Goal: Task Accomplishment & Management: Use online tool/utility

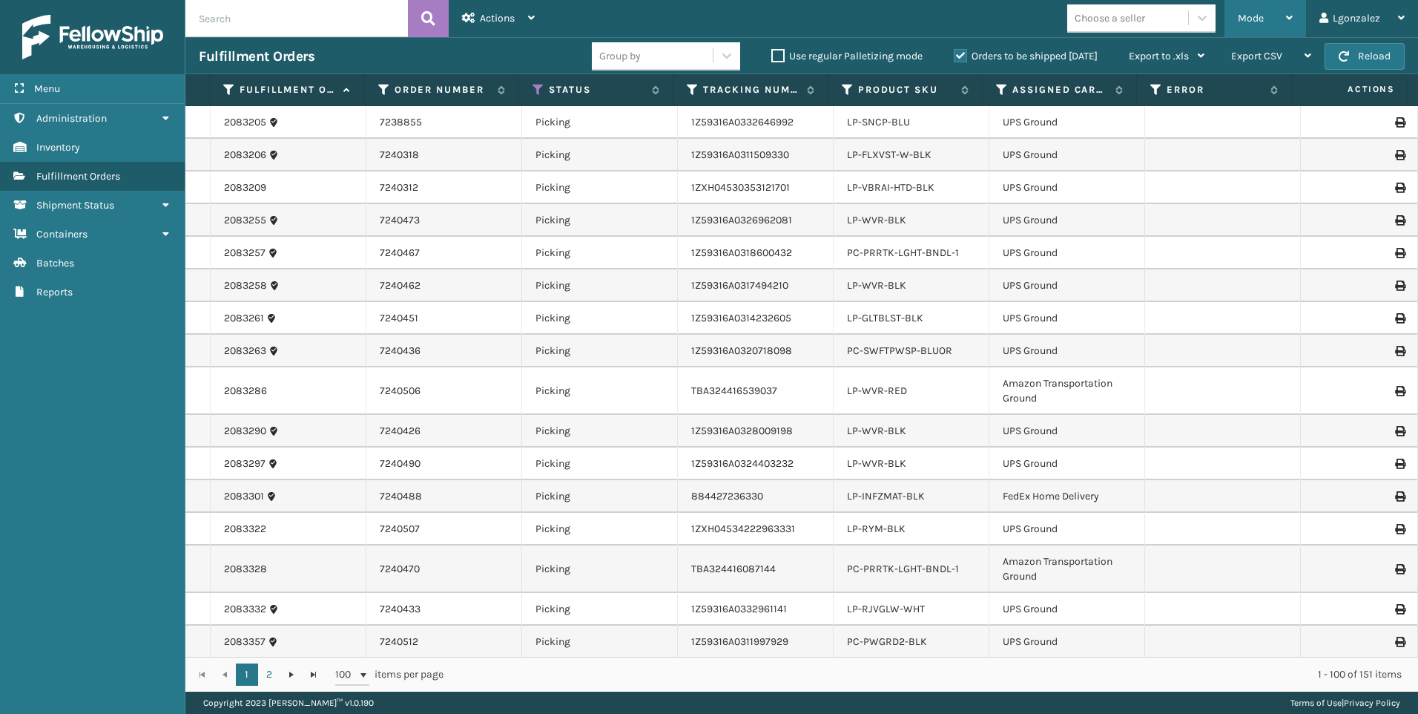
click at [1268, 30] on div "Mode" at bounding box center [1265, 18] width 55 height 37
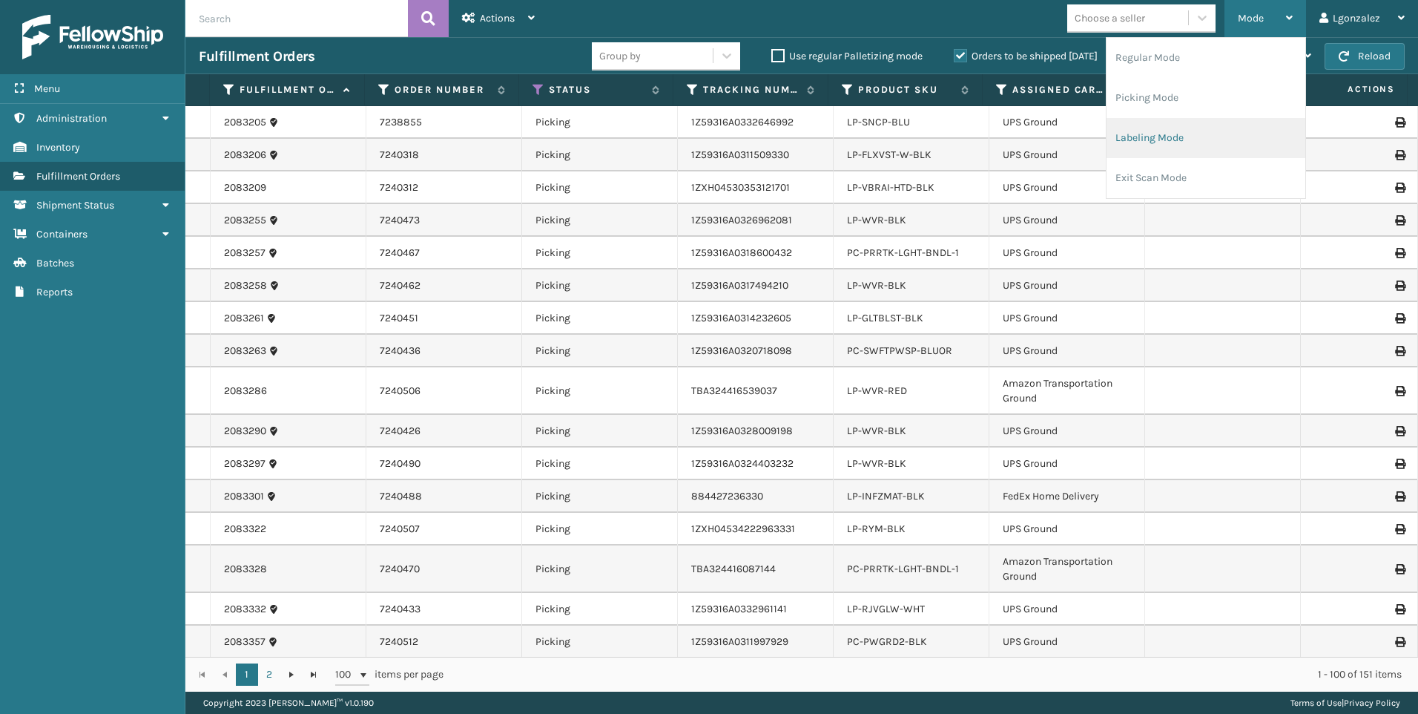
click at [1192, 142] on li "Labeling Mode" at bounding box center [1206, 138] width 199 height 40
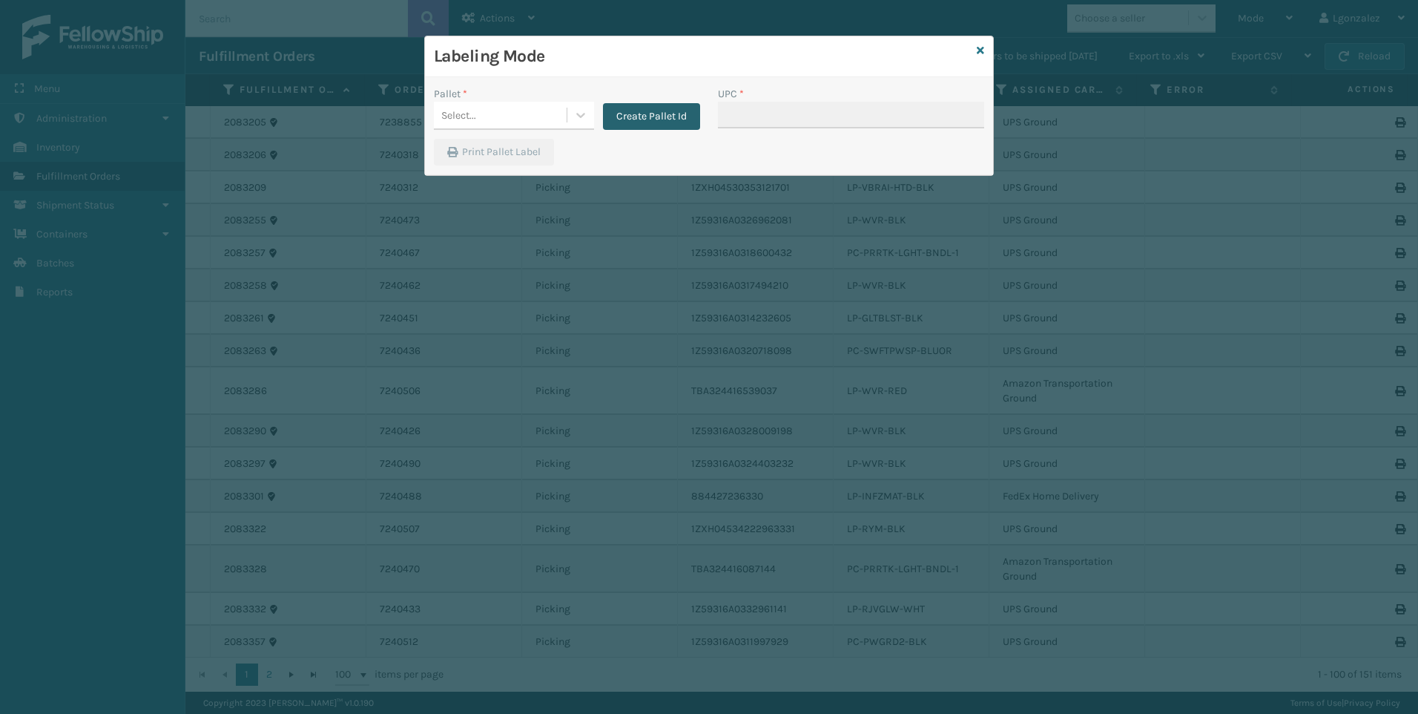
click at [632, 113] on button "Create Pallet Id" at bounding box center [651, 116] width 97 height 27
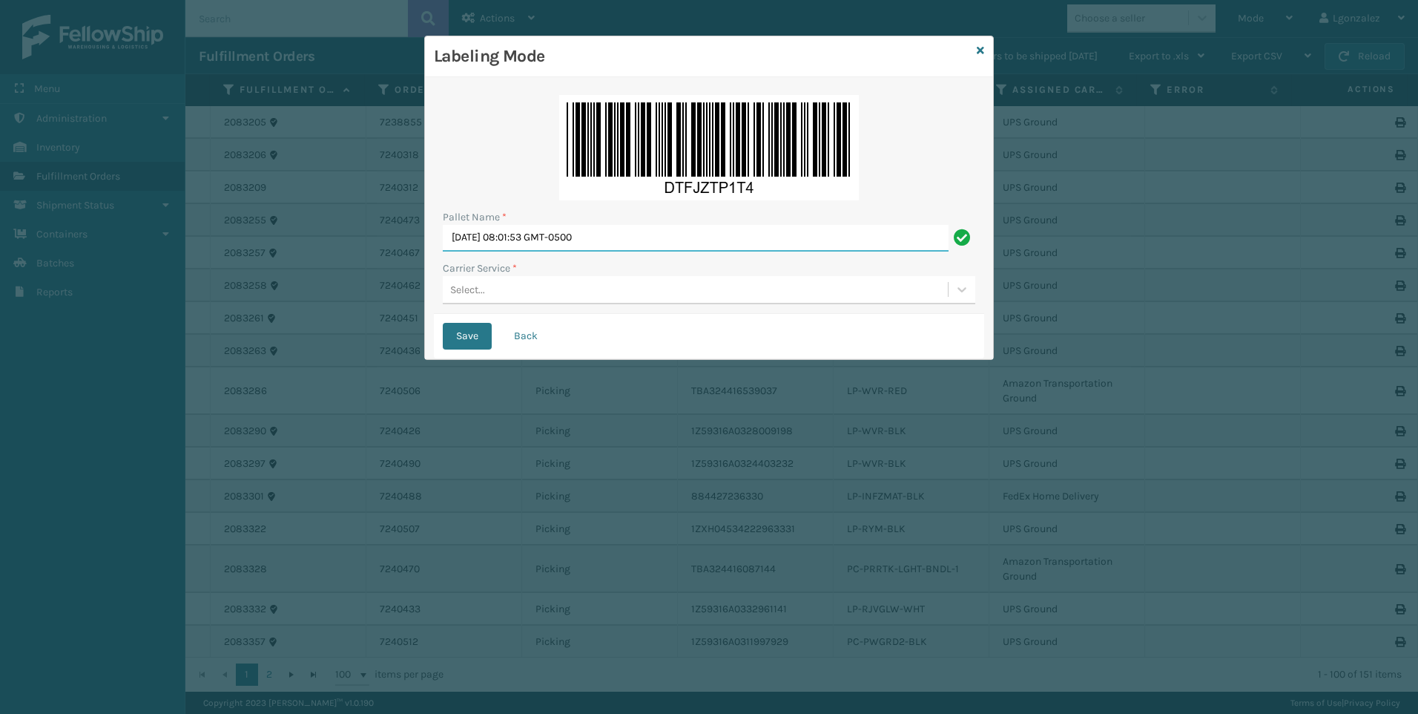
click at [621, 230] on input "[DATE] 08:01:53 GMT-0500" at bounding box center [696, 238] width 506 height 27
click at [622, 230] on input "[DATE] 08:01:53 GMT-0500" at bounding box center [696, 238] width 506 height 27
type input "Trinity"
click at [487, 284] on div "Select..." at bounding box center [695, 289] width 505 height 24
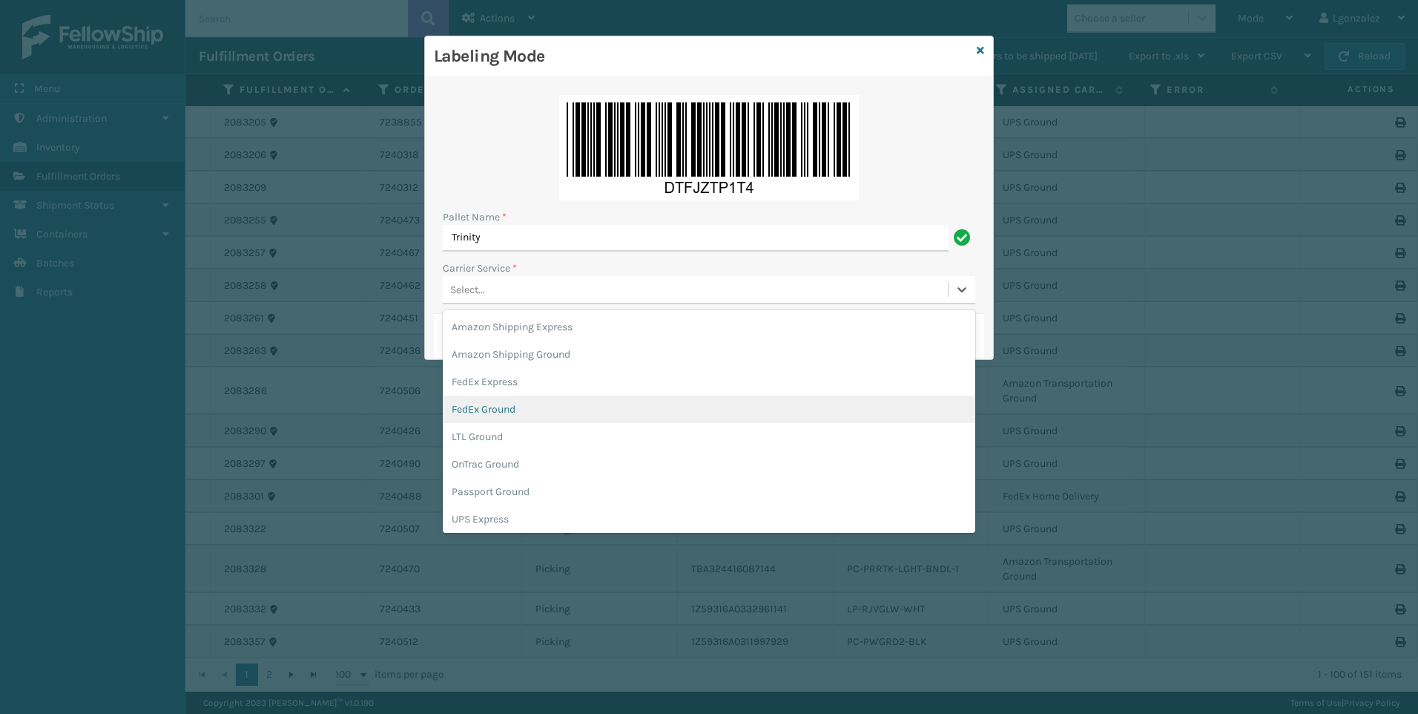
click at [501, 407] on div "FedEx Ground" at bounding box center [709, 408] width 533 height 27
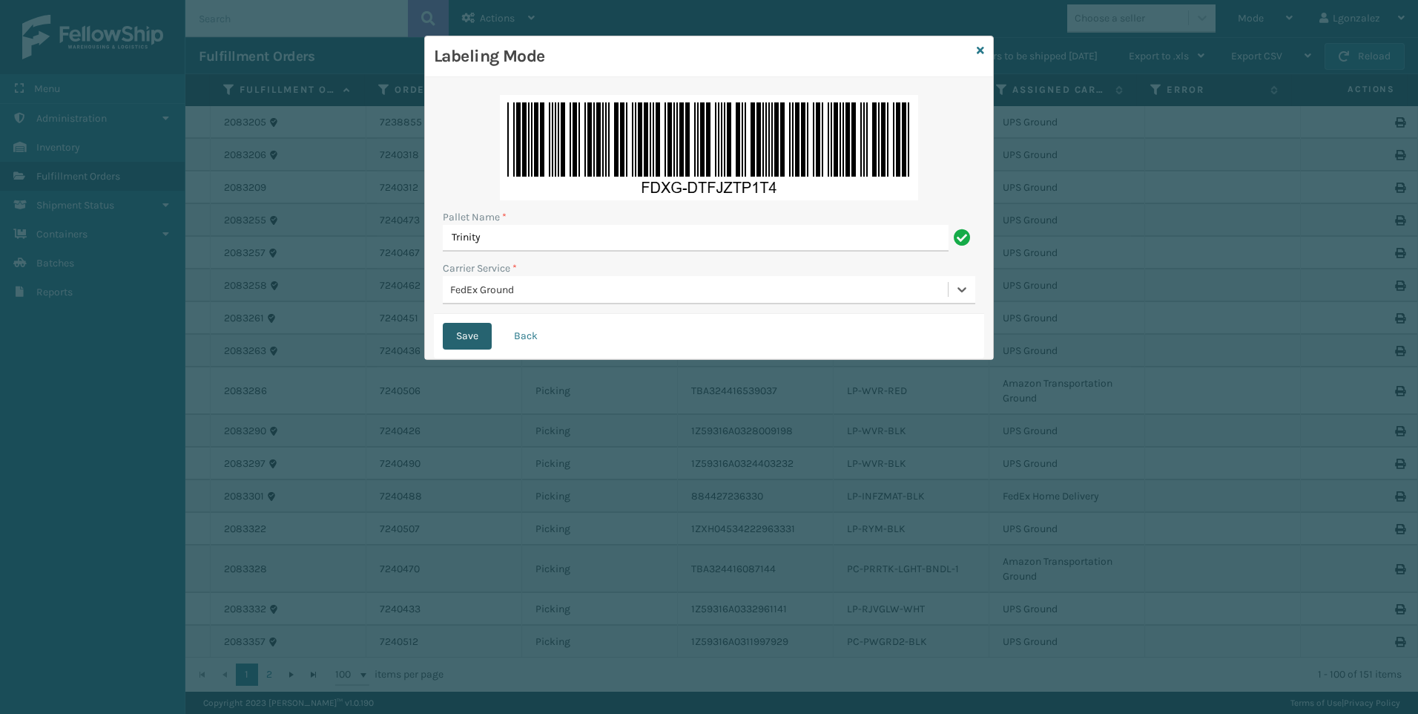
click at [460, 338] on button "Save" at bounding box center [467, 336] width 49 height 27
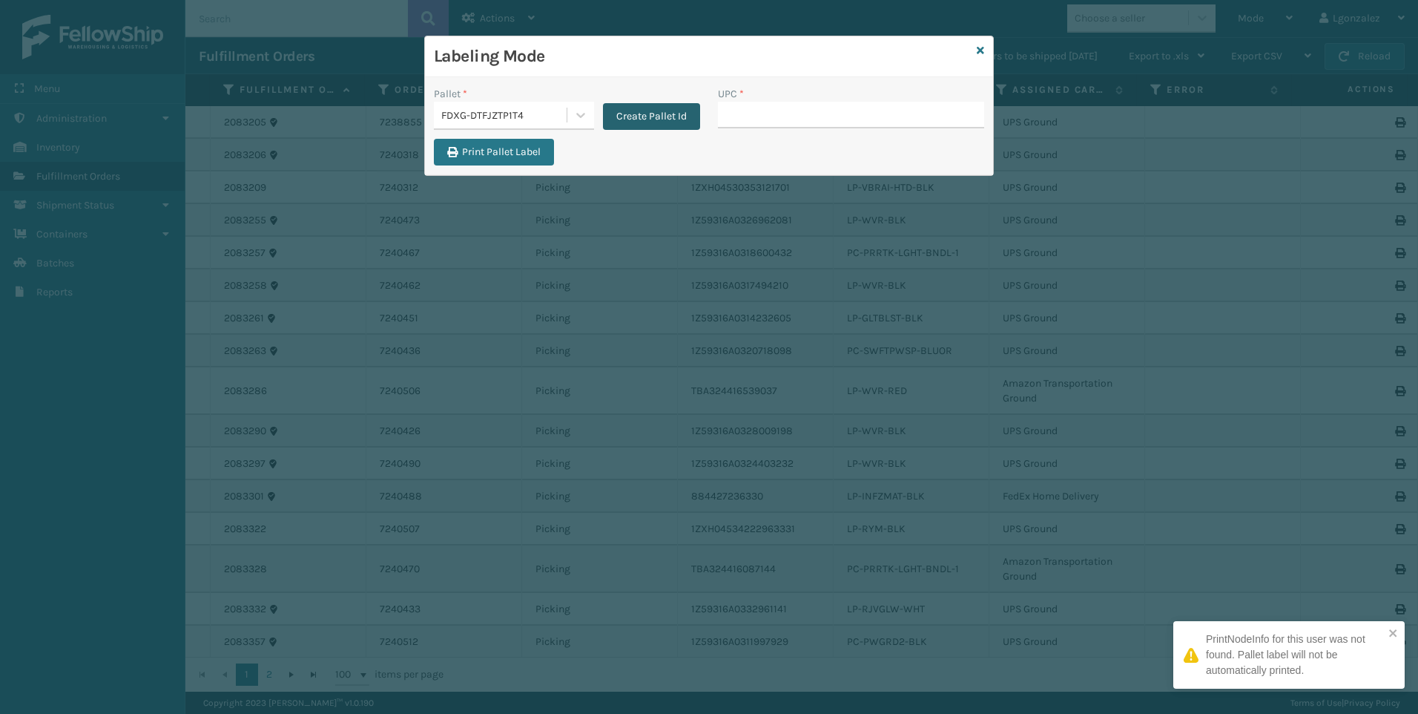
click at [658, 113] on button "Create Pallet Id" at bounding box center [651, 116] width 97 height 27
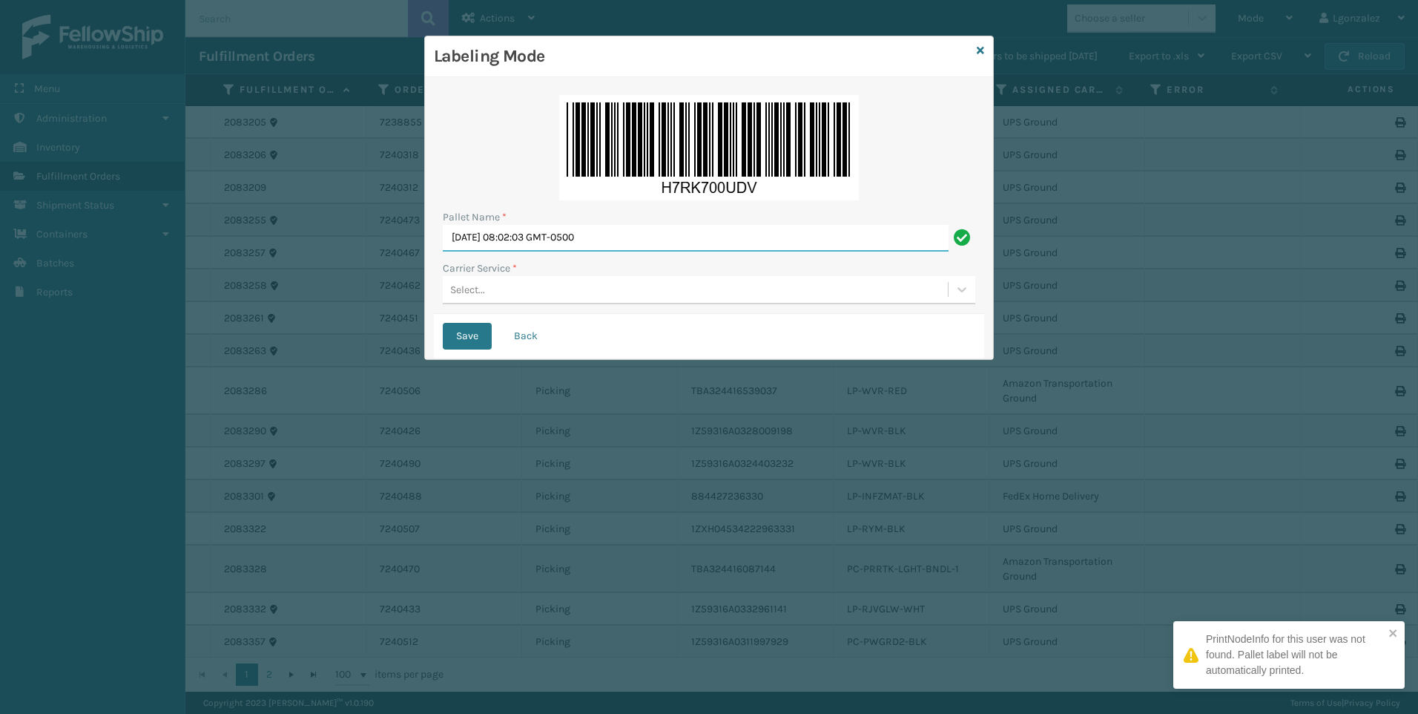
click at [583, 240] on input "[DATE] 08:02:03 GMT-0500" at bounding box center [696, 238] width 506 height 27
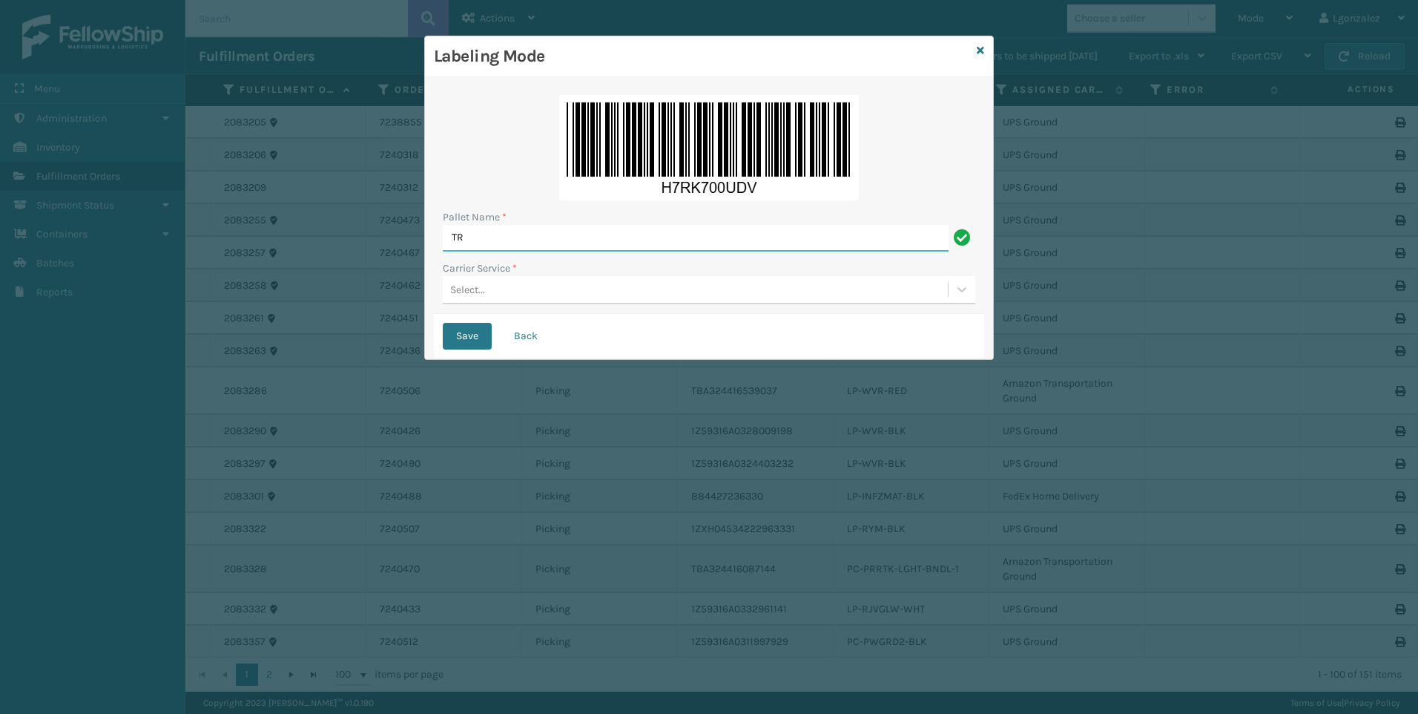
type input "Trinity"
click at [486, 283] on div "Select..." at bounding box center [695, 289] width 505 height 24
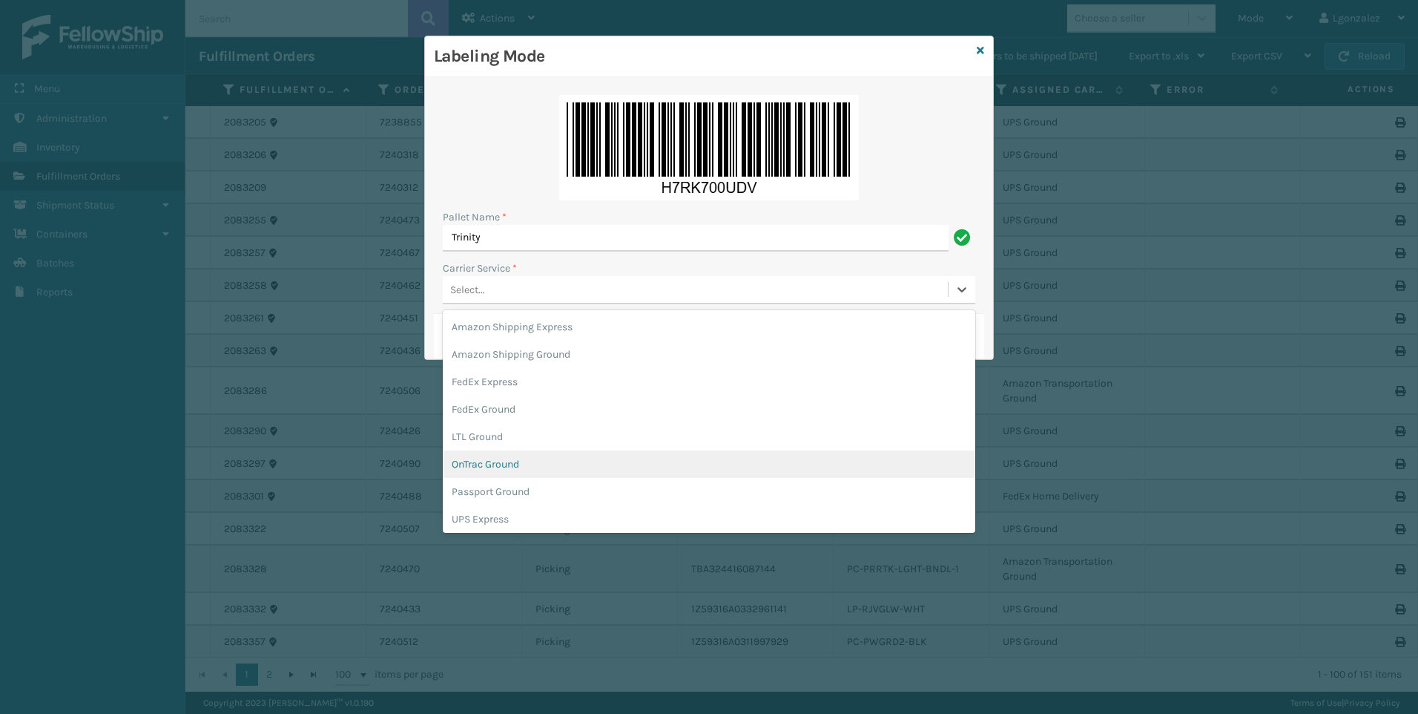
scroll to position [85, 0]
click at [515, 464] on div "UPS Ground" at bounding box center [709, 460] width 533 height 27
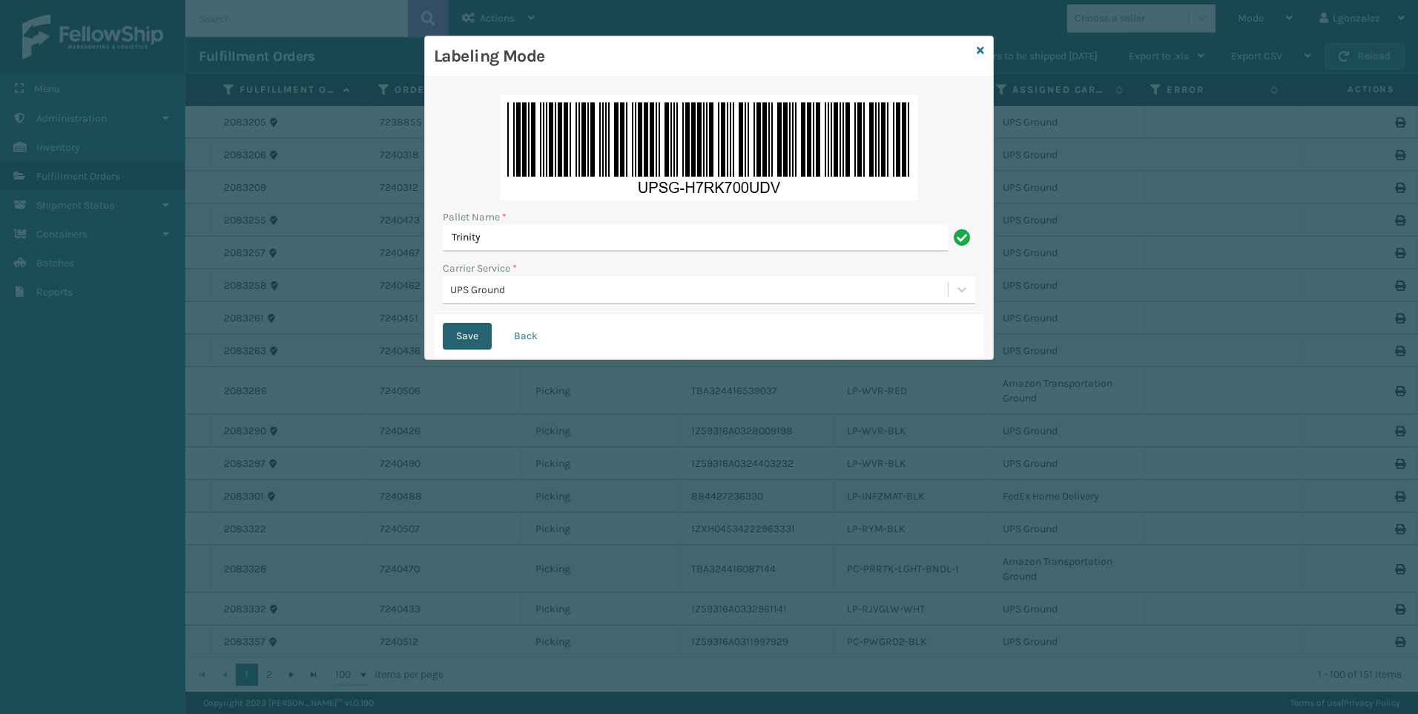
click at [464, 340] on button "Save" at bounding box center [467, 336] width 49 height 27
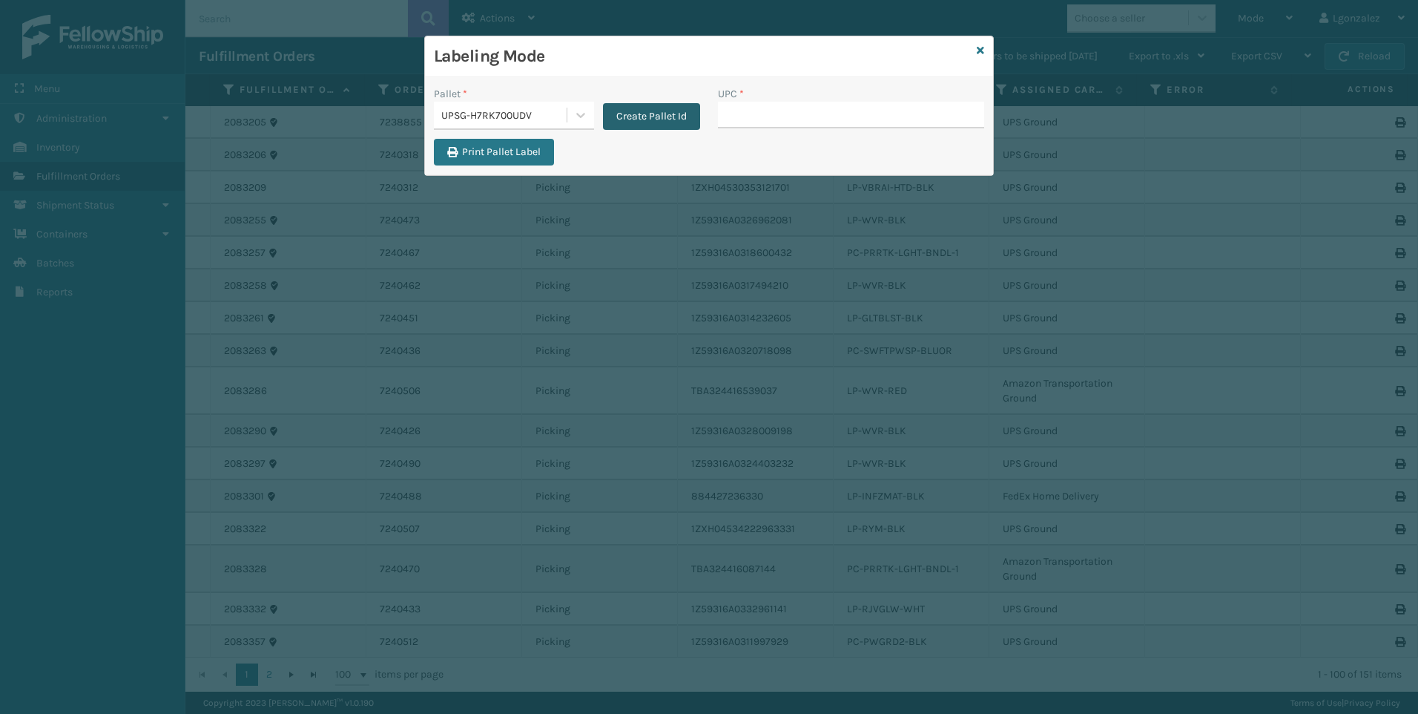
click at [649, 110] on button "Create Pallet Id" at bounding box center [651, 116] width 97 height 27
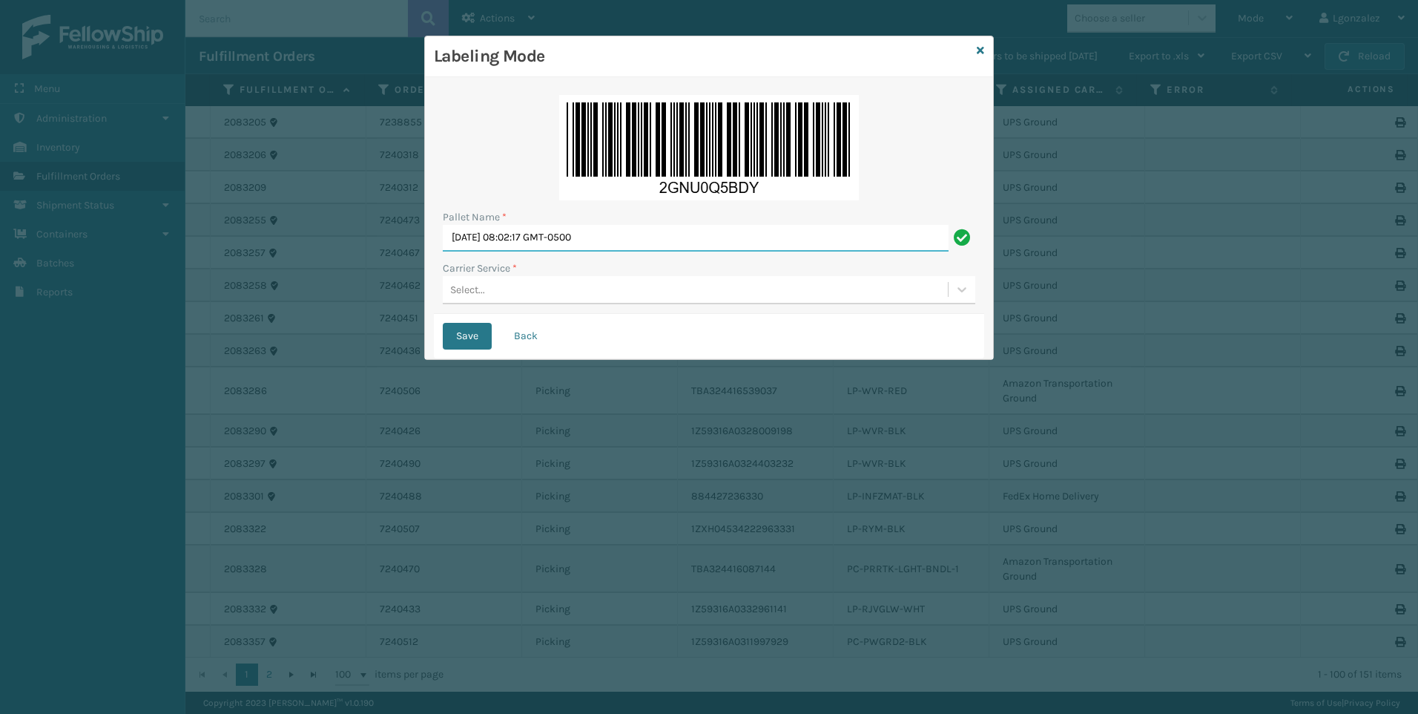
click at [543, 240] on input "[DATE] 08:02:17 GMT-0500" at bounding box center [696, 238] width 506 height 27
type input "Trinity"
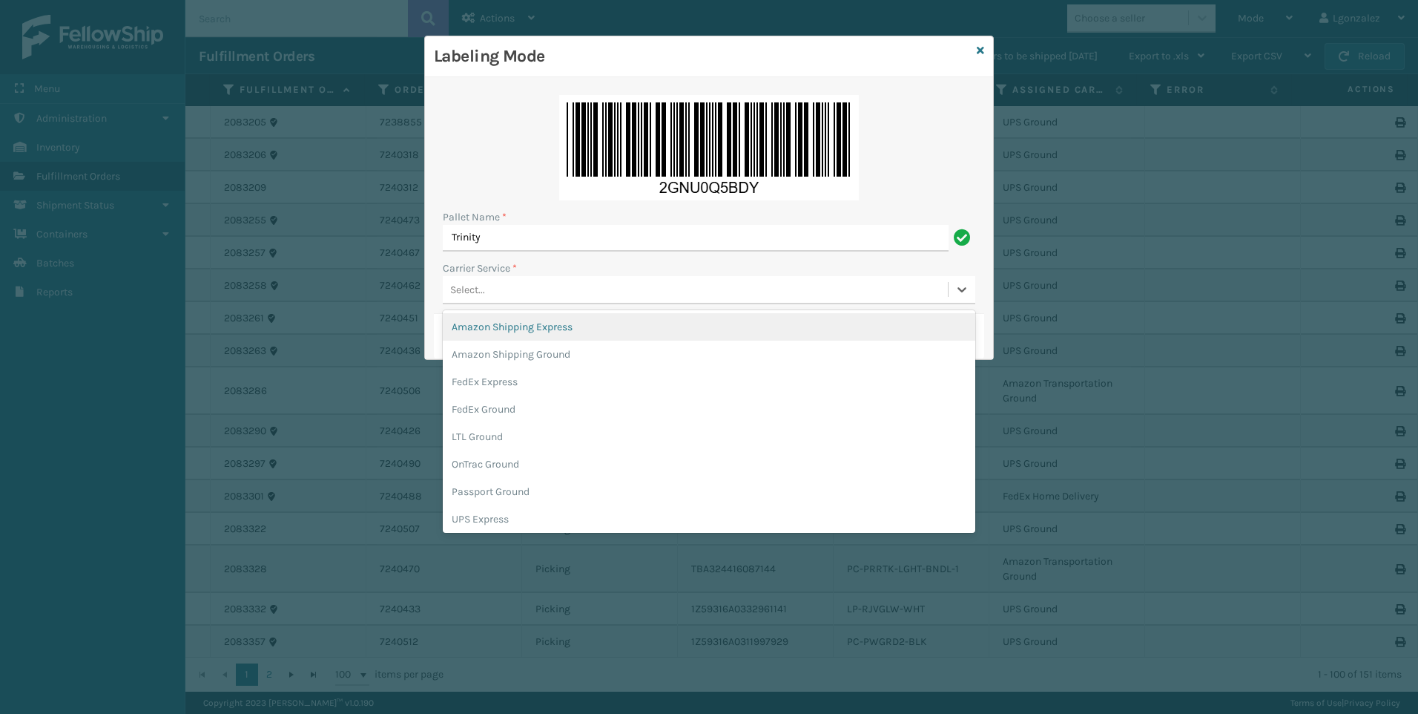
click at [493, 285] on div "Select..." at bounding box center [695, 289] width 505 height 24
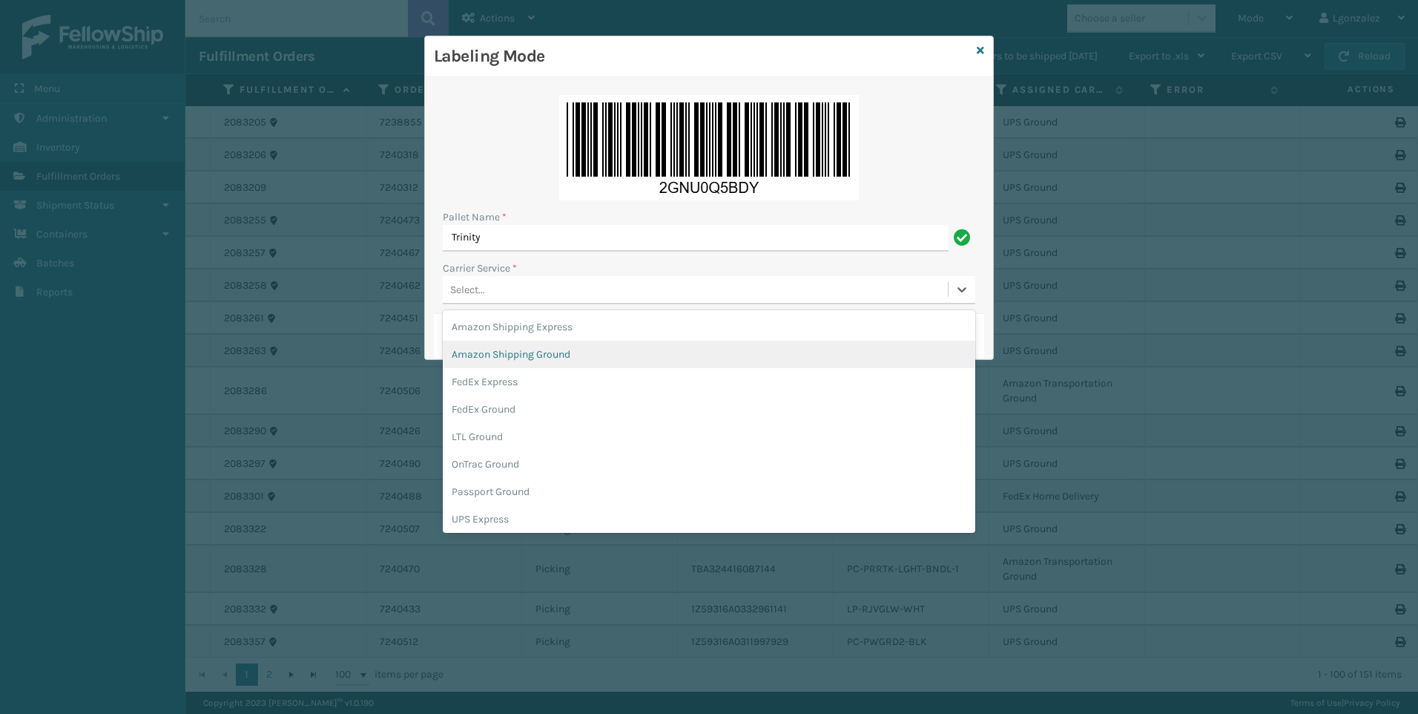
click at [496, 356] on div "Amazon Shipping Ground" at bounding box center [709, 353] width 533 height 27
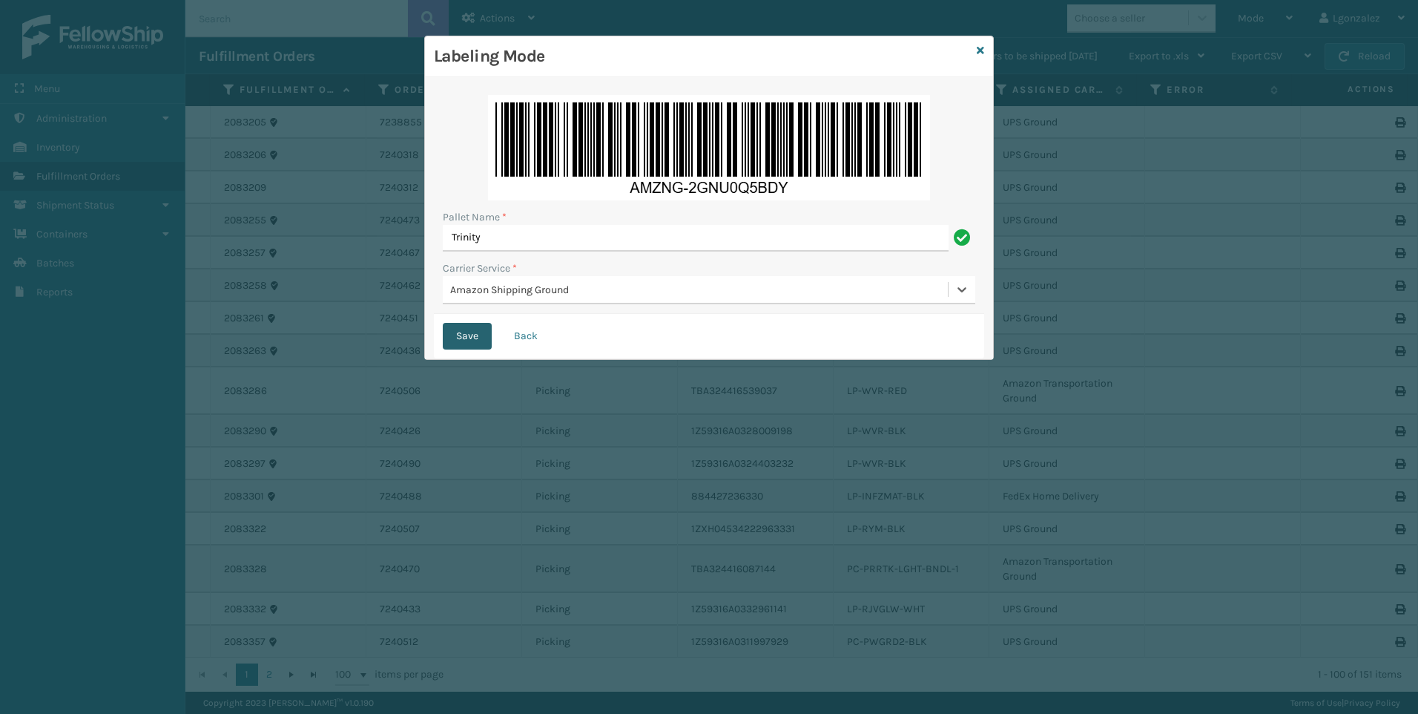
click at [473, 340] on button "Save" at bounding box center [467, 336] width 49 height 27
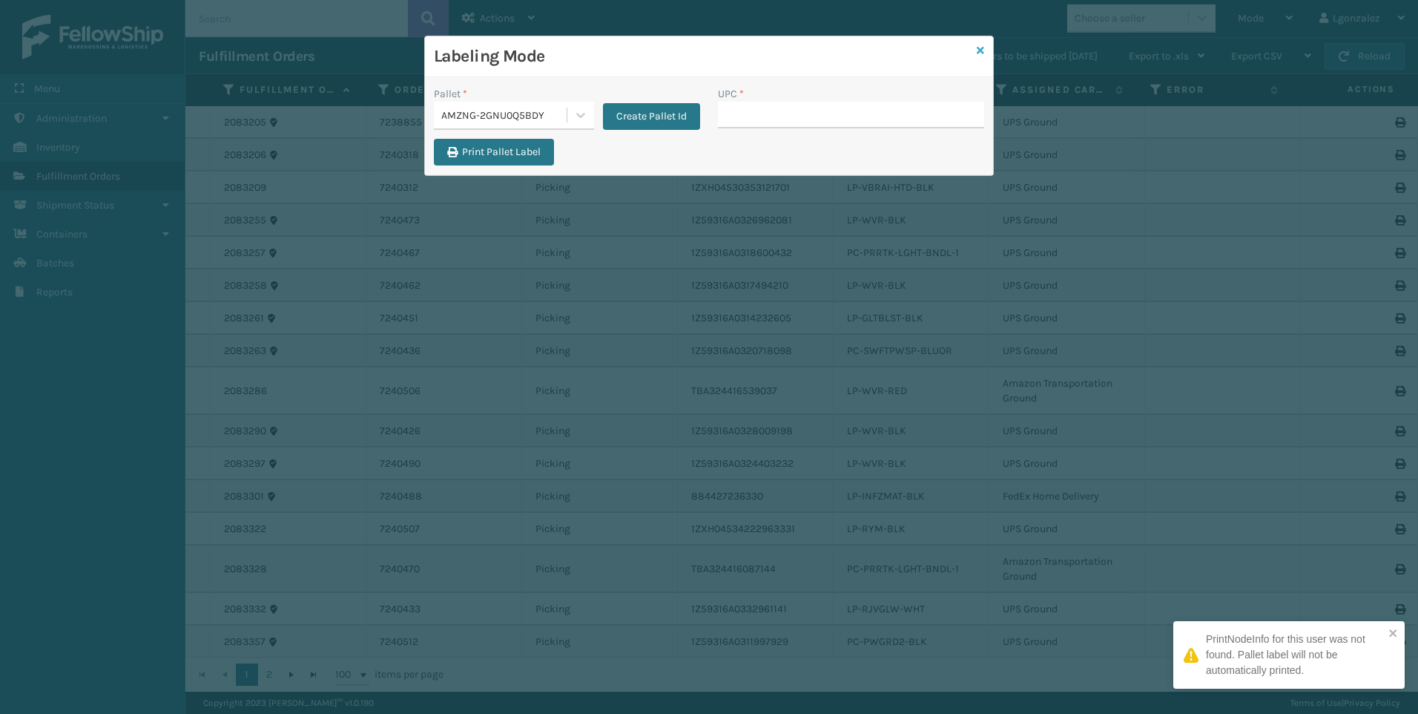
click at [982, 48] on icon at bounding box center [980, 50] width 7 height 10
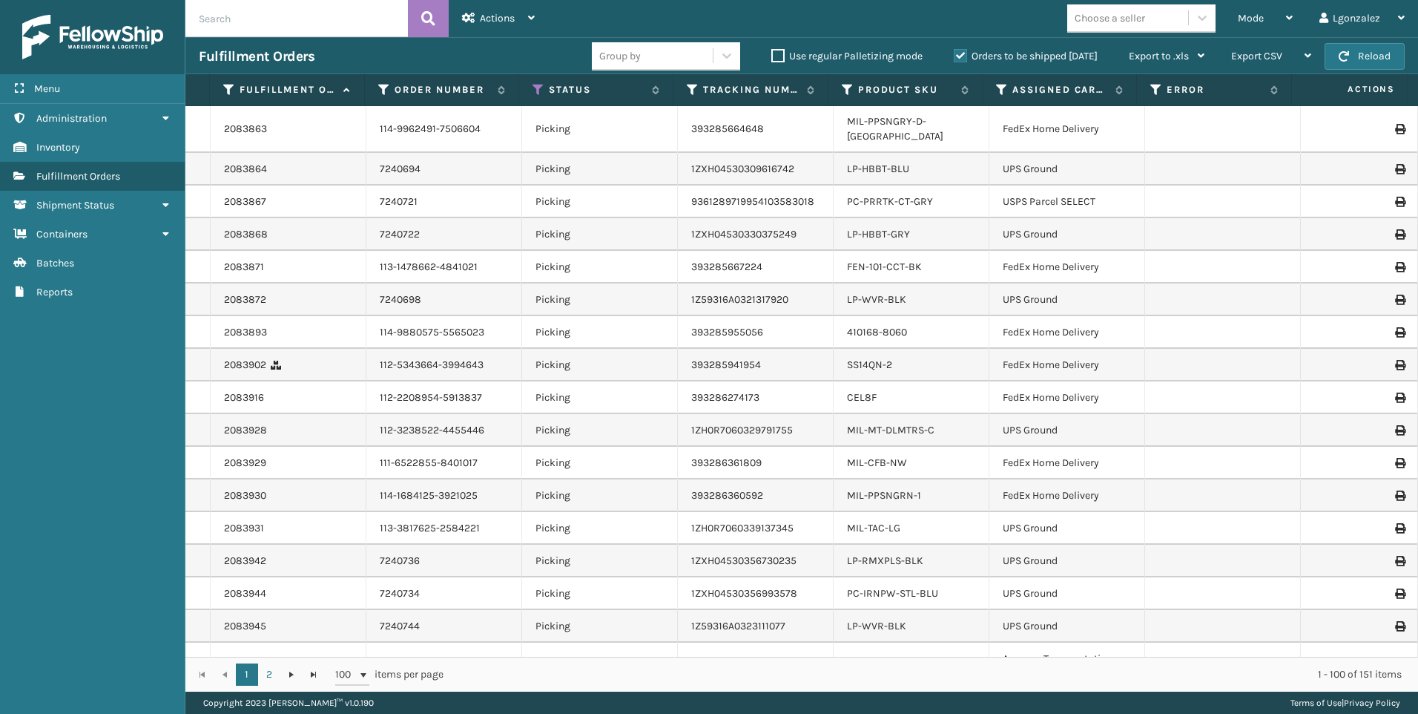
scroll to position [2595, 0]
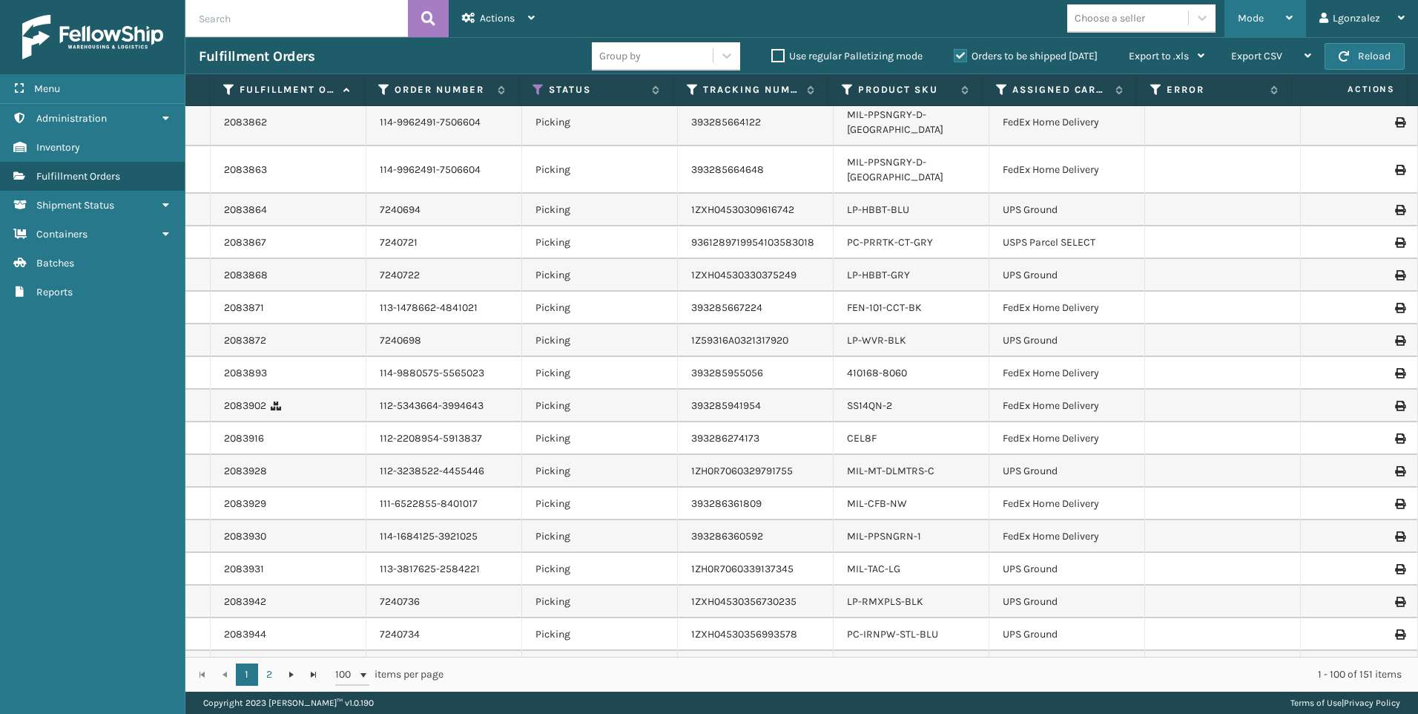
click at [1271, 12] on div "Mode" at bounding box center [1265, 18] width 55 height 37
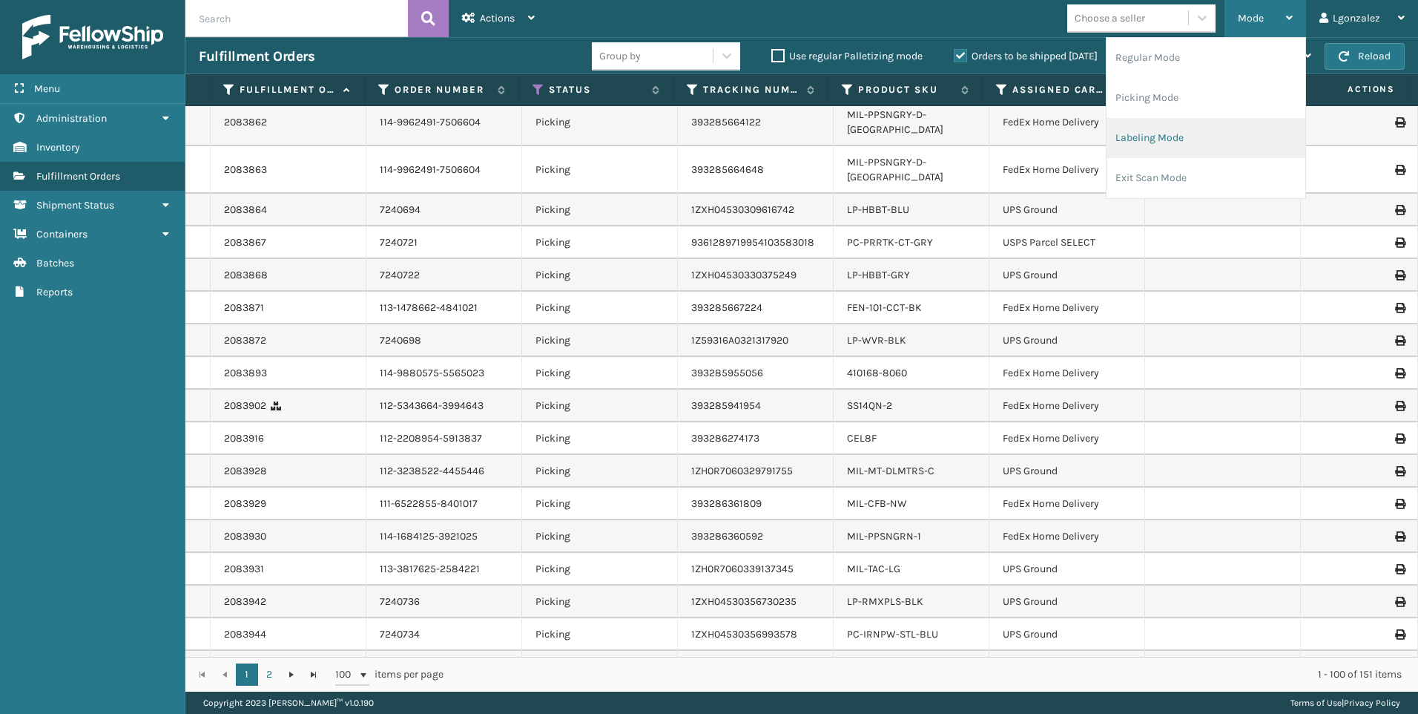
click at [1180, 145] on li "Labeling Mode" at bounding box center [1206, 138] width 199 height 40
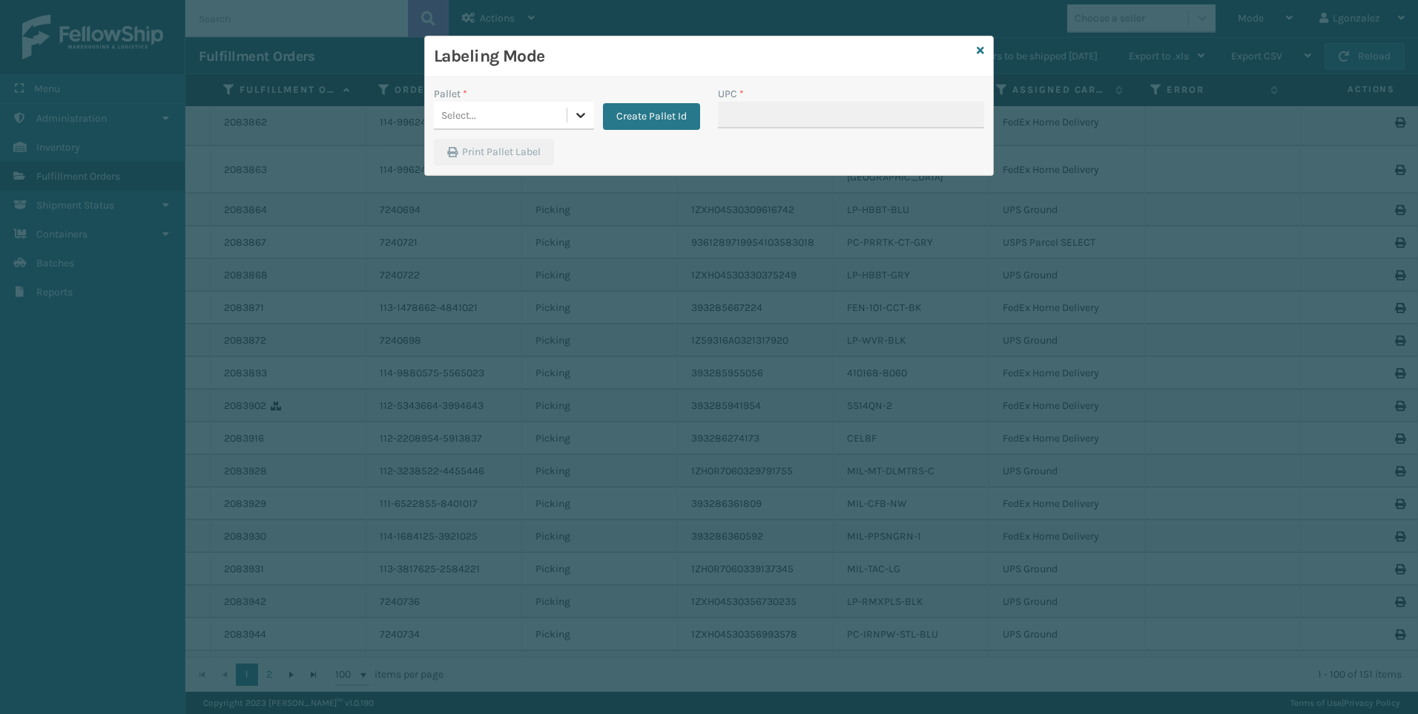
click at [579, 117] on icon at bounding box center [580, 115] width 15 height 15
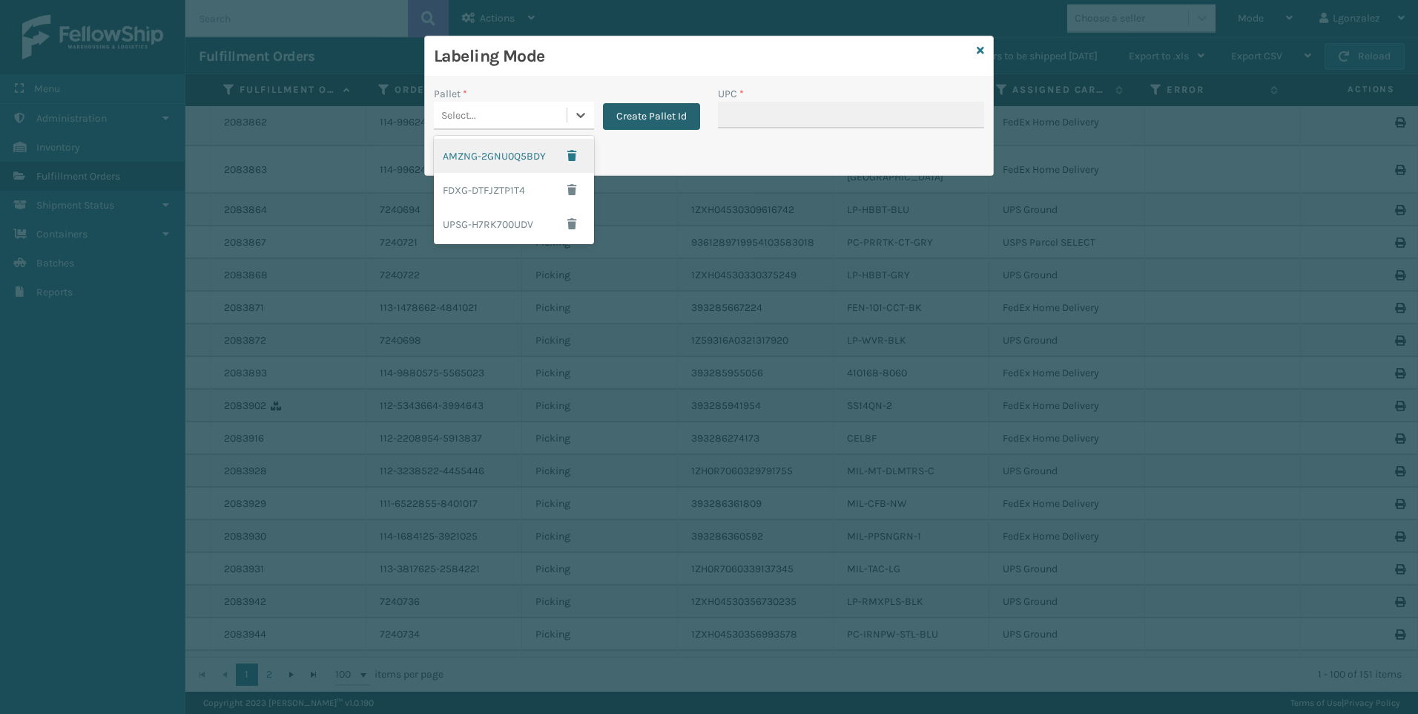
click at [680, 114] on button "Create Pallet Id" at bounding box center [651, 116] width 97 height 27
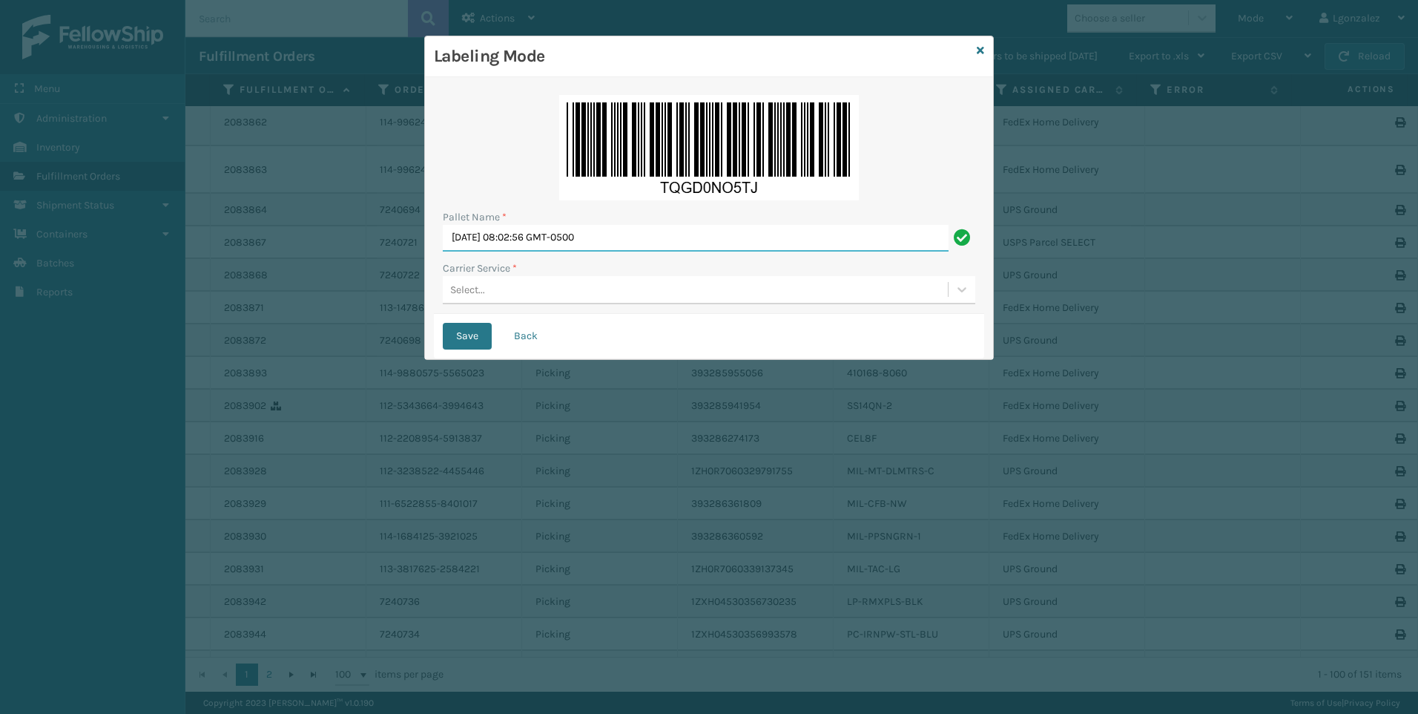
click at [656, 239] on input "[DATE] 08:02:56 GMT-0500" at bounding box center [696, 238] width 506 height 27
type input "Trinity"
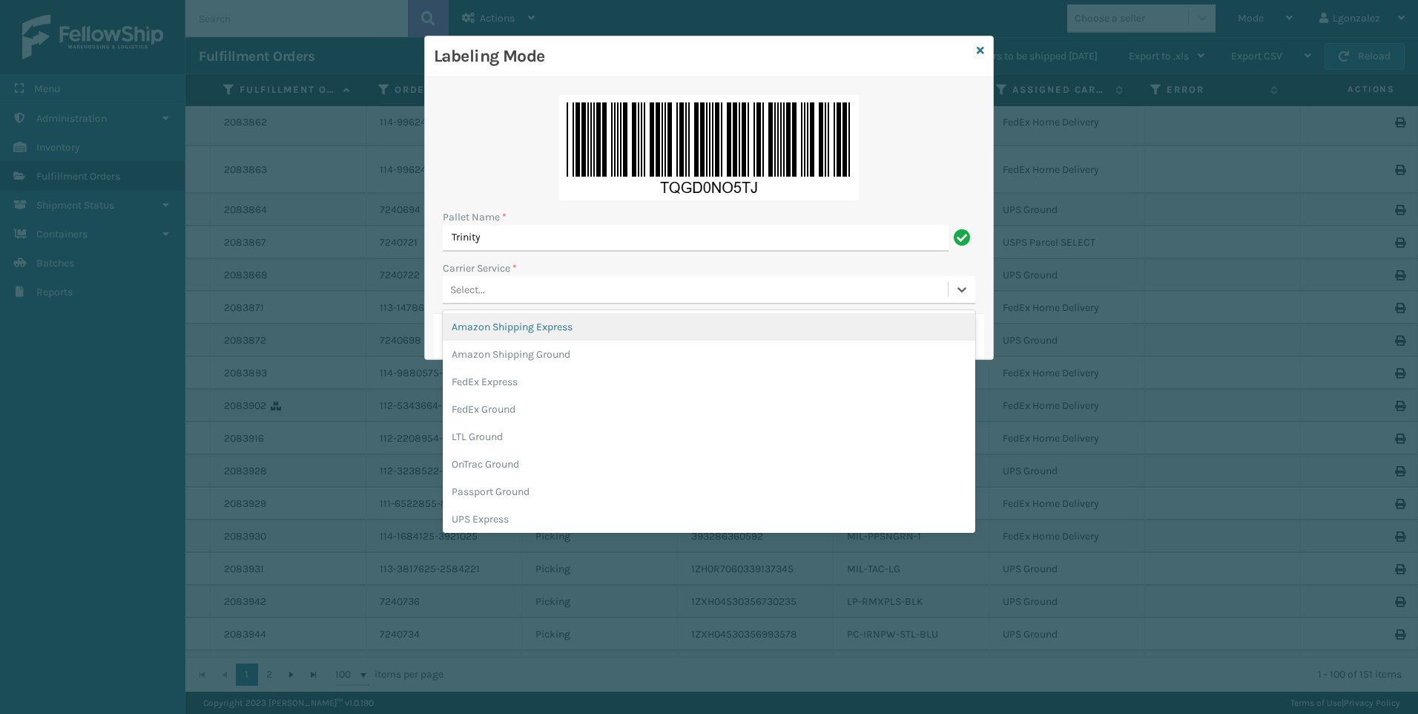
click at [515, 286] on div "Select..." at bounding box center [695, 289] width 505 height 24
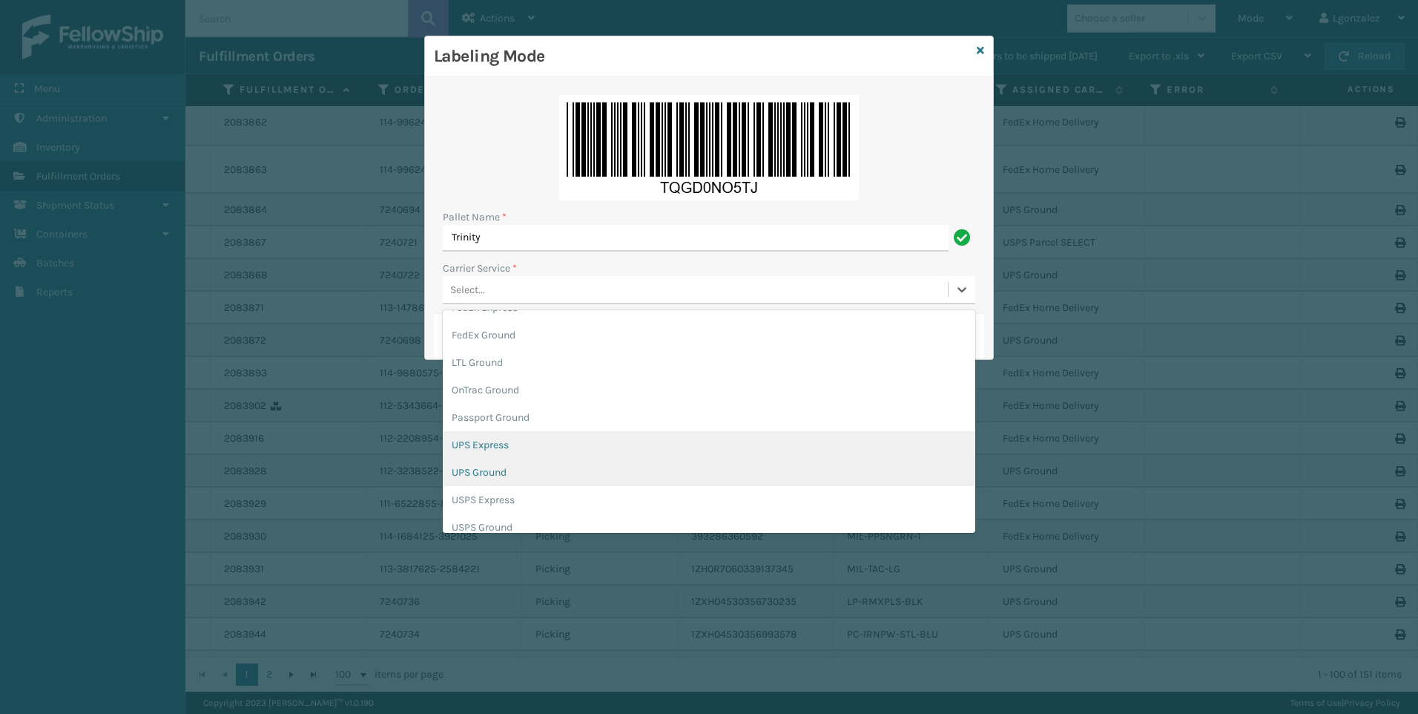
scroll to position [85, 0]
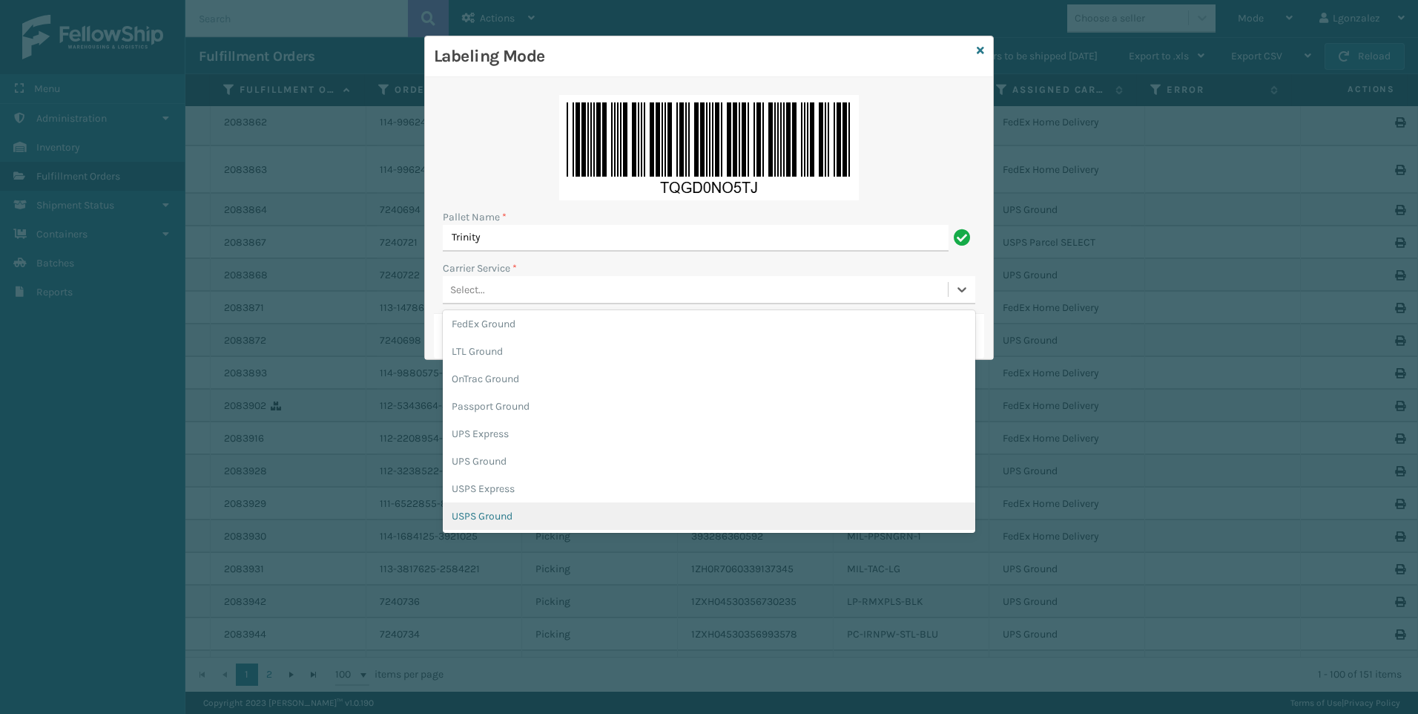
click at [529, 523] on div "USPS Ground" at bounding box center [709, 515] width 533 height 27
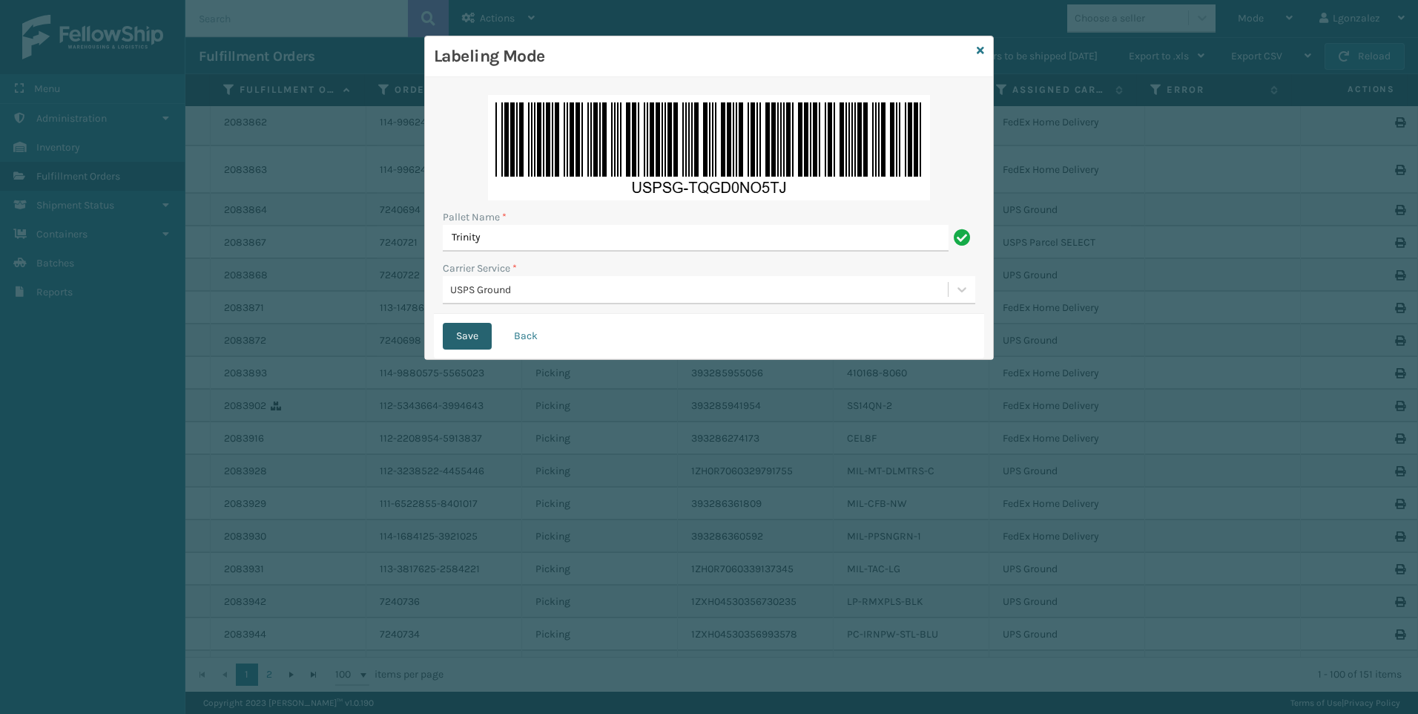
click at [475, 332] on button "Save" at bounding box center [467, 336] width 49 height 27
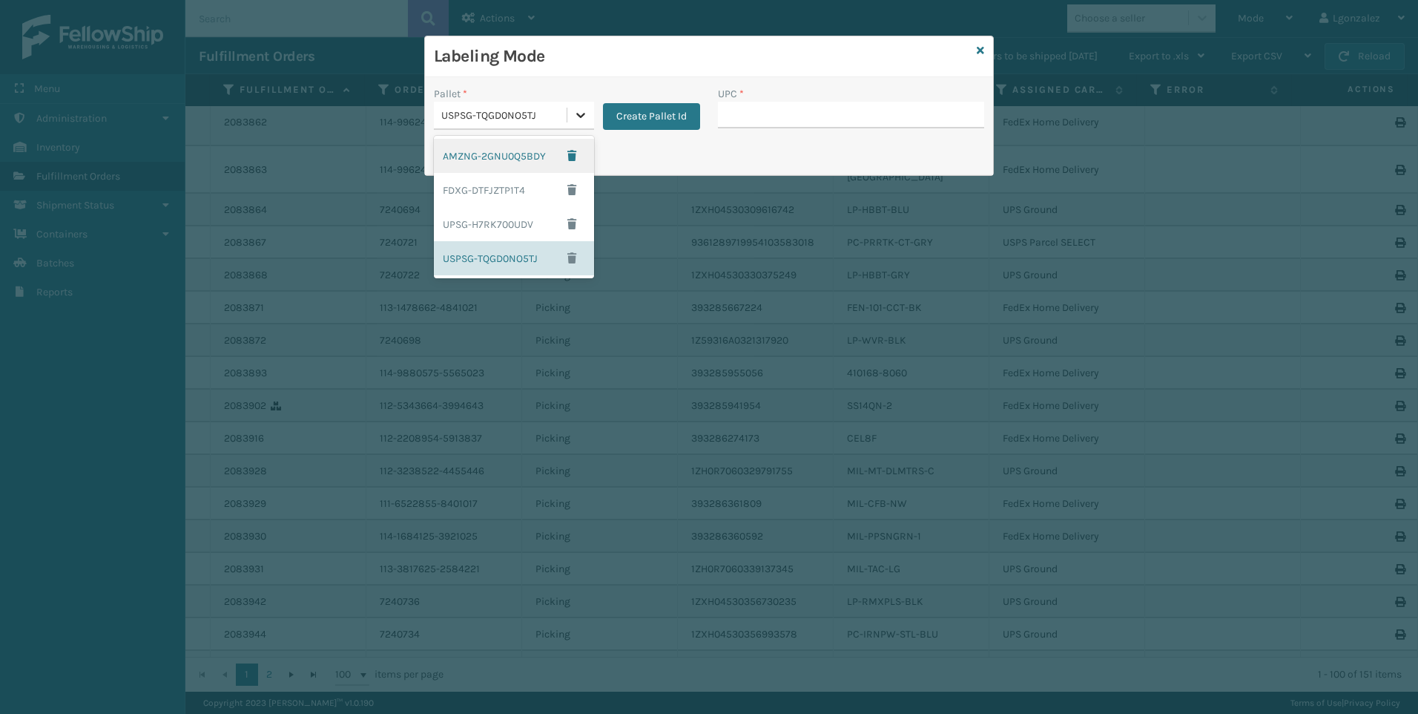
click at [584, 120] on icon at bounding box center [580, 115] width 15 height 15
click at [508, 196] on div "FDXG-DTFJZTP1T4" at bounding box center [514, 190] width 160 height 34
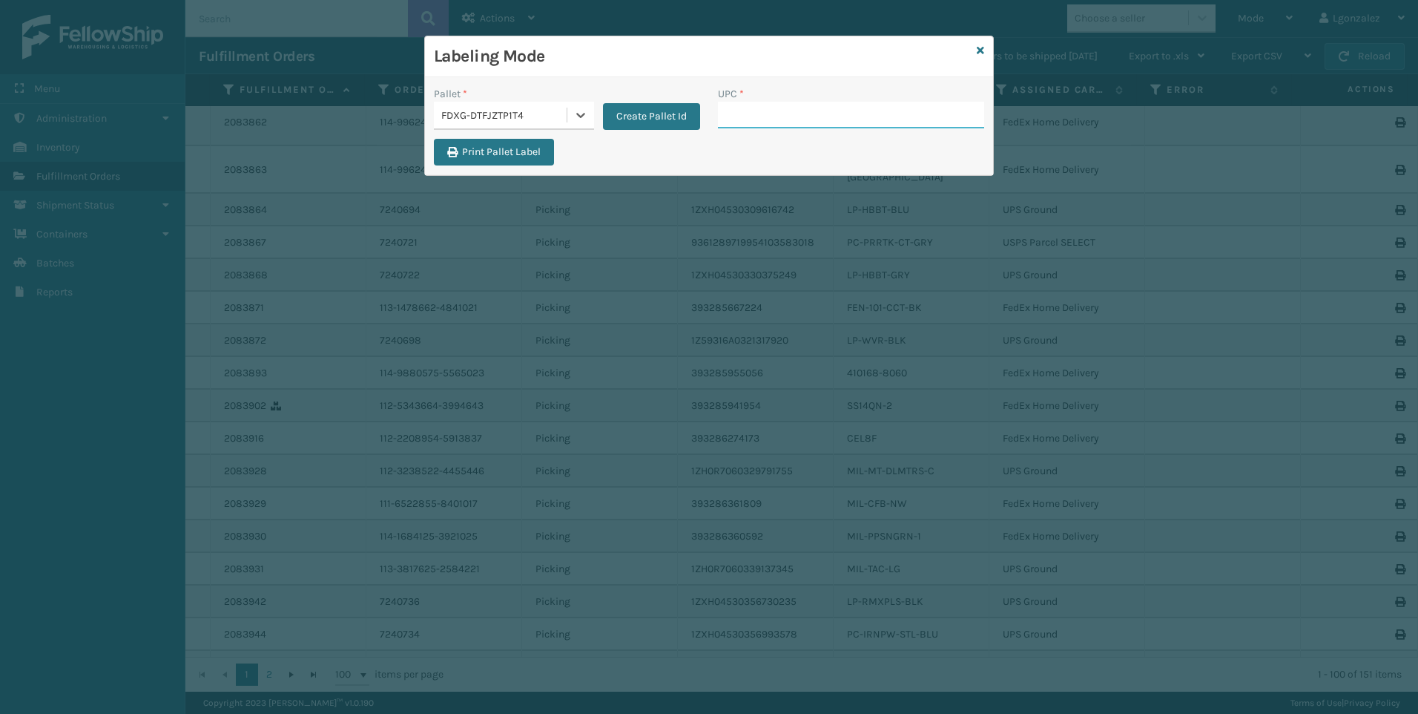
click at [747, 113] on input "UPC *" at bounding box center [851, 115] width 266 height 27
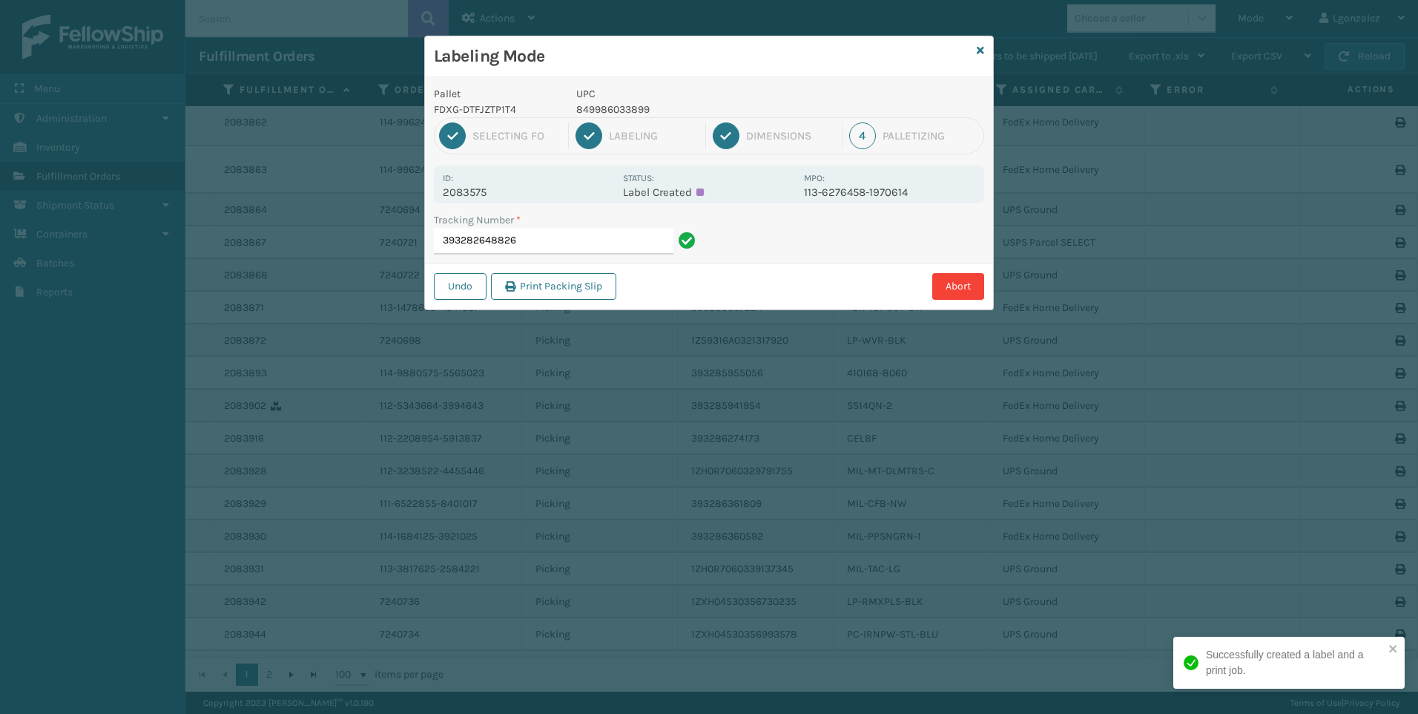
click at [599, 108] on p "849986033899" at bounding box center [685, 110] width 219 height 16
copy p "849986033899"
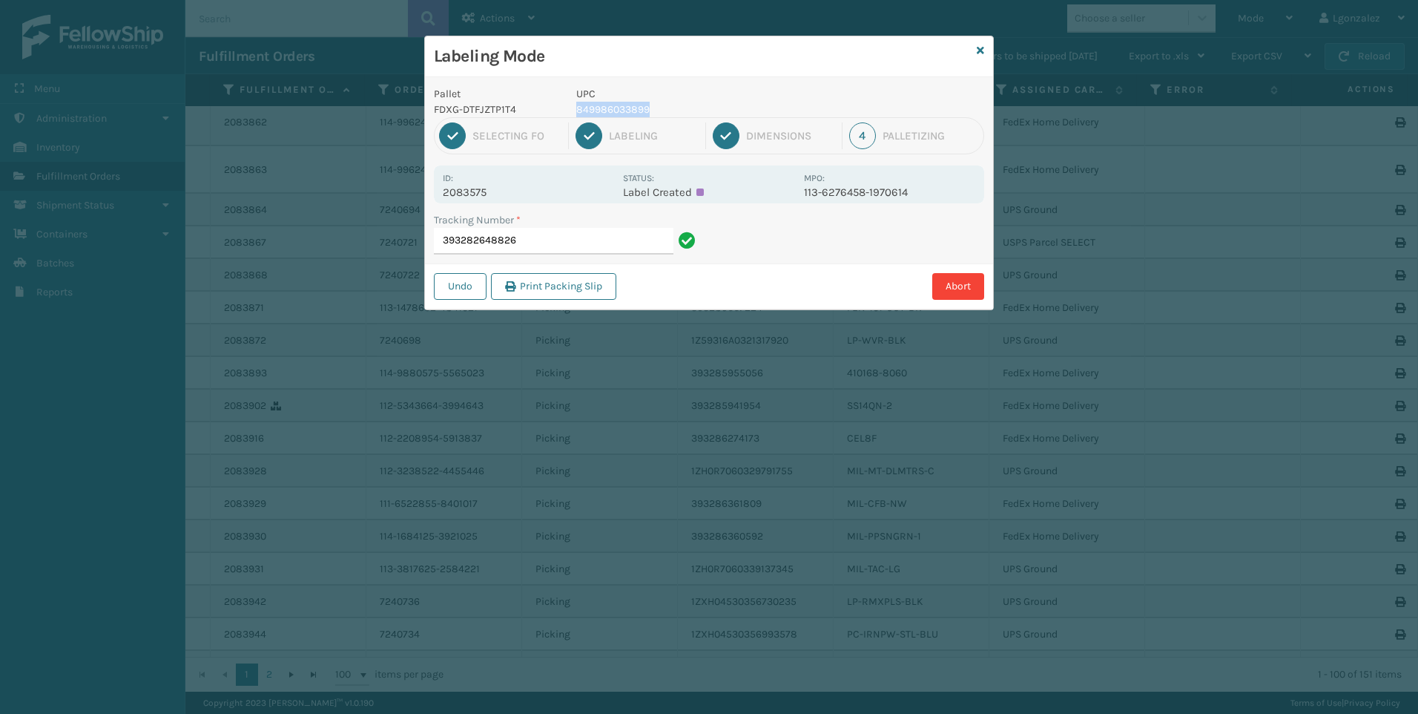
copy p "849986033899"
click at [602, 231] on input "393282648826" at bounding box center [554, 241] width 240 height 27
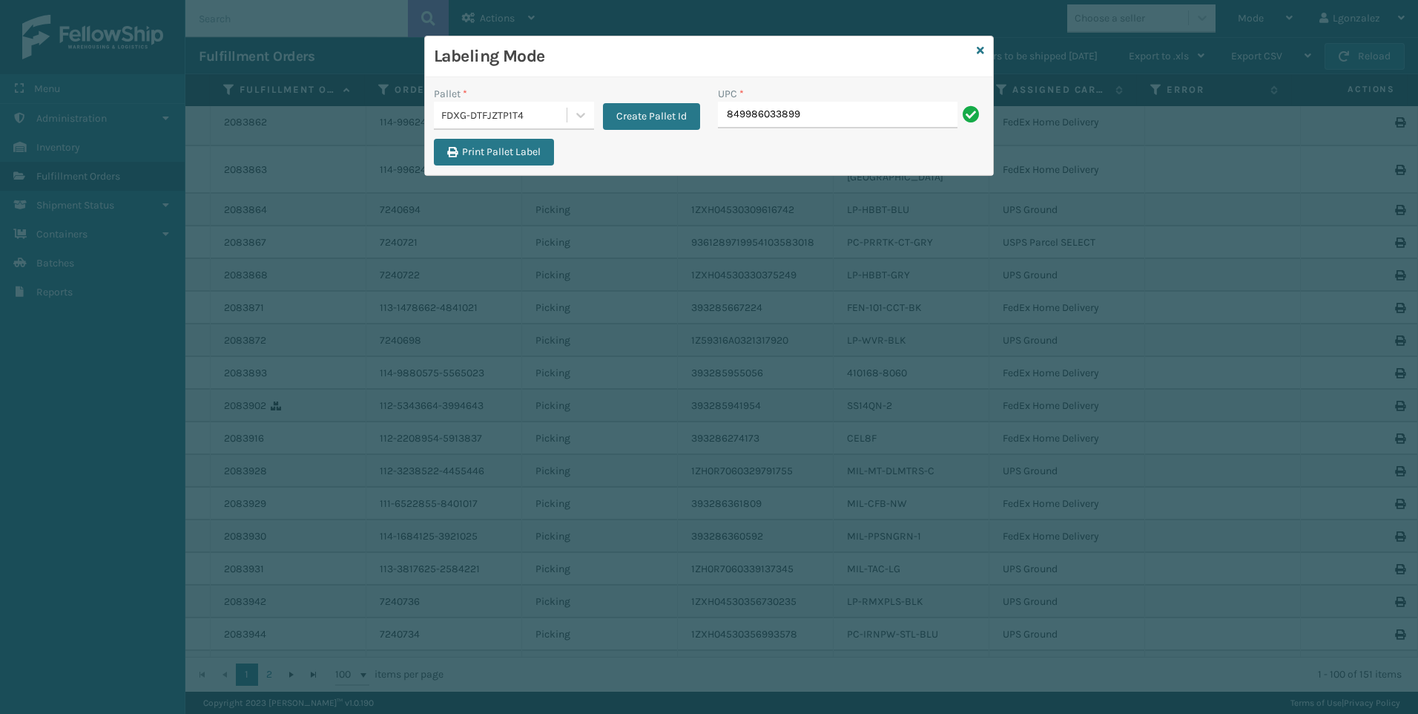
type input "849986033899"
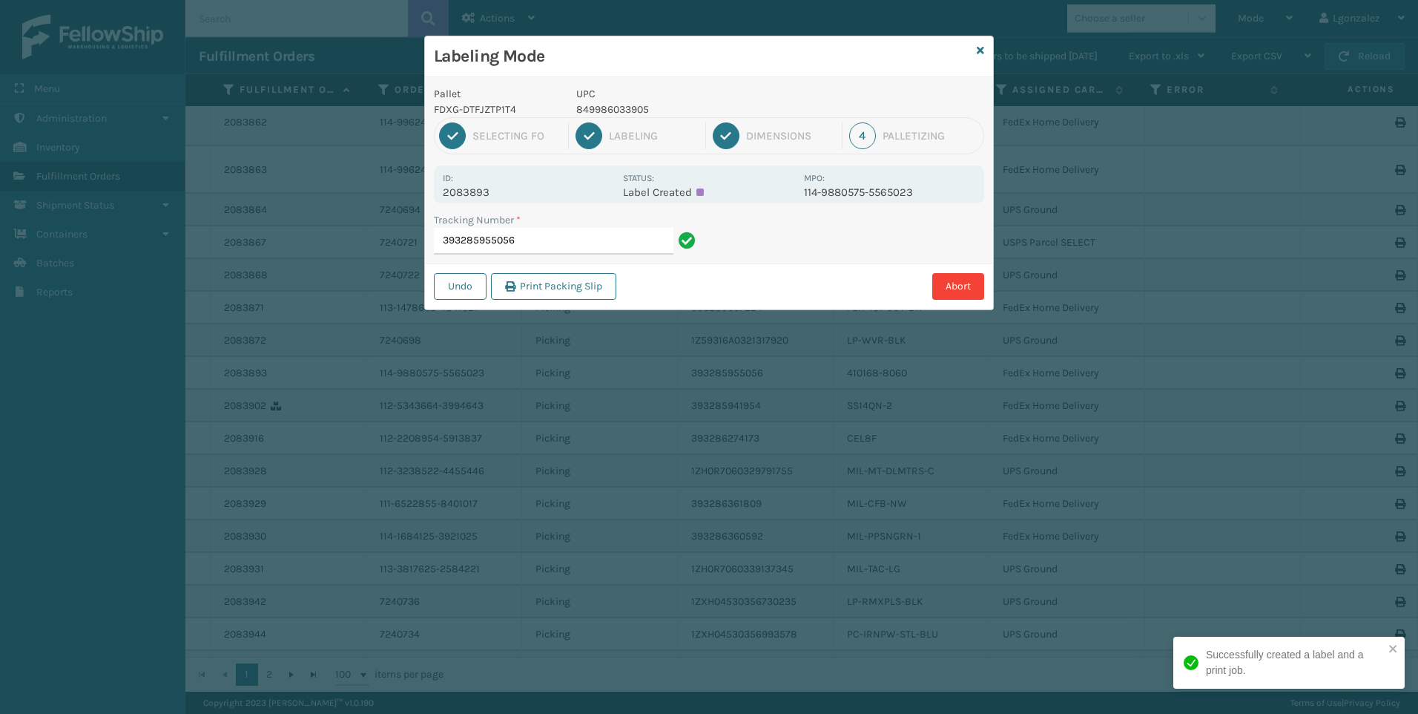
click at [604, 111] on p "849986033905" at bounding box center [685, 110] width 219 height 16
copy p "849986033905"
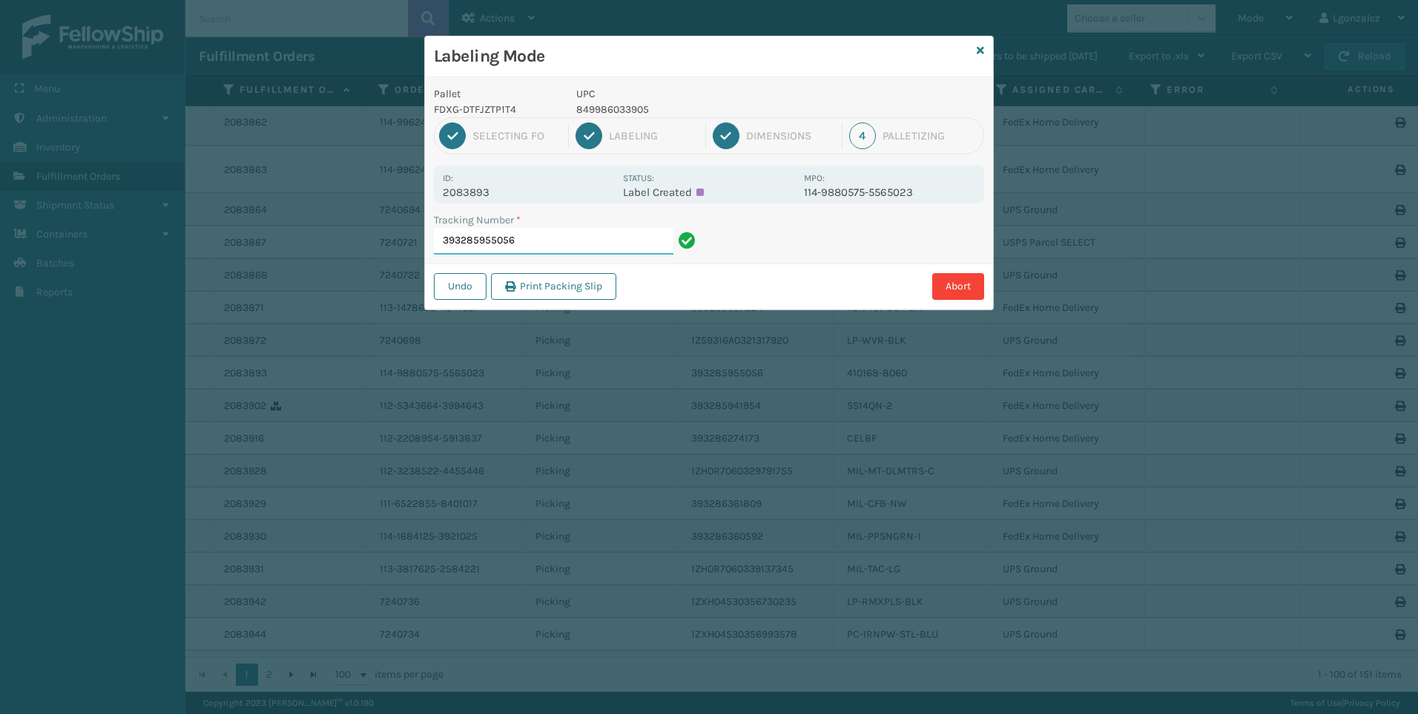
click at [633, 243] on input "393285955056" at bounding box center [554, 241] width 240 height 27
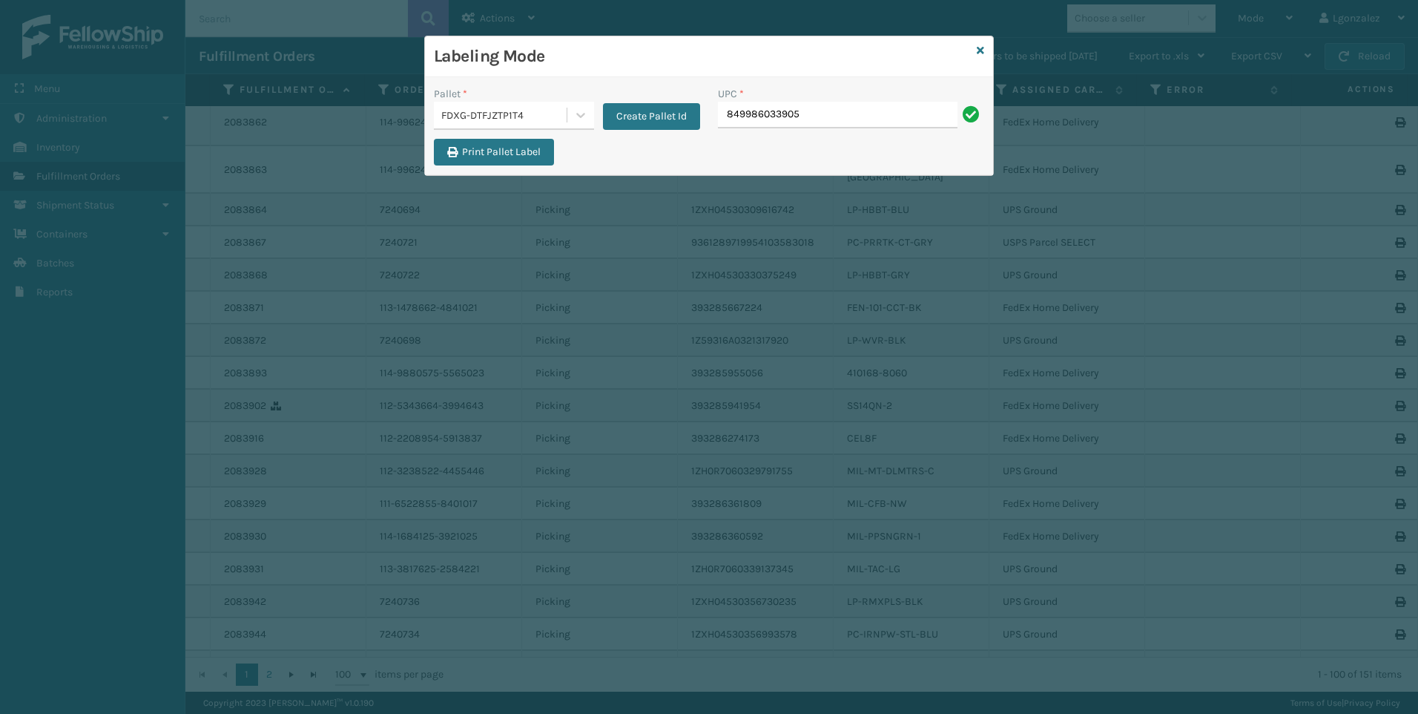
type input "849986033905"
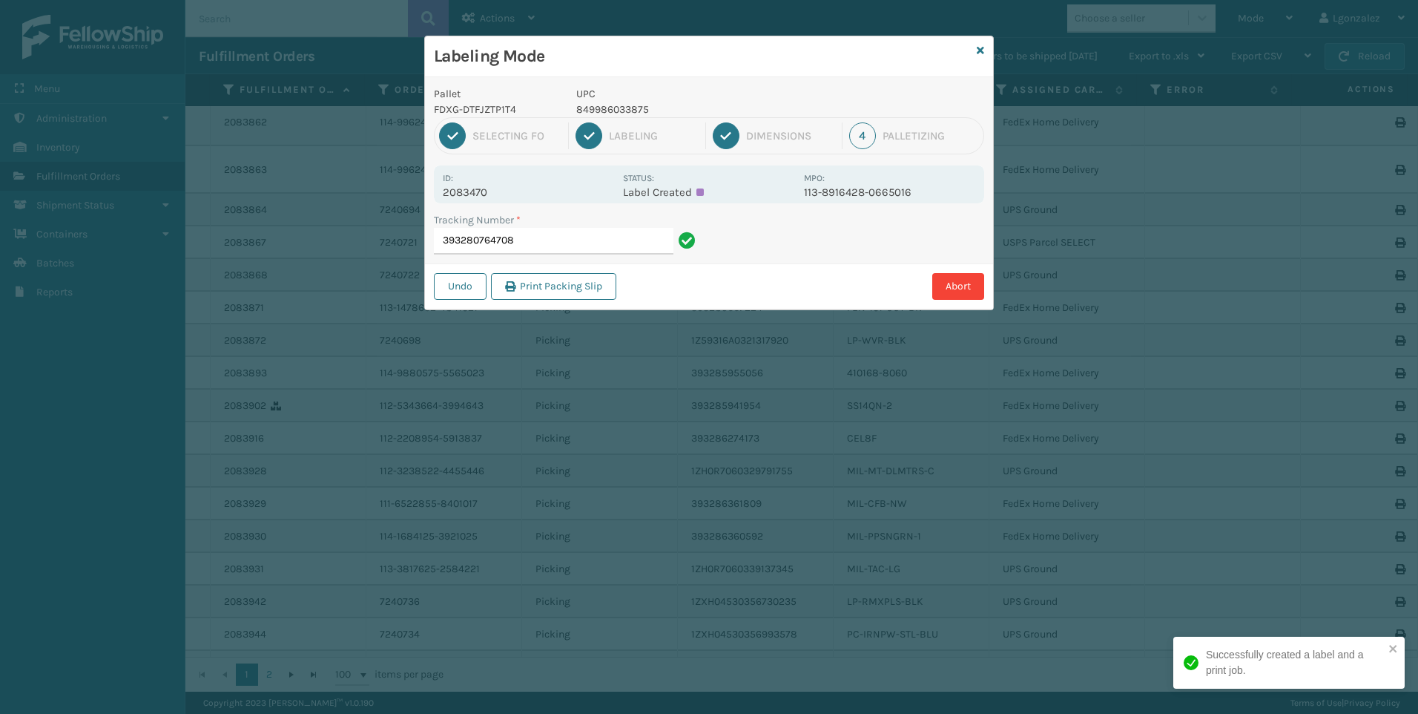
click at [636, 113] on p "849986033875" at bounding box center [685, 110] width 219 height 16
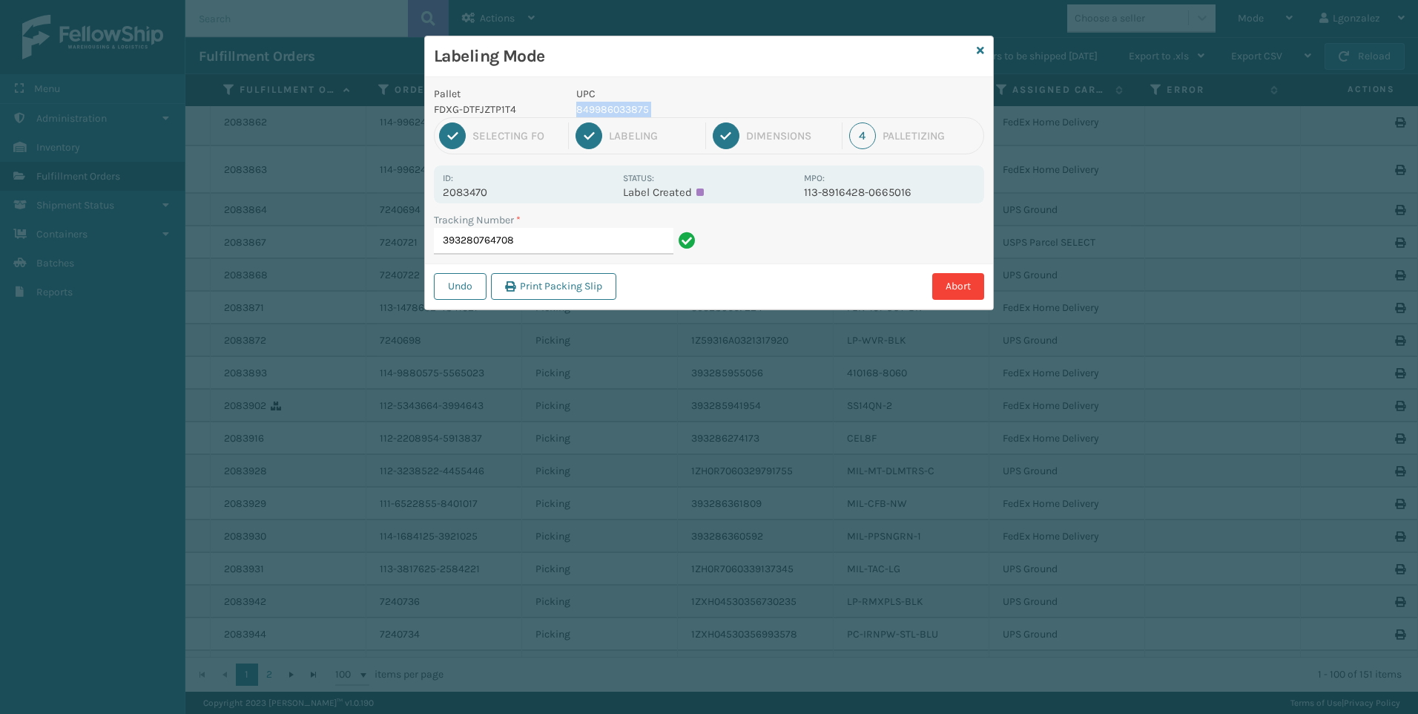
copy p "849986033875"
click at [631, 237] on input "393280764708" at bounding box center [554, 241] width 240 height 27
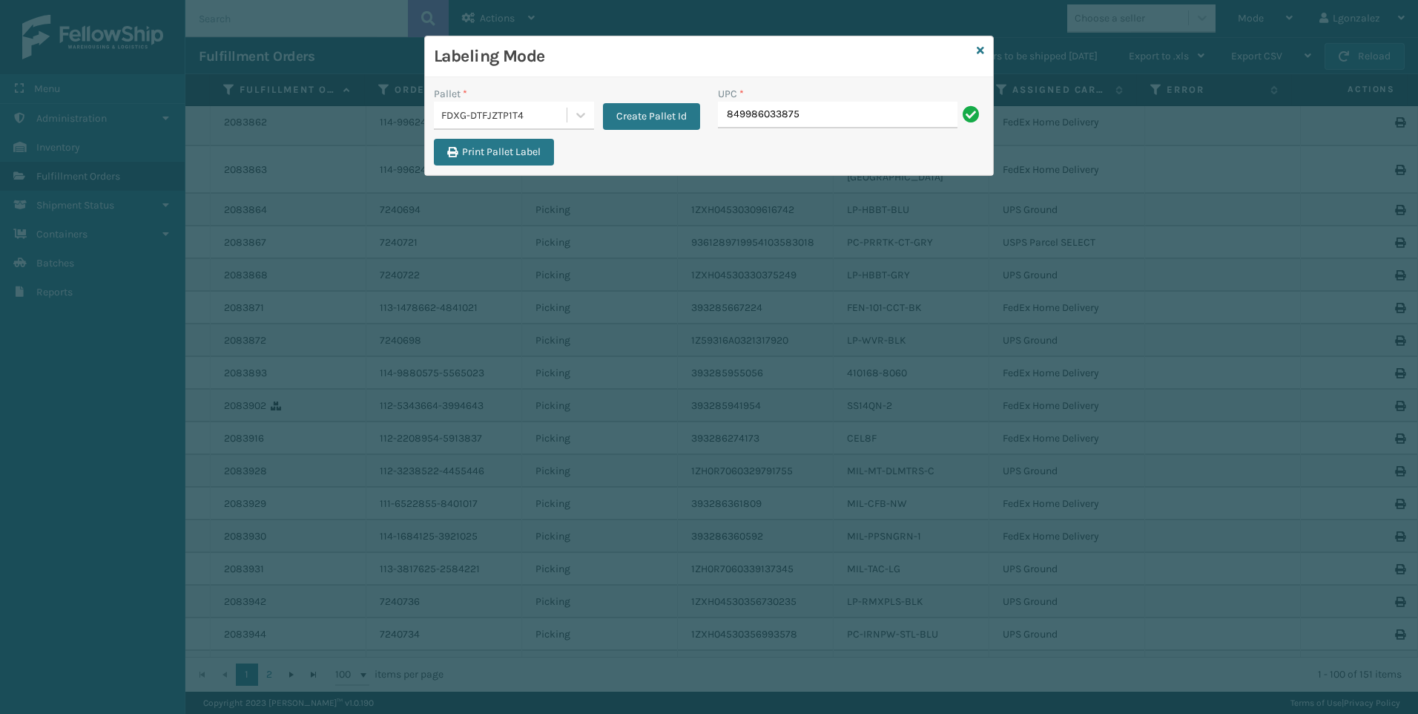
type input "849986033875"
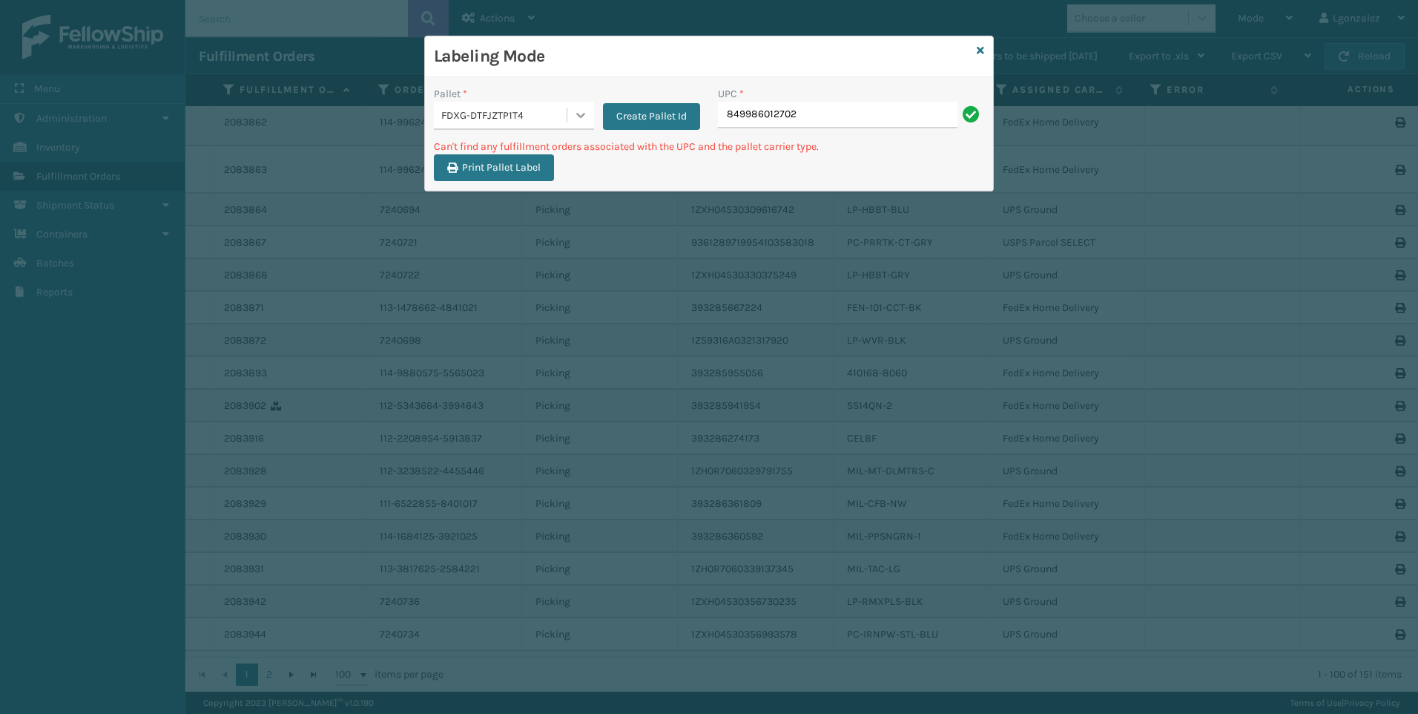
click at [582, 118] on icon at bounding box center [580, 115] width 15 height 15
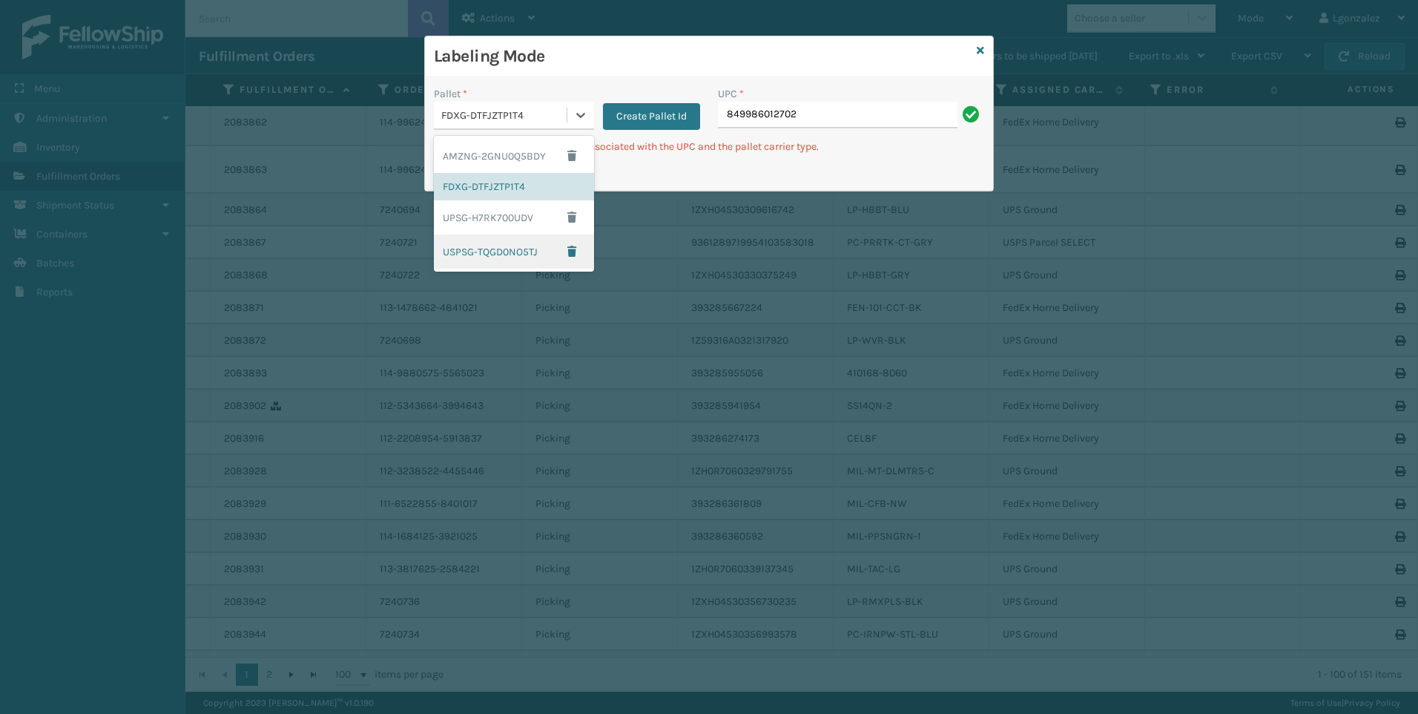
click at [532, 255] on div "USPSG-TQGD0NO5TJ" at bounding box center [514, 251] width 160 height 34
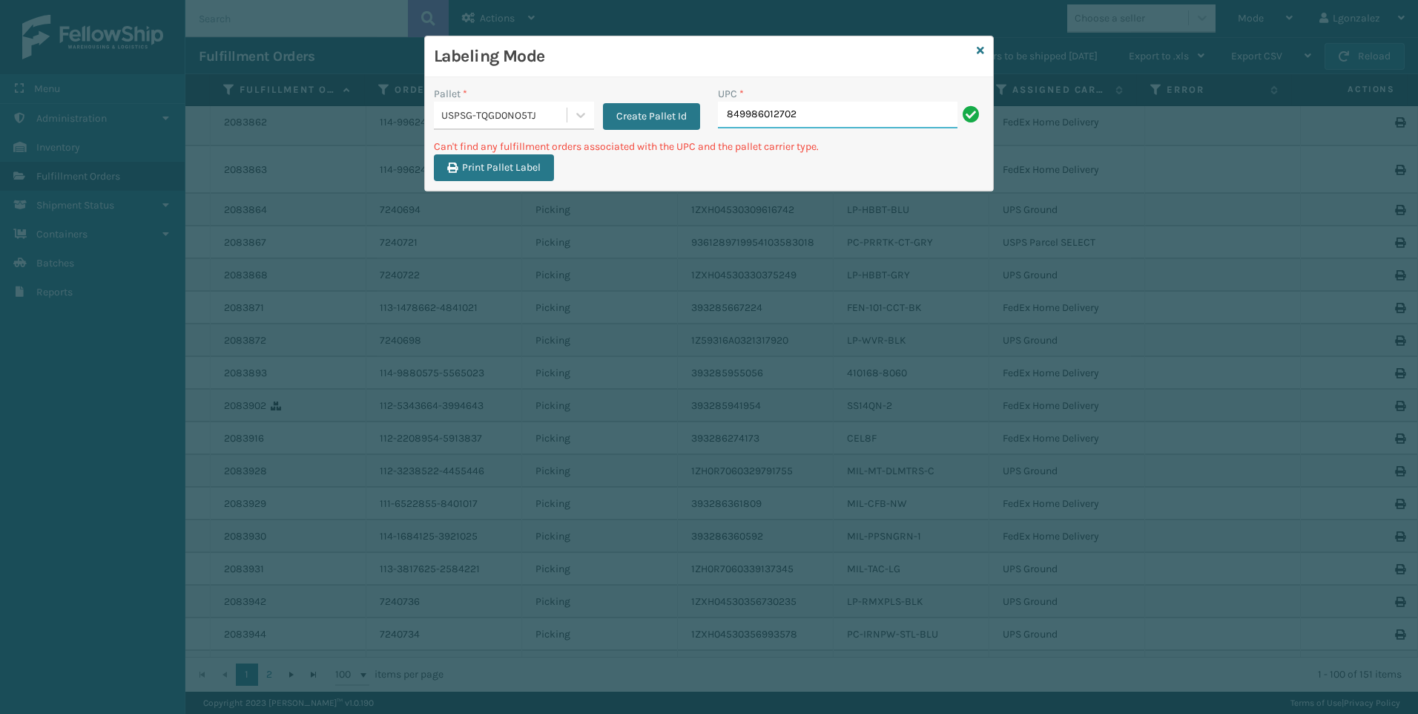
click at [852, 115] on input "849986012702" at bounding box center [838, 115] width 240 height 27
click at [579, 119] on icon at bounding box center [580, 115] width 15 height 15
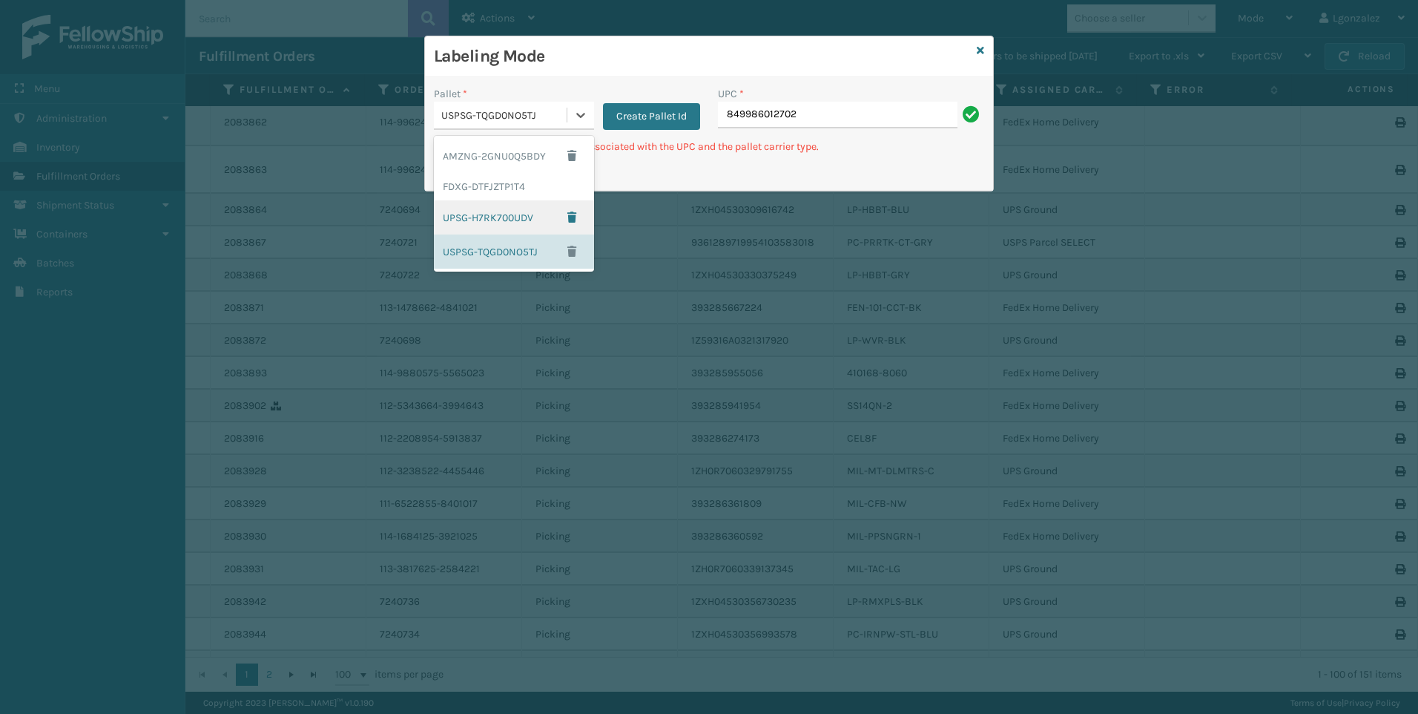
click at [527, 219] on div "UPSG-H7RK700UDV" at bounding box center [514, 217] width 160 height 34
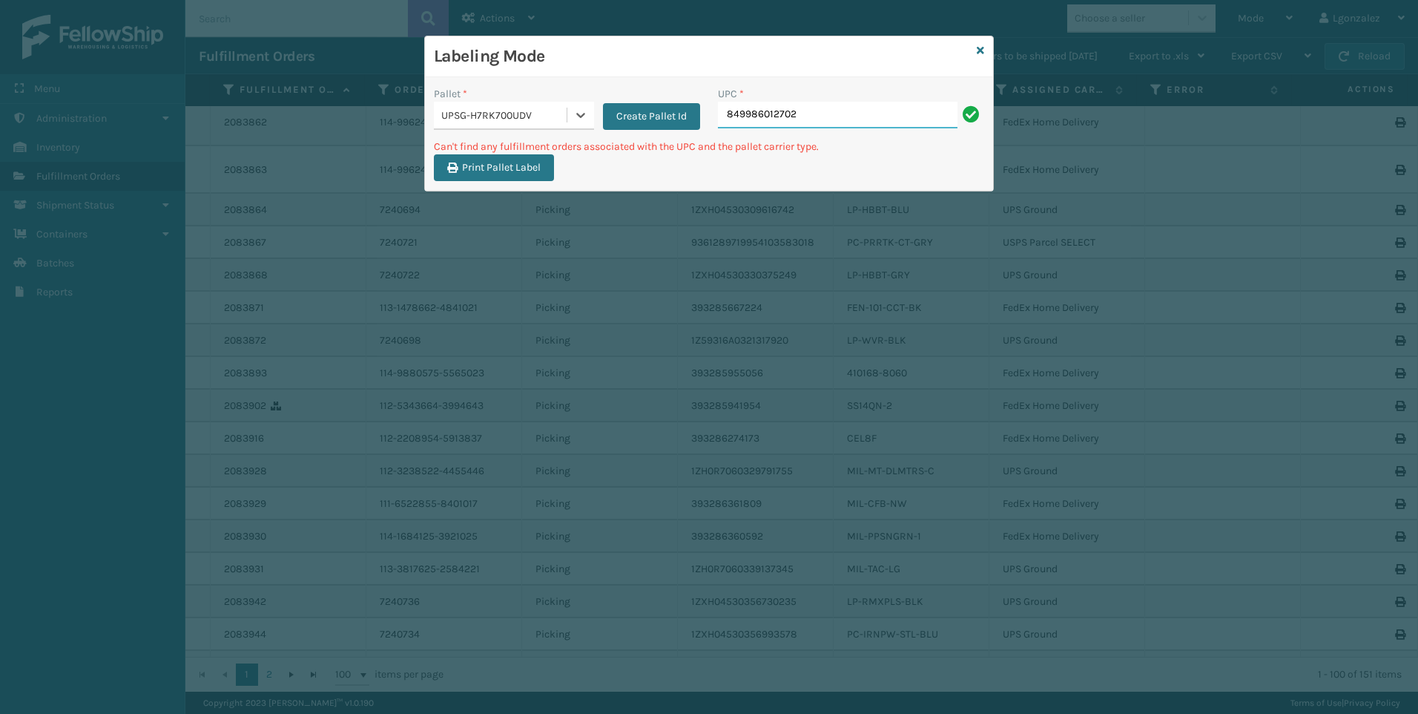
click at [867, 118] on input "849986012702" at bounding box center [838, 115] width 240 height 27
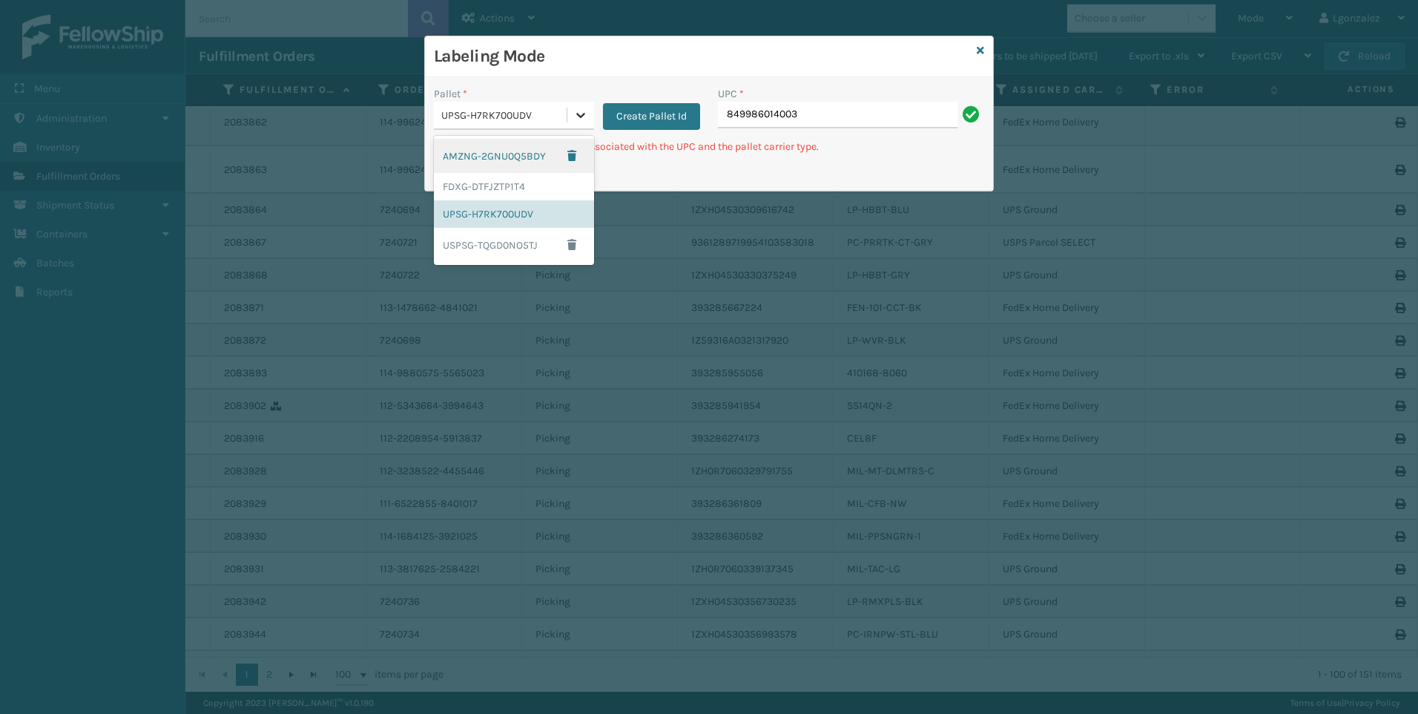
click at [587, 116] on icon at bounding box center [580, 115] width 15 height 15
click at [500, 186] on div "FDXG-DTFJZTP1T4" at bounding box center [514, 186] width 160 height 27
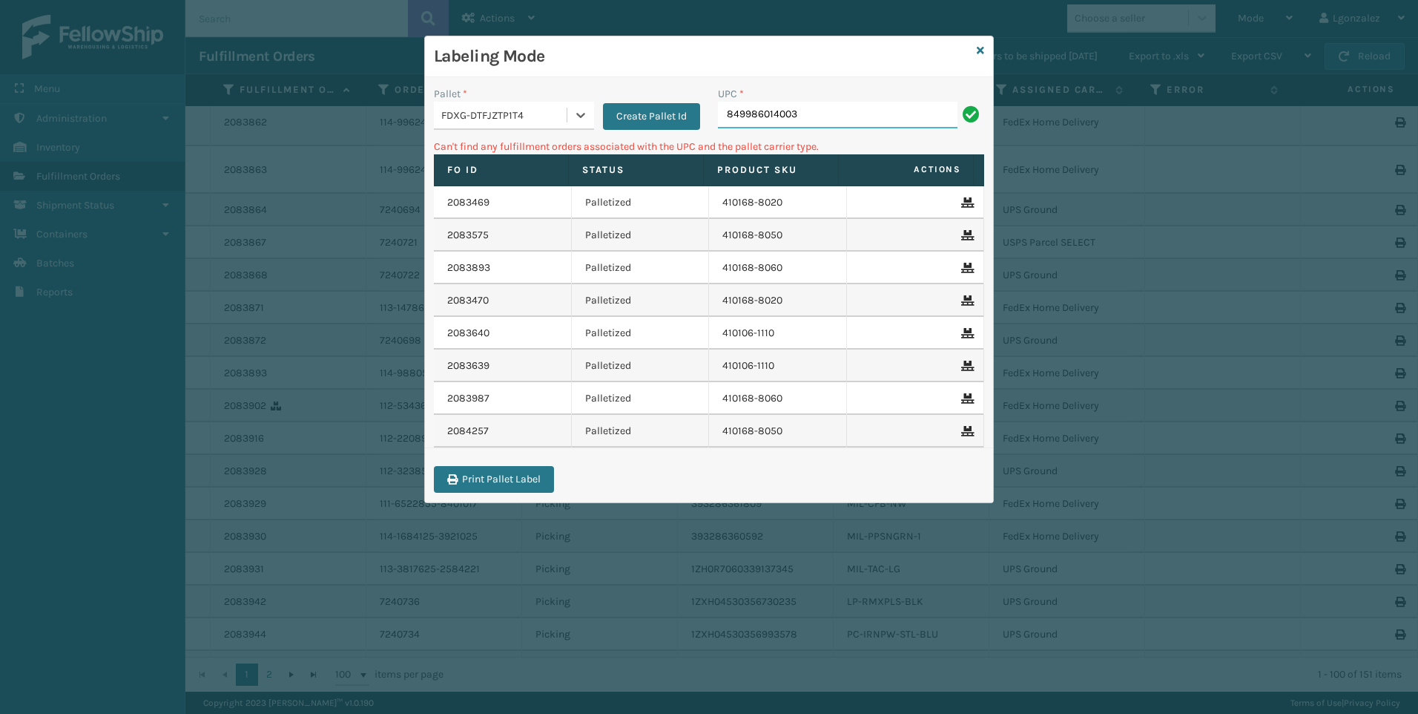
click at [829, 115] on input "849986014003" at bounding box center [838, 115] width 240 height 27
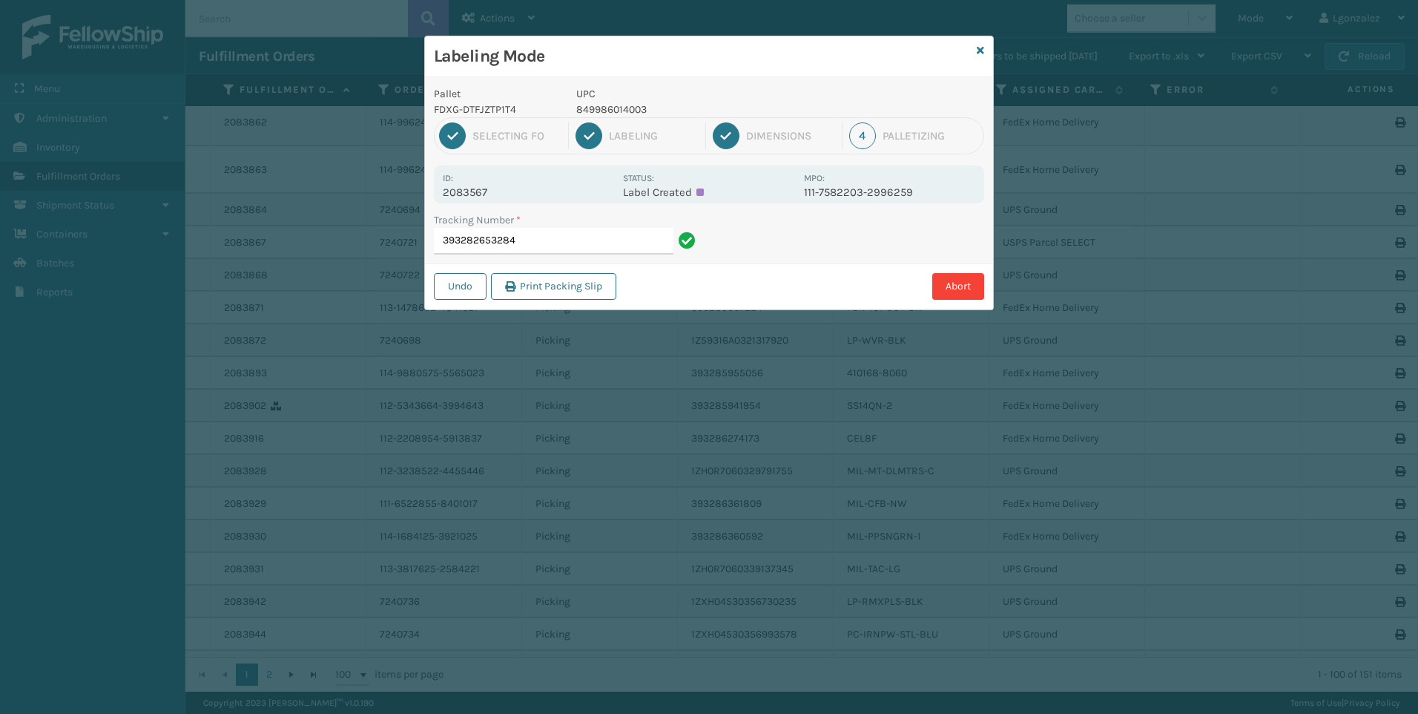
type input "393282653284"
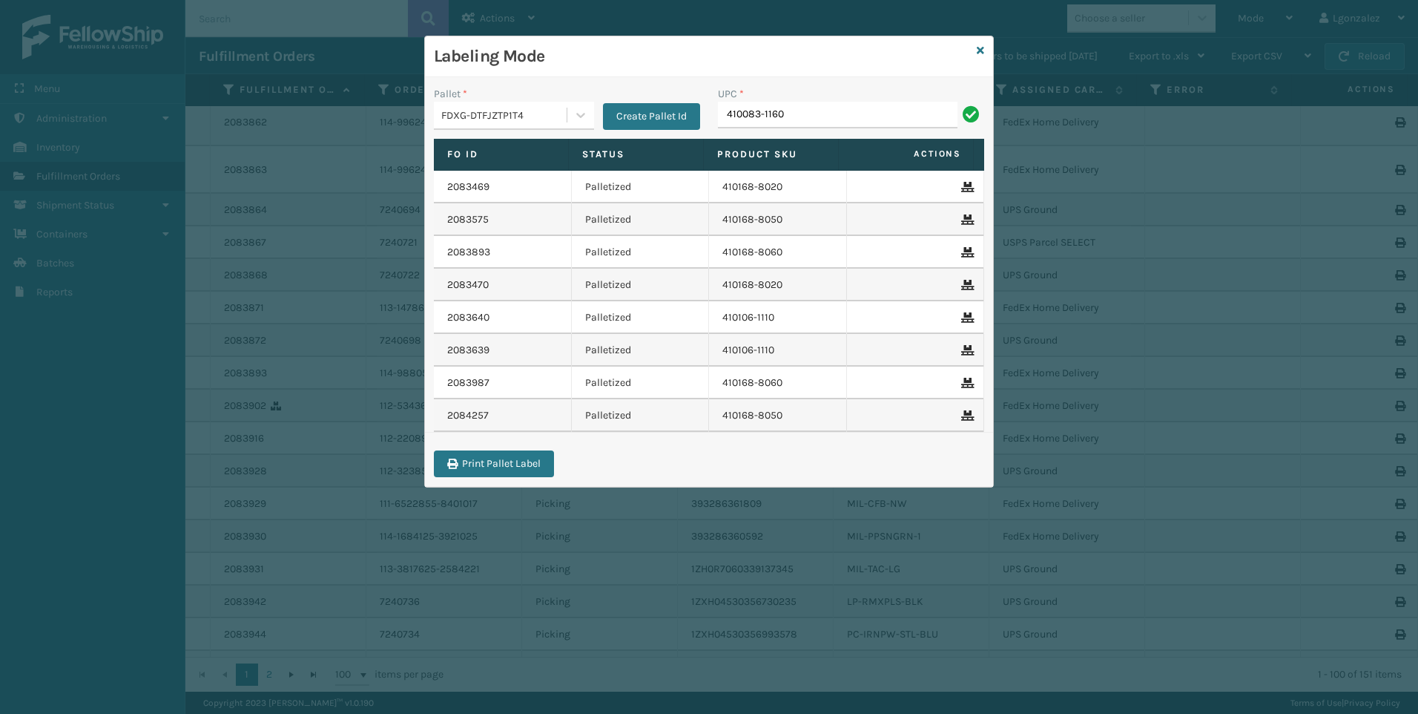
type input "410083-1160"
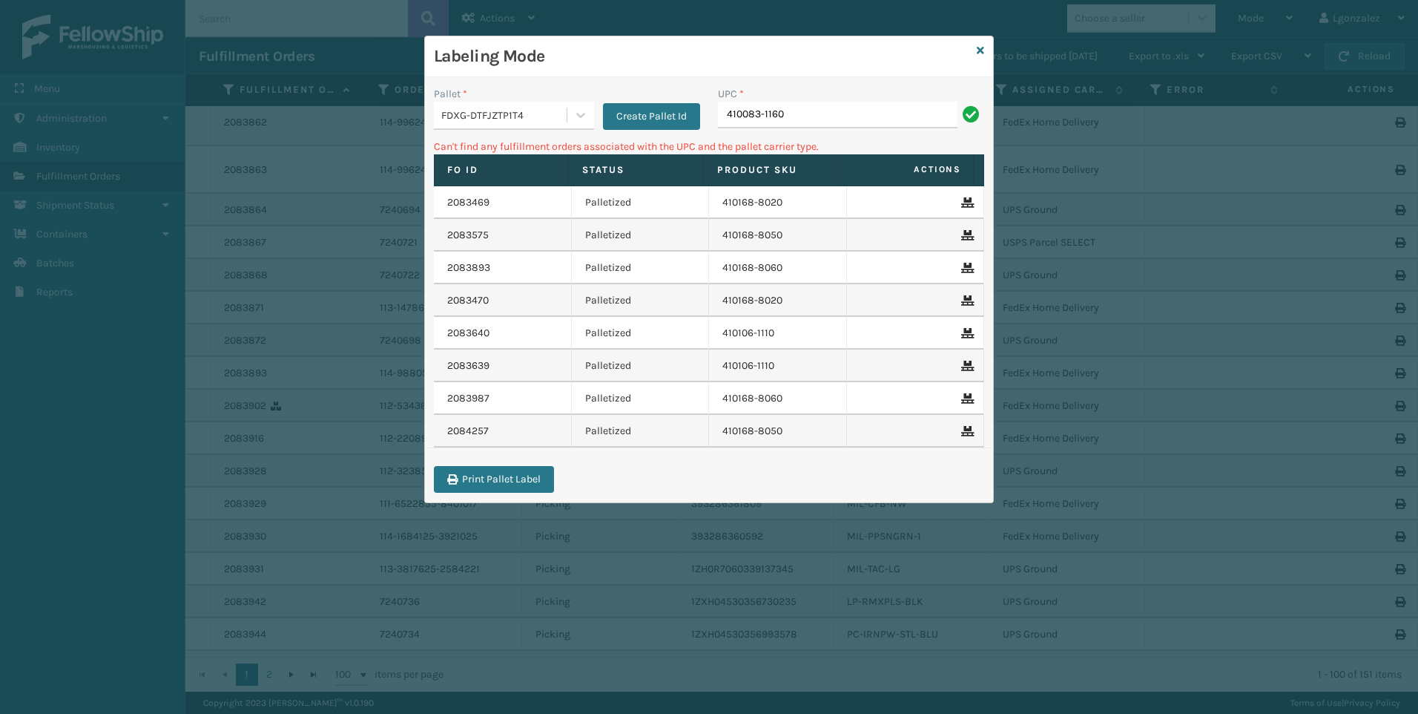
click at [750, 117] on input "410083-1160" at bounding box center [838, 115] width 240 height 27
drag, startPoint x: 750, startPoint y: 115, endPoint x: 760, endPoint y: 110, distance: 11.0
click at [751, 113] on input "410383-1160" at bounding box center [838, 115] width 240 height 27
click at [762, 109] on input "410383-1160" at bounding box center [838, 115] width 240 height 27
type input "410388-1160"
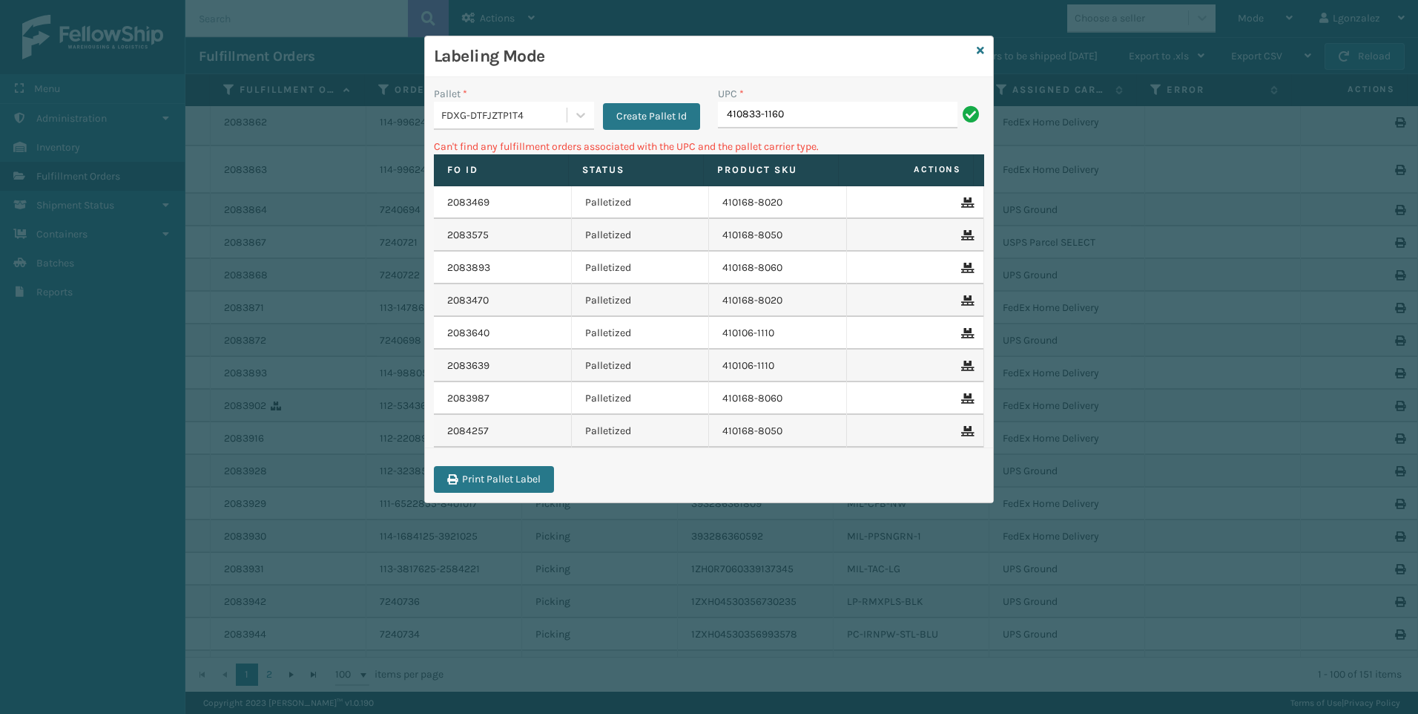
type input "410833-1160"
click at [577, 119] on icon at bounding box center [580, 115] width 15 height 15
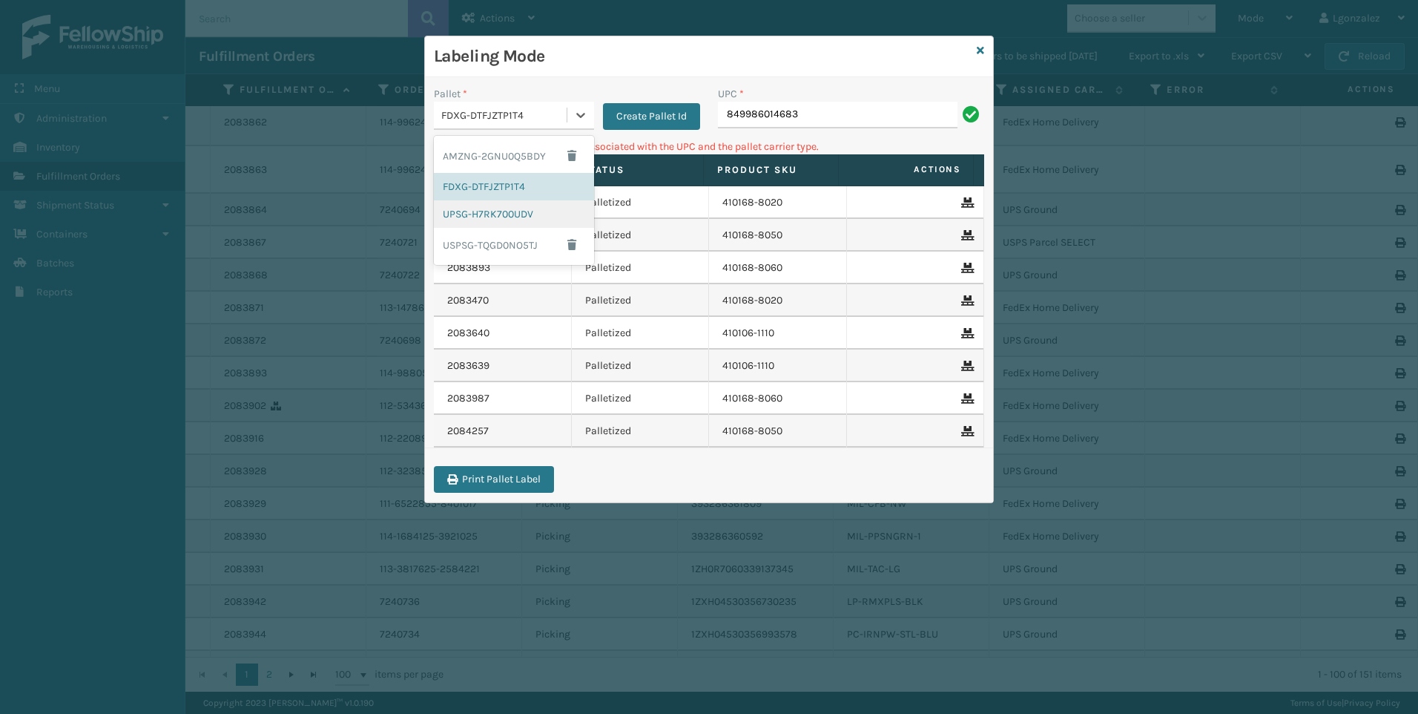
click at [501, 221] on div "UPSG-H7RK700UDV" at bounding box center [514, 213] width 160 height 27
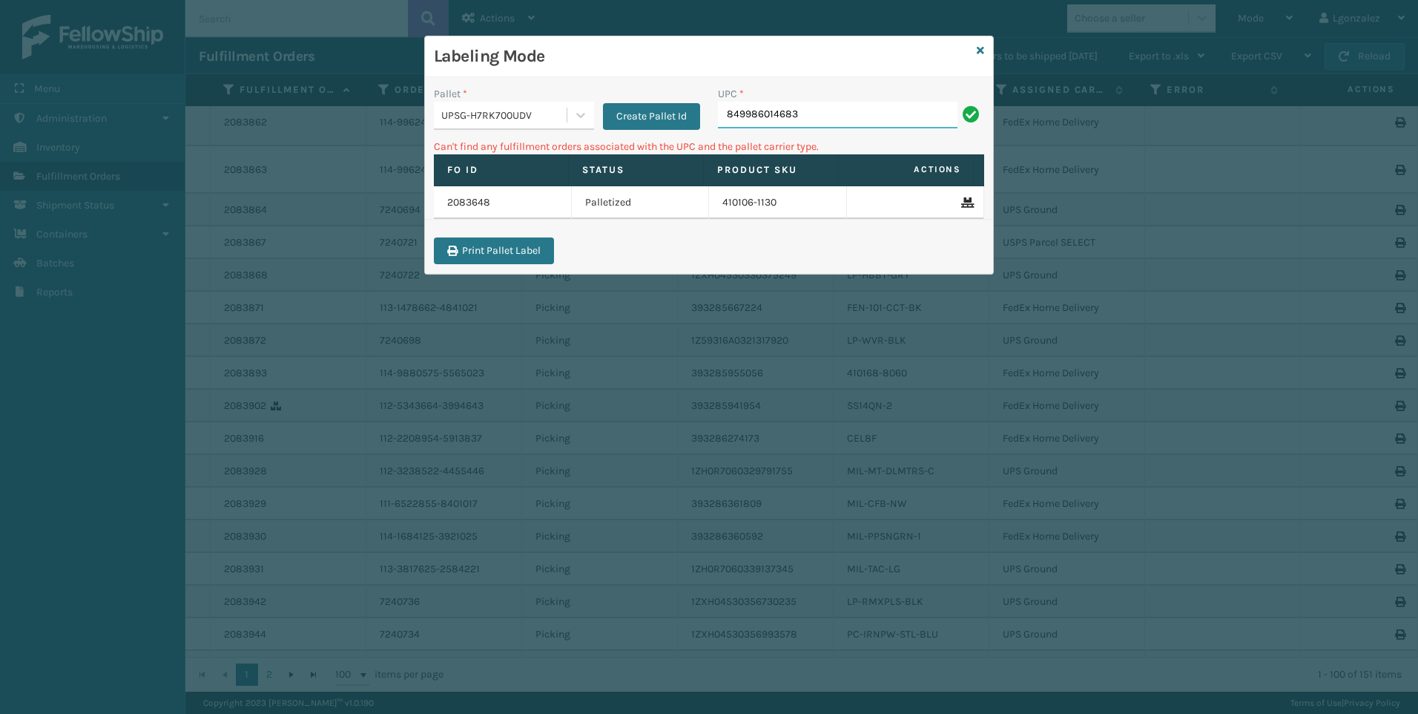
click at [845, 126] on input "849986014683" at bounding box center [838, 115] width 240 height 27
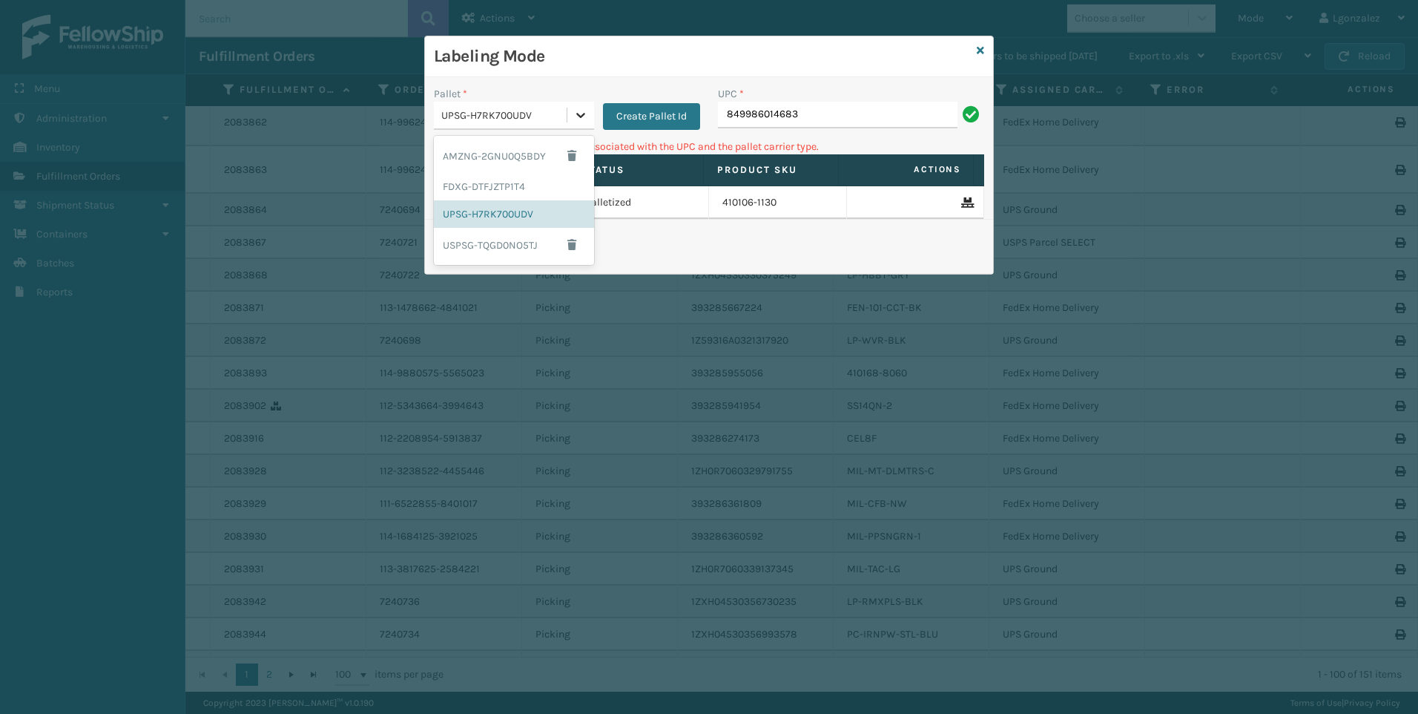
click at [585, 118] on icon at bounding box center [580, 115] width 15 height 15
click at [531, 243] on div "USPSG-TQGD0NO5TJ" at bounding box center [514, 245] width 160 height 34
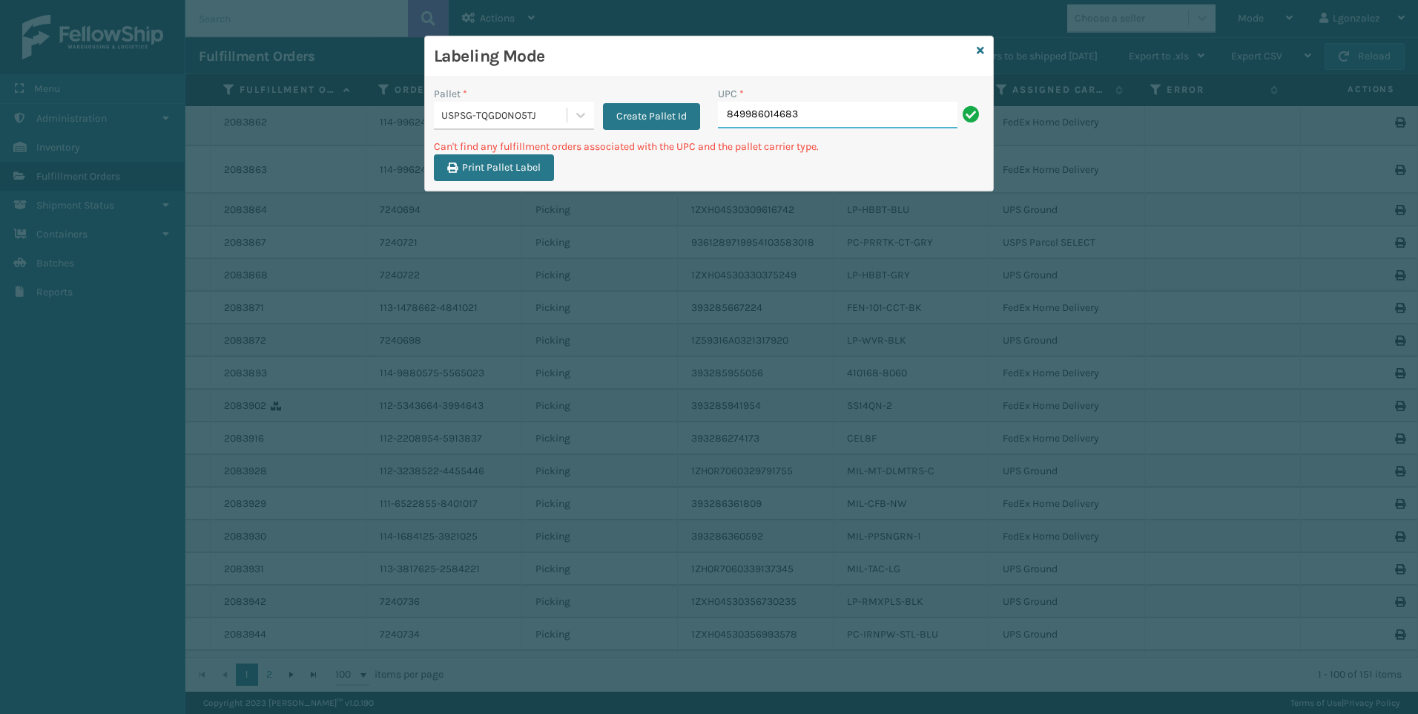
click at [837, 116] on input "849986014683" at bounding box center [838, 115] width 240 height 27
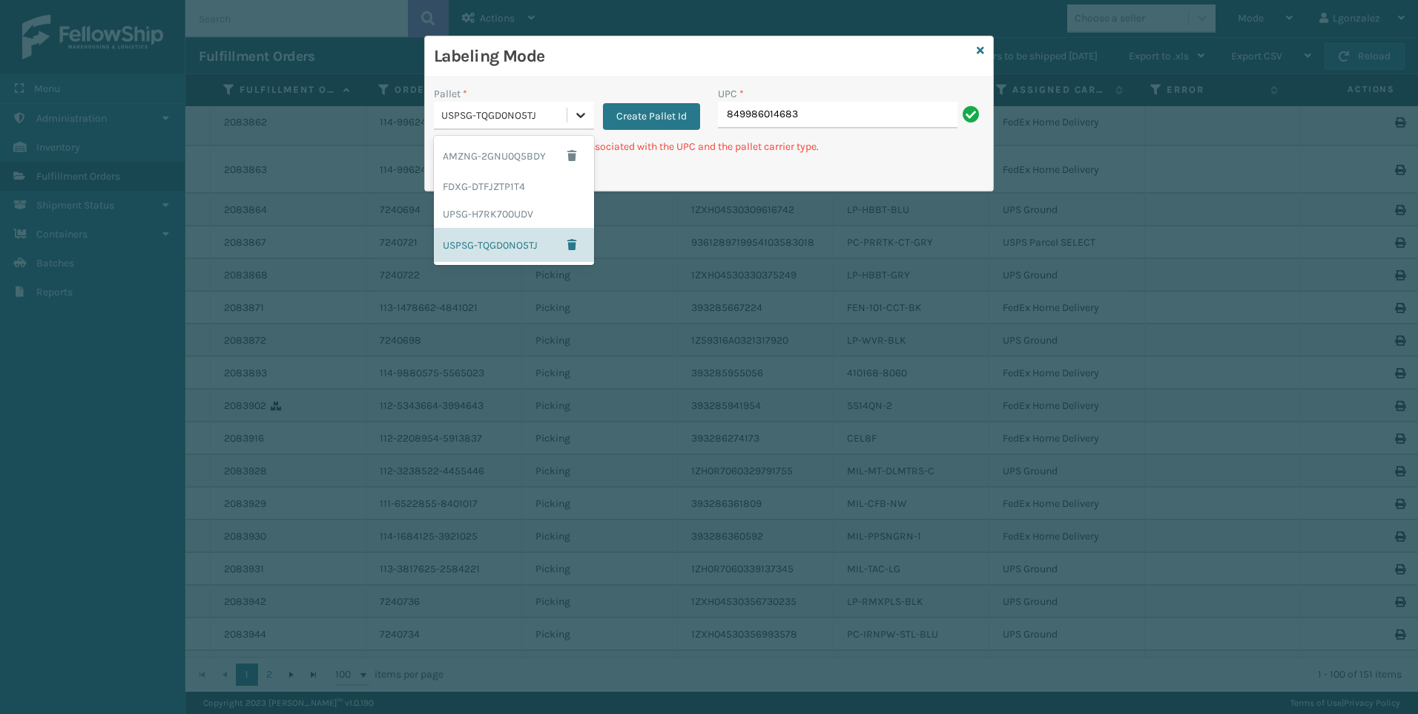
click at [575, 125] on div at bounding box center [580, 115] width 27 height 27
click at [533, 158] on div "AMZNG-2GNU0Q5BDY" at bounding box center [514, 156] width 160 height 34
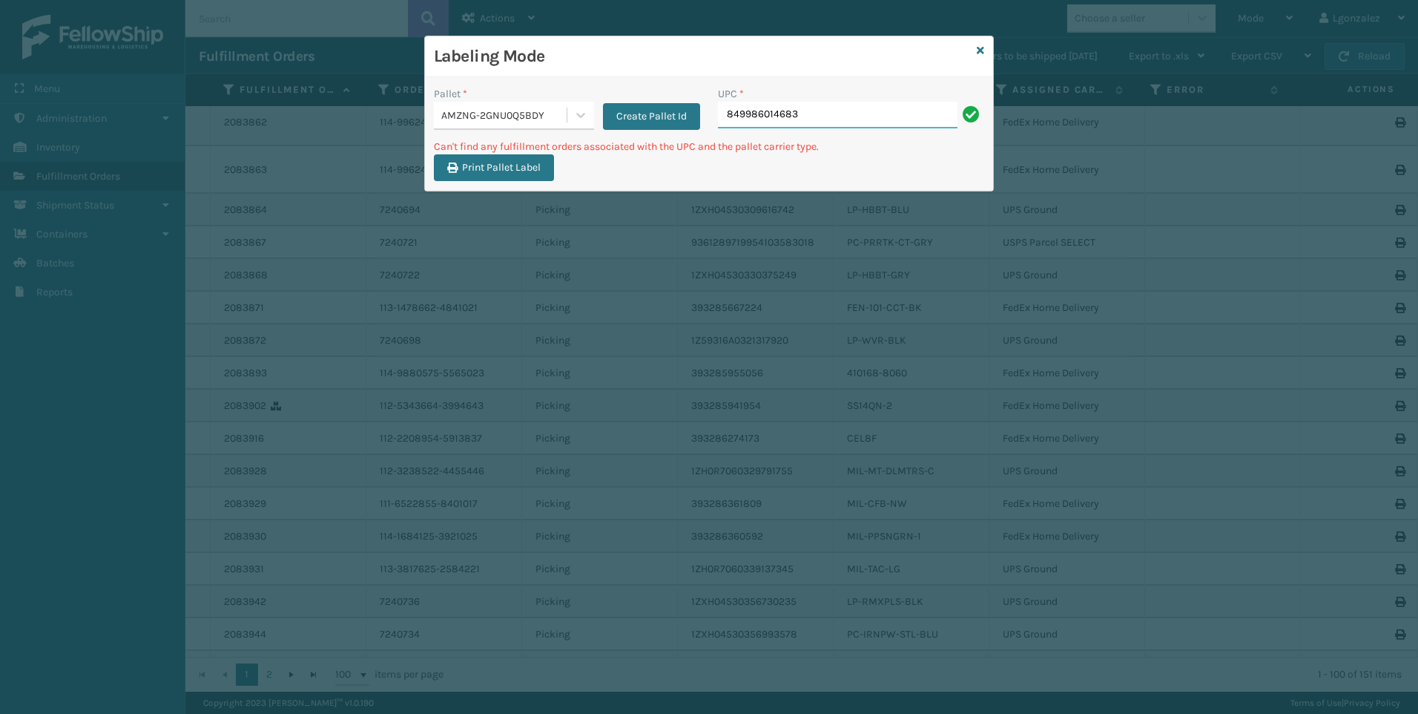
drag, startPoint x: 807, startPoint y: 111, endPoint x: 815, endPoint y: 113, distance: 8.5
click at [814, 113] on input "849986014683" at bounding box center [838, 115] width 240 height 27
click at [568, 103] on div "Pallet * AMZNG-2GNU0Q5BDY" at bounding box center [514, 108] width 160 height 44
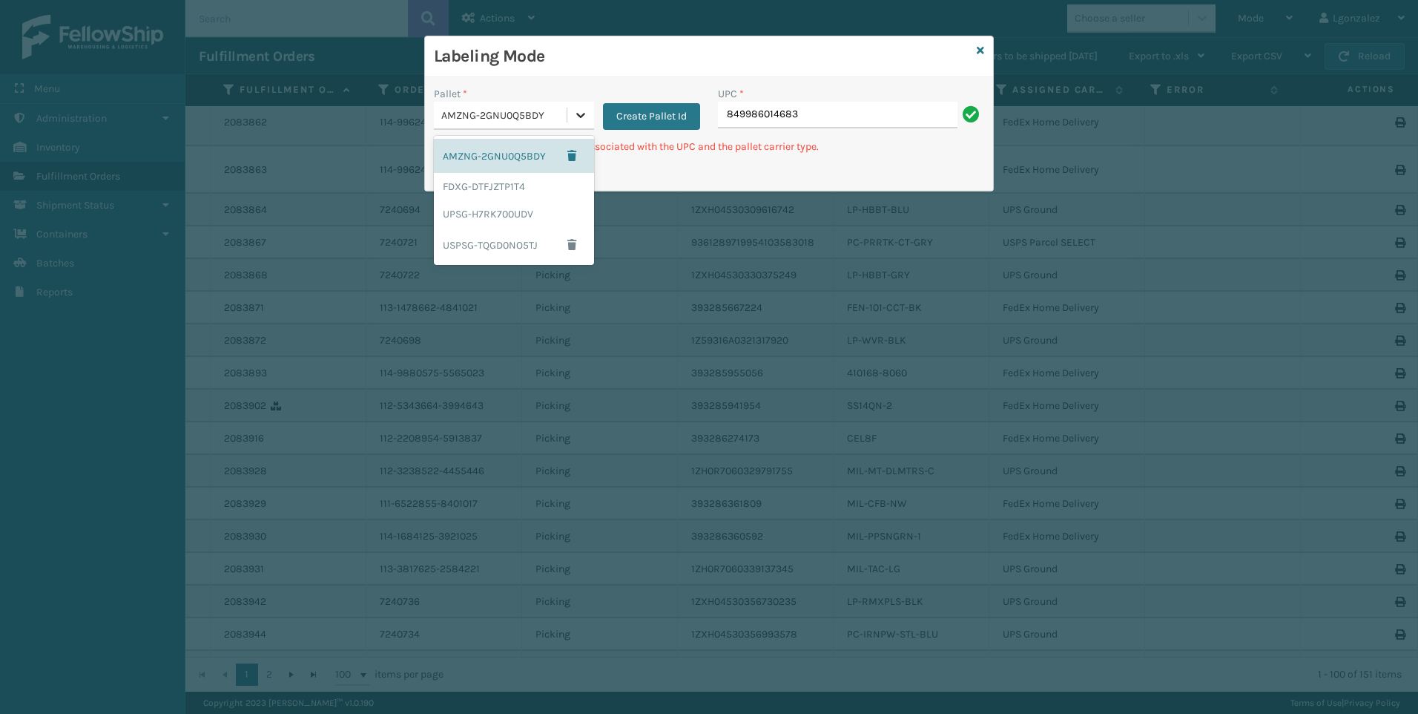
click at [579, 117] on icon at bounding box center [580, 115] width 9 height 5
click at [494, 217] on div "UPSG-H7RK700UDV" at bounding box center [514, 213] width 160 height 27
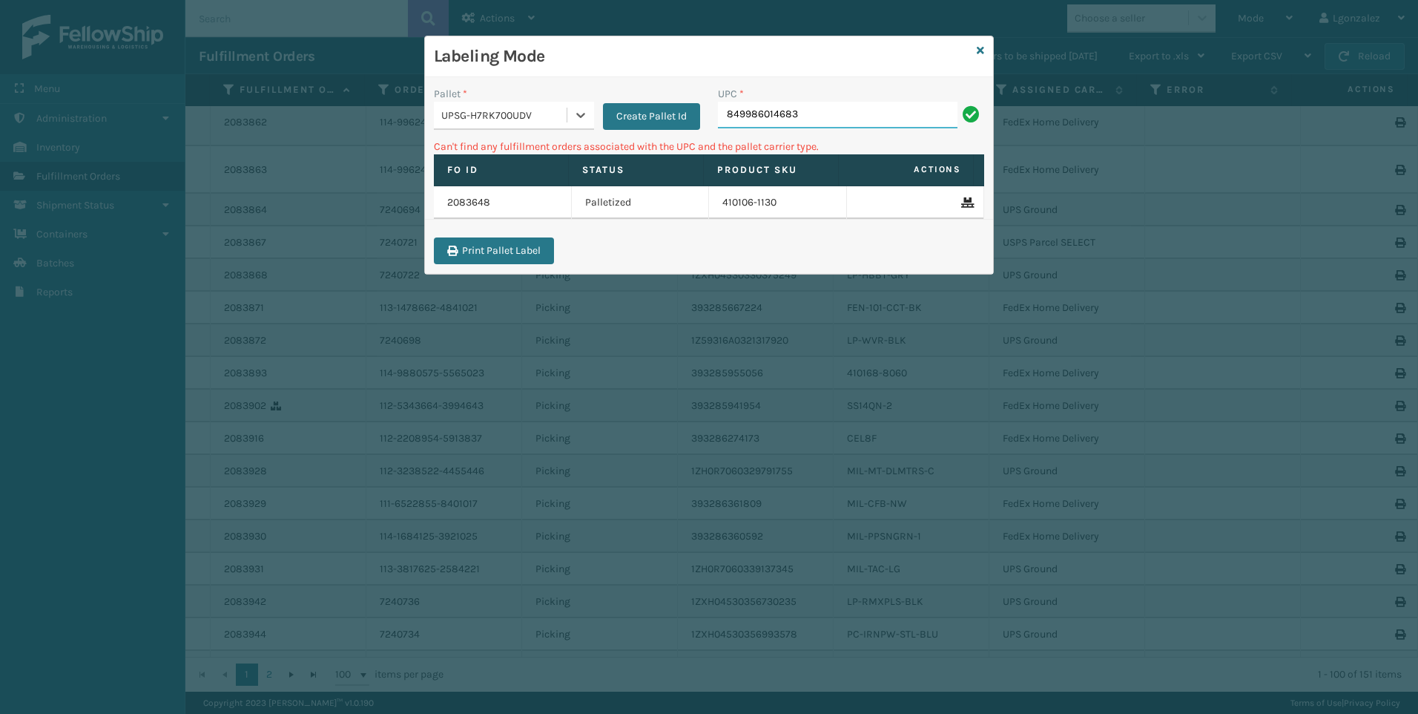
click at [814, 120] on input "849986014683" at bounding box center [838, 115] width 240 height 27
click at [980, 43] on link at bounding box center [980, 51] width 7 height 16
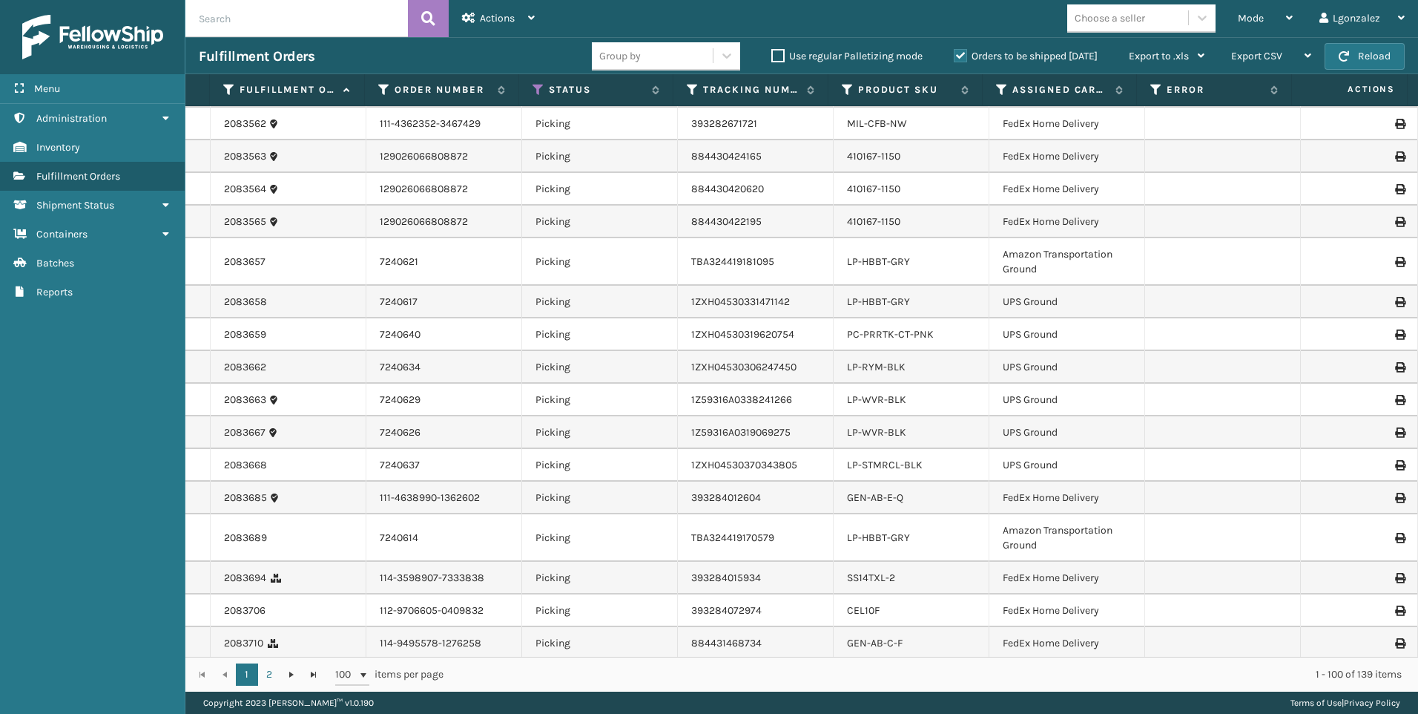
scroll to position [1187, 0]
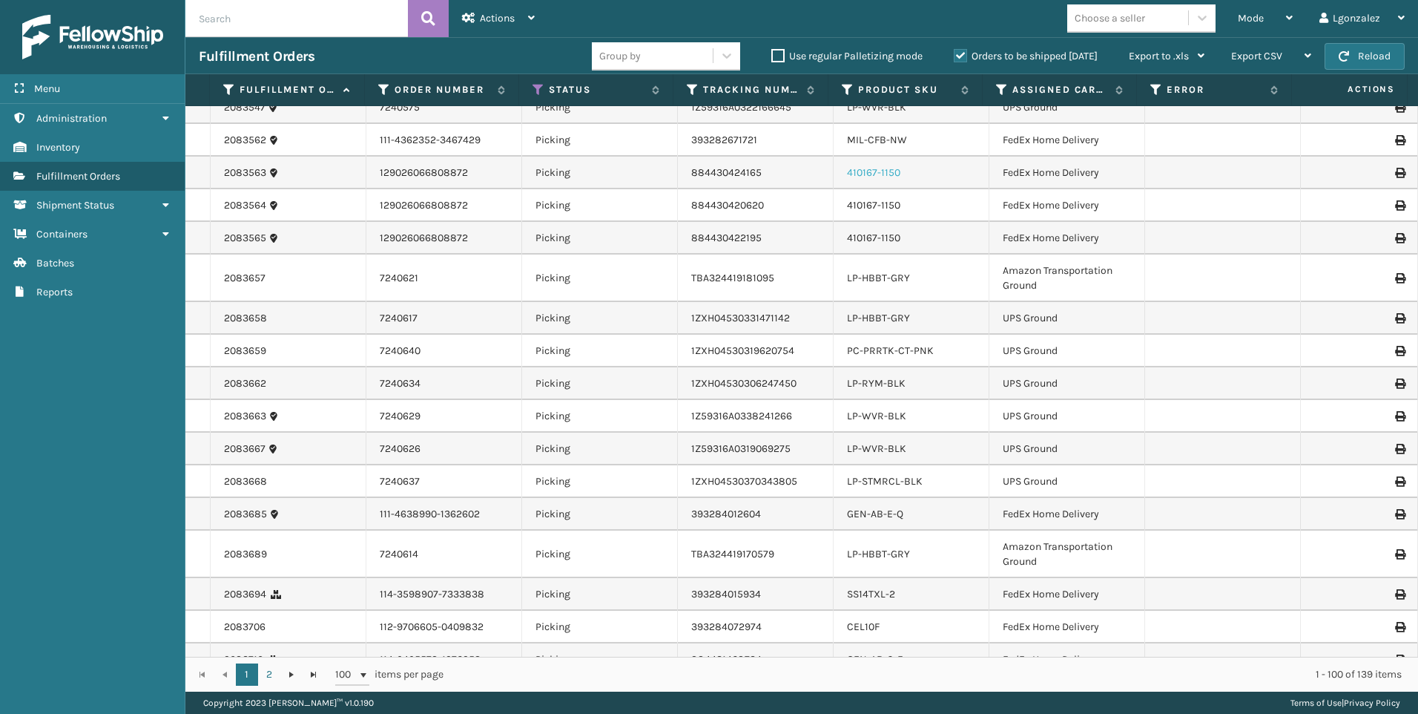
click at [875, 173] on link "410167-1150" at bounding box center [873, 172] width 53 height 13
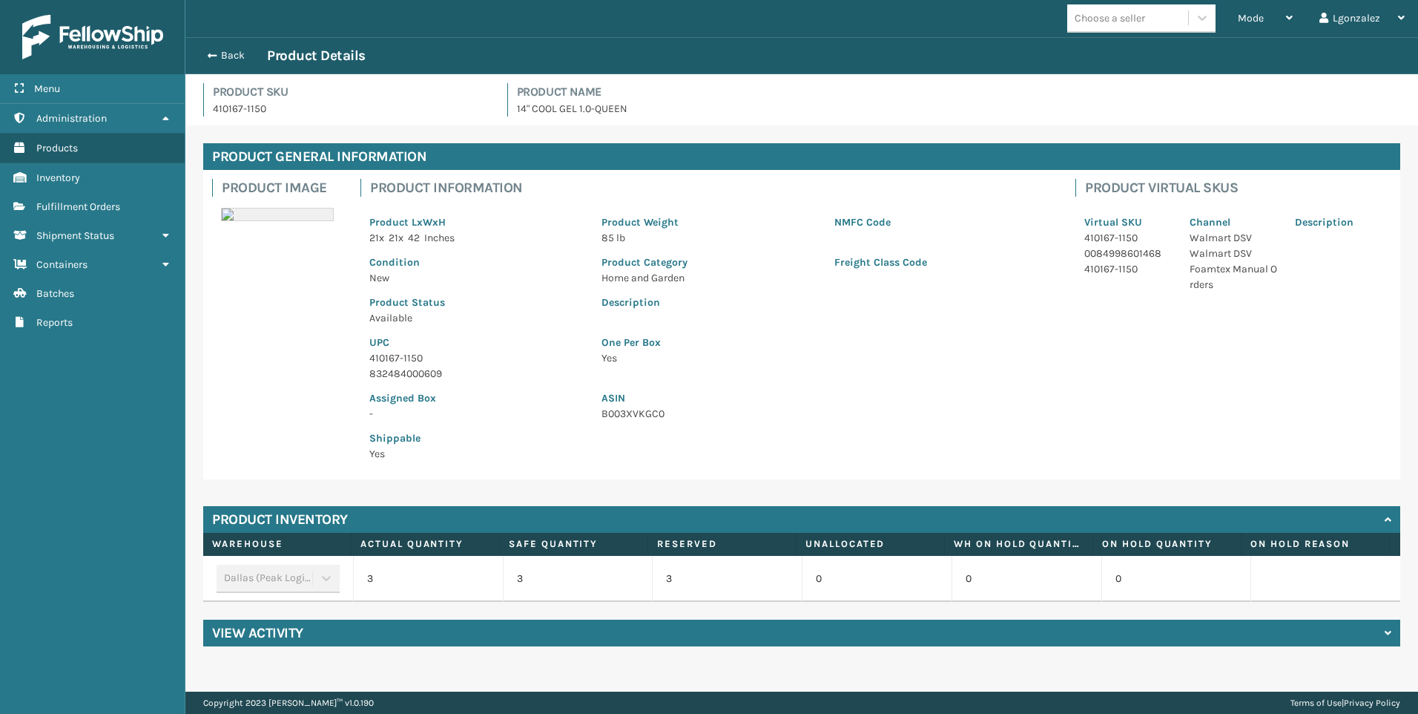
click at [397, 352] on p "410167-1150" at bounding box center [476, 358] width 214 height 16
click at [396, 354] on p "410167-1150" at bounding box center [476, 358] width 214 height 16
copy p "410167-1150"
click at [229, 56] on button "Back" at bounding box center [233, 55] width 68 height 13
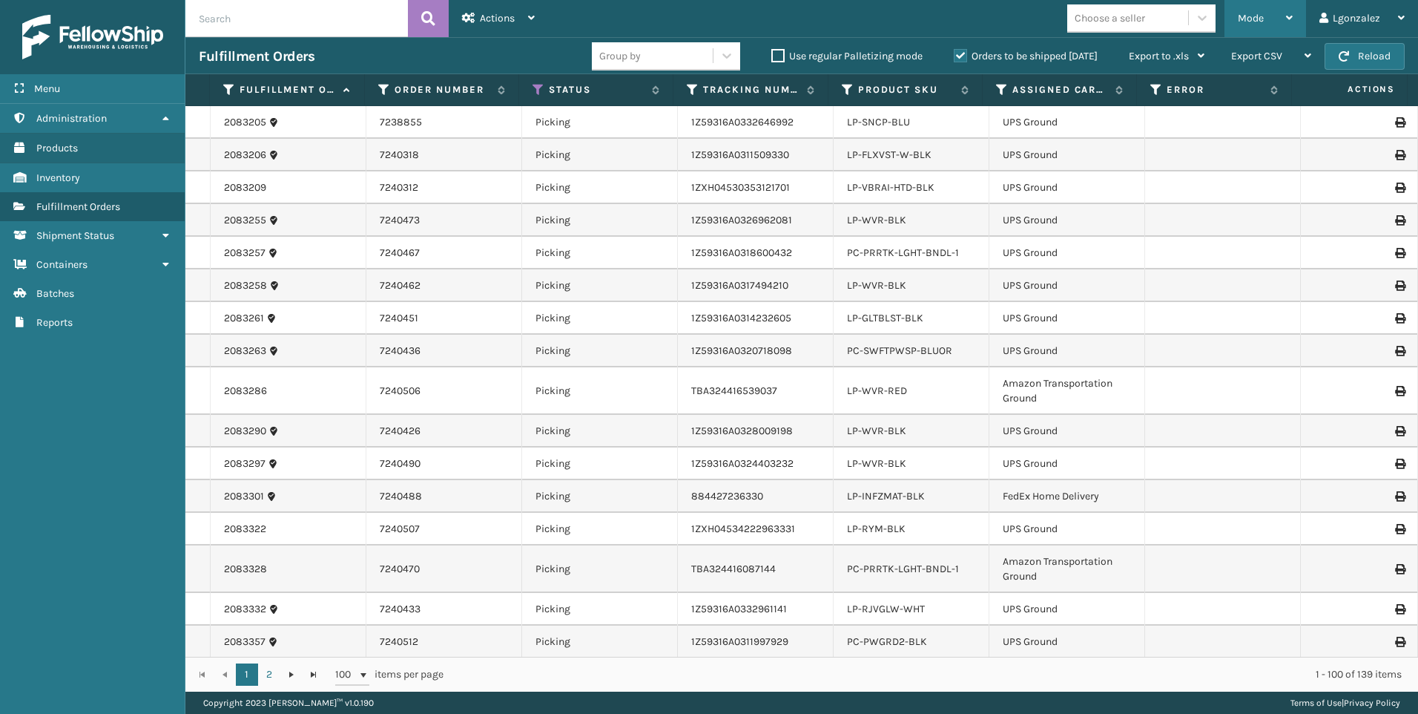
click at [1288, 18] on icon at bounding box center [1289, 18] width 7 height 10
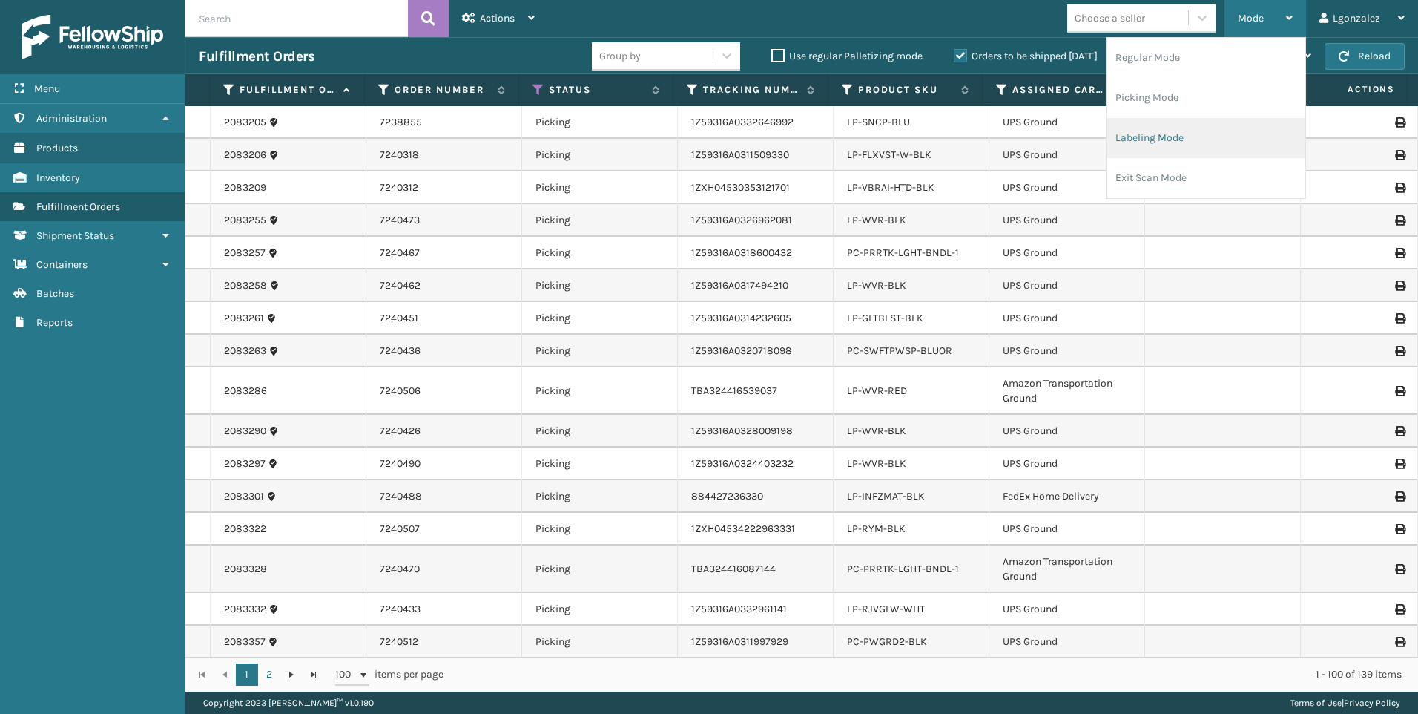
click at [1154, 142] on li "Labeling Mode" at bounding box center [1206, 138] width 199 height 40
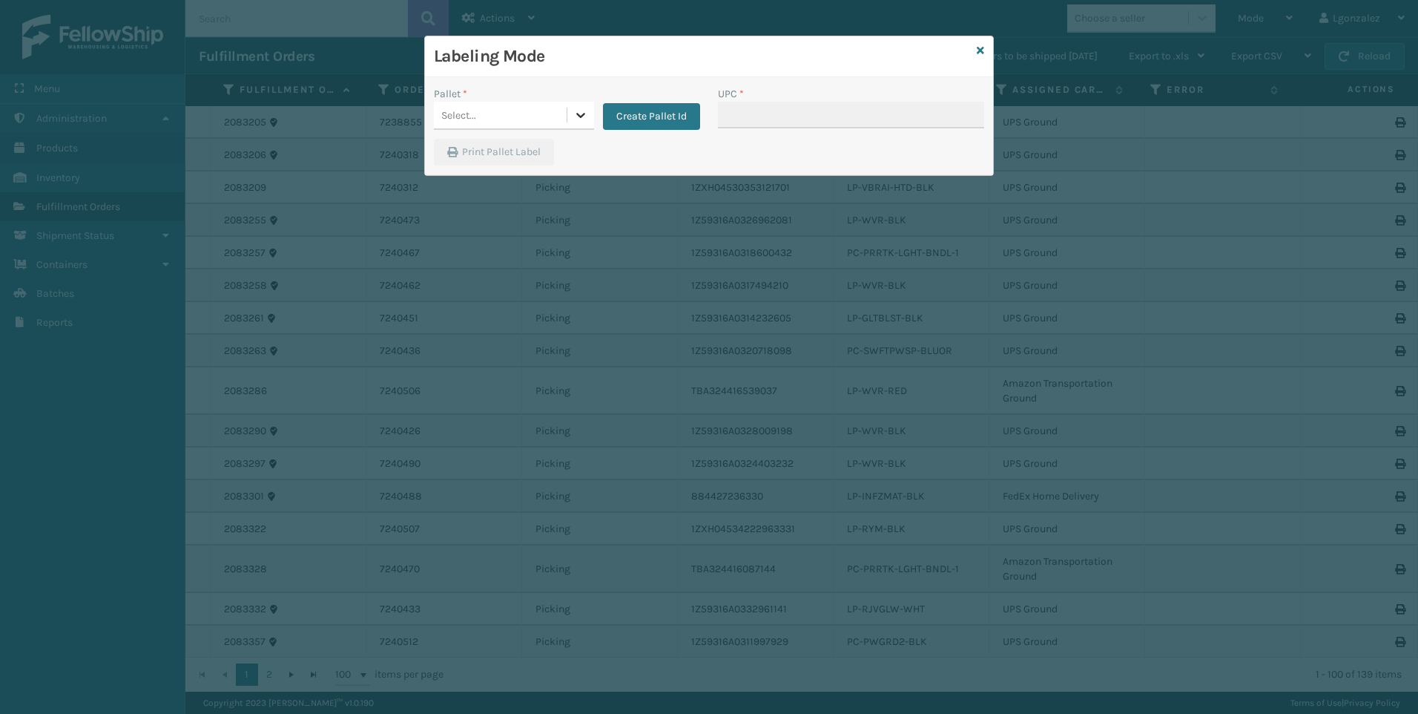
click at [586, 113] on icon at bounding box center [580, 115] width 15 height 15
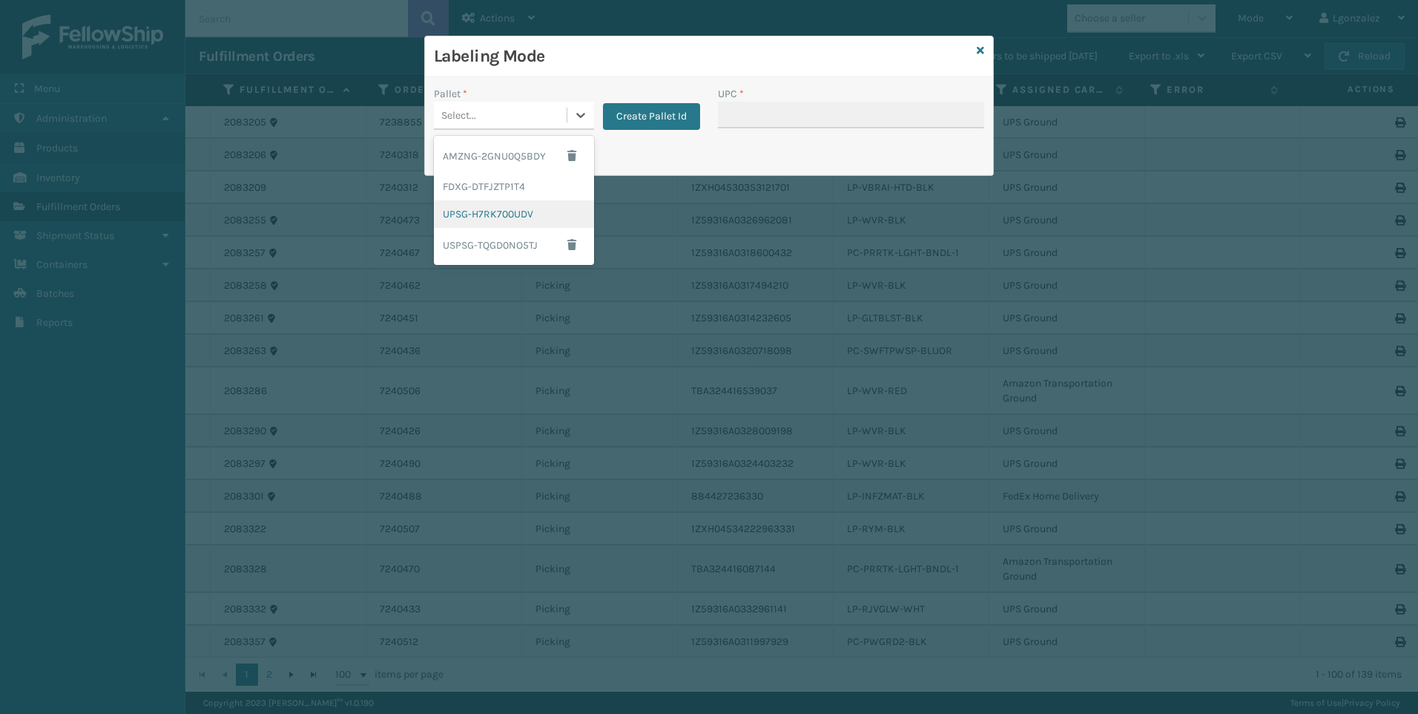
click at [513, 211] on div "UPSG-H7RK700UDV" at bounding box center [514, 213] width 160 height 27
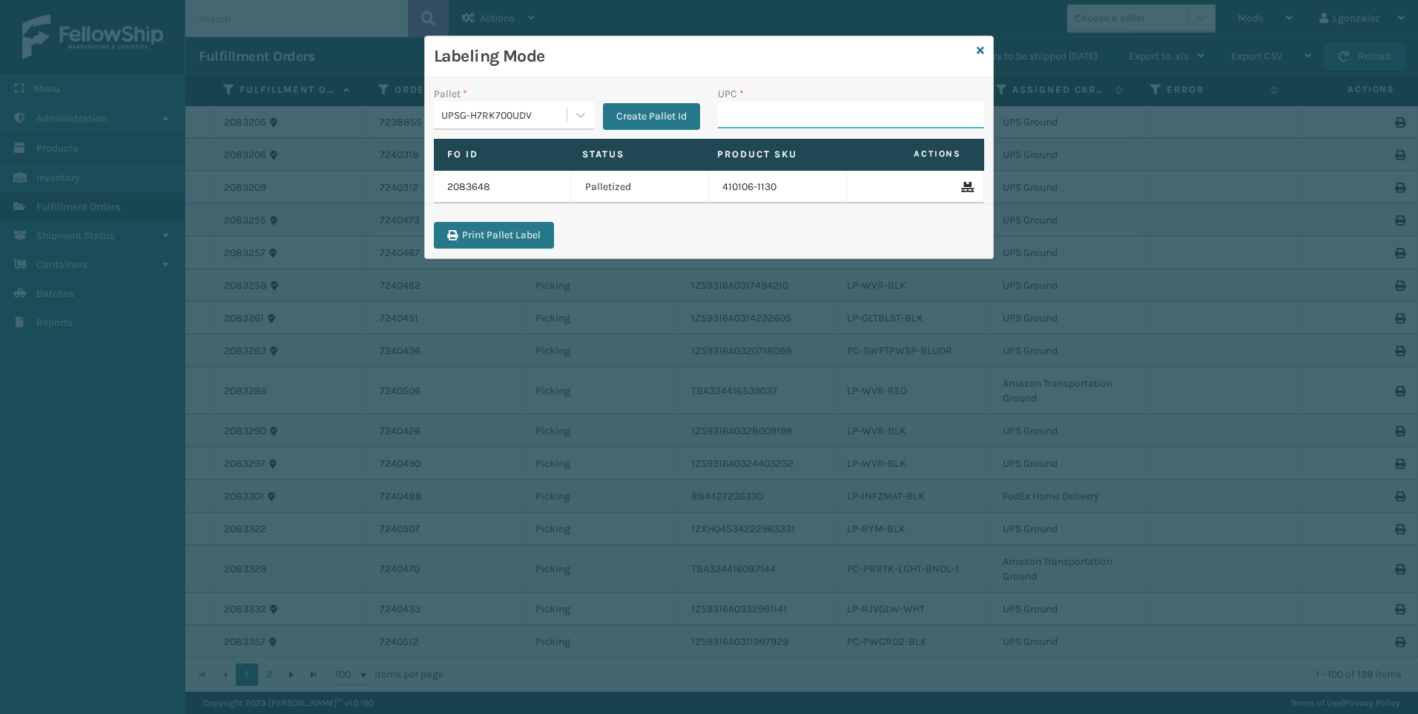
click at [780, 116] on input "UPC *" at bounding box center [851, 115] width 266 height 27
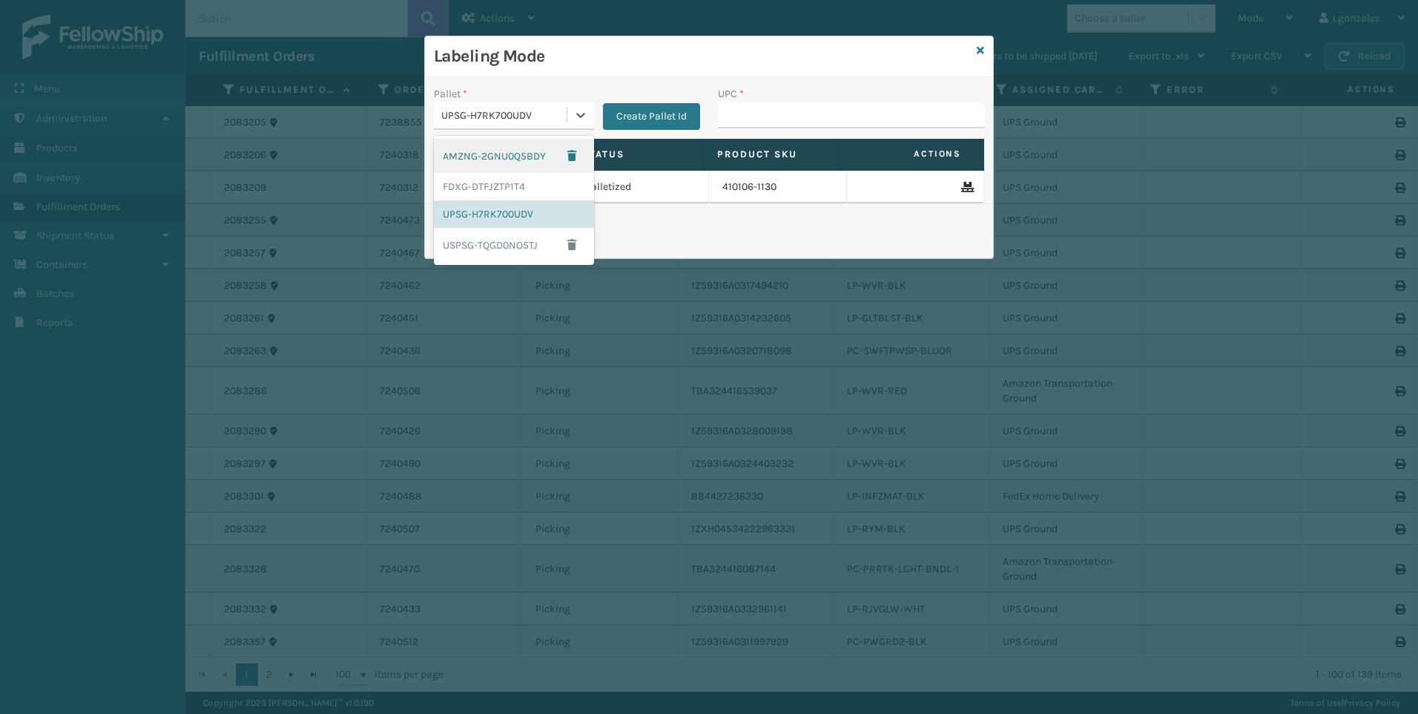
drag, startPoint x: 583, startPoint y: 124, endPoint x: 562, endPoint y: 143, distance: 28.3
click at [584, 124] on div at bounding box center [580, 115] width 27 height 27
click at [519, 187] on div "FDXG-DTFJZTP1T4" at bounding box center [514, 186] width 160 height 27
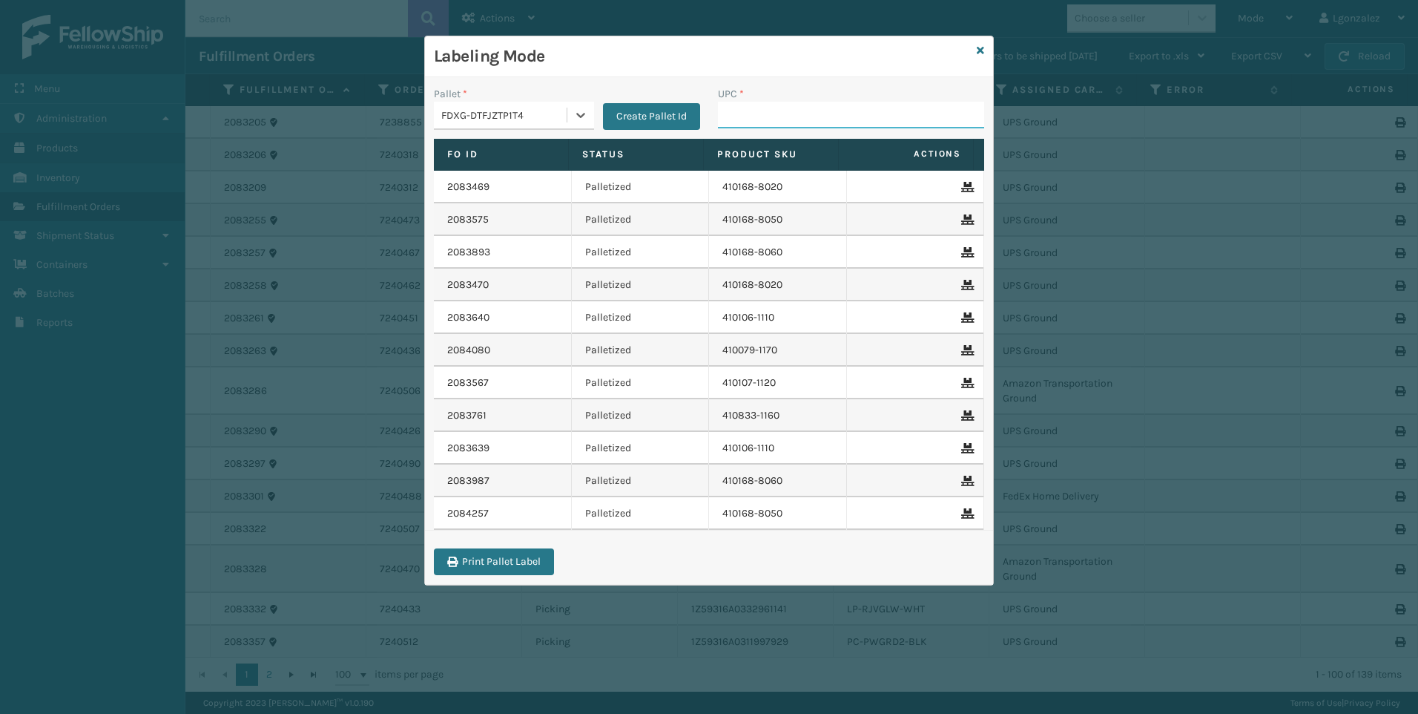
click at [759, 116] on input "UPC *" at bounding box center [851, 115] width 266 height 27
paste input "410167-1150"
type input "410167-1150"
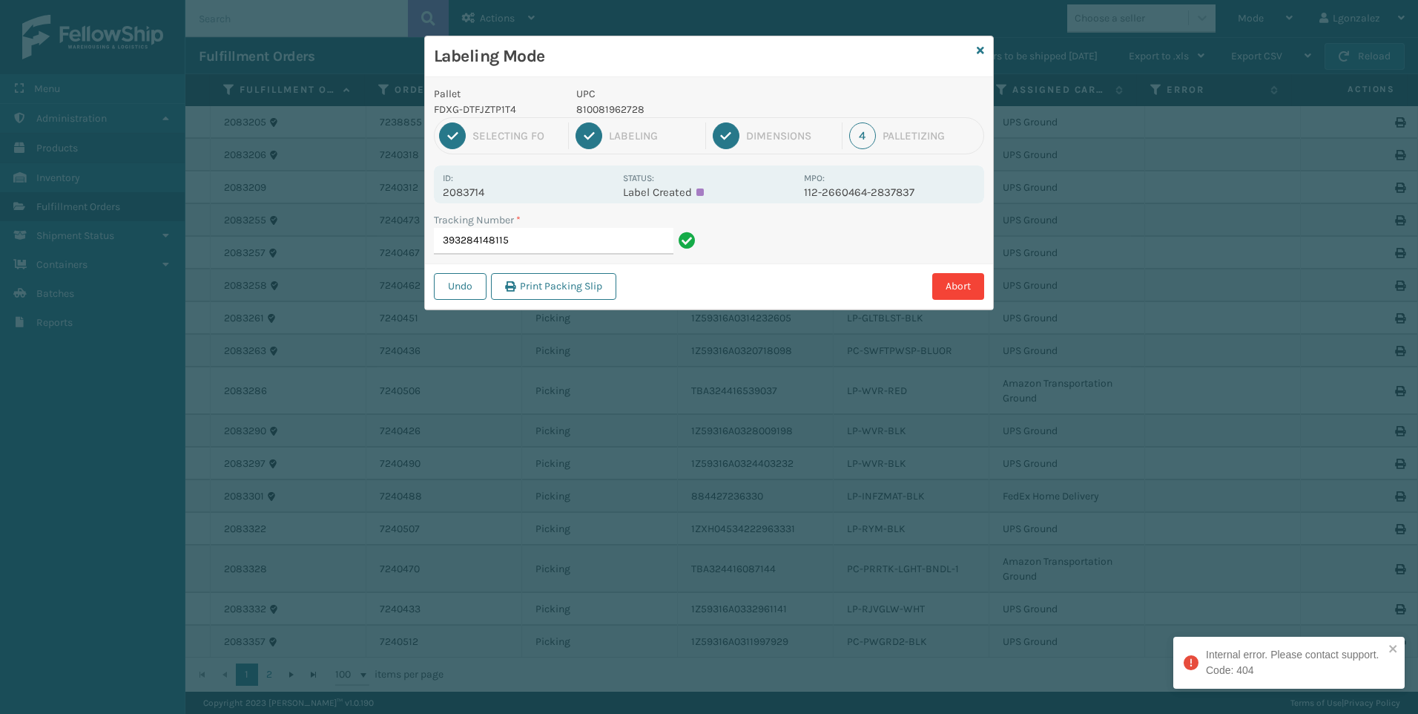
type input "393284148115"
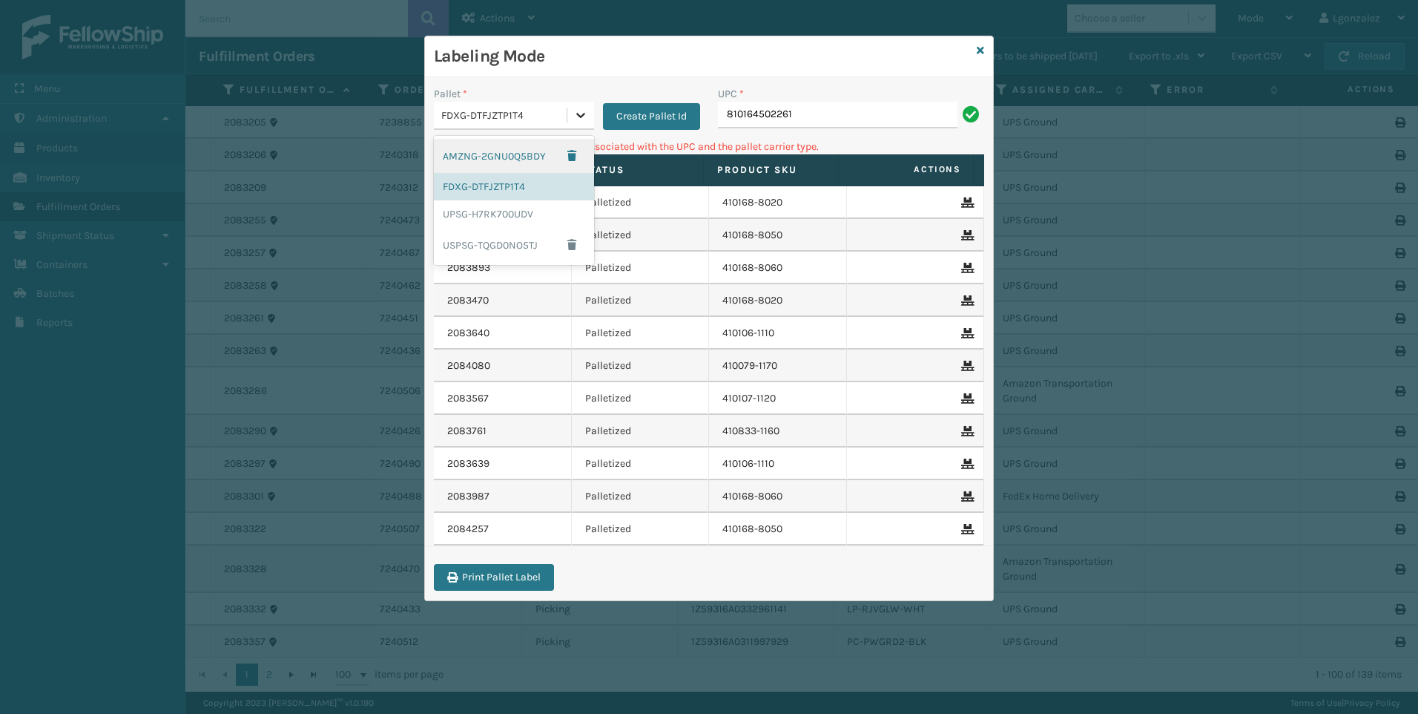
click at [577, 111] on icon at bounding box center [580, 115] width 15 height 15
drag, startPoint x: 530, startPoint y: 152, endPoint x: 724, endPoint y: 180, distance: 196.3
click at [530, 153] on div "AMZNG-2GNU0Q5BDY" at bounding box center [514, 156] width 160 height 34
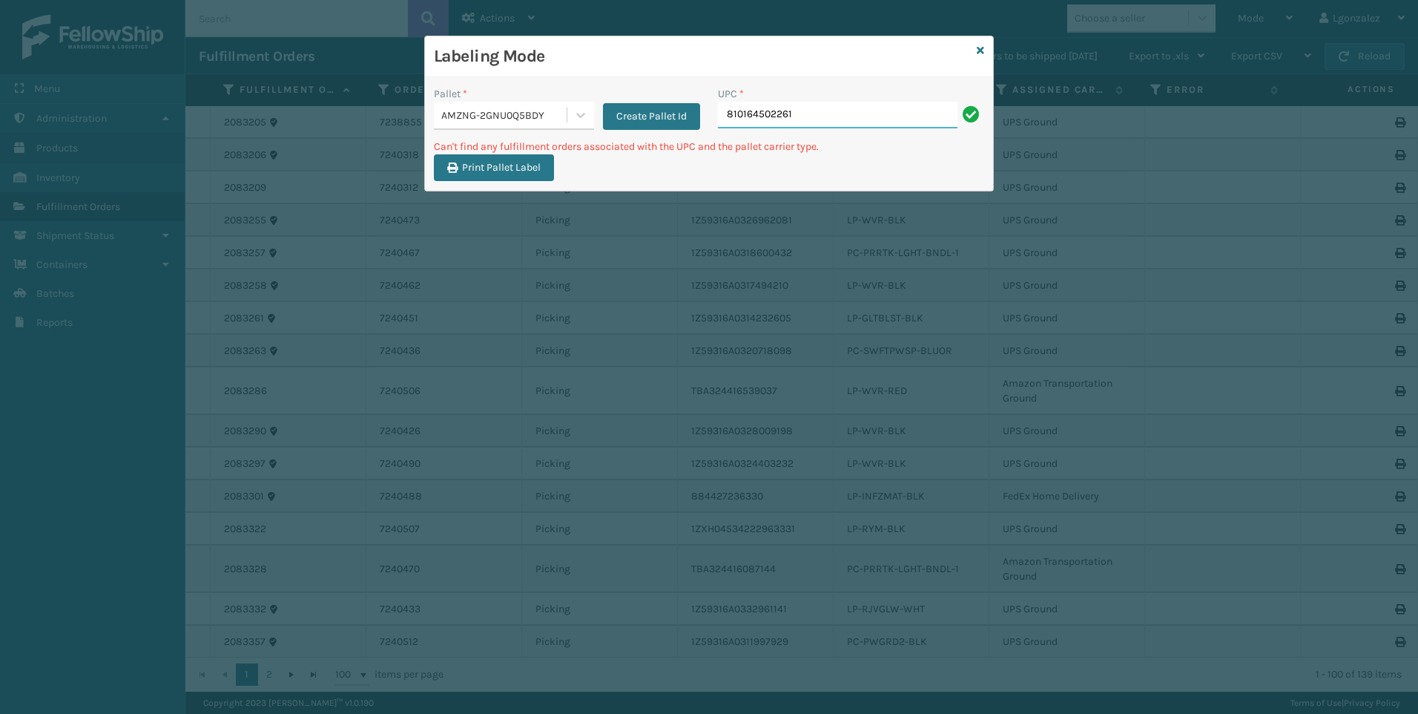
click at [832, 113] on input "810164502261" at bounding box center [838, 115] width 240 height 27
click at [585, 117] on icon at bounding box center [580, 115] width 15 height 15
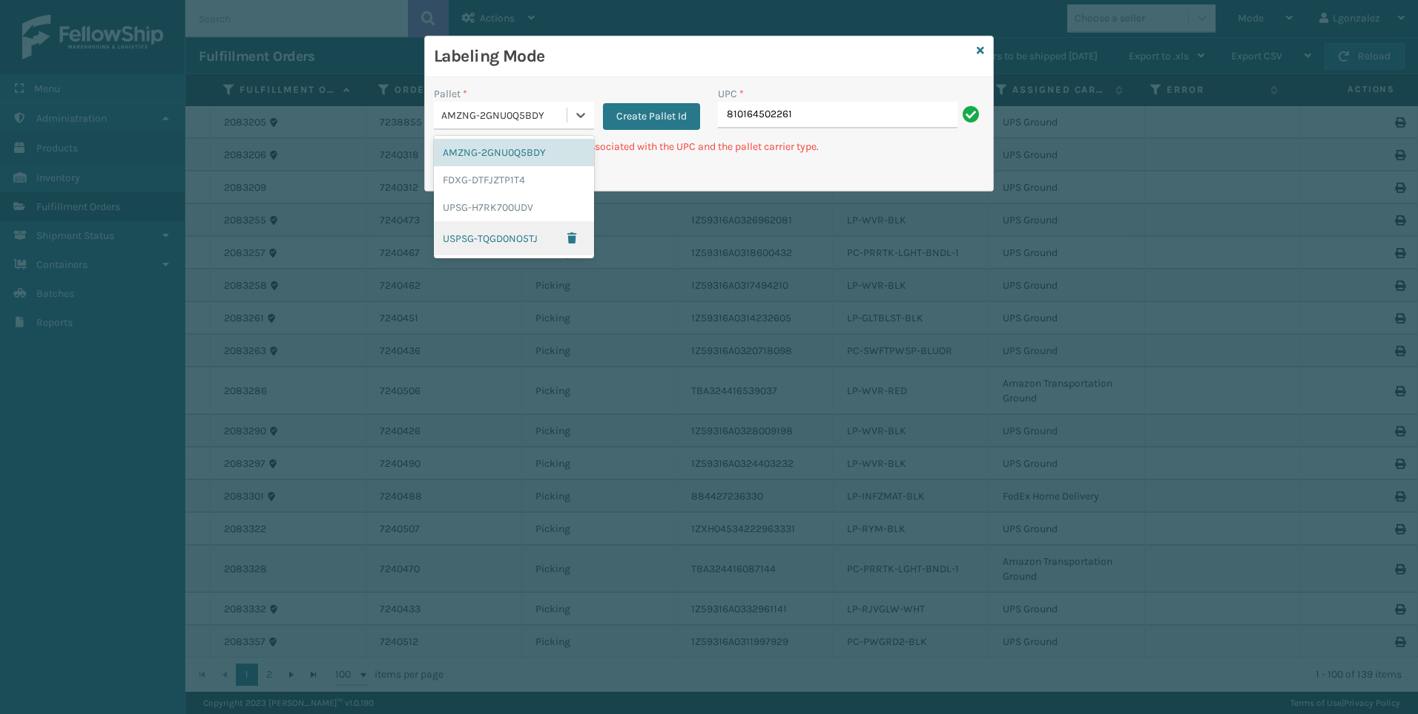
click at [508, 241] on div "USPSG-TQGD0NO5TJ" at bounding box center [514, 238] width 160 height 34
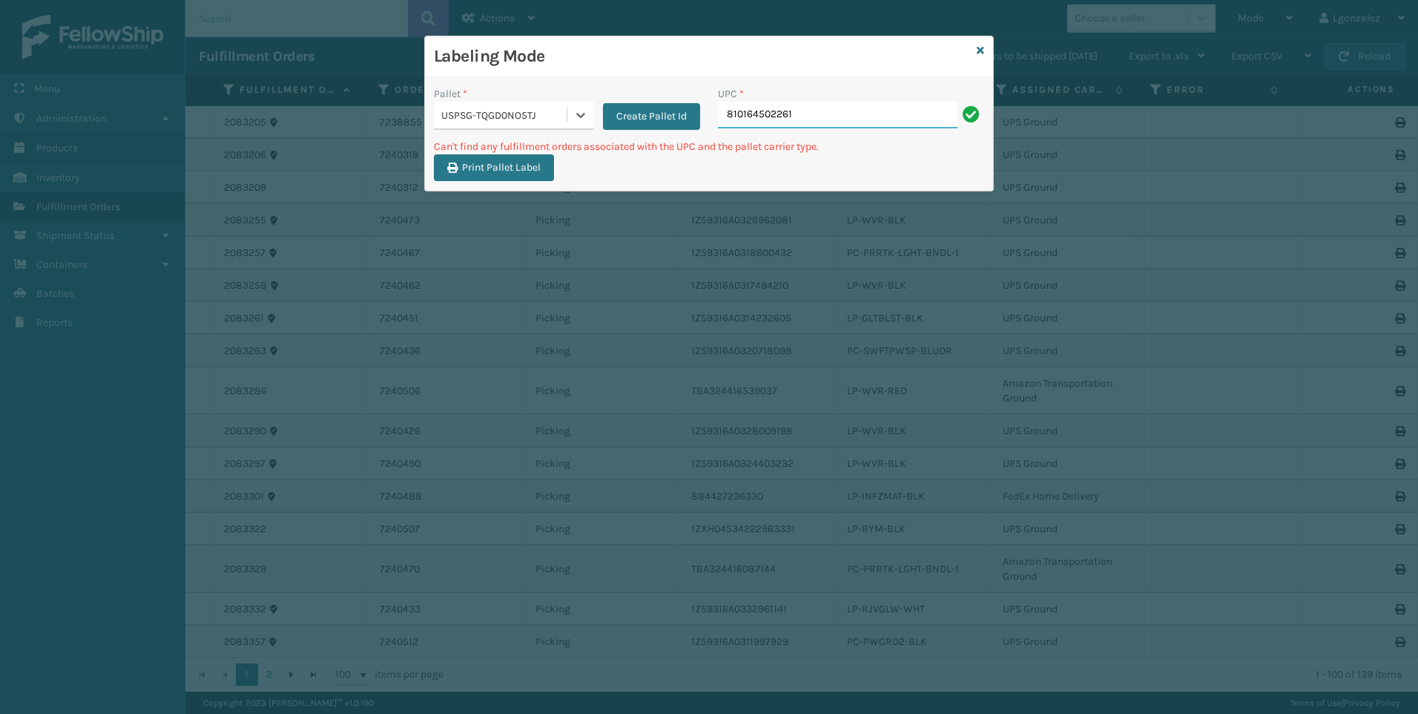
click at [817, 105] on input "810164502261" at bounding box center [838, 115] width 240 height 27
click at [570, 119] on div at bounding box center [580, 115] width 27 height 27
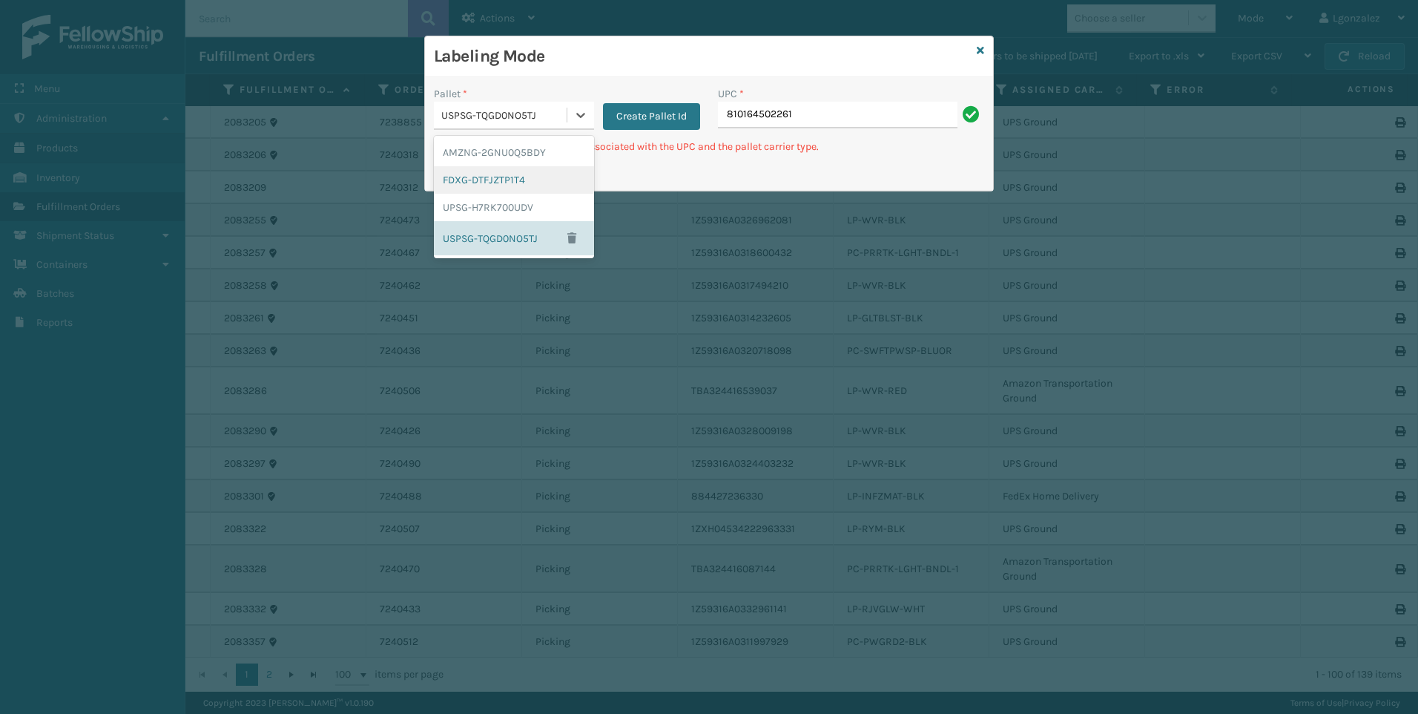
click at [530, 169] on div "FDXG-DTFJZTP1T4" at bounding box center [514, 179] width 160 height 27
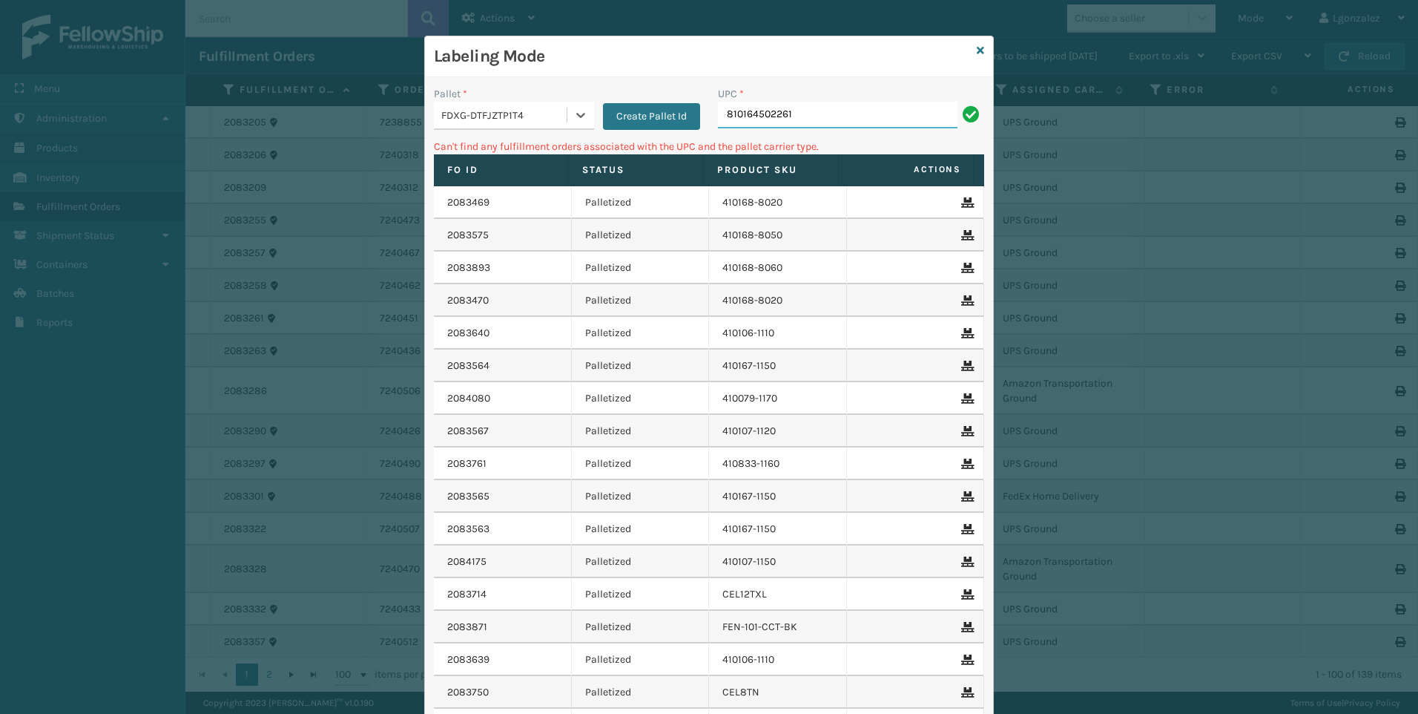
click at [791, 111] on input "810164502261" at bounding box center [838, 115] width 240 height 27
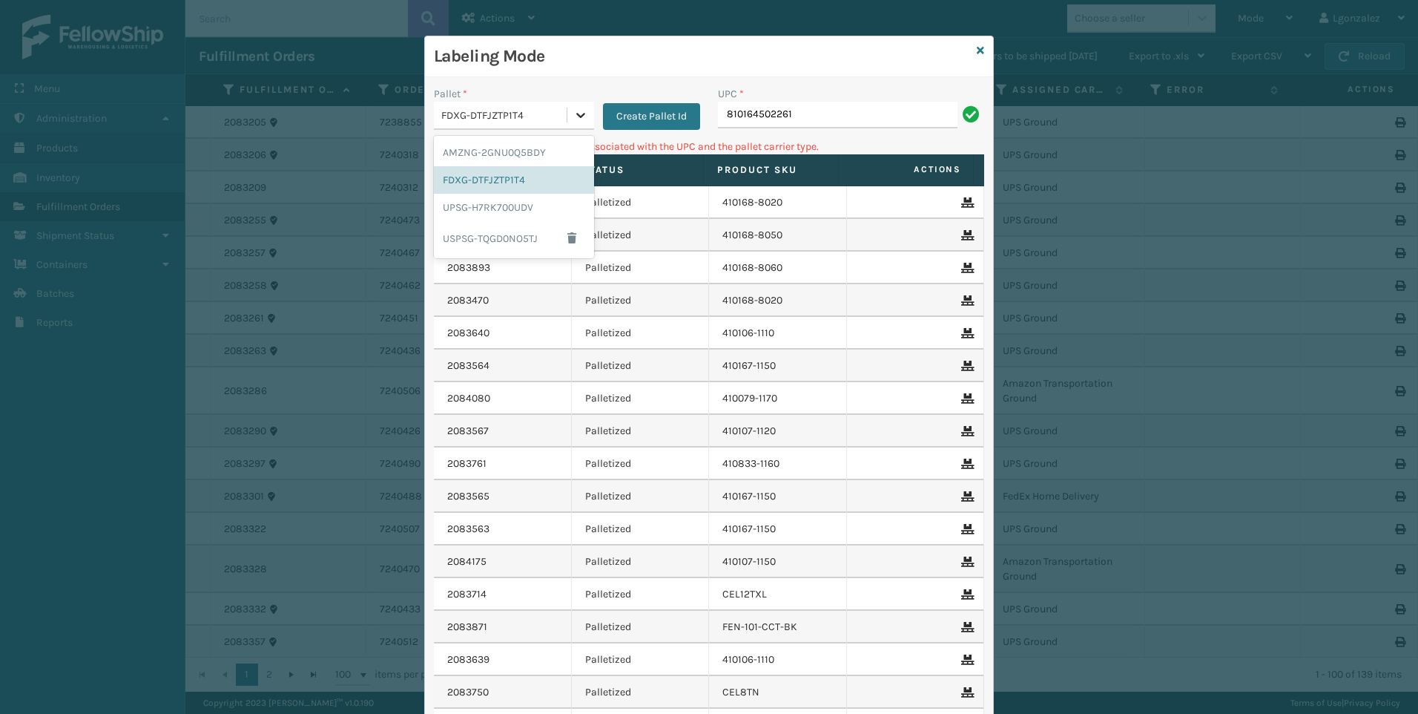
click at [582, 116] on icon at bounding box center [580, 115] width 15 height 15
drag, startPoint x: 504, startPoint y: 209, endPoint x: 611, endPoint y: 187, distance: 109.8
click at [506, 210] on div "UPSG-H7RK700UDV" at bounding box center [514, 207] width 160 height 27
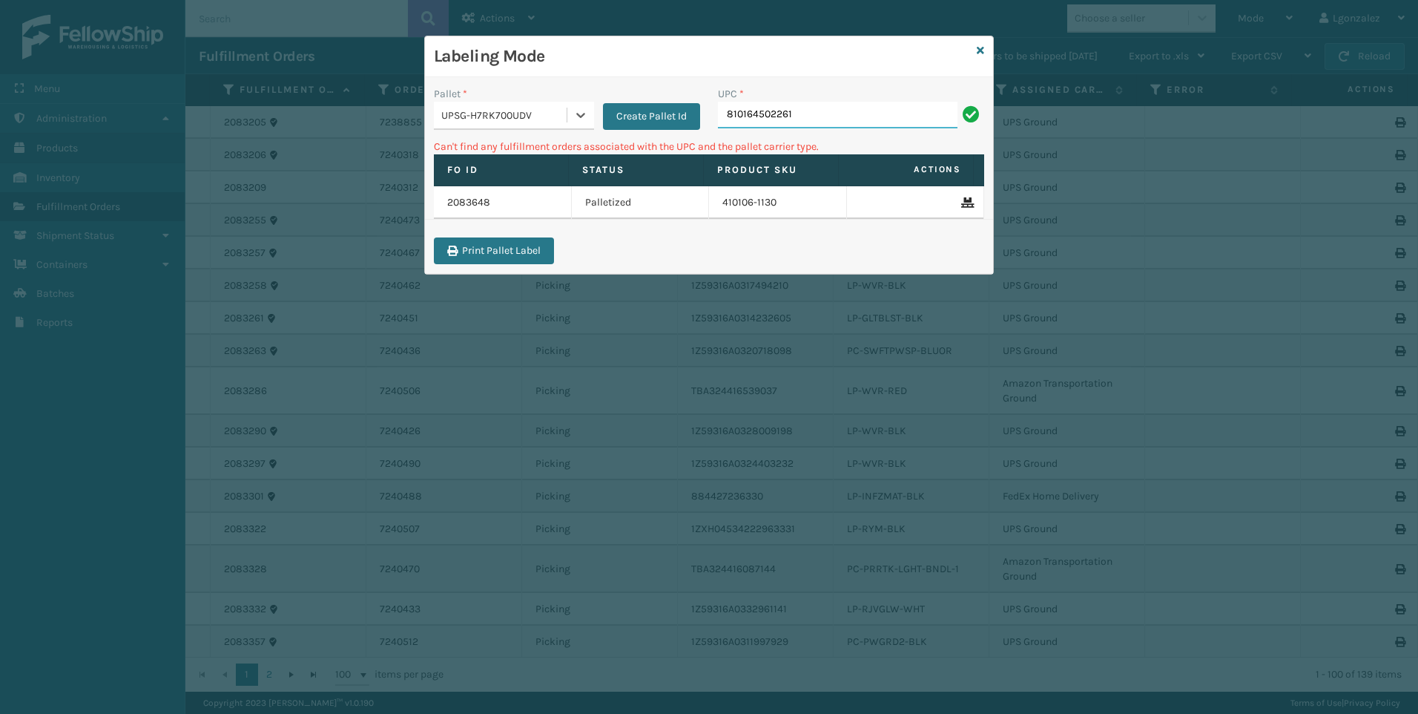
click at [832, 116] on input "810164502261" at bounding box center [838, 115] width 240 height 27
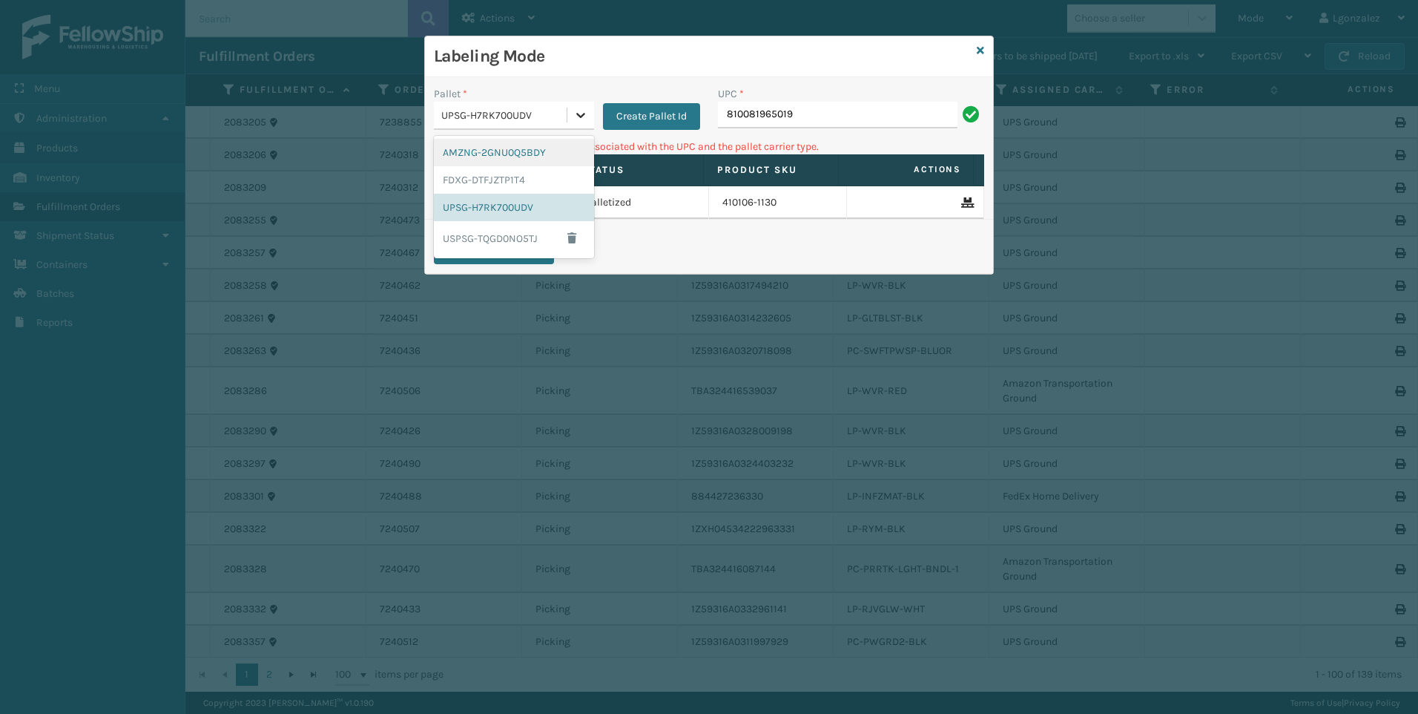
click at [580, 128] on div at bounding box center [580, 115] width 27 height 27
drag, startPoint x: 504, startPoint y: 187, endPoint x: 640, endPoint y: 177, distance: 136.8
click at [504, 187] on div "FDXG-DTFJZTP1T4" at bounding box center [514, 179] width 160 height 27
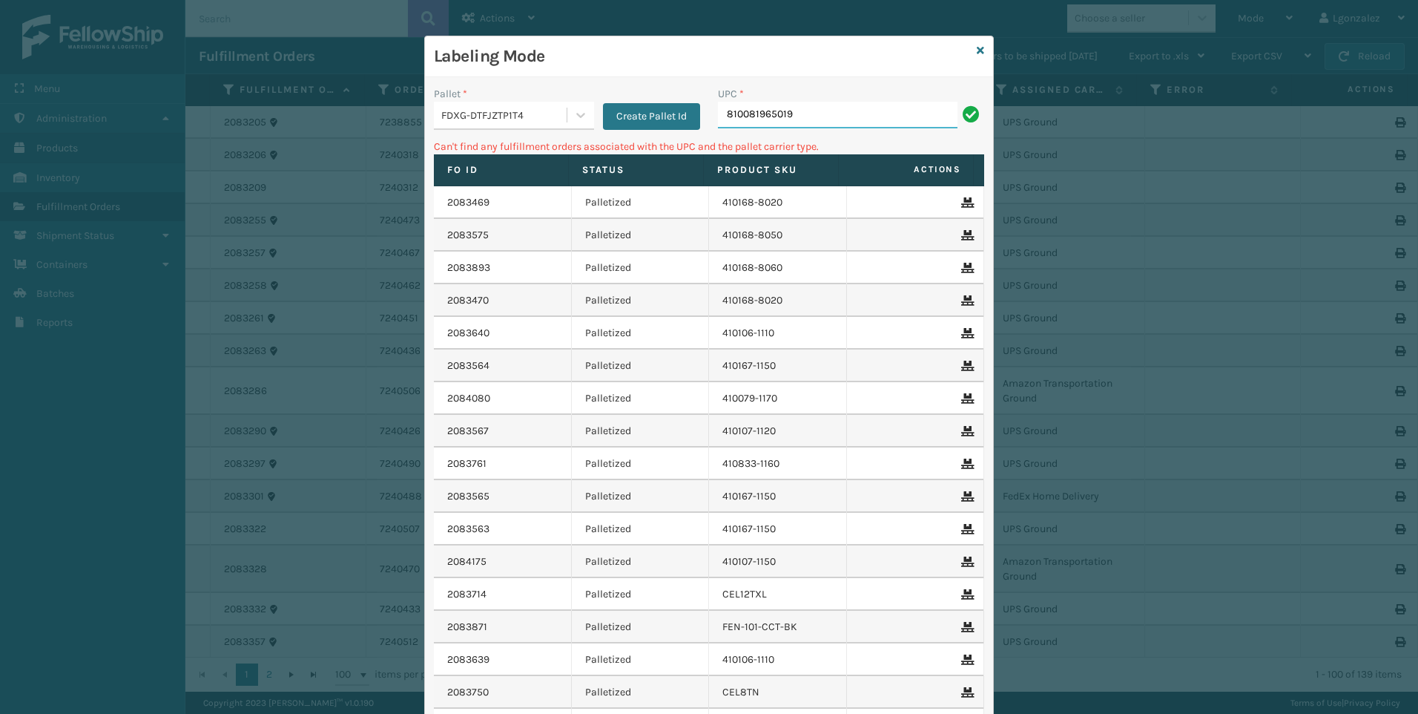
click at [806, 109] on input "810081965019" at bounding box center [838, 115] width 240 height 27
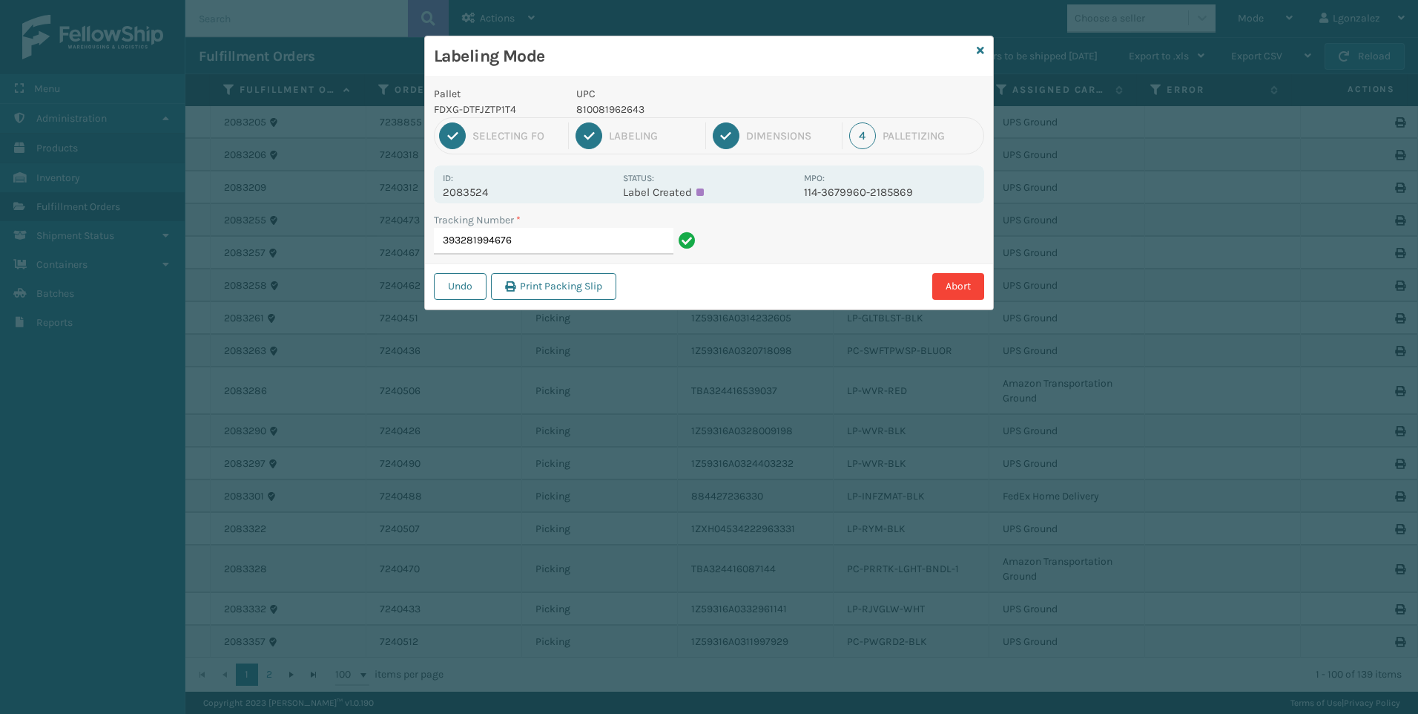
click at [596, 108] on p "810081962643" at bounding box center [685, 110] width 219 height 16
copy p "810081962643"
click at [624, 246] on input "393281994676" at bounding box center [554, 241] width 240 height 27
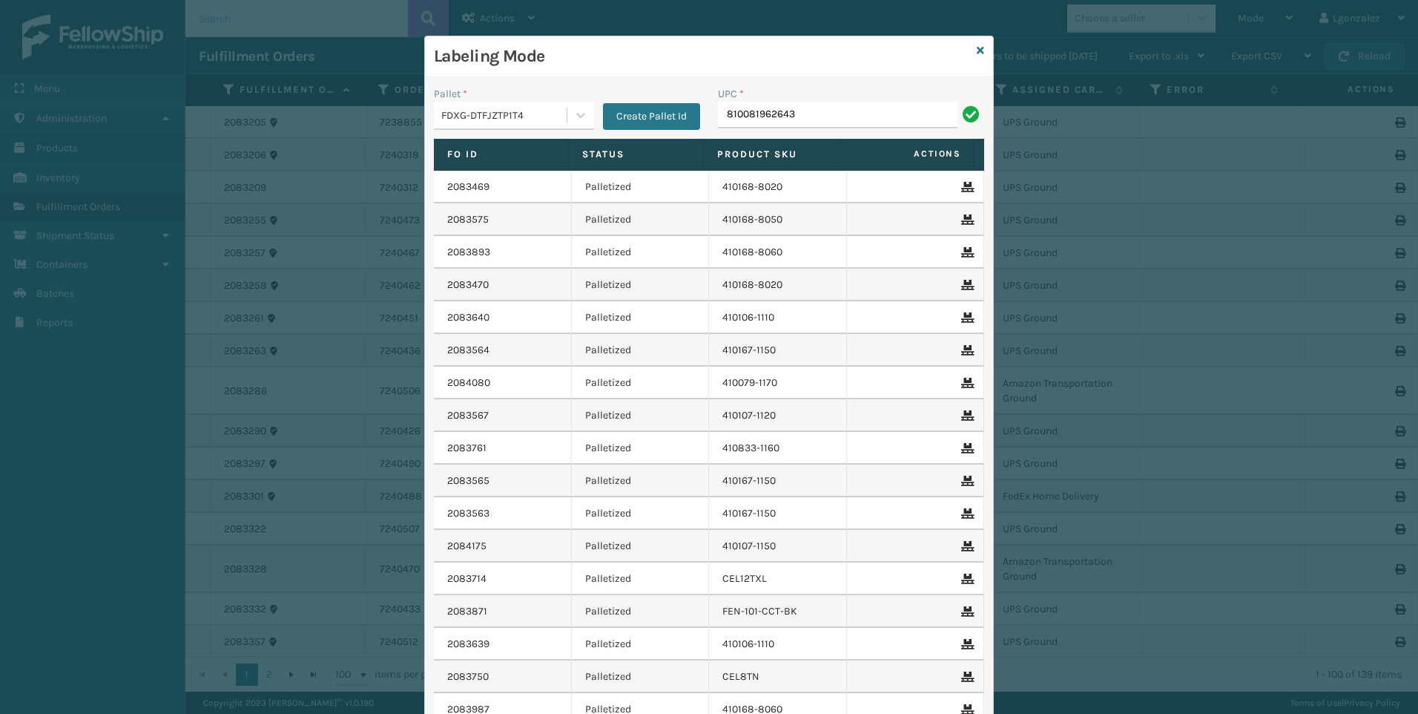
type input "810081962643"
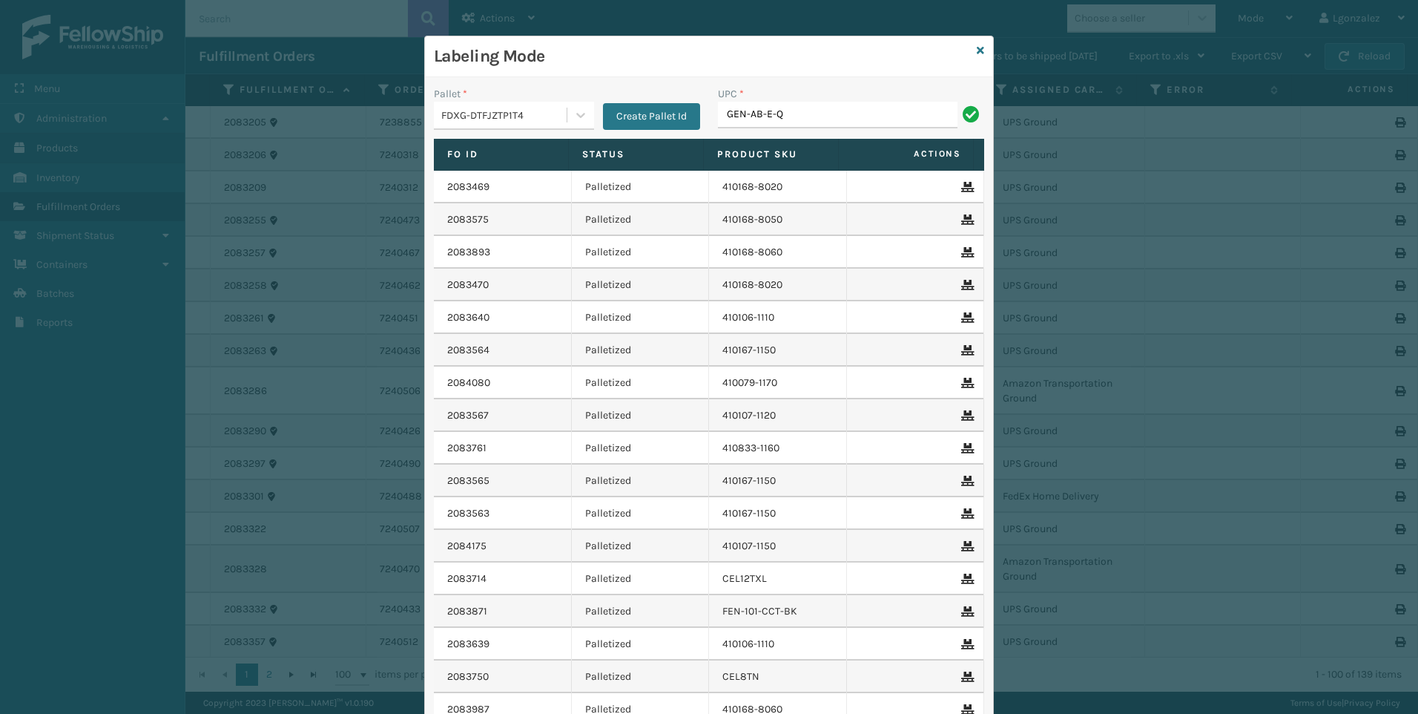
type input "GEN-AB-E-Q"
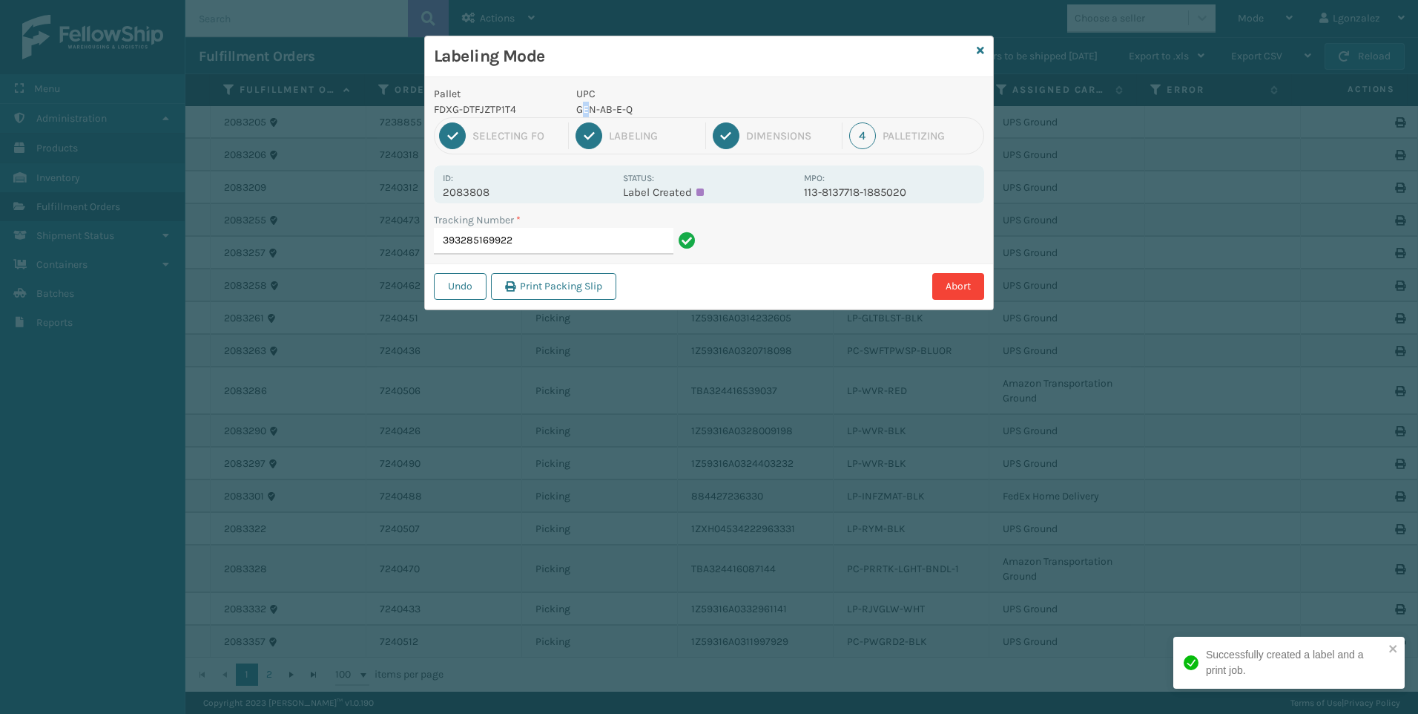
click at [586, 104] on p "GEN-AB-E-Q" at bounding box center [685, 110] width 219 height 16
click at [585, 104] on p "GEN-AB-E-Q" at bounding box center [685, 110] width 219 height 16
click at [584, 104] on p "GEN-AB-E-Q" at bounding box center [685, 110] width 219 height 16
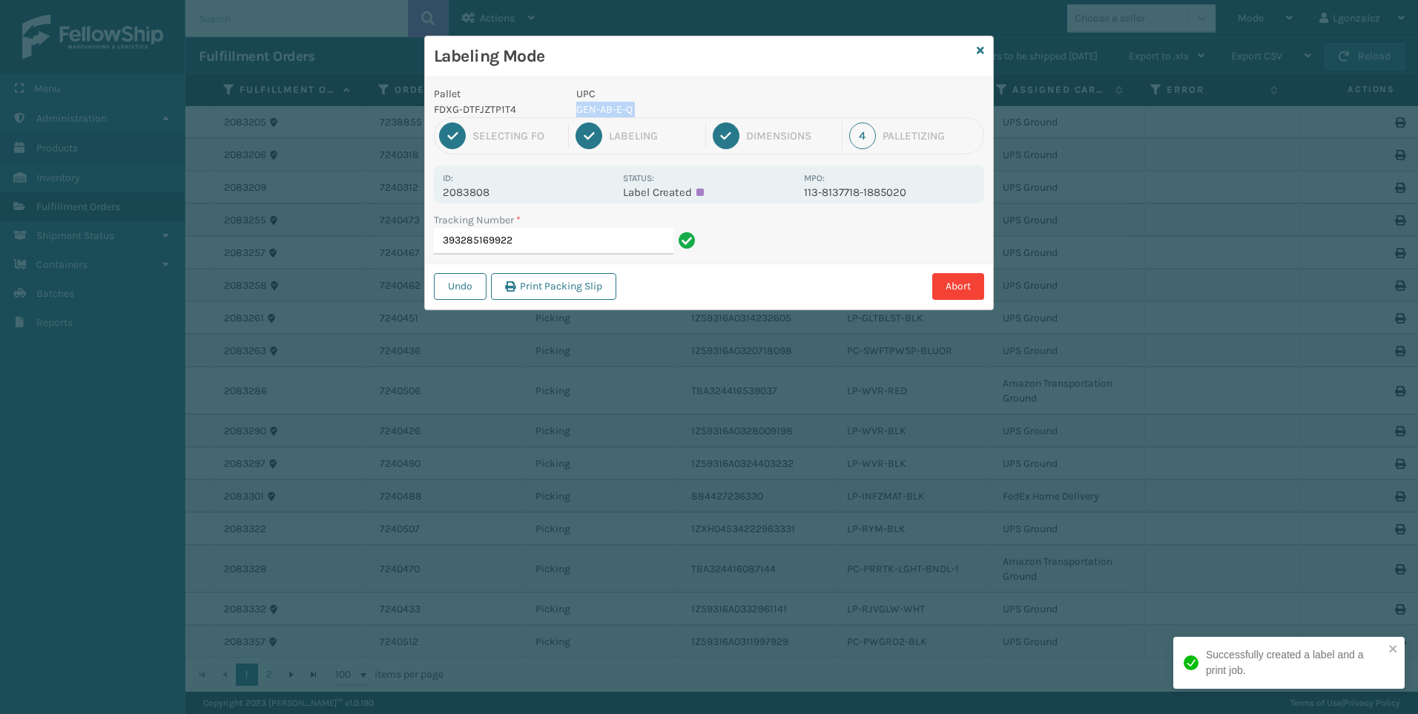
click at [584, 104] on p "GEN-AB-E-Q" at bounding box center [685, 110] width 219 height 16
click at [579, 236] on input "393285169922" at bounding box center [554, 241] width 240 height 27
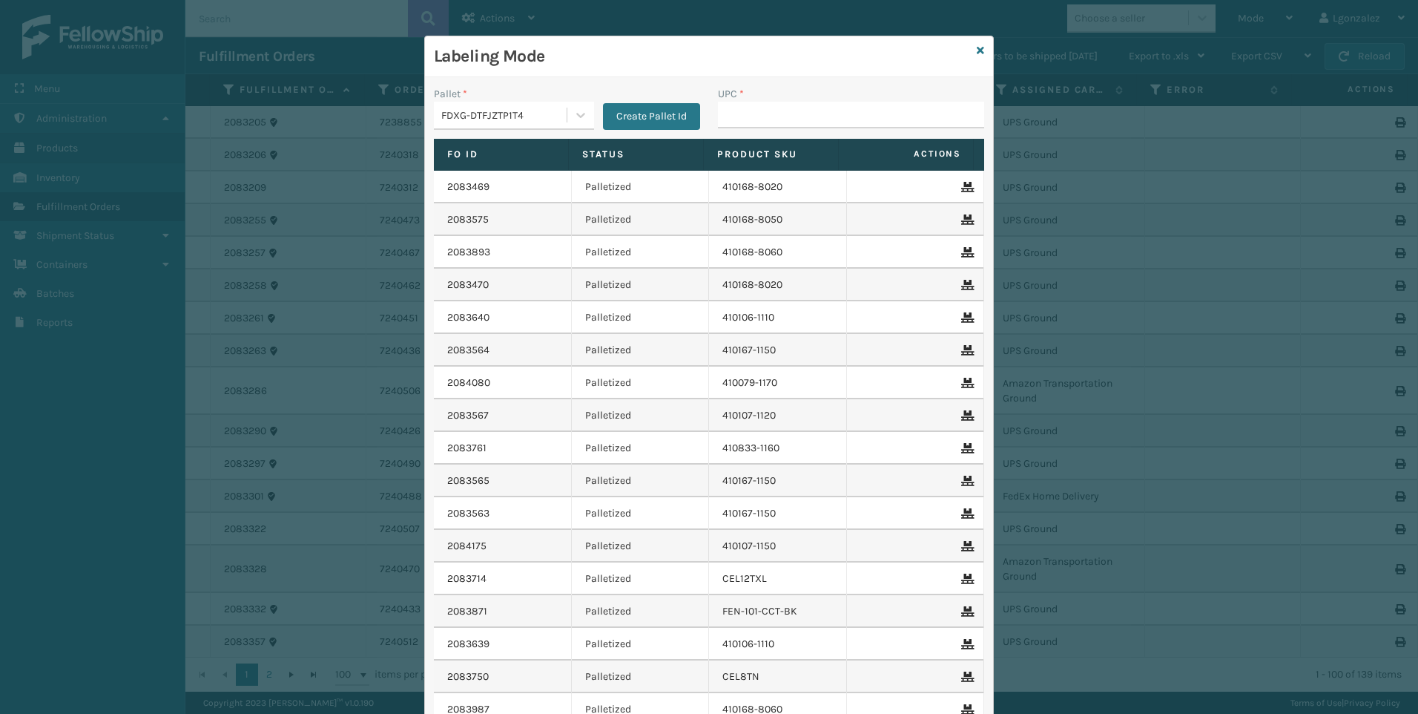
type input "GEN-AB-E-Q"
type input "GEN-AB-E-F"
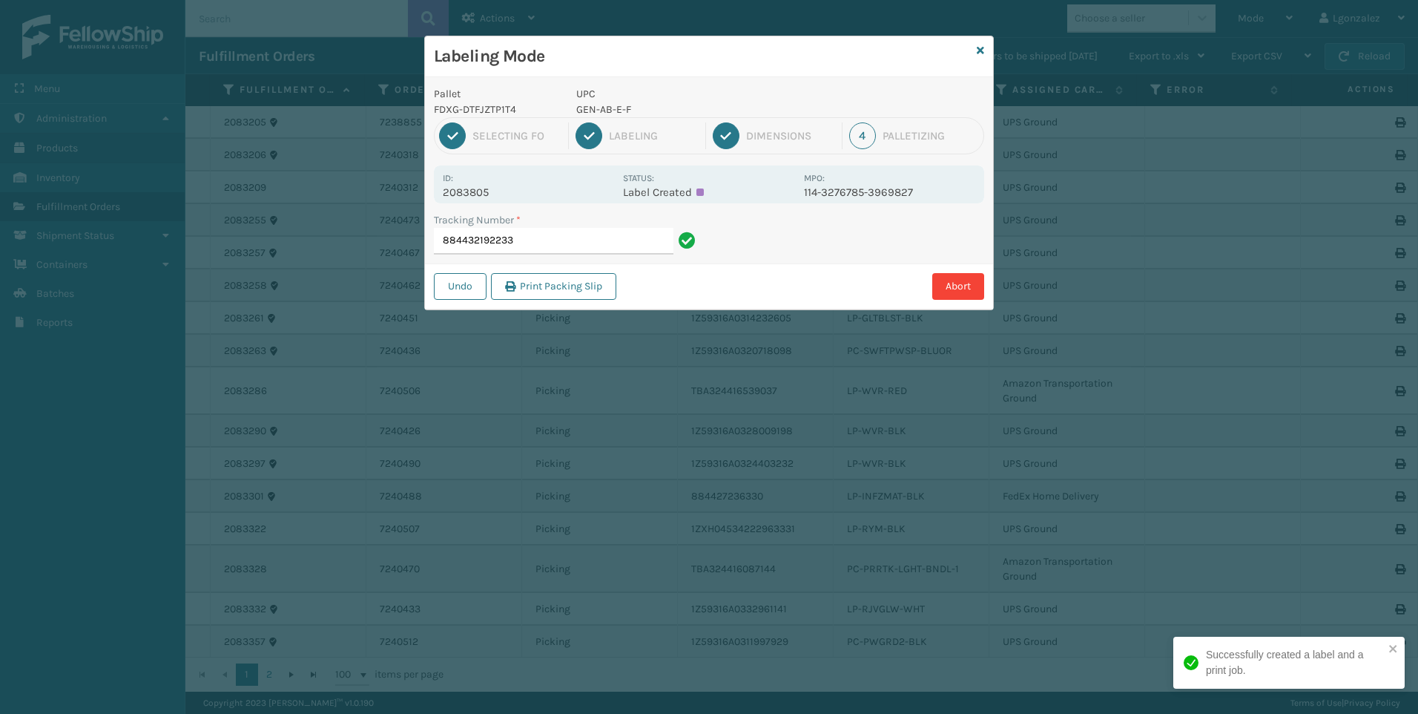
click at [611, 113] on p "GEN-AB-E-F" at bounding box center [685, 110] width 219 height 16
copy p "GEN-AB-E-F"
click at [593, 235] on input "884432192233" at bounding box center [554, 241] width 240 height 27
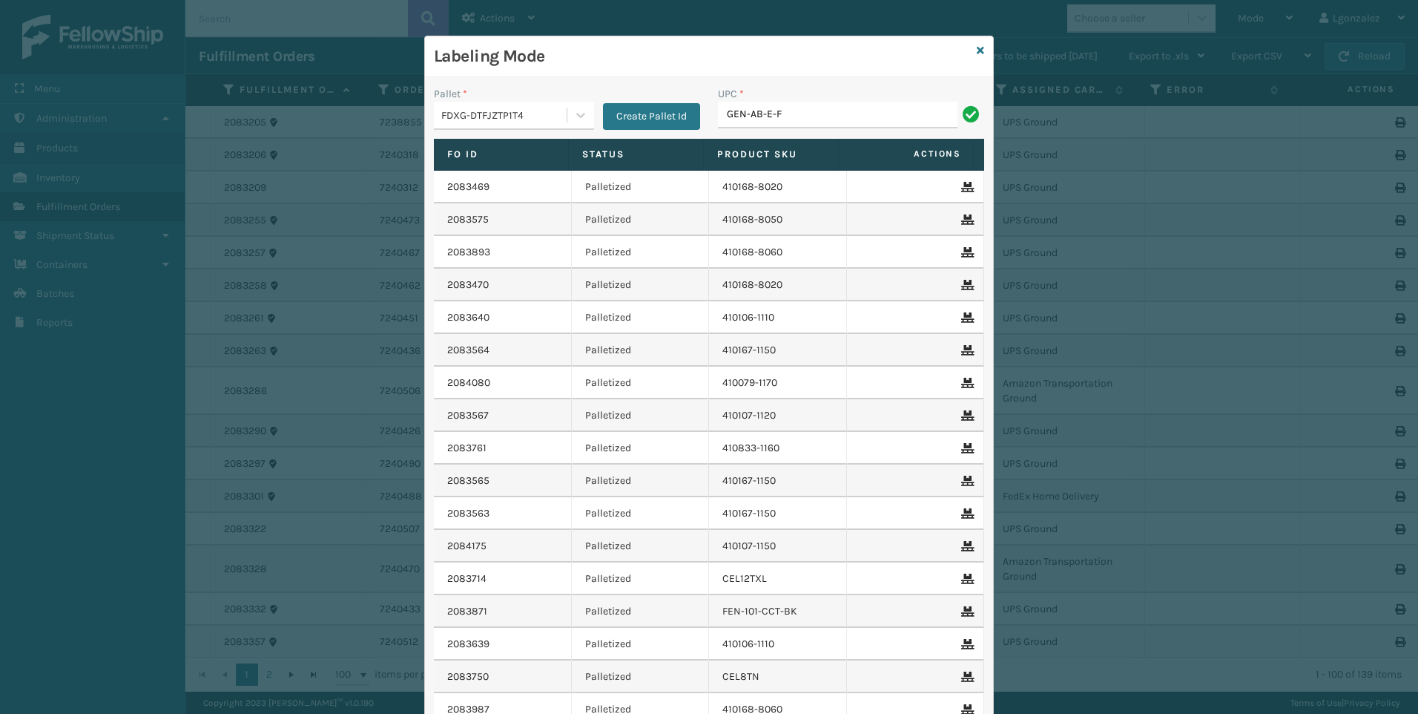
type input "GEN-AB-E-F"
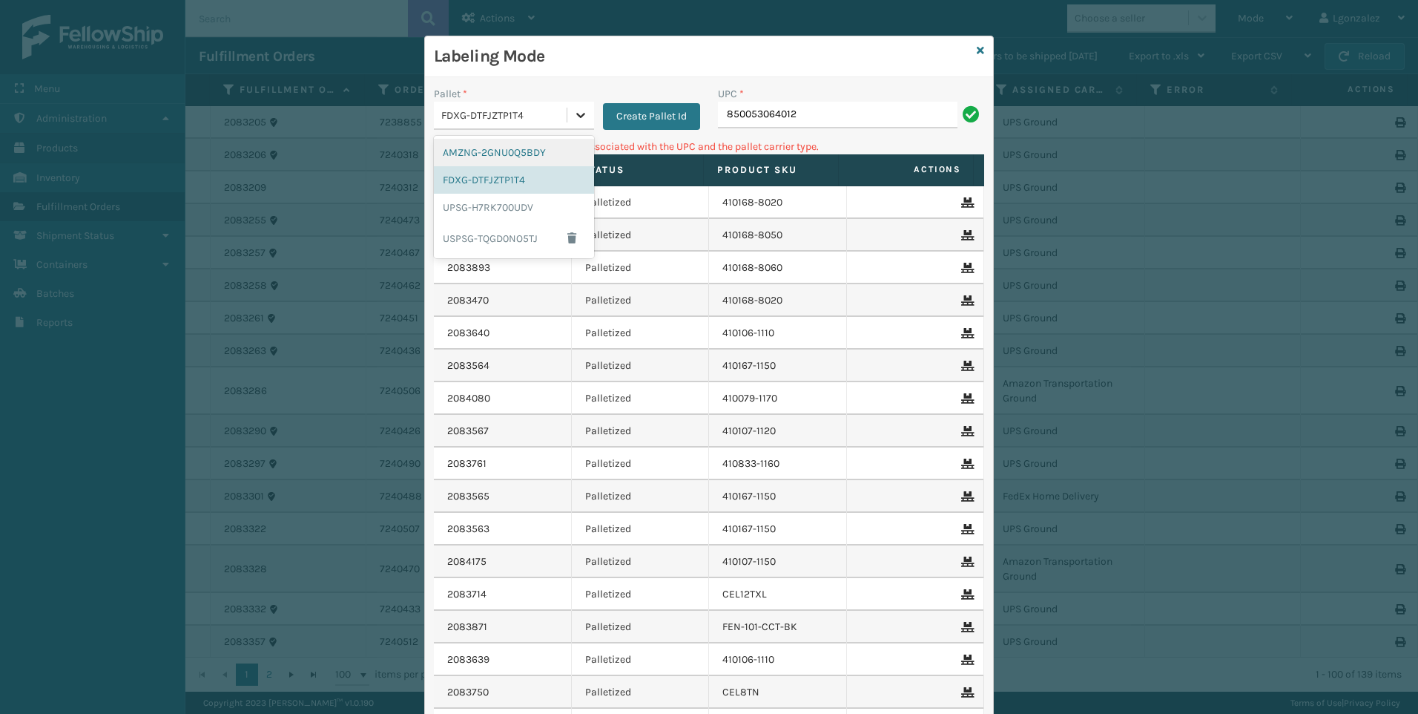
click at [574, 118] on icon at bounding box center [580, 115] width 15 height 15
click at [496, 214] on div "UPSG-H7RK700UDV" at bounding box center [514, 207] width 160 height 27
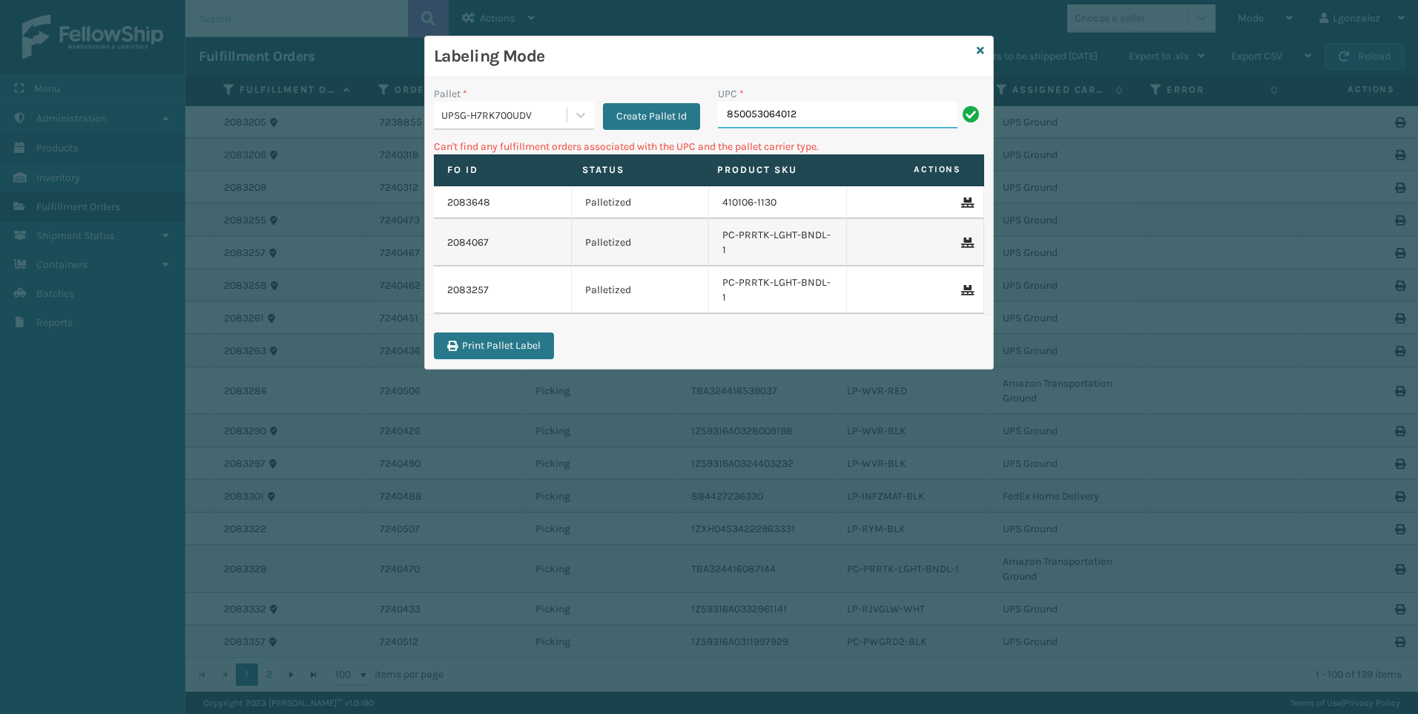
click at [858, 105] on input "850053064012" at bounding box center [838, 115] width 240 height 27
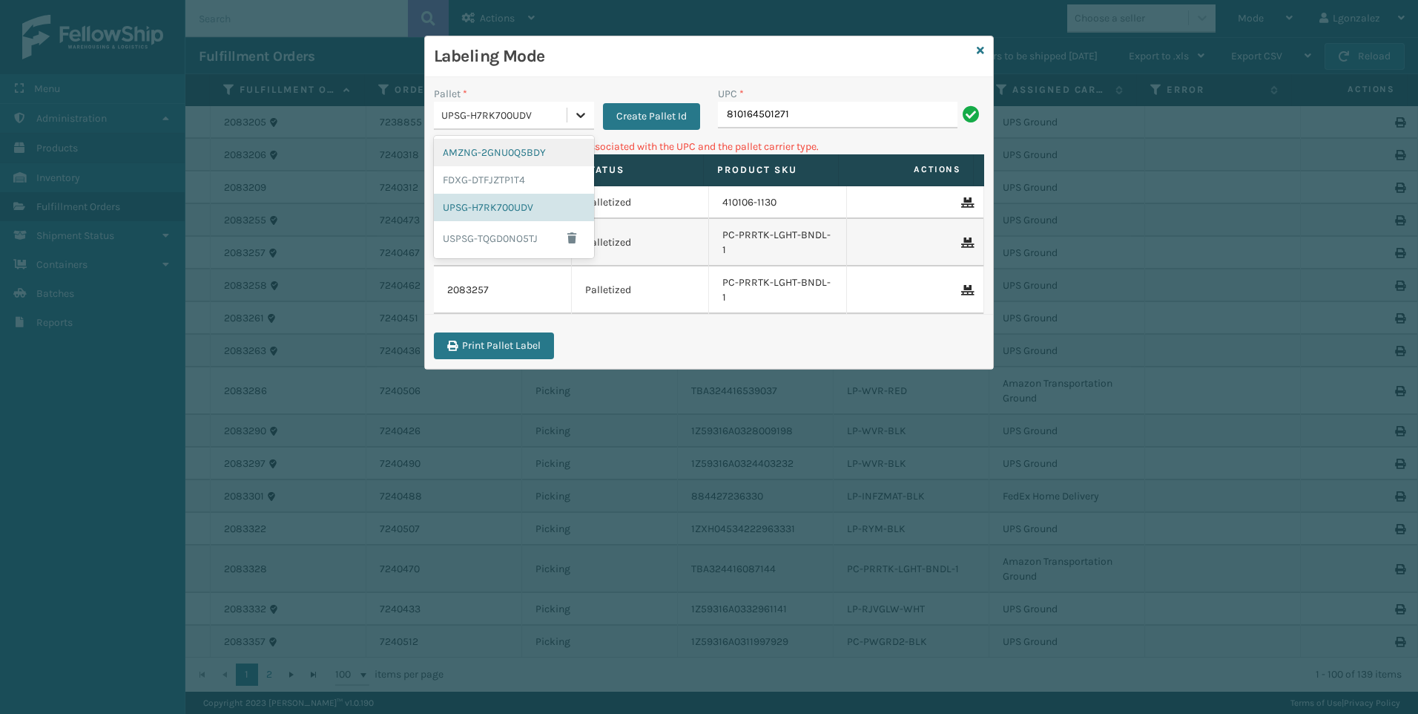
click at [576, 111] on icon at bounding box center [580, 115] width 15 height 15
click at [520, 185] on div "FDXG-DTFJZTP1T4" at bounding box center [514, 179] width 160 height 27
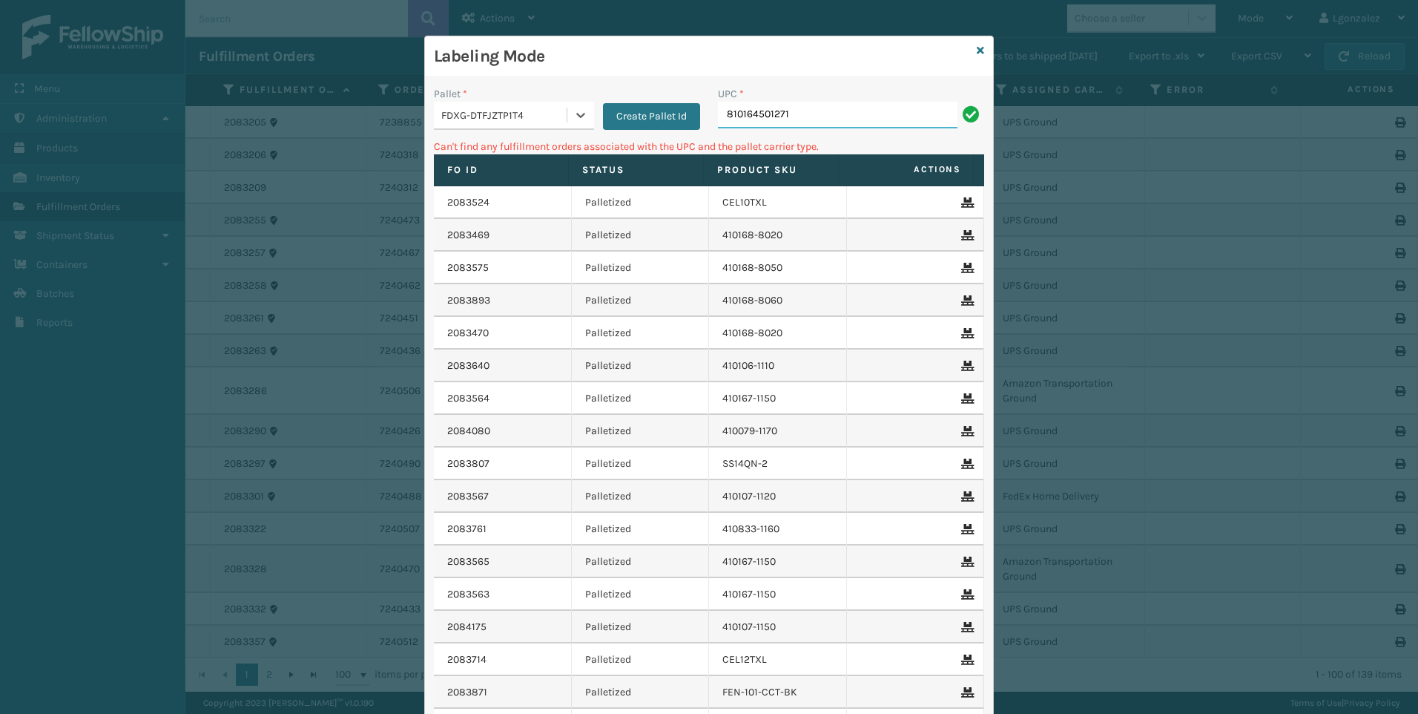
click at [825, 121] on input "810164501271" at bounding box center [838, 115] width 240 height 27
drag, startPoint x: 576, startPoint y: 116, endPoint x: 569, endPoint y: 121, distance: 8.5
click at [576, 116] on icon at bounding box center [580, 115] width 9 height 5
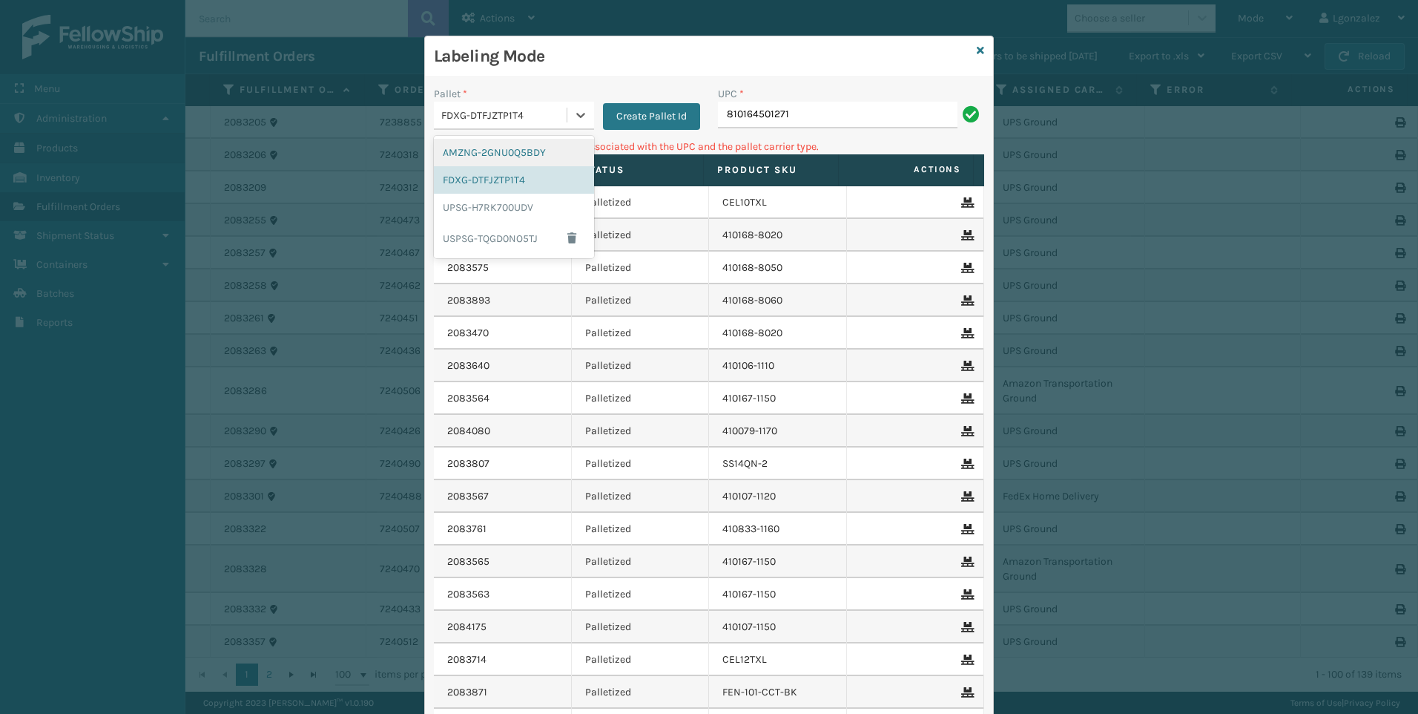
click at [487, 158] on div "AMZNG-2GNU0Q5BDY" at bounding box center [514, 152] width 160 height 27
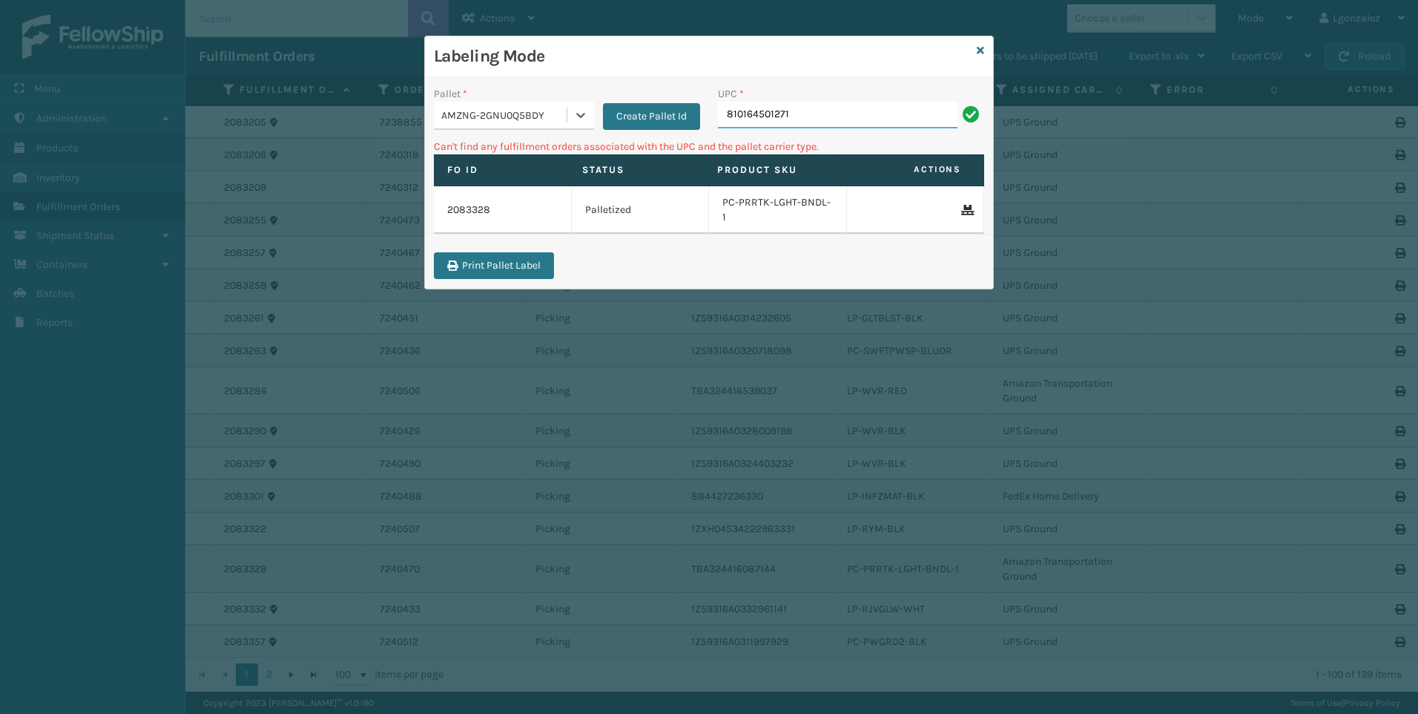
drag, startPoint x: 841, startPoint y: 122, endPoint x: 840, endPoint y: 115, distance: 7.5
click at [841, 122] on input "810164501271" at bounding box center [838, 115] width 240 height 27
click at [578, 113] on icon at bounding box center [580, 115] width 15 height 15
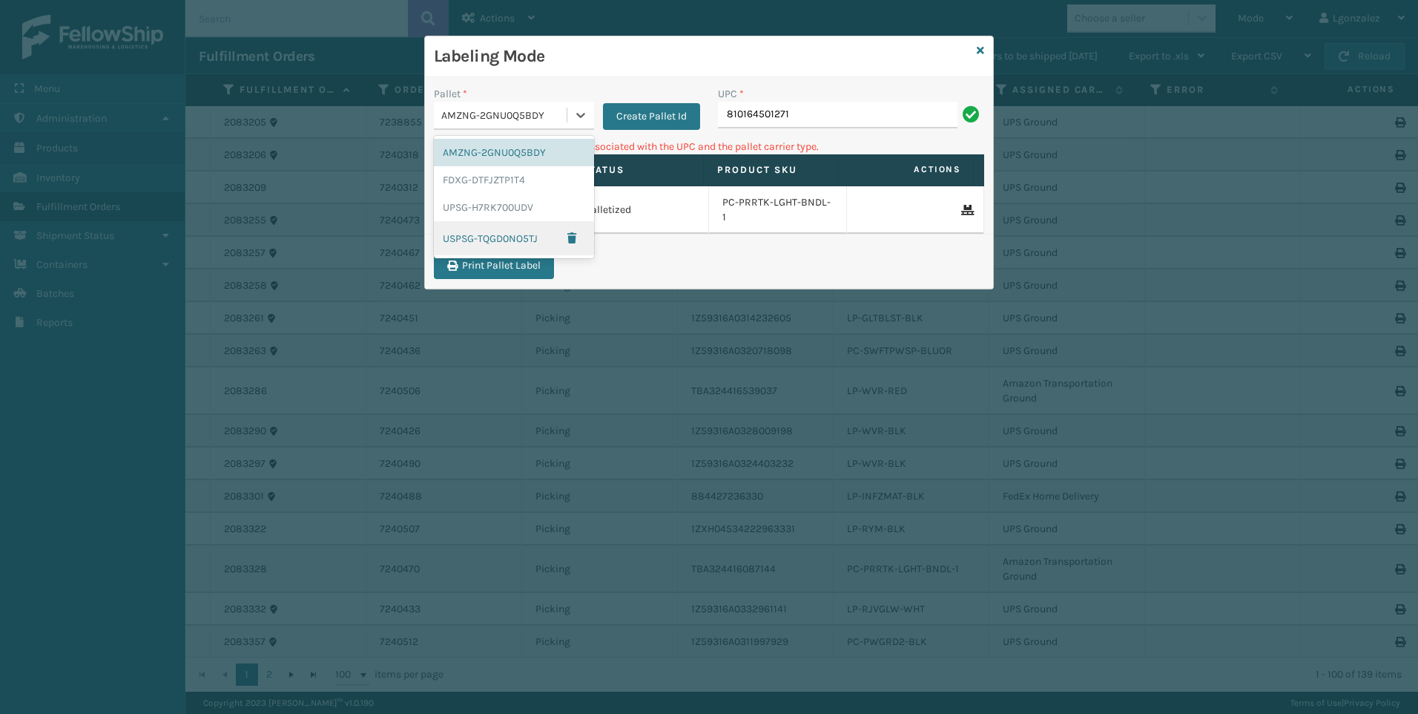
click at [522, 245] on div "USPSG-TQGD0NO5TJ" at bounding box center [514, 238] width 160 height 34
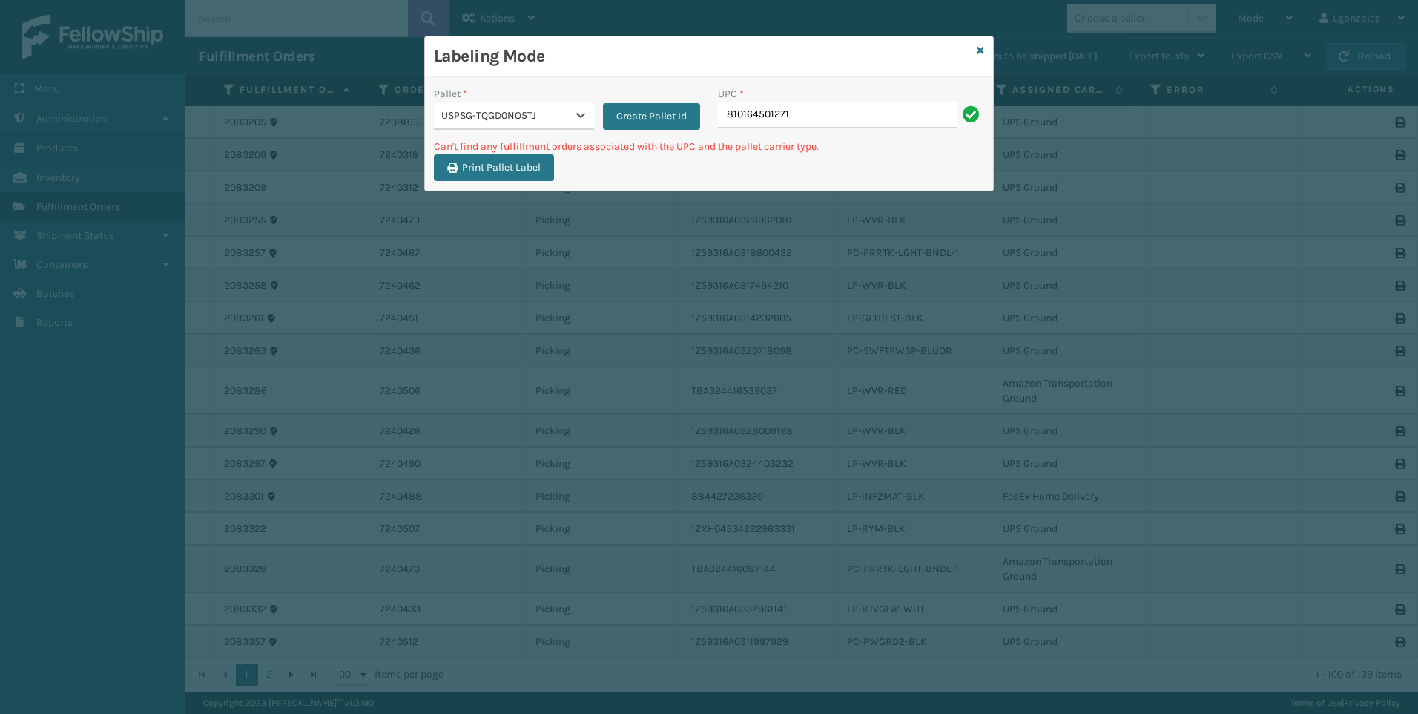
click at [823, 100] on div "UPC *" at bounding box center [851, 94] width 266 height 16
click at [831, 116] on input "810164501271" at bounding box center [838, 115] width 240 height 27
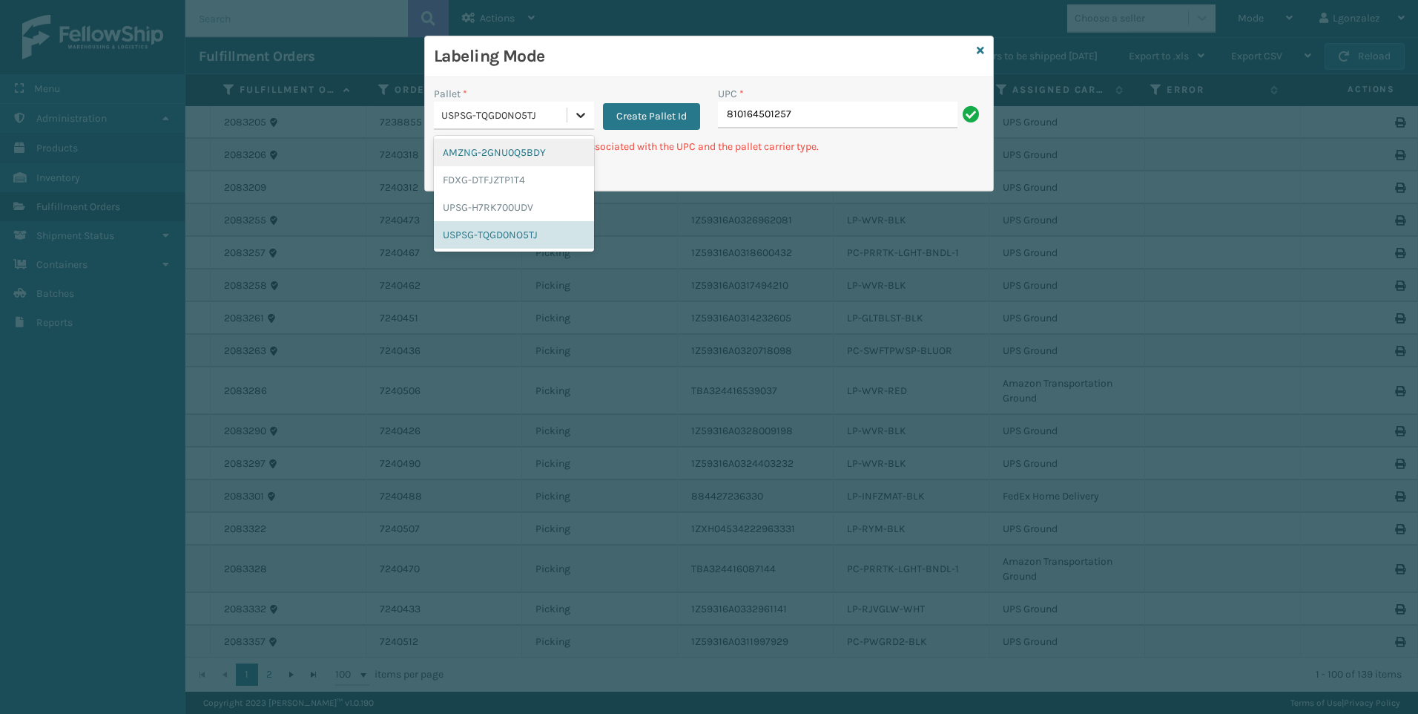
click at [585, 114] on icon at bounding box center [580, 115] width 9 height 5
click at [507, 183] on div "FDXG-DTFJZTP1T4" at bounding box center [514, 179] width 160 height 27
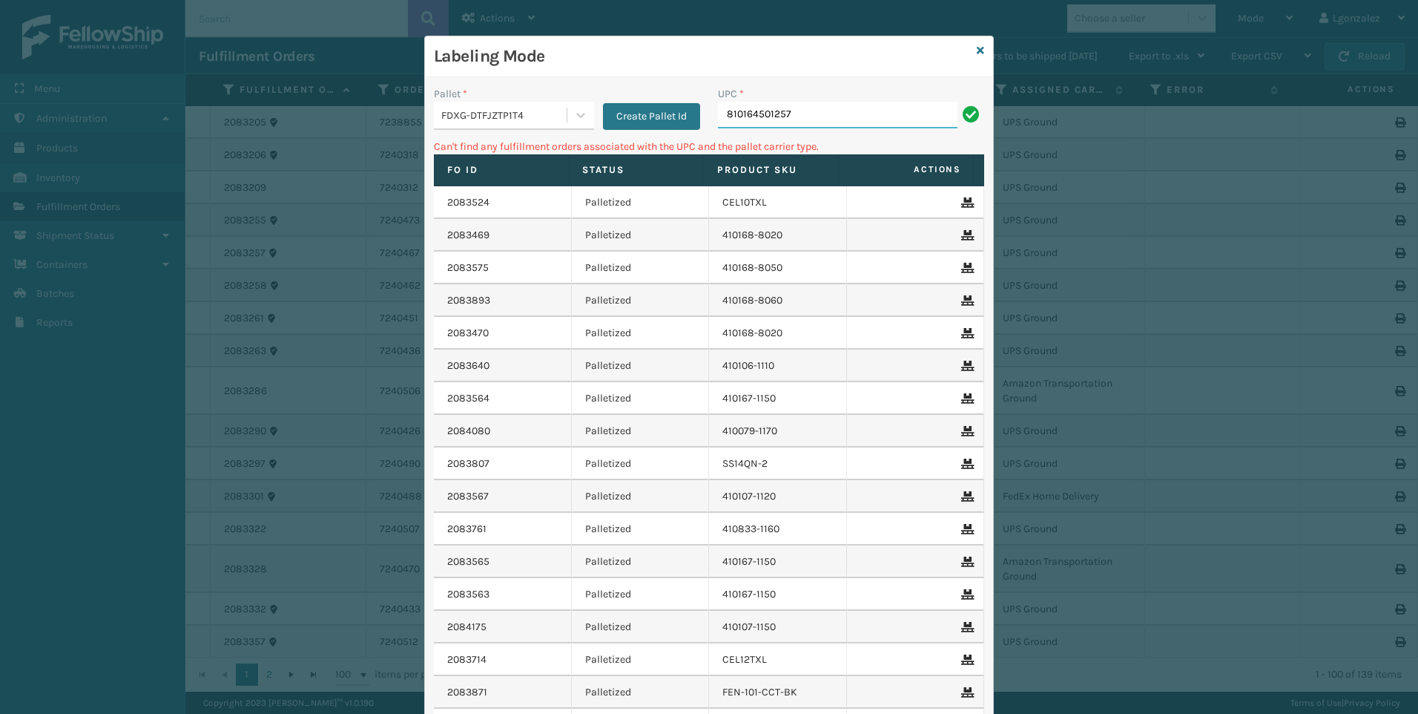
click at [810, 117] on input "810164501257" at bounding box center [838, 115] width 240 height 27
click at [573, 124] on div at bounding box center [580, 115] width 27 height 27
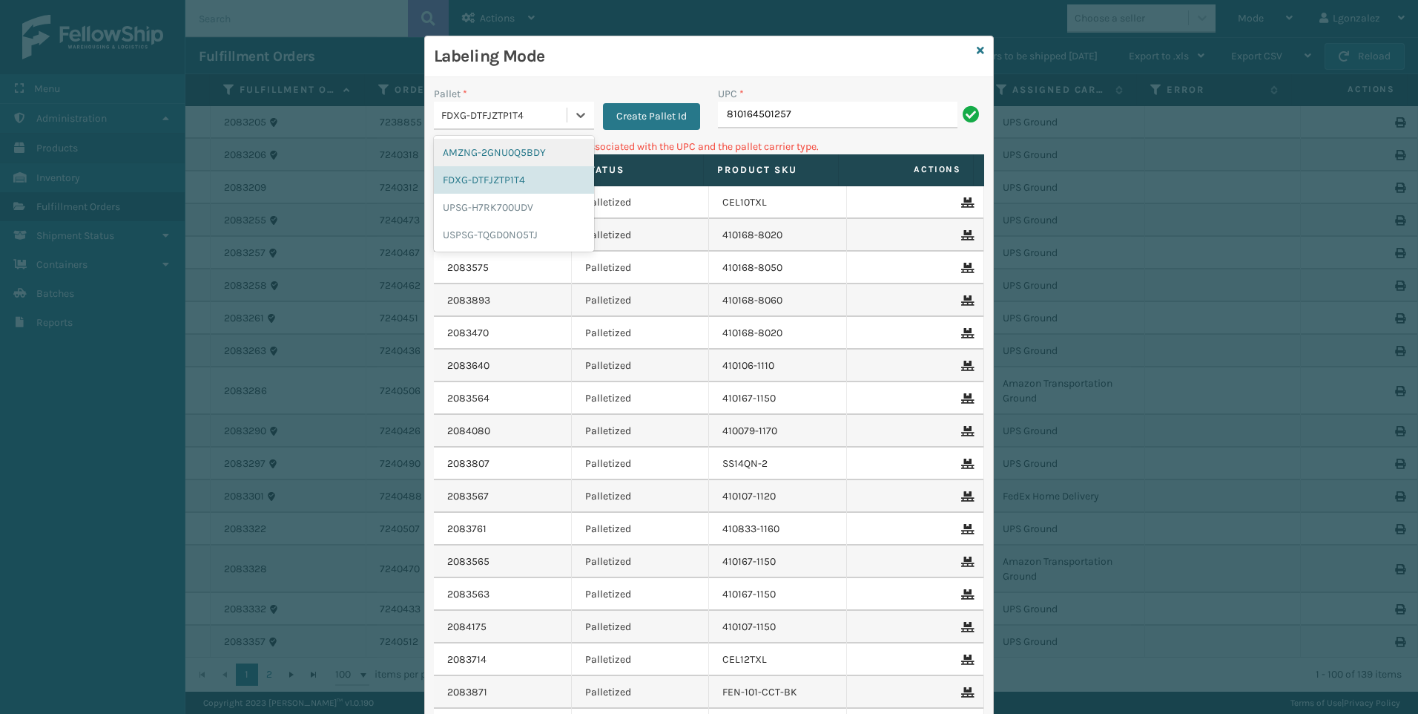
click at [510, 152] on div "AMZNG-2GNU0Q5BDY" at bounding box center [514, 152] width 160 height 27
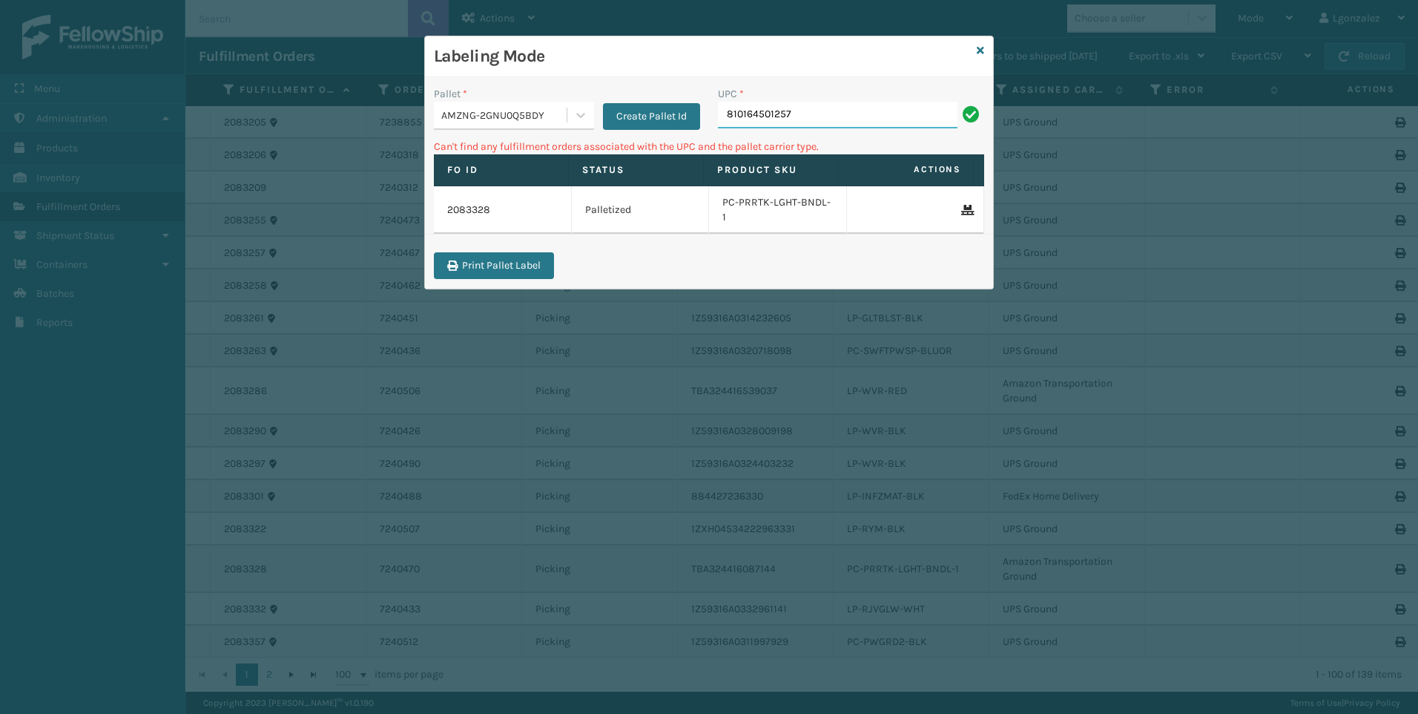
click at [840, 119] on input "810164501257" at bounding box center [838, 115] width 240 height 27
click at [578, 114] on icon at bounding box center [580, 115] width 9 height 5
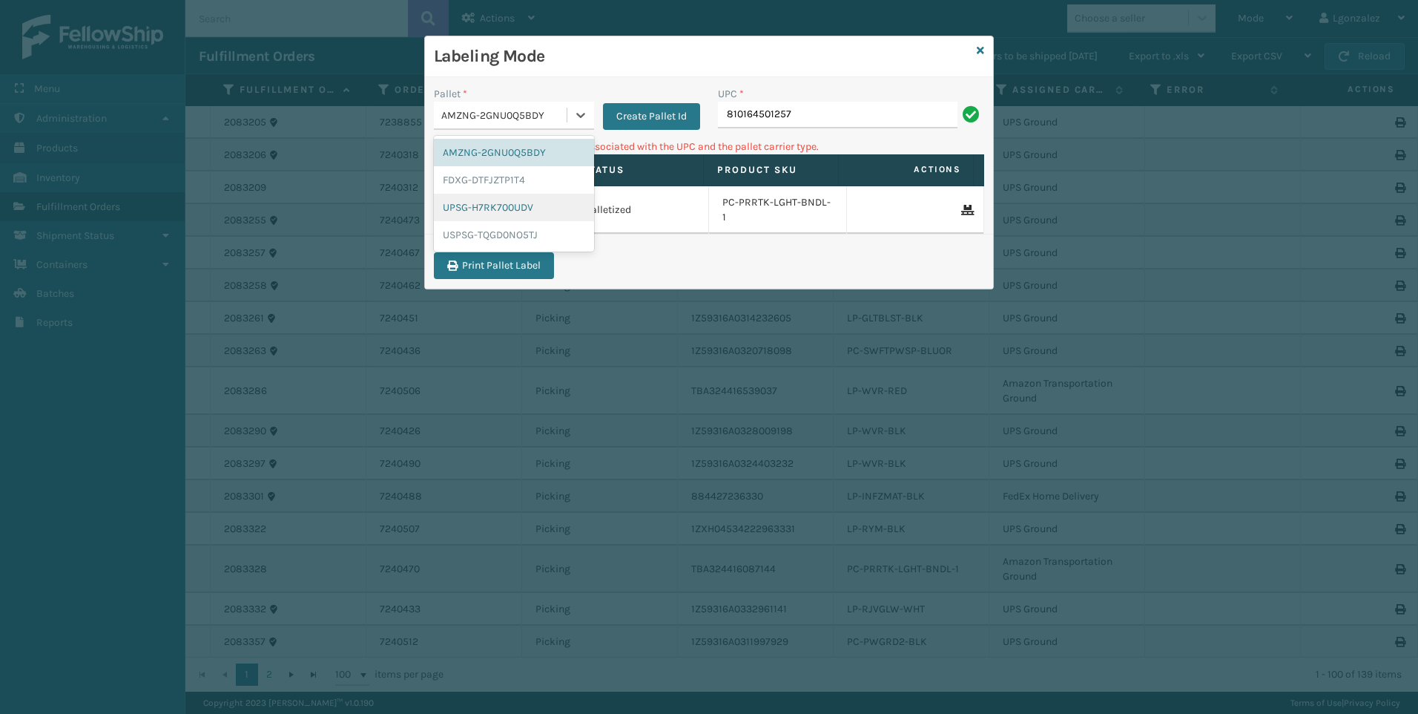
click at [498, 203] on div "UPSG-H7RK700UDV" at bounding box center [514, 207] width 160 height 27
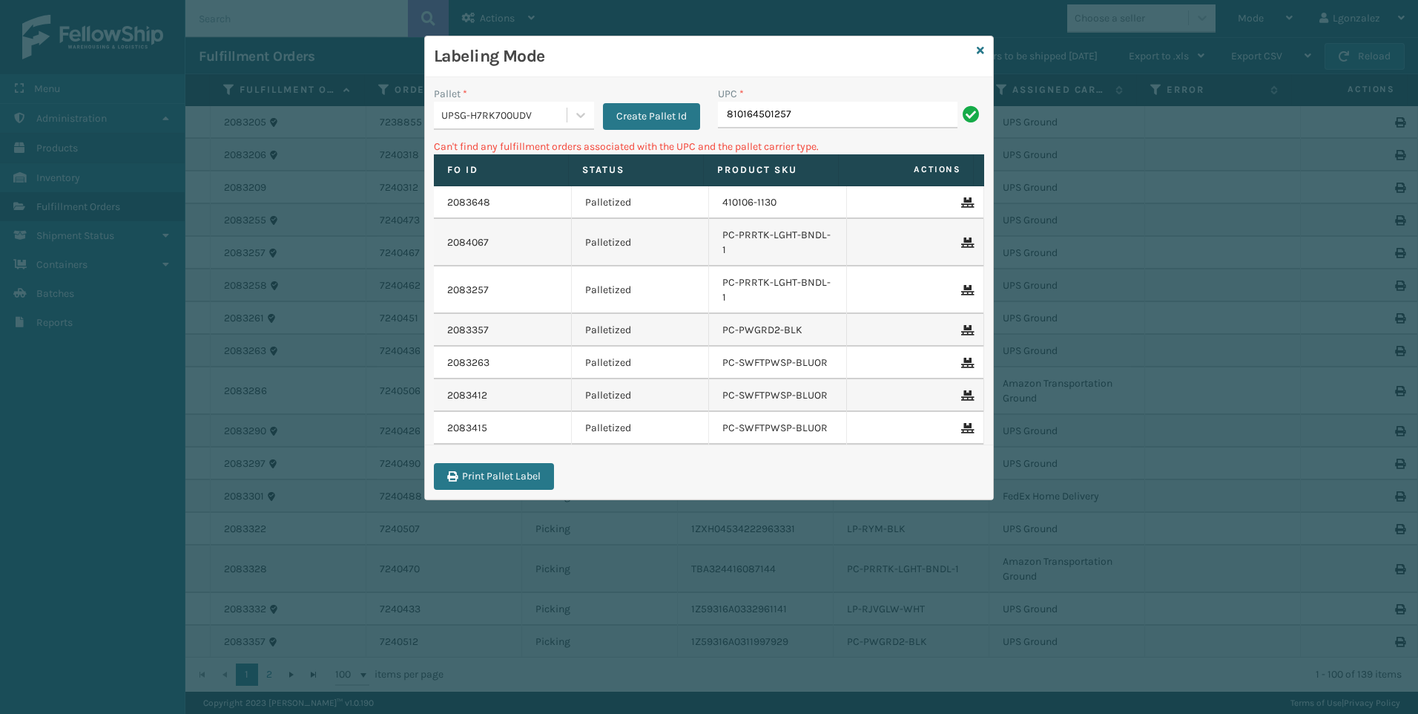
click at [822, 129] on div "UPC * 810164501257" at bounding box center [851, 112] width 284 height 53
click at [814, 113] on input "810164501257" at bounding box center [838, 115] width 240 height 27
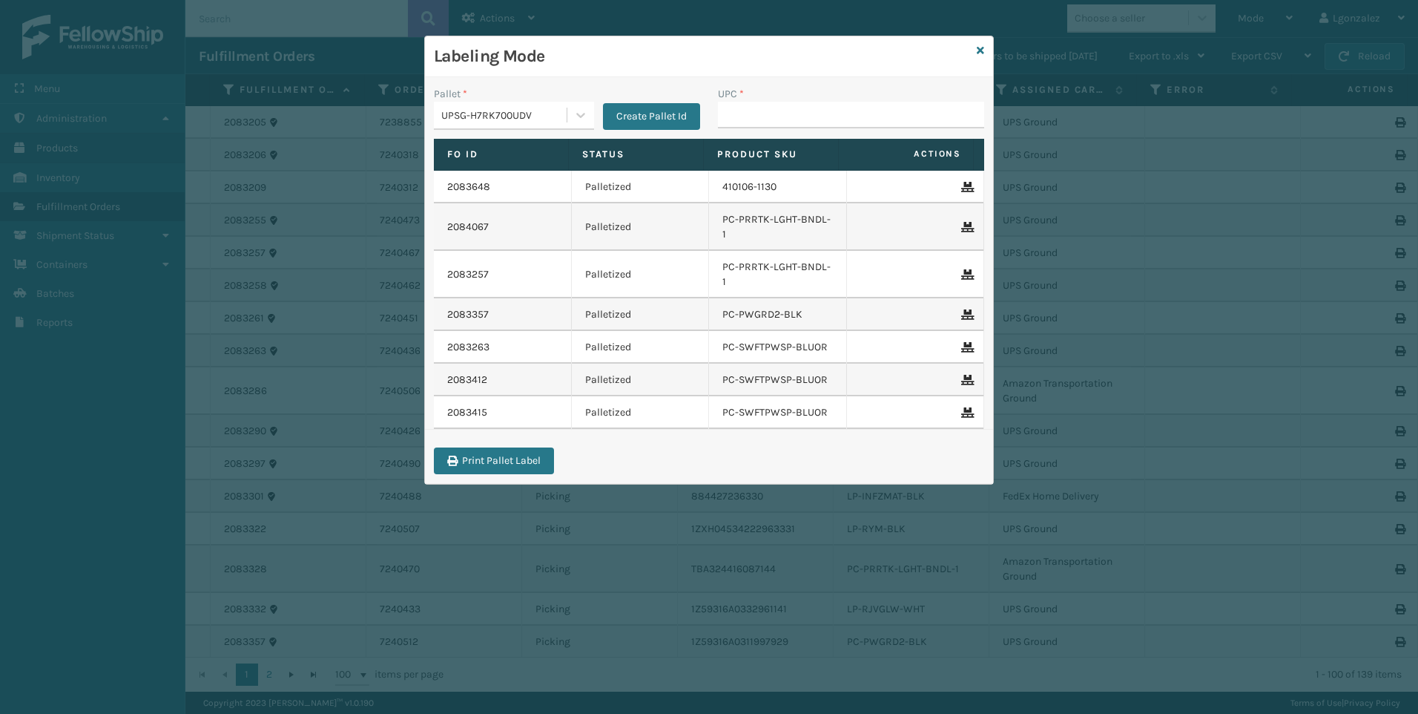
click at [974, 51] on div "Labeling Mode" at bounding box center [709, 56] width 568 height 41
click at [986, 55] on div "Labeling Mode" at bounding box center [709, 56] width 568 height 41
click at [981, 51] on icon at bounding box center [980, 50] width 7 height 10
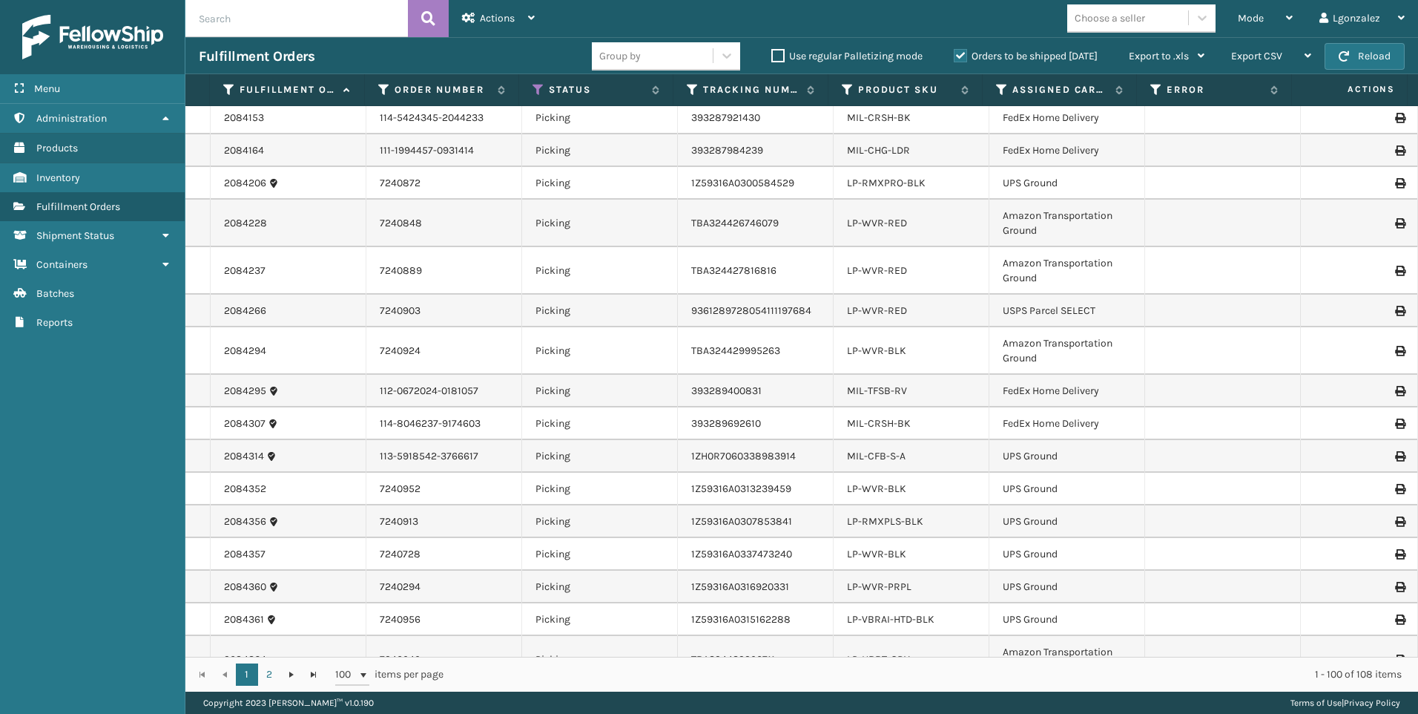
scroll to position [2891, 0]
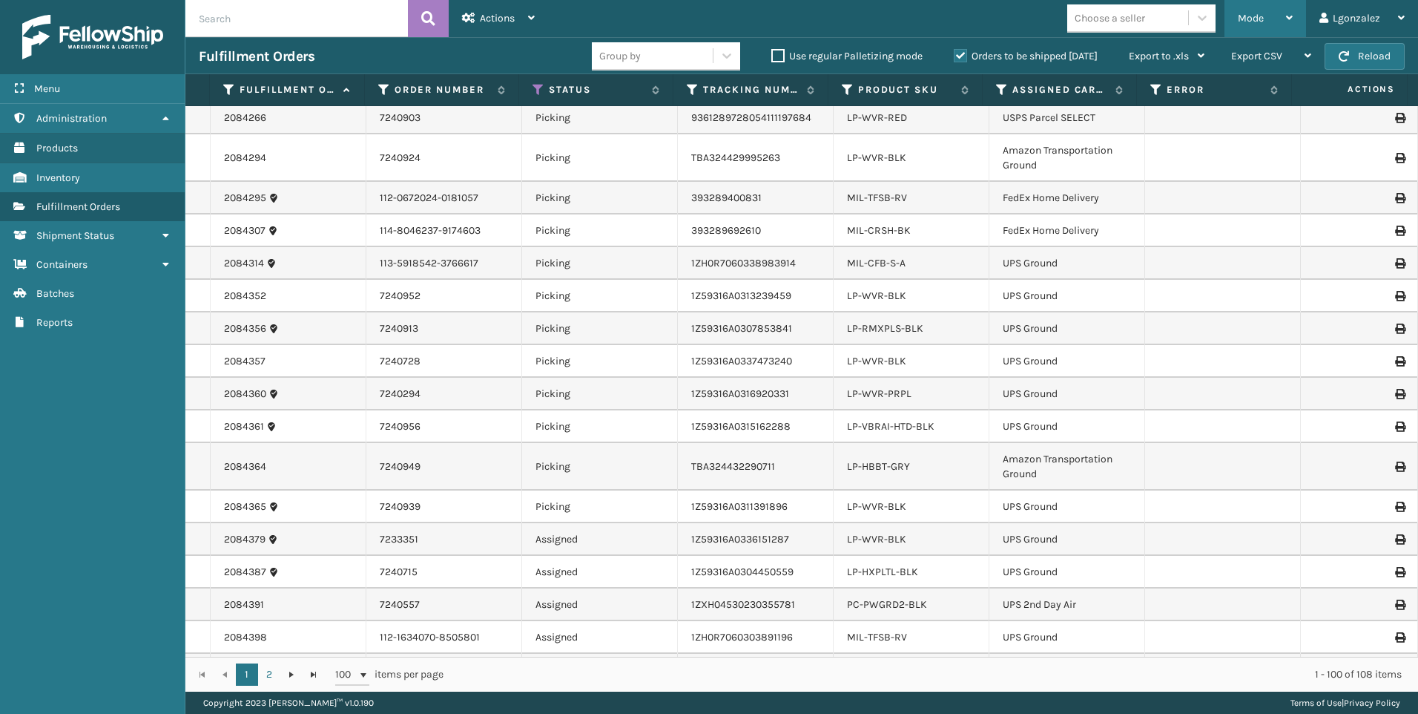
click at [1293, 21] on icon at bounding box center [1289, 18] width 7 height 10
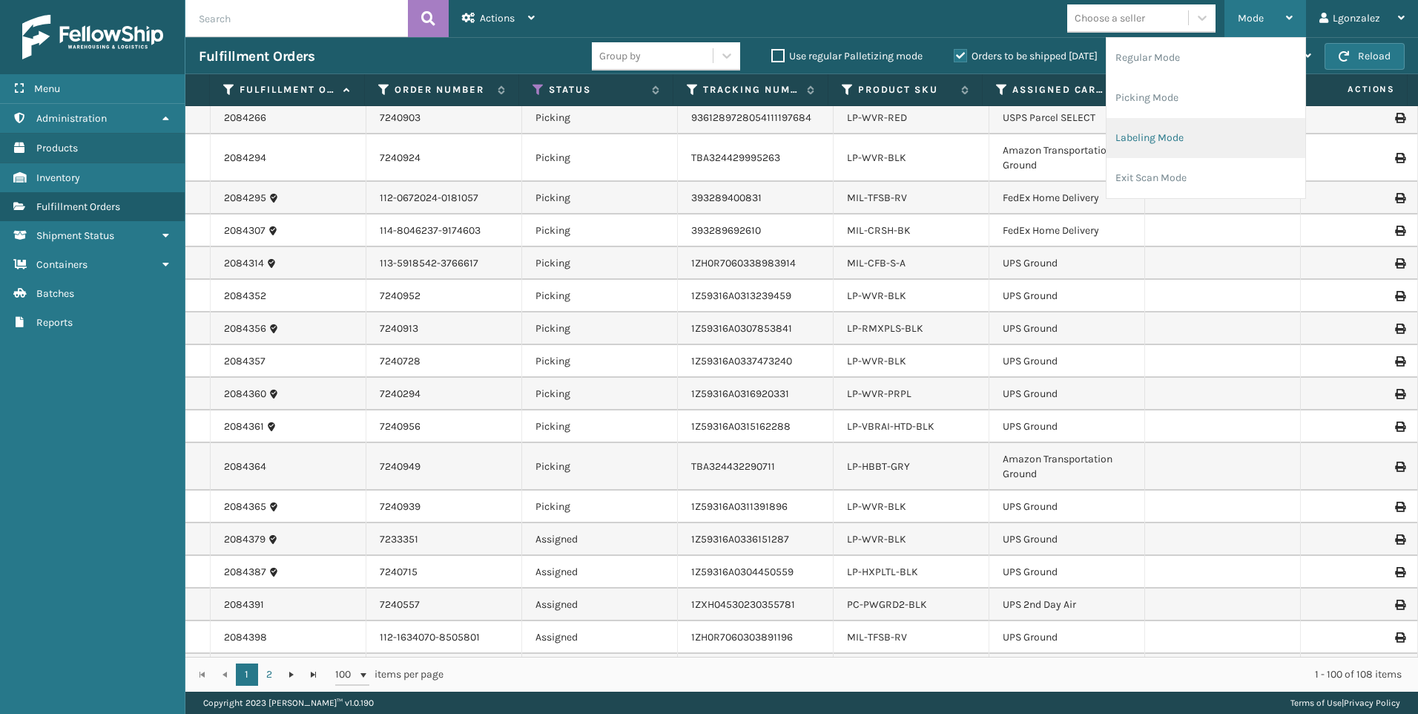
click at [1157, 139] on li "Labeling Mode" at bounding box center [1206, 138] width 199 height 40
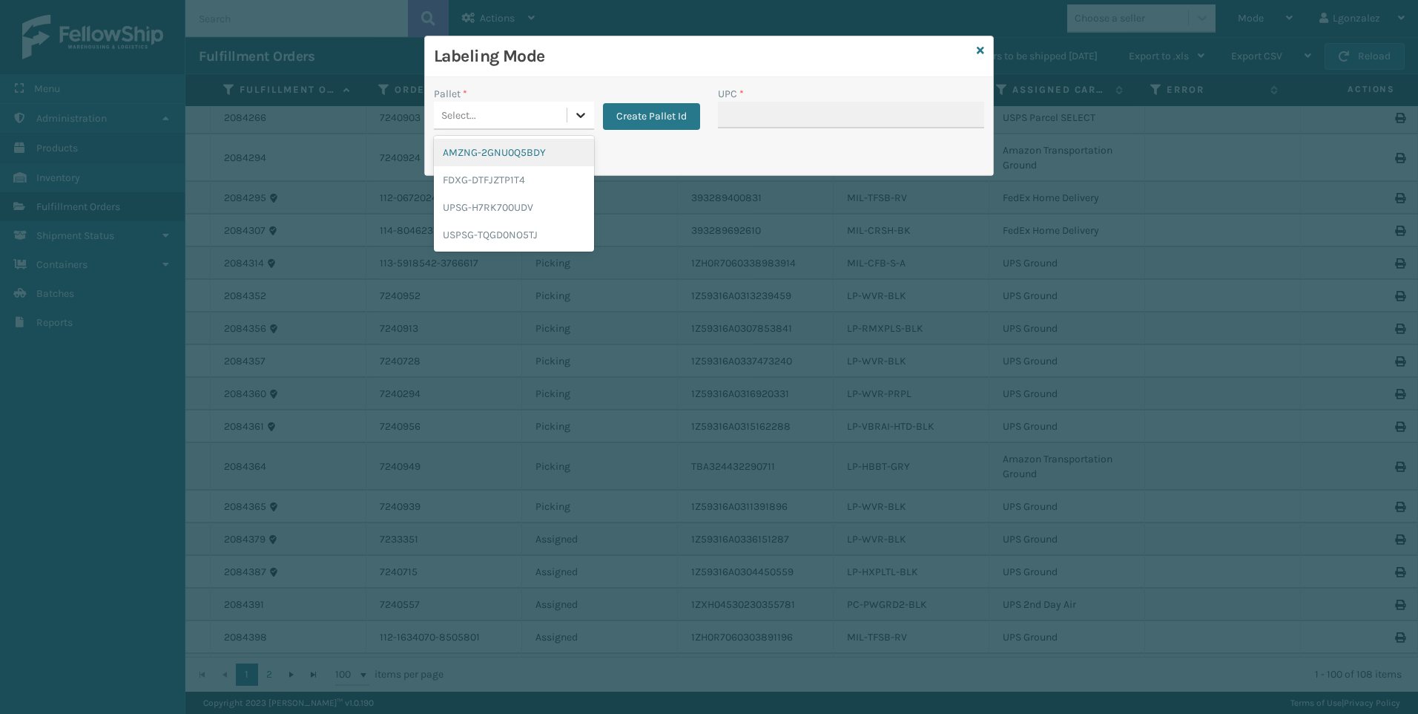
click at [588, 118] on div at bounding box center [580, 115] width 27 height 27
click at [521, 217] on div "UPSG-H7RK700UDV" at bounding box center [514, 207] width 160 height 27
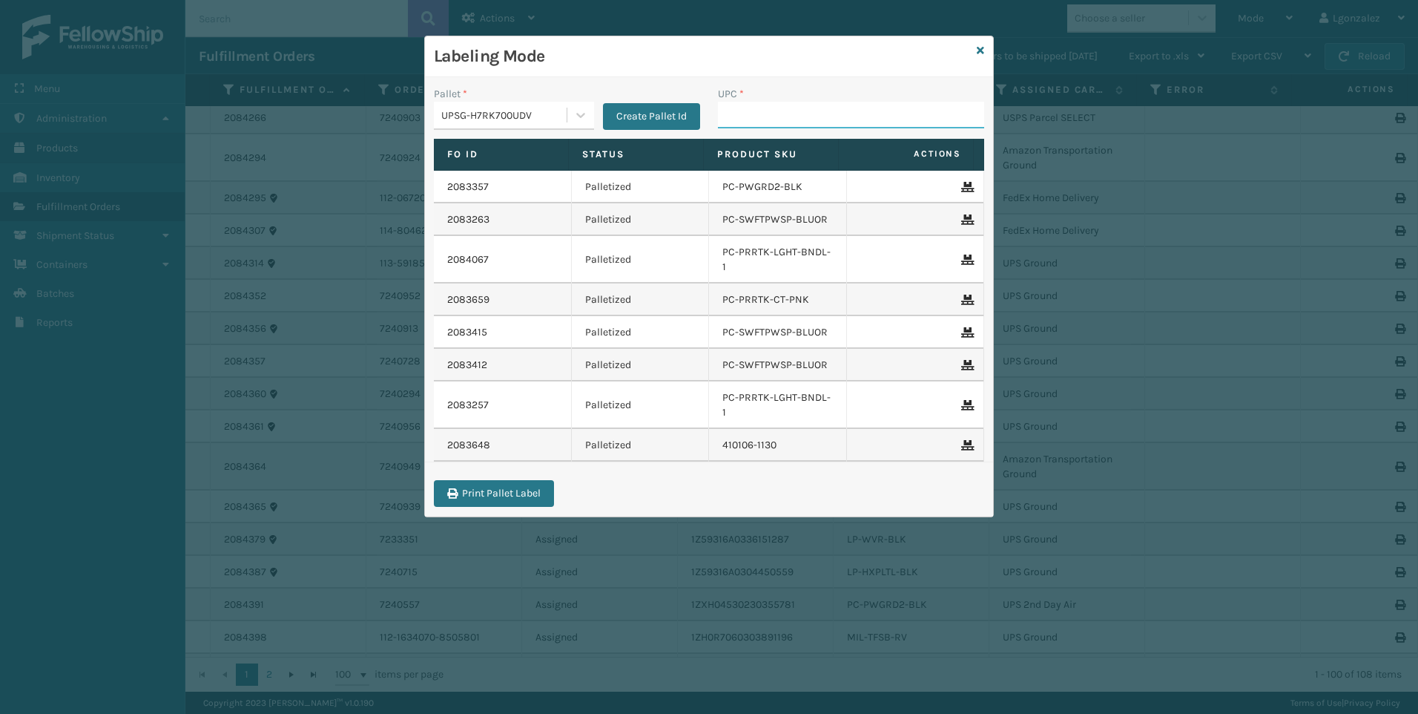
click at [743, 112] on input "UPC *" at bounding box center [851, 115] width 266 height 27
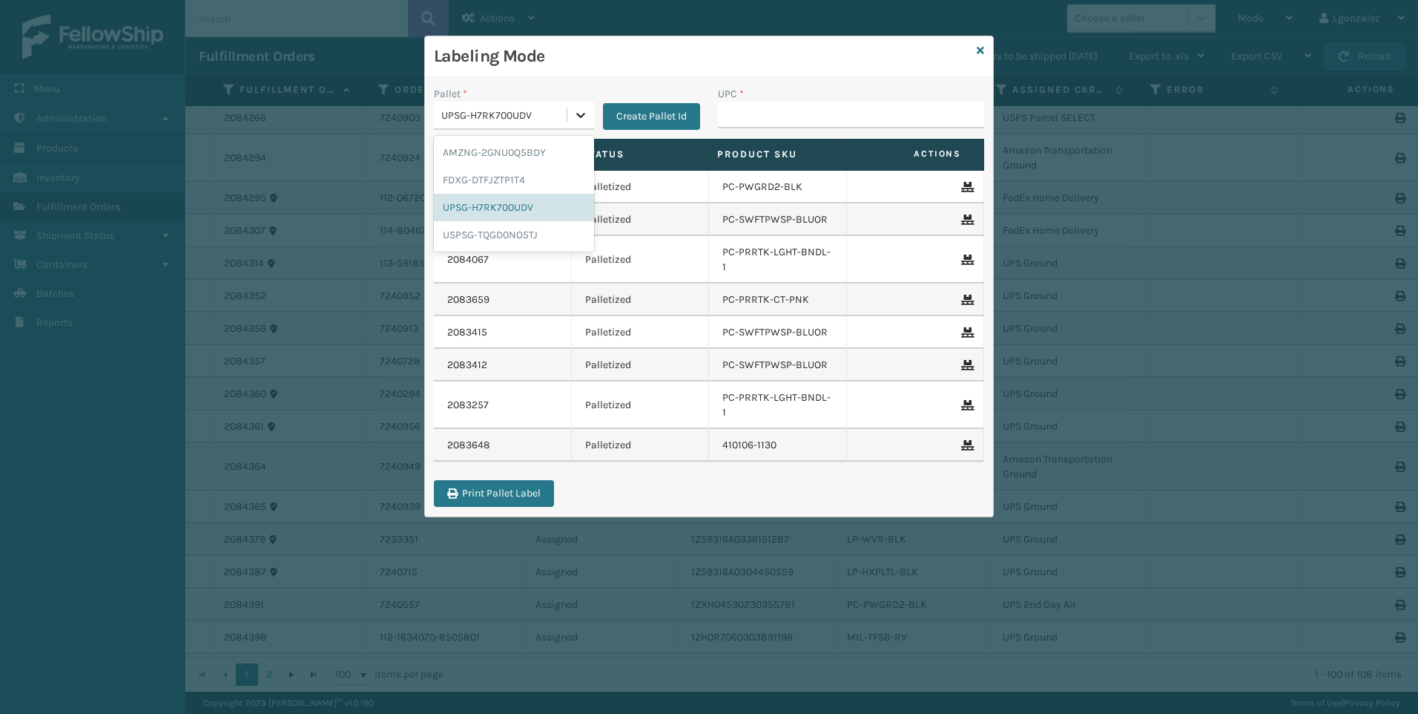
click at [573, 111] on icon at bounding box center [580, 115] width 15 height 15
click at [524, 186] on div "FDXG-DTFJZTP1T4" at bounding box center [514, 179] width 160 height 27
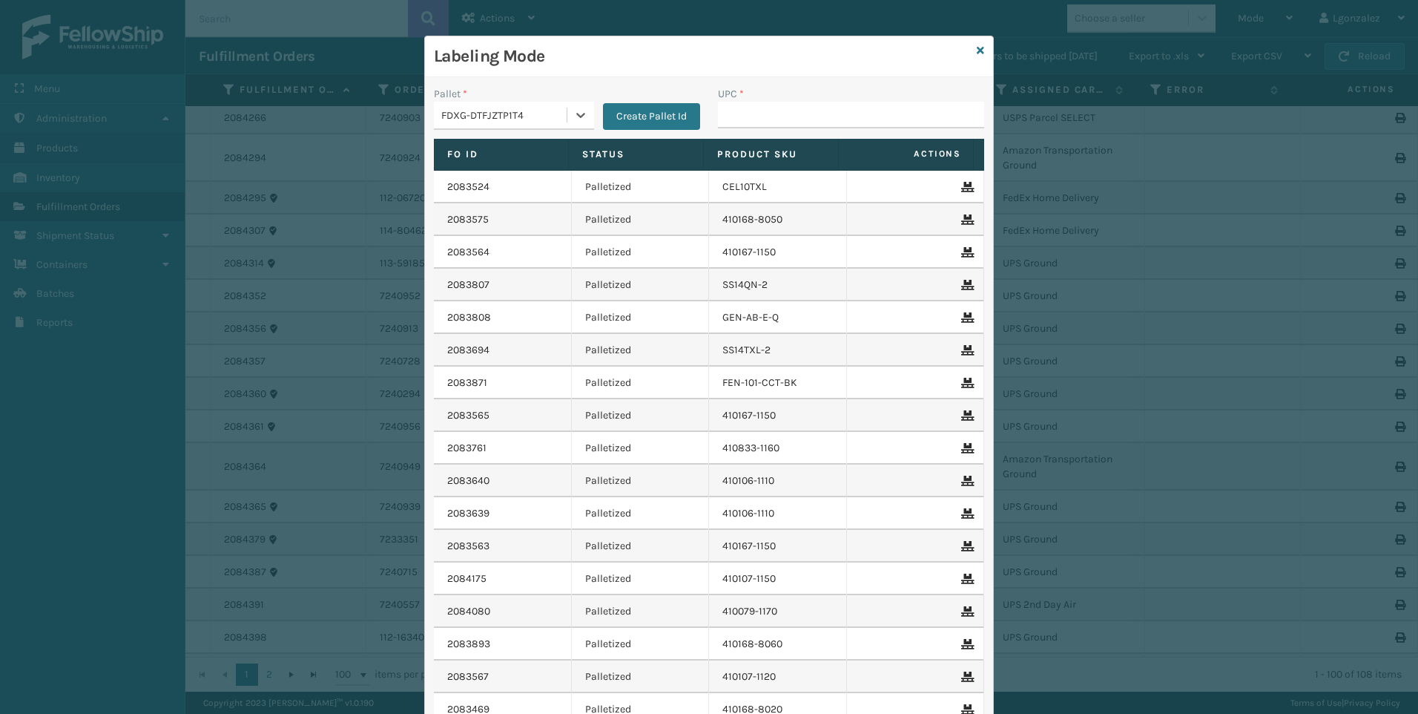
type input "840985124595"
click at [831, 118] on input "UPC *" at bounding box center [851, 115] width 266 height 27
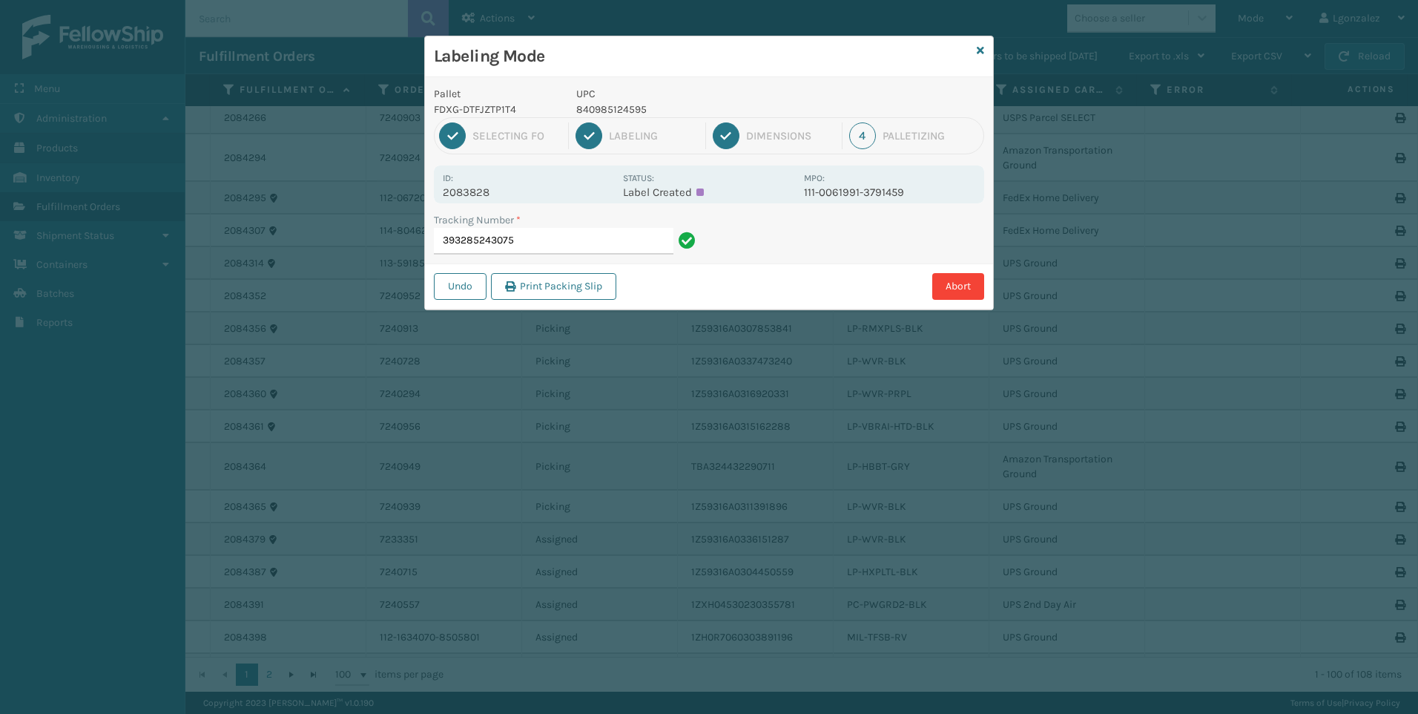
click at [590, 111] on p "840985124595" at bounding box center [685, 110] width 219 height 16
copy p "840985124595"
click at [574, 252] on input "393285243075" at bounding box center [554, 241] width 240 height 27
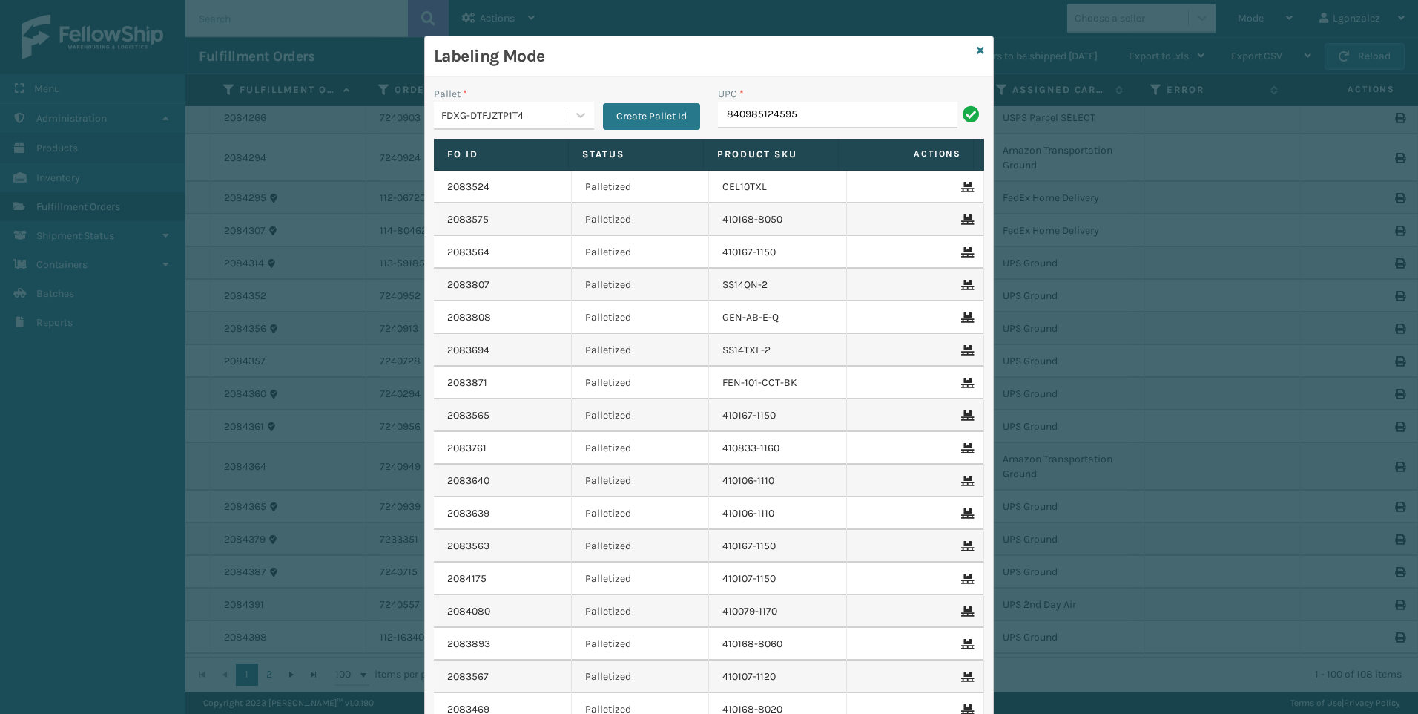
type input "840985124595"
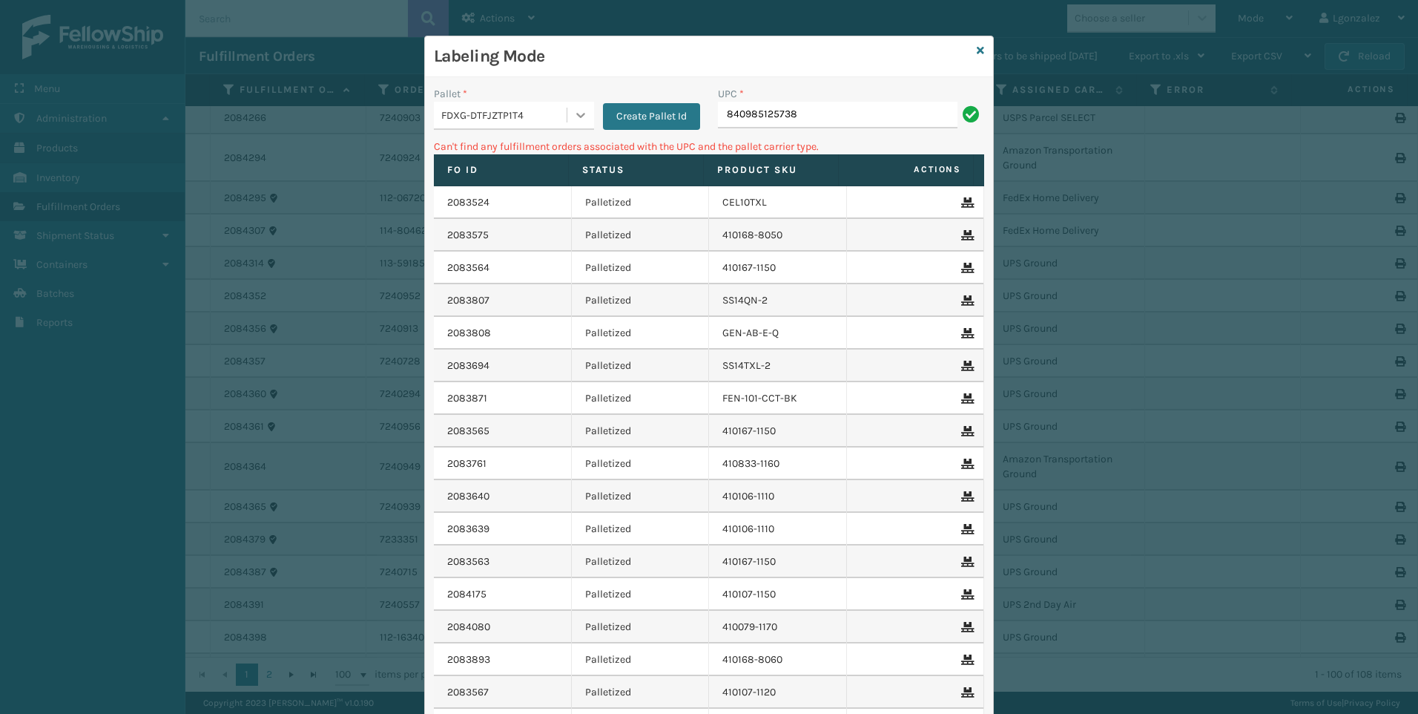
click at [576, 109] on icon at bounding box center [580, 115] width 15 height 15
click at [517, 150] on div "AMZNG-2GNU0Q5BDY" at bounding box center [514, 152] width 160 height 27
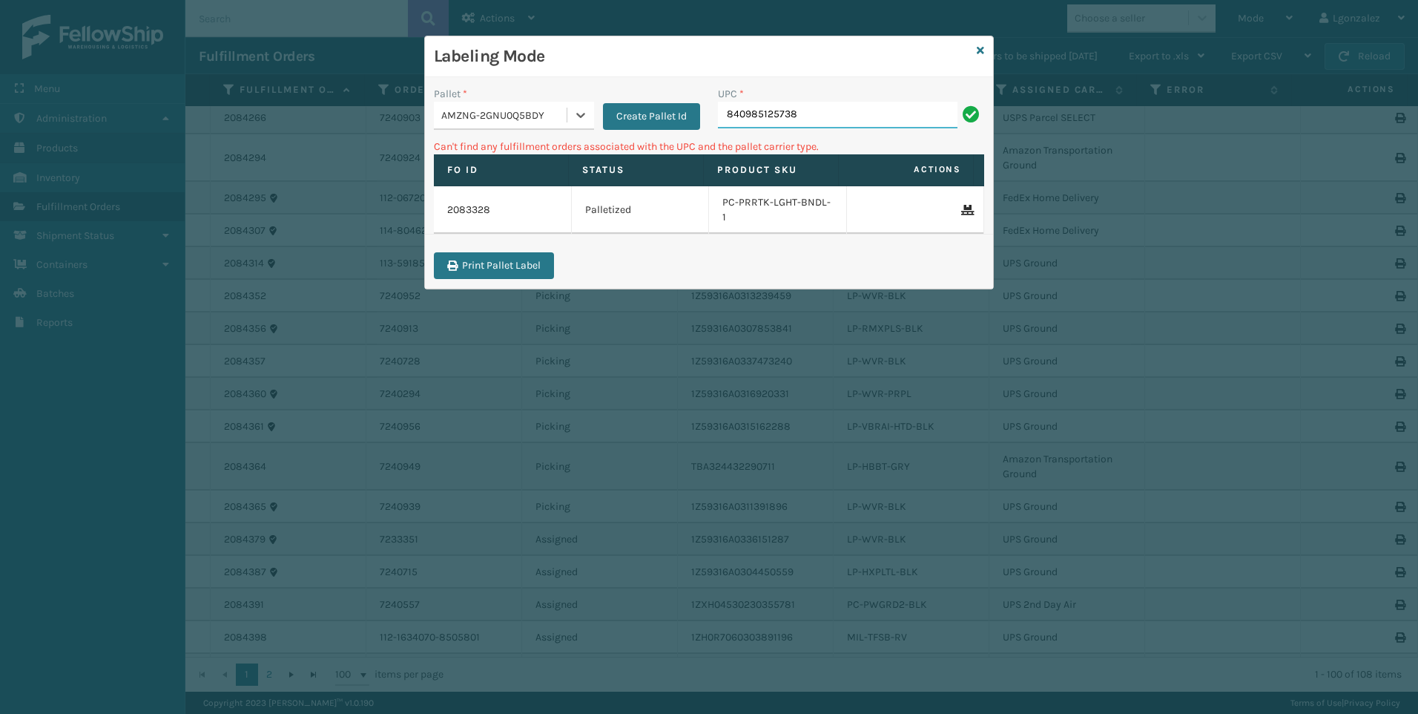
click at [874, 123] on input "840985125738" at bounding box center [838, 115] width 240 height 27
click at [580, 113] on icon at bounding box center [580, 115] width 15 height 15
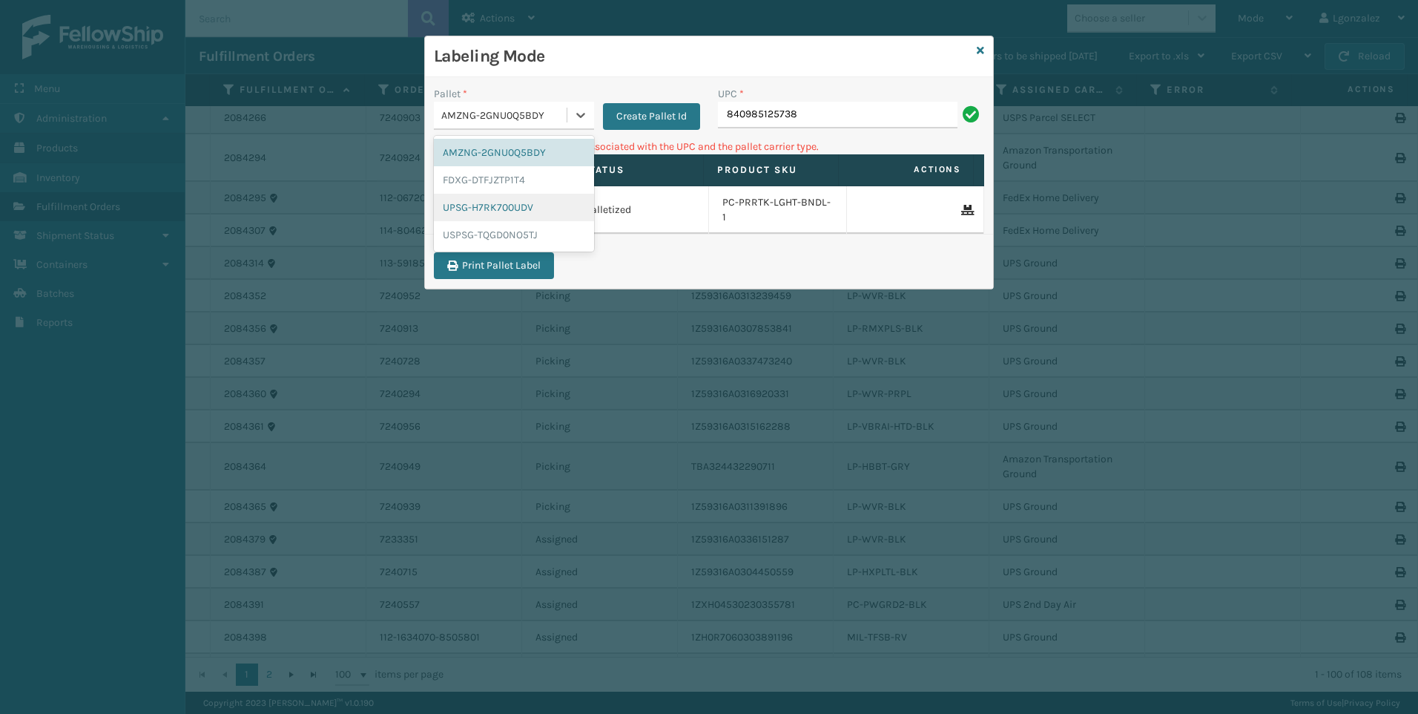
click at [515, 204] on div "UPSG-H7RK700UDV" at bounding box center [514, 207] width 160 height 27
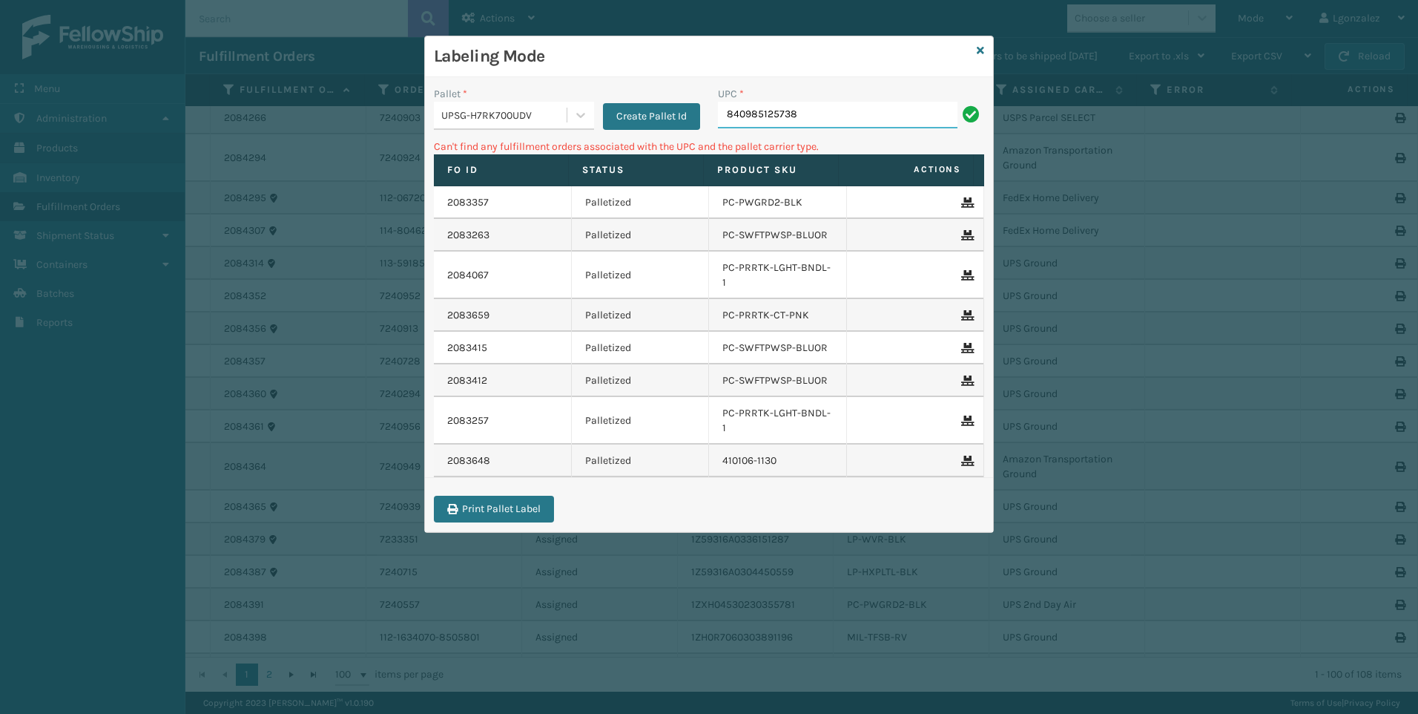
click at [829, 112] on input "840985125738" at bounding box center [838, 115] width 240 height 27
click at [587, 113] on icon at bounding box center [580, 115] width 15 height 15
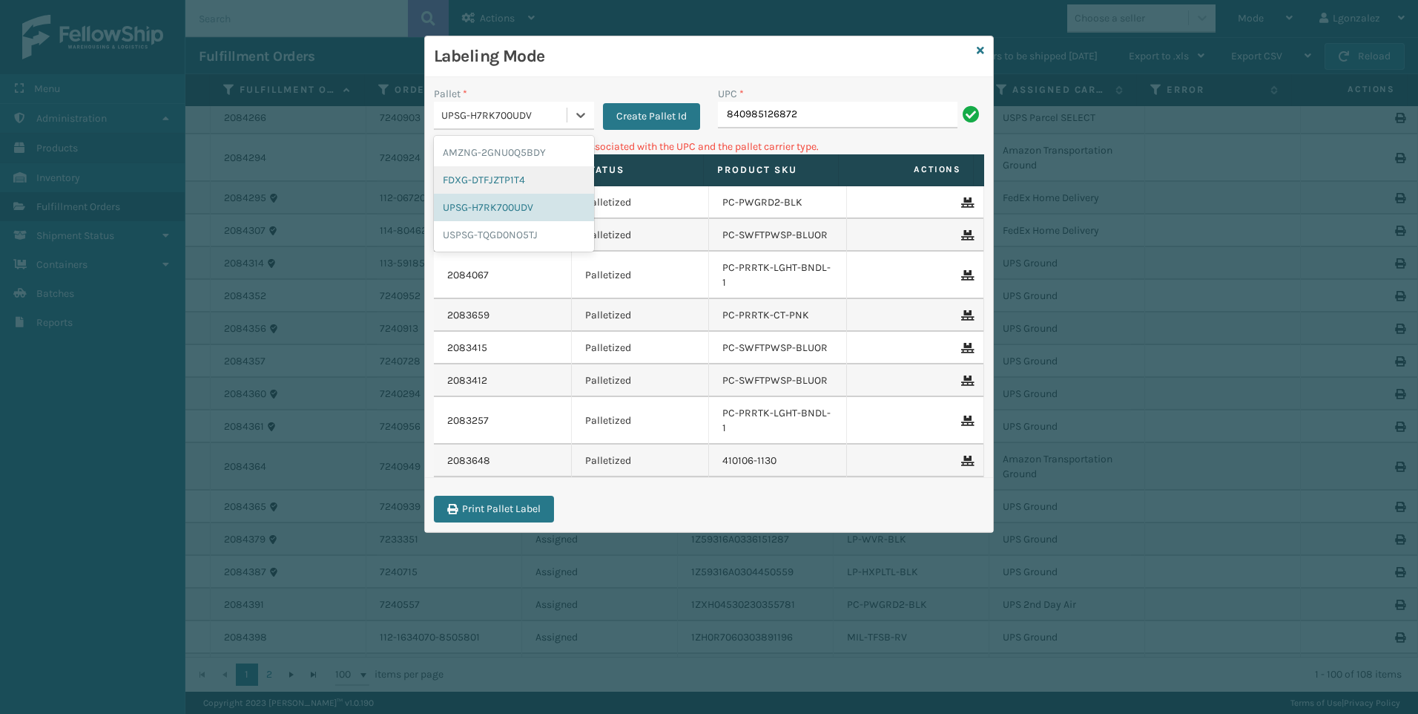
click at [528, 173] on div "FDXG-DTFJZTP1T4" at bounding box center [514, 179] width 160 height 27
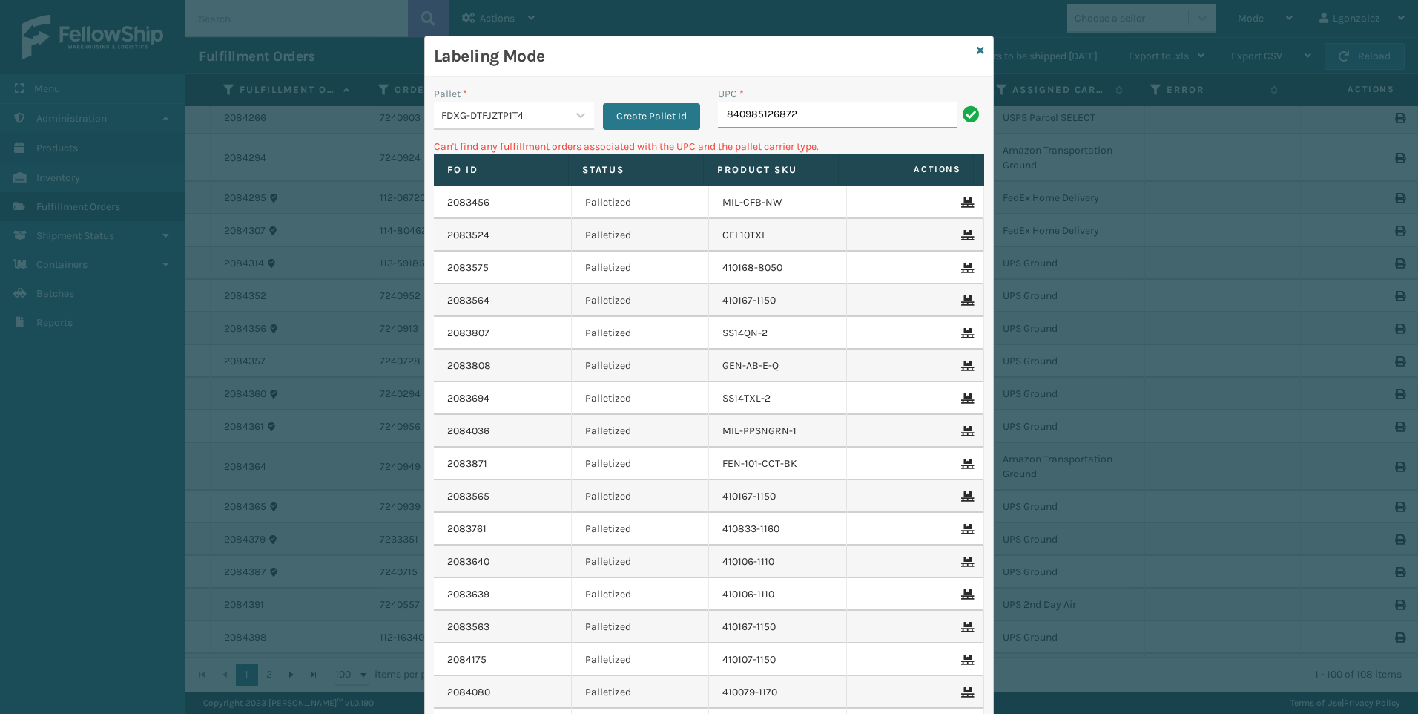
click at [839, 117] on input "840985126872" at bounding box center [838, 115] width 240 height 27
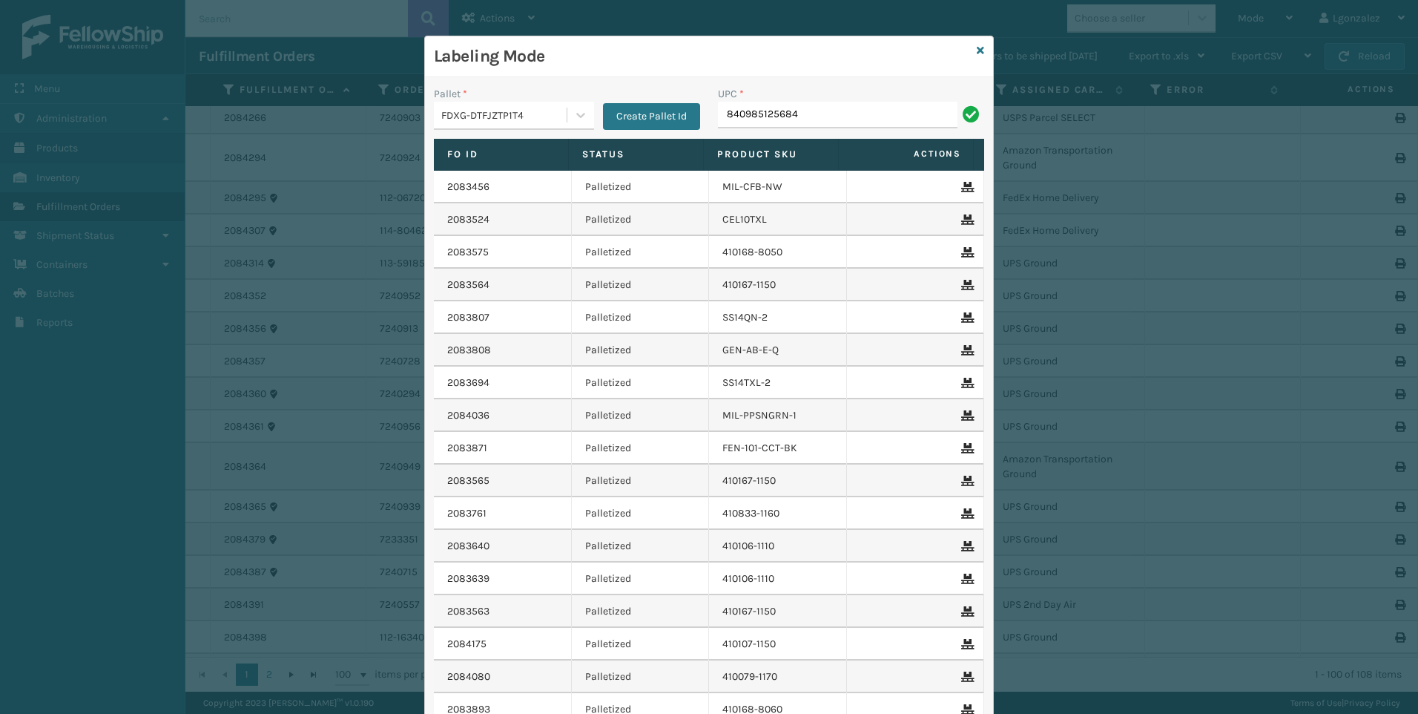
type input "840985125684"
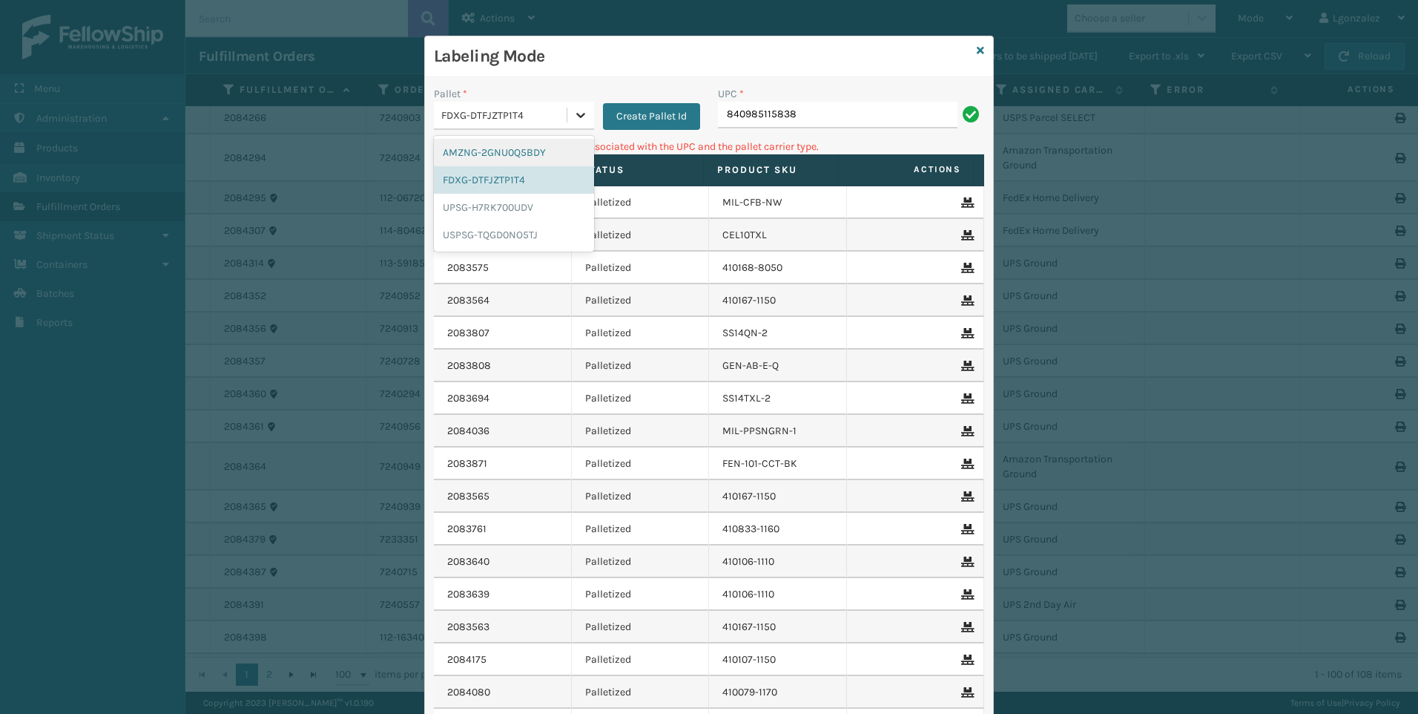
click at [577, 113] on icon at bounding box center [580, 115] width 15 height 15
click at [496, 211] on div "UPSG-H7RK700UDV" at bounding box center [514, 207] width 160 height 27
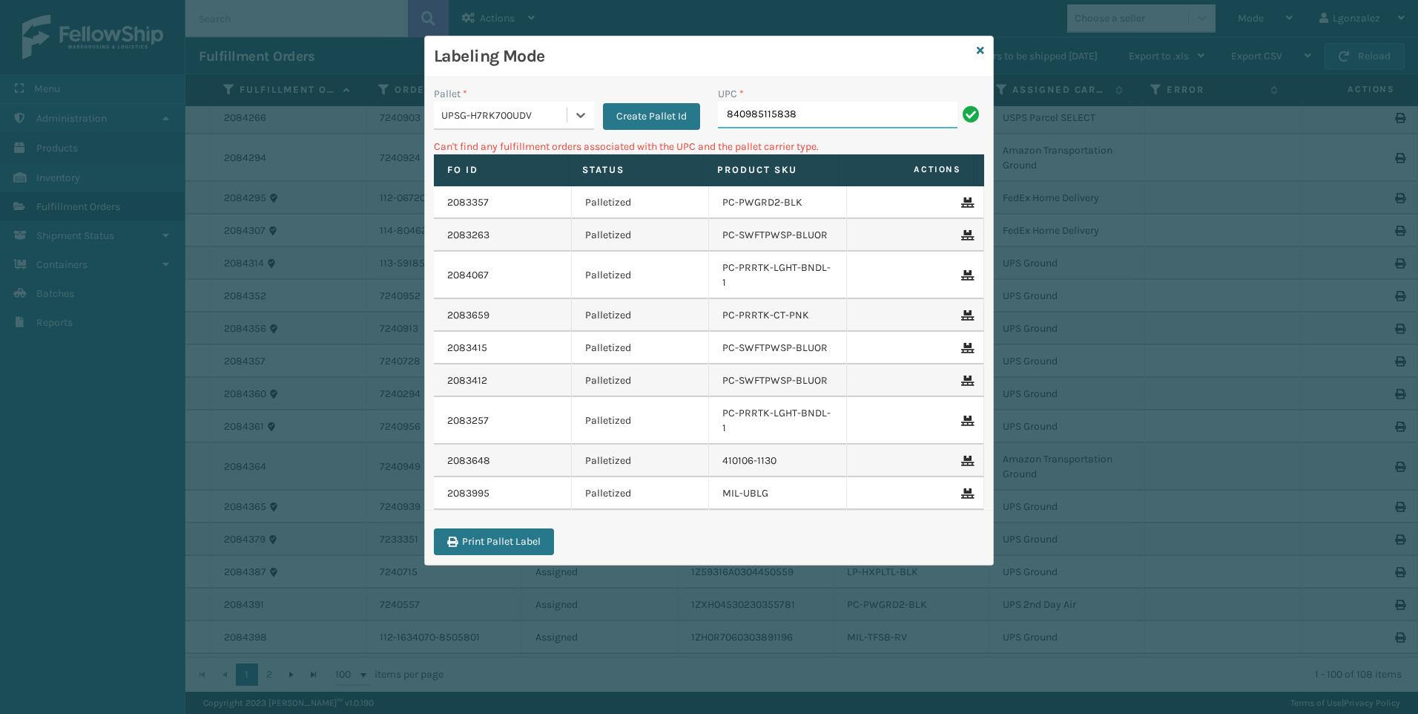
click at [836, 110] on input "840985115838" at bounding box center [838, 115] width 240 height 27
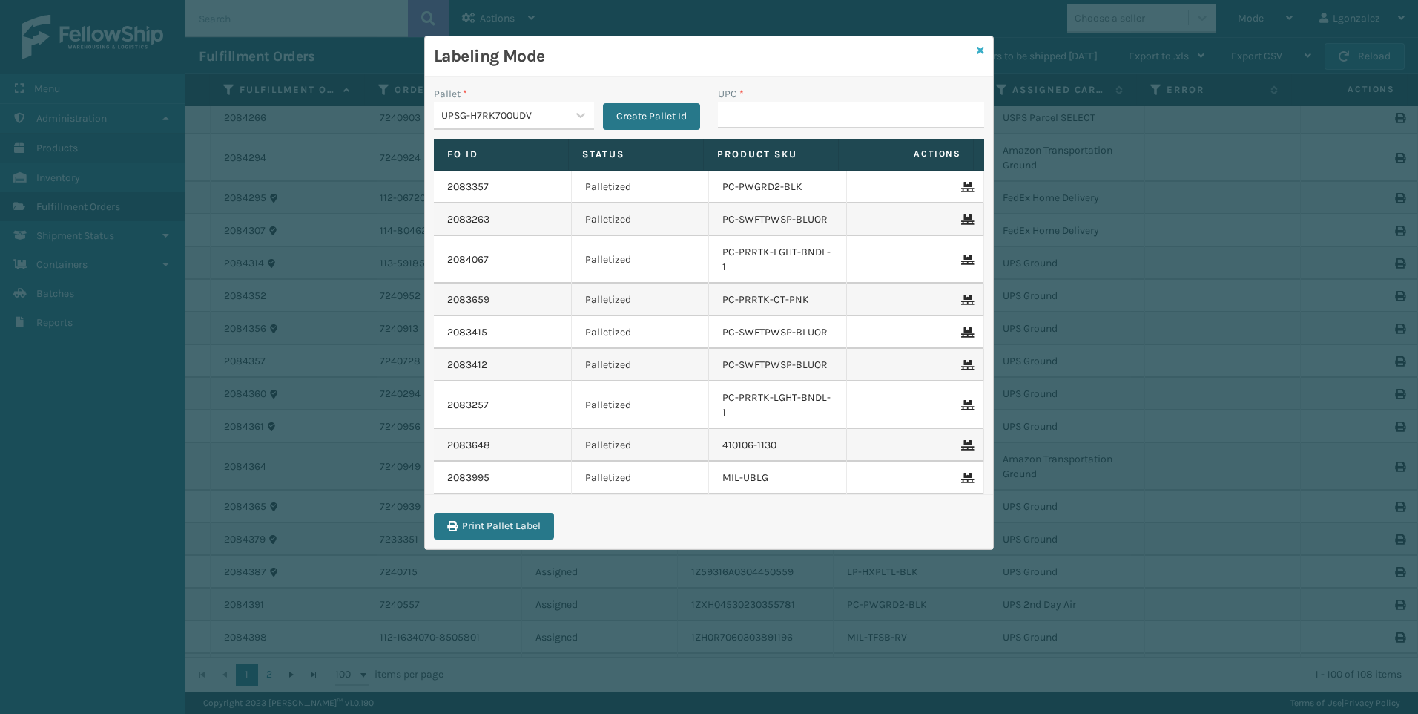
click at [981, 53] on icon at bounding box center [980, 50] width 7 height 10
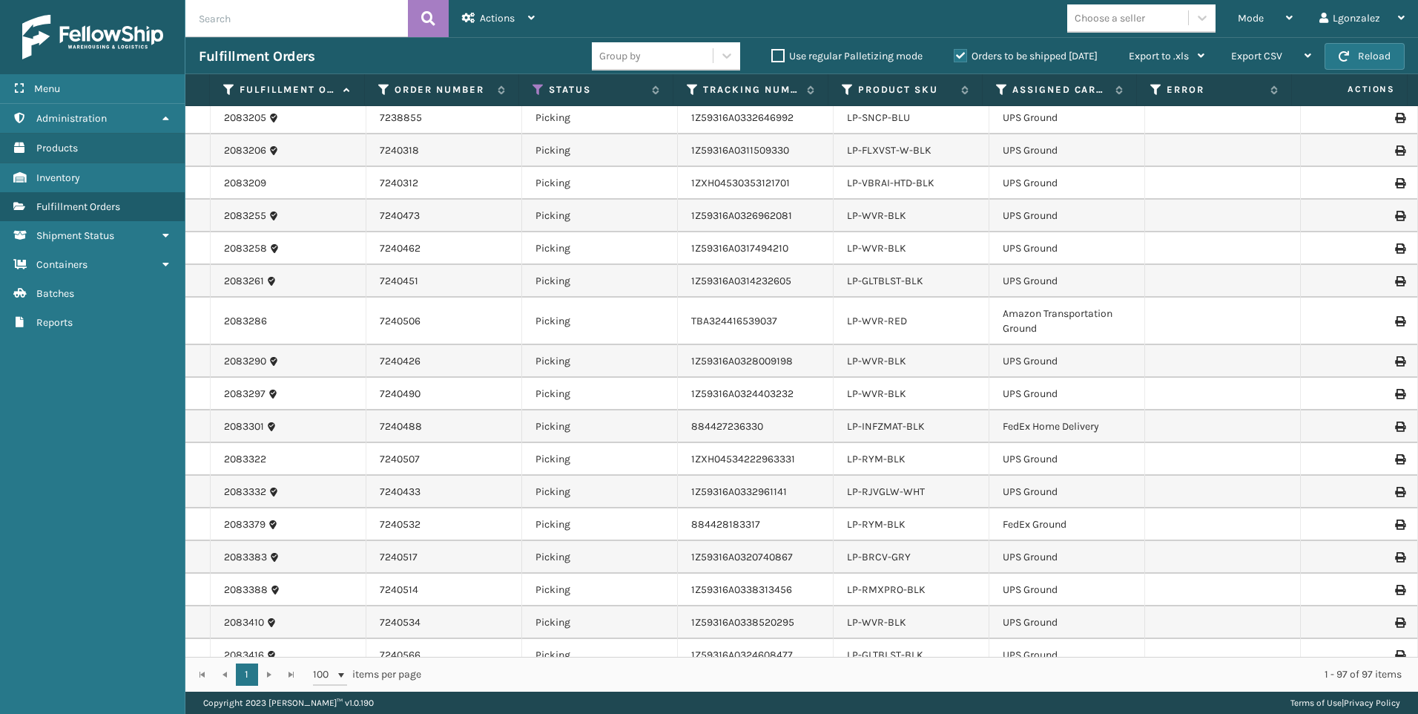
scroll to position [0, 0]
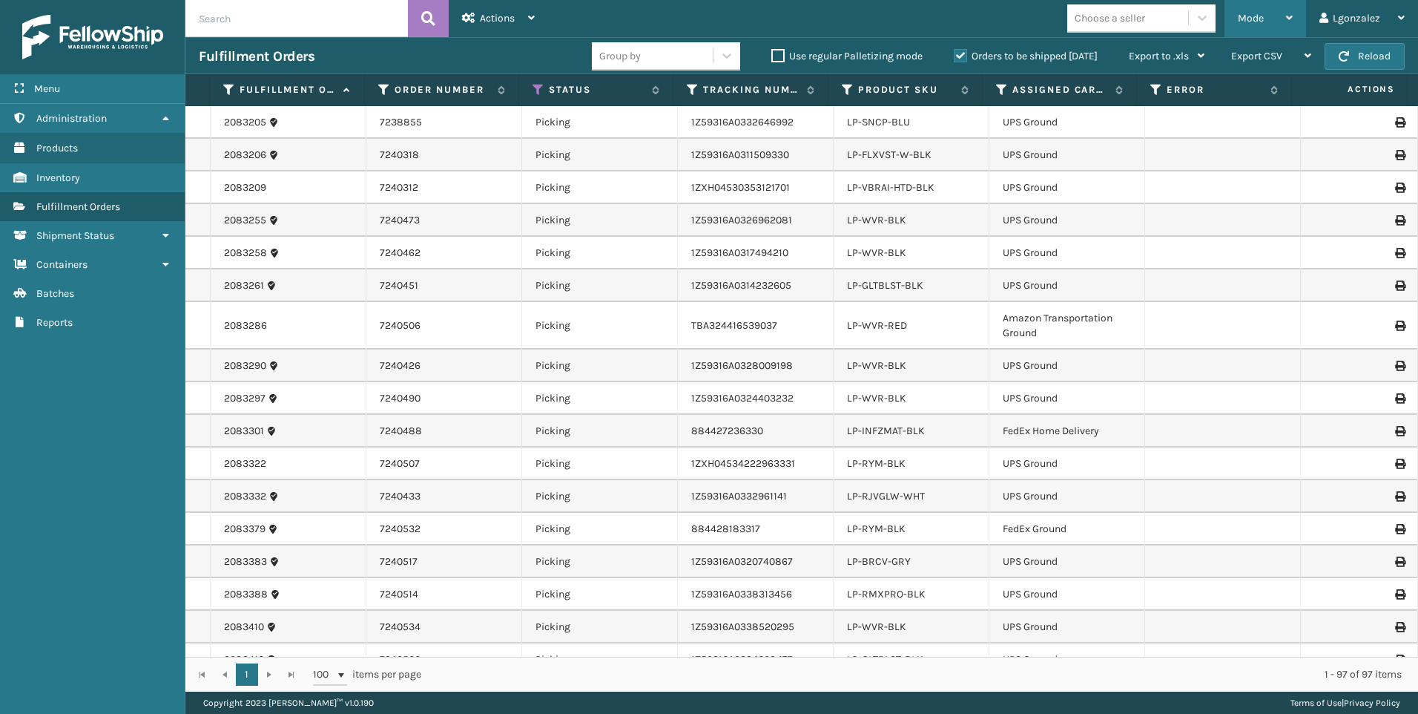
click at [1277, 19] on div "Mode" at bounding box center [1265, 18] width 55 height 37
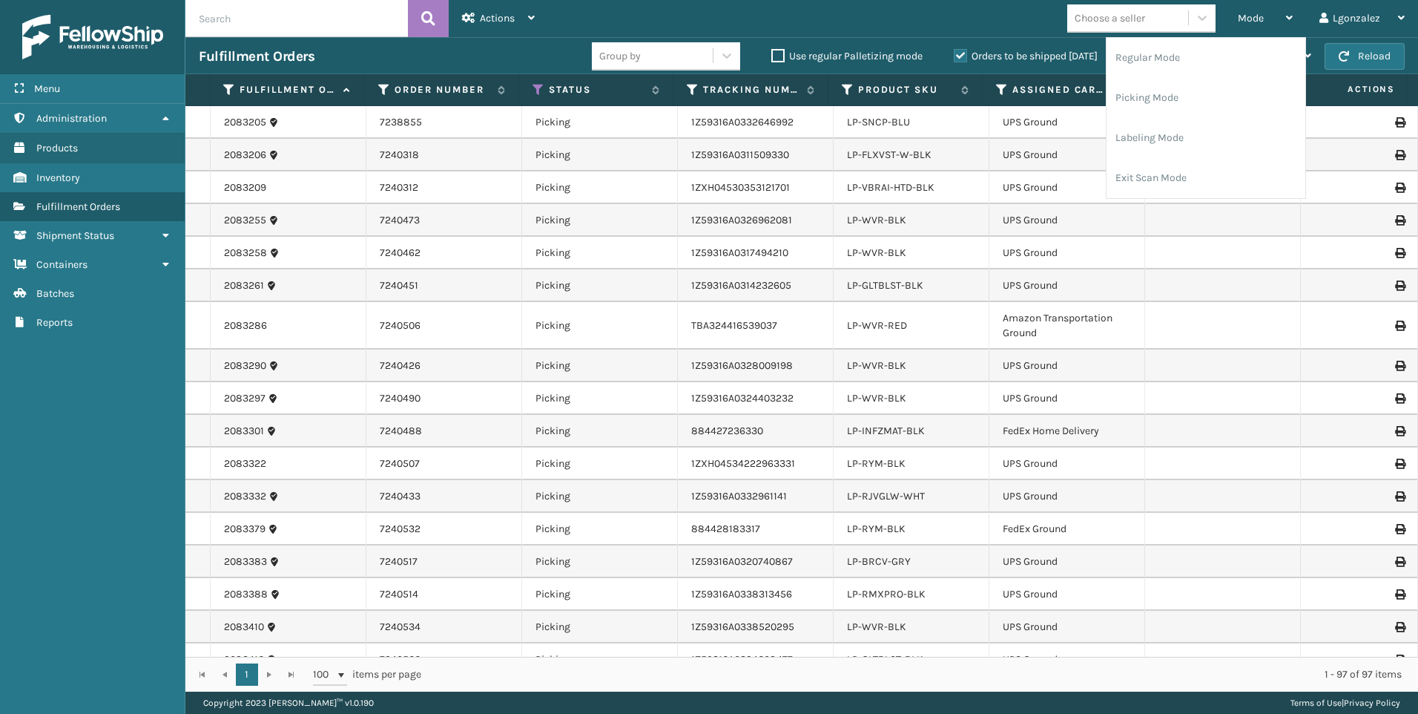
click at [672, 7] on div "Mode Regular Mode Picking Mode Labeling Mode Exit Scan Mode Choose a seller Lgo…" at bounding box center [983, 18] width 870 height 37
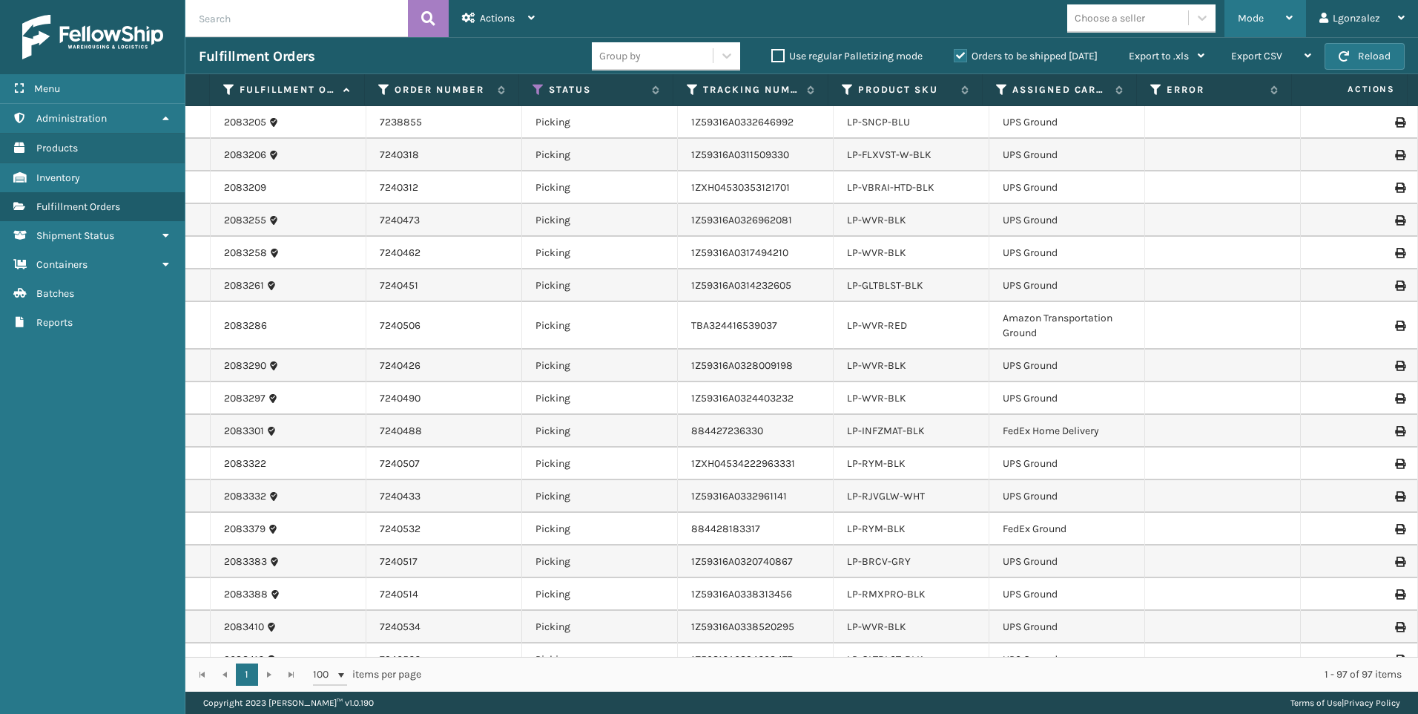
click at [1277, 16] on div "Mode" at bounding box center [1265, 18] width 55 height 37
click at [866, 363] on link "LP-WVR-BLK" at bounding box center [876, 365] width 59 height 13
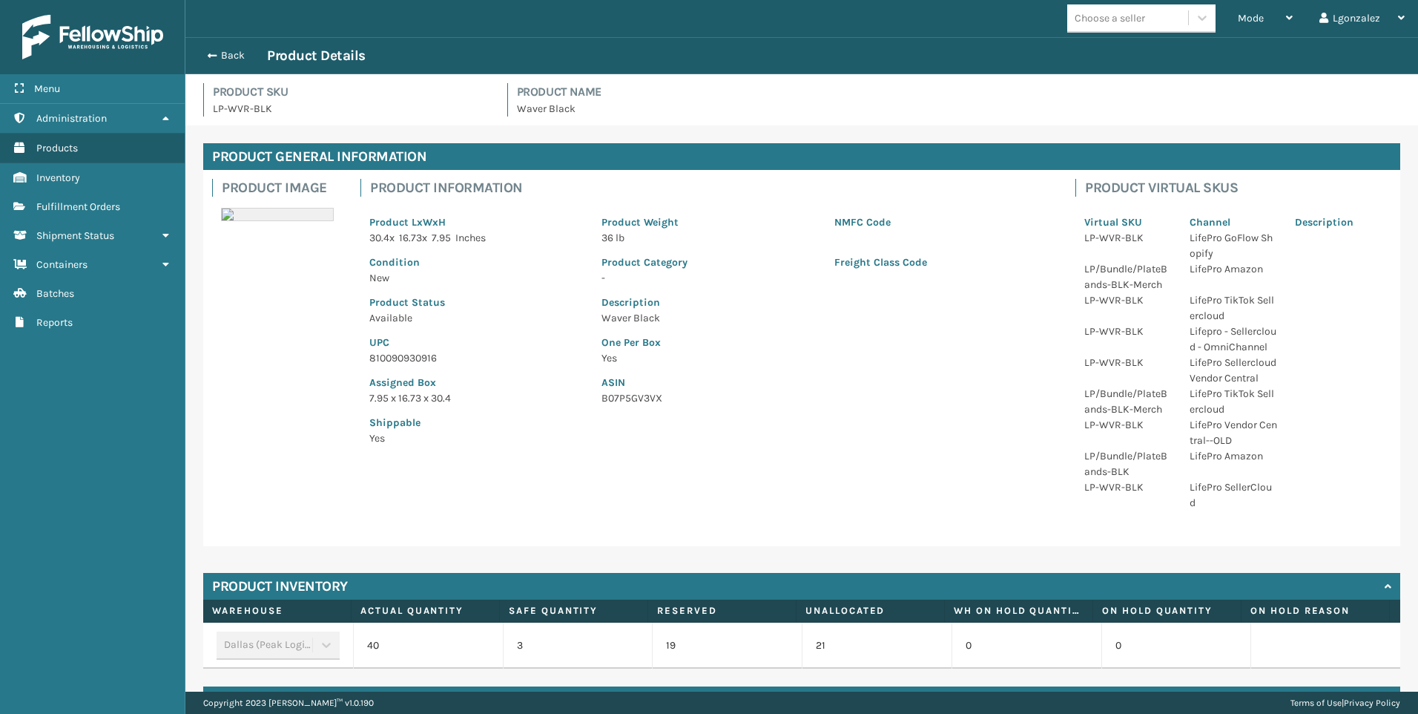
click at [231, 107] on p "LP-WVR-BLK" at bounding box center [351, 109] width 277 height 16
copy p "LP-WVR-BLK"
click at [427, 361] on p "810090930916" at bounding box center [476, 358] width 214 height 16
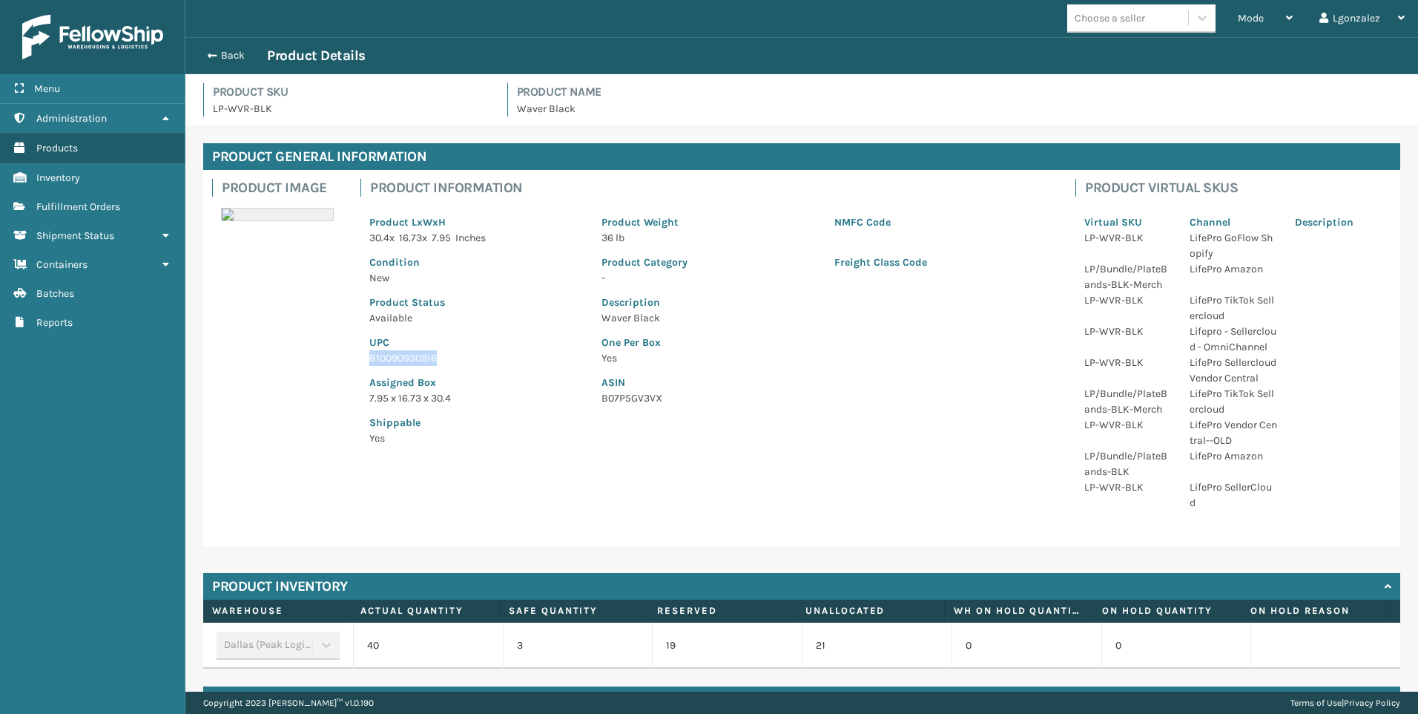
click at [427, 361] on p "810090930916" at bounding box center [476, 358] width 214 height 16
copy p "810090930916"
click at [226, 51] on button "Back" at bounding box center [233, 55] width 68 height 13
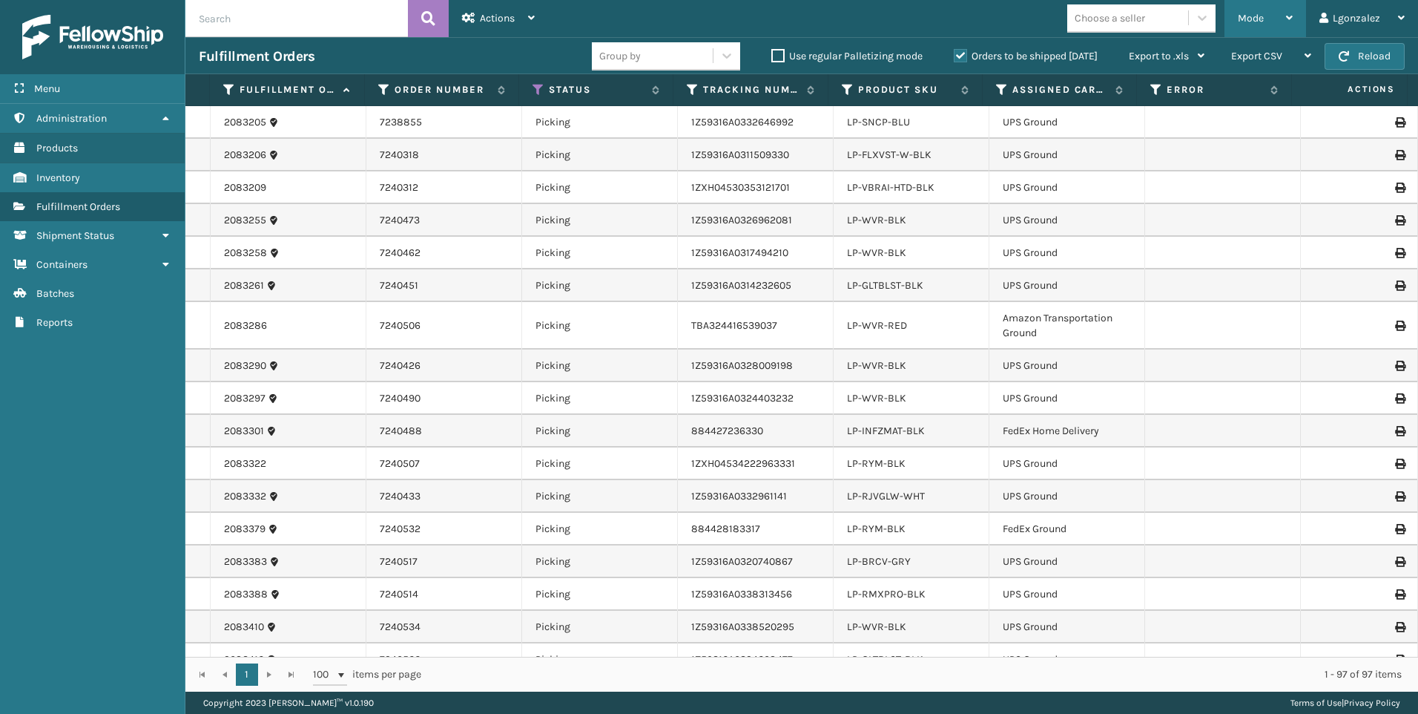
click at [1292, 25] on div "Mode" at bounding box center [1265, 18] width 55 height 37
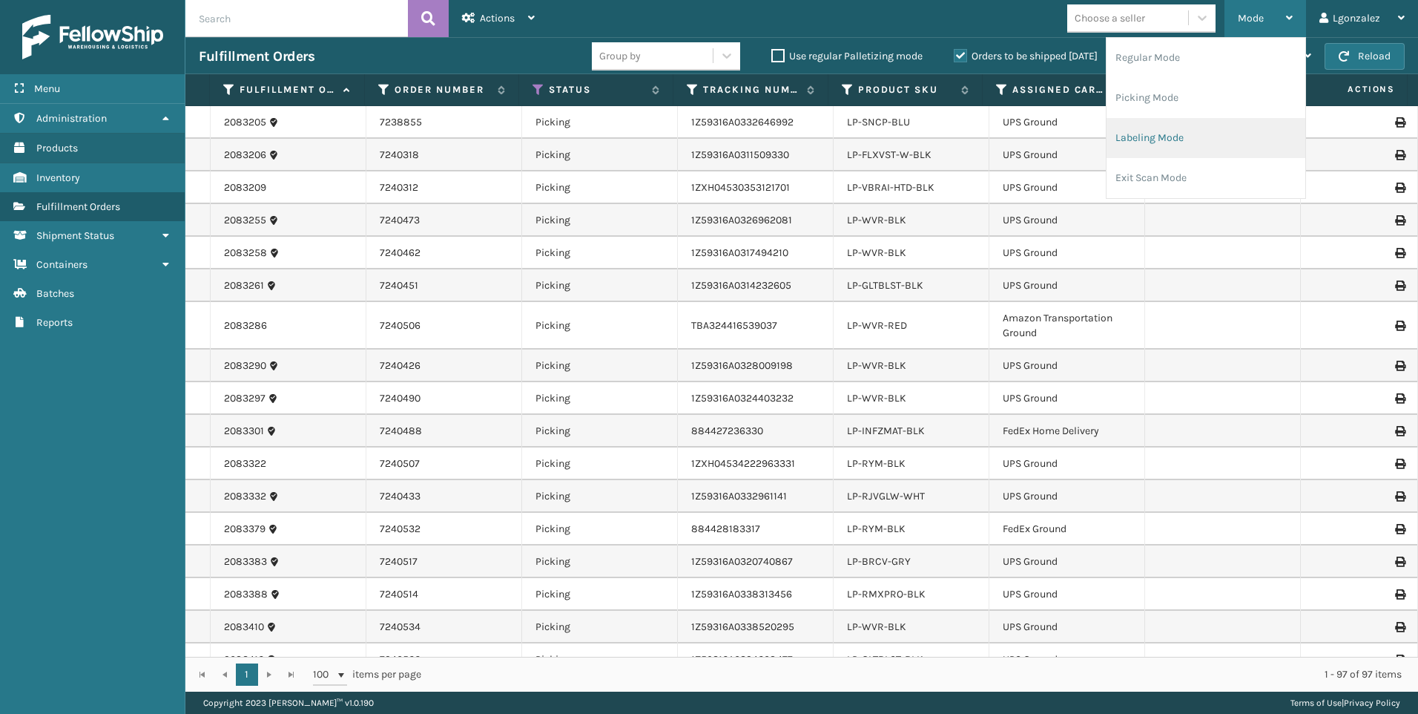
click at [1199, 125] on li "Labeling Mode" at bounding box center [1206, 138] width 199 height 40
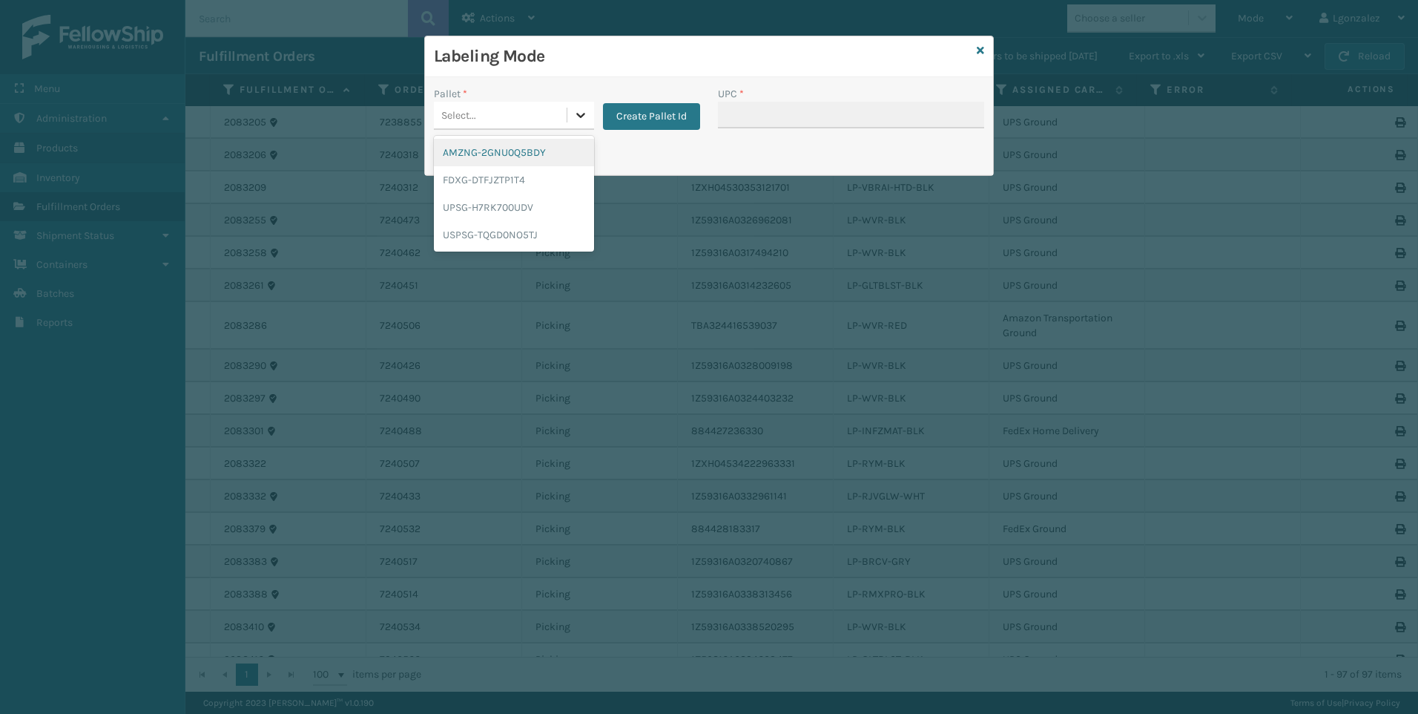
click at [569, 110] on div at bounding box center [580, 115] width 27 height 27
click at [533, 219] on div "UPSG-H7RK700UDV" at bounding box center [514, 207] width 160 height 27
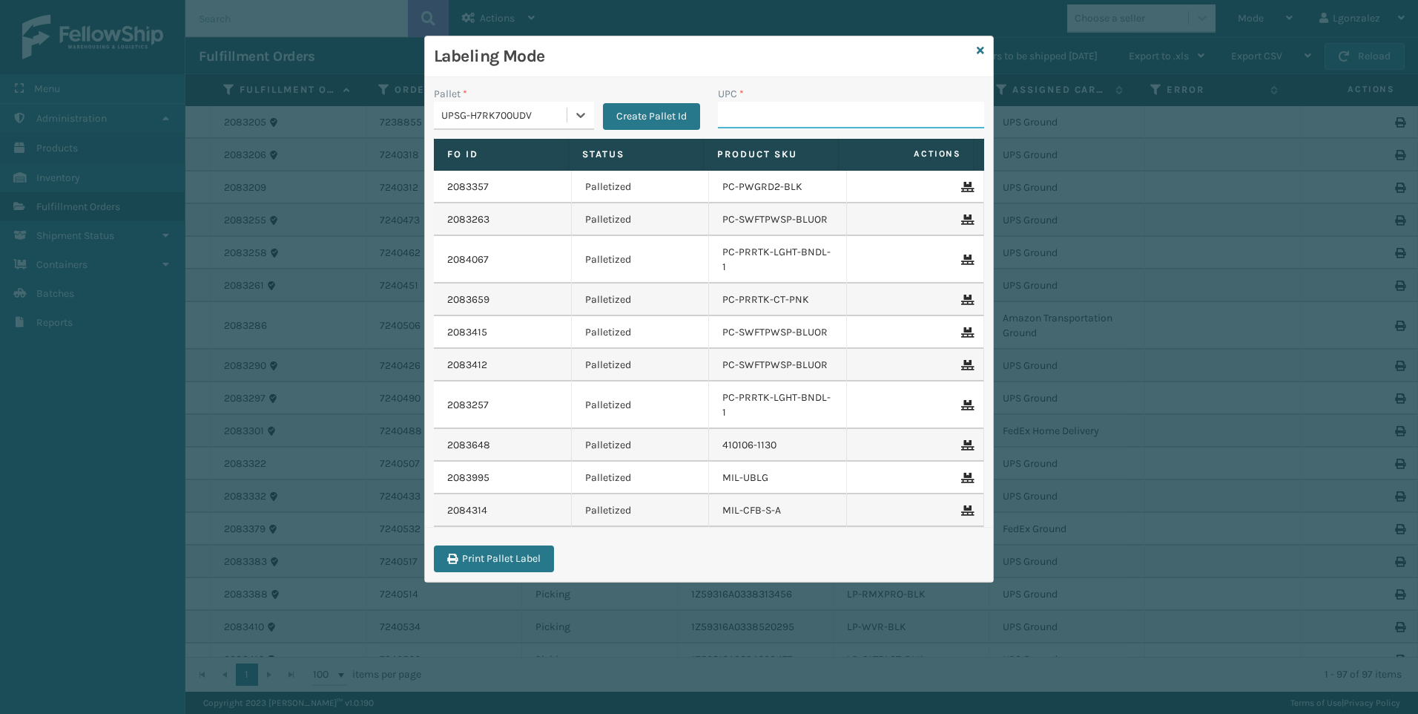
drag, startPoint x: 751, startPoint y: 111, endPoint x: 748, endPoint y: 103, distance: 8.7
click at [751, 111] on input "UPC *" at bounding box center [851, 115] width 266 height 27
paste input "810090930916"
type input "810090930916"
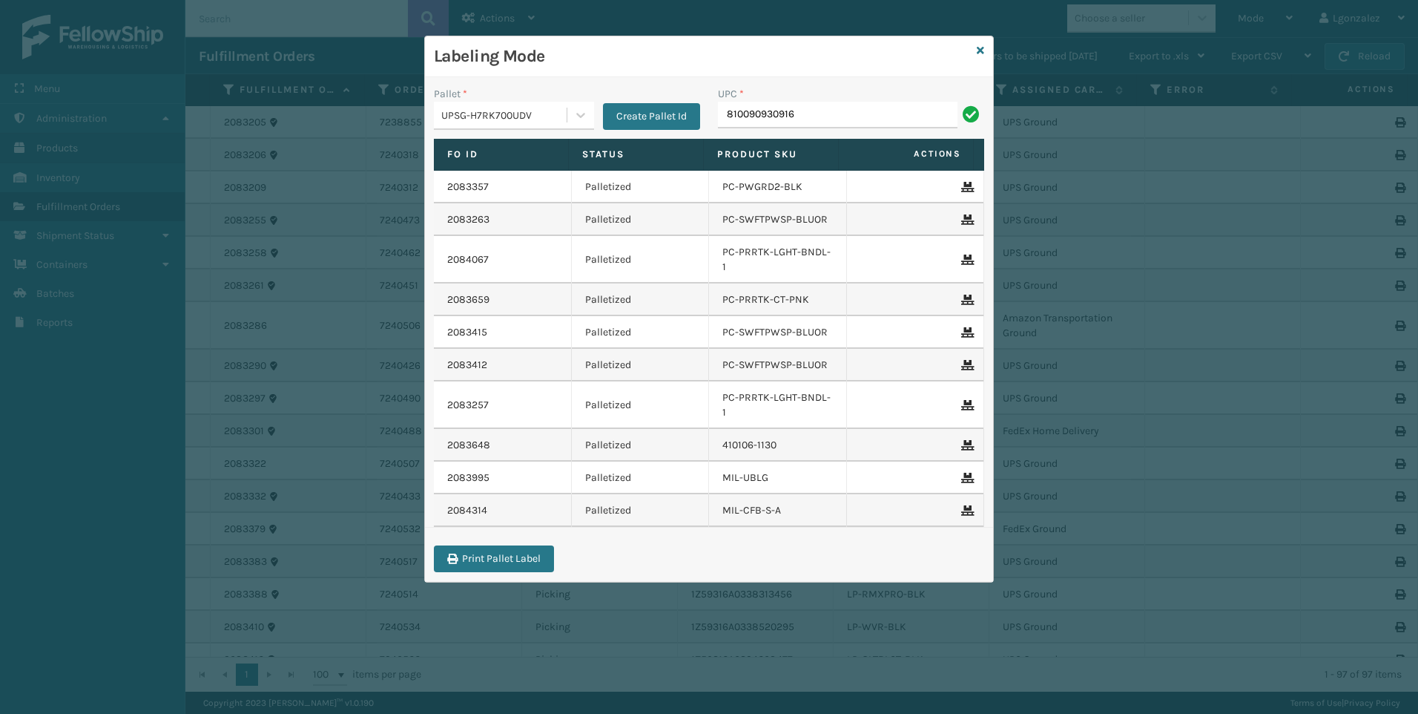
type input "810090930916"
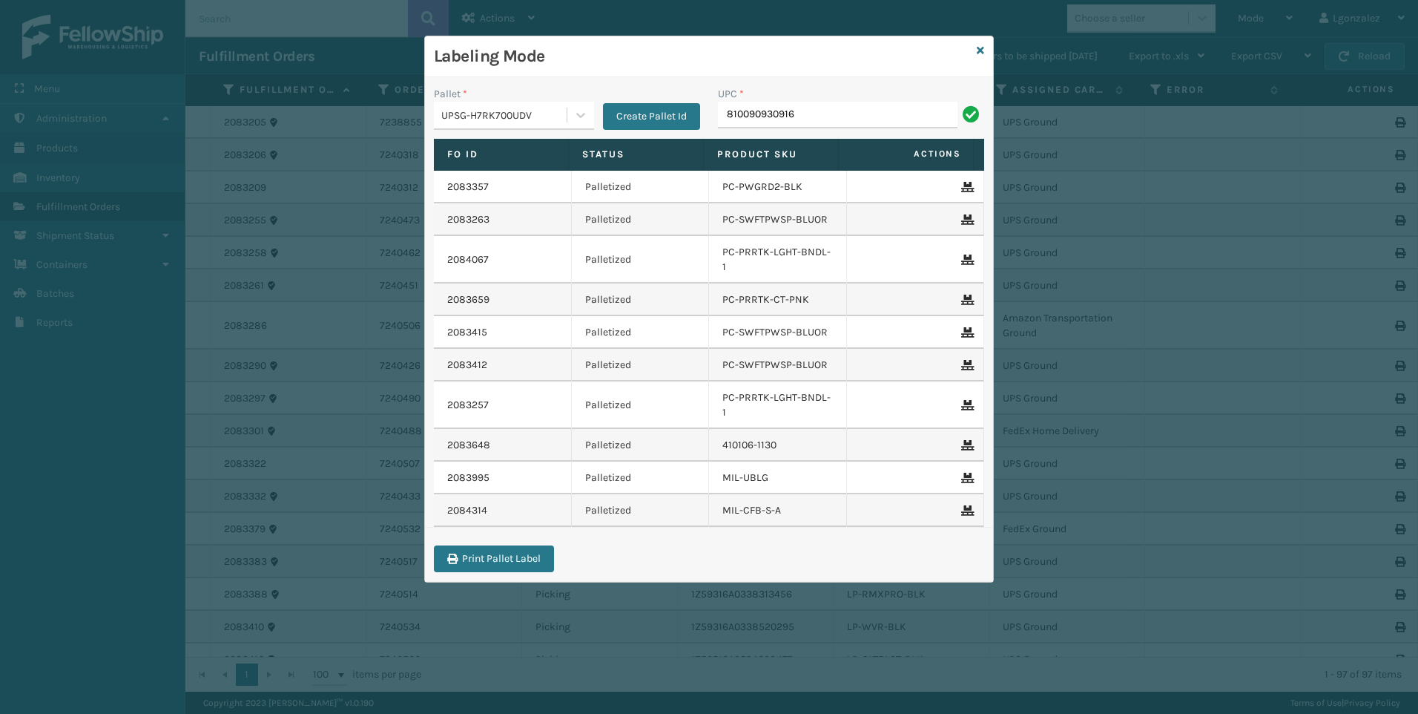
type input "810090930916"
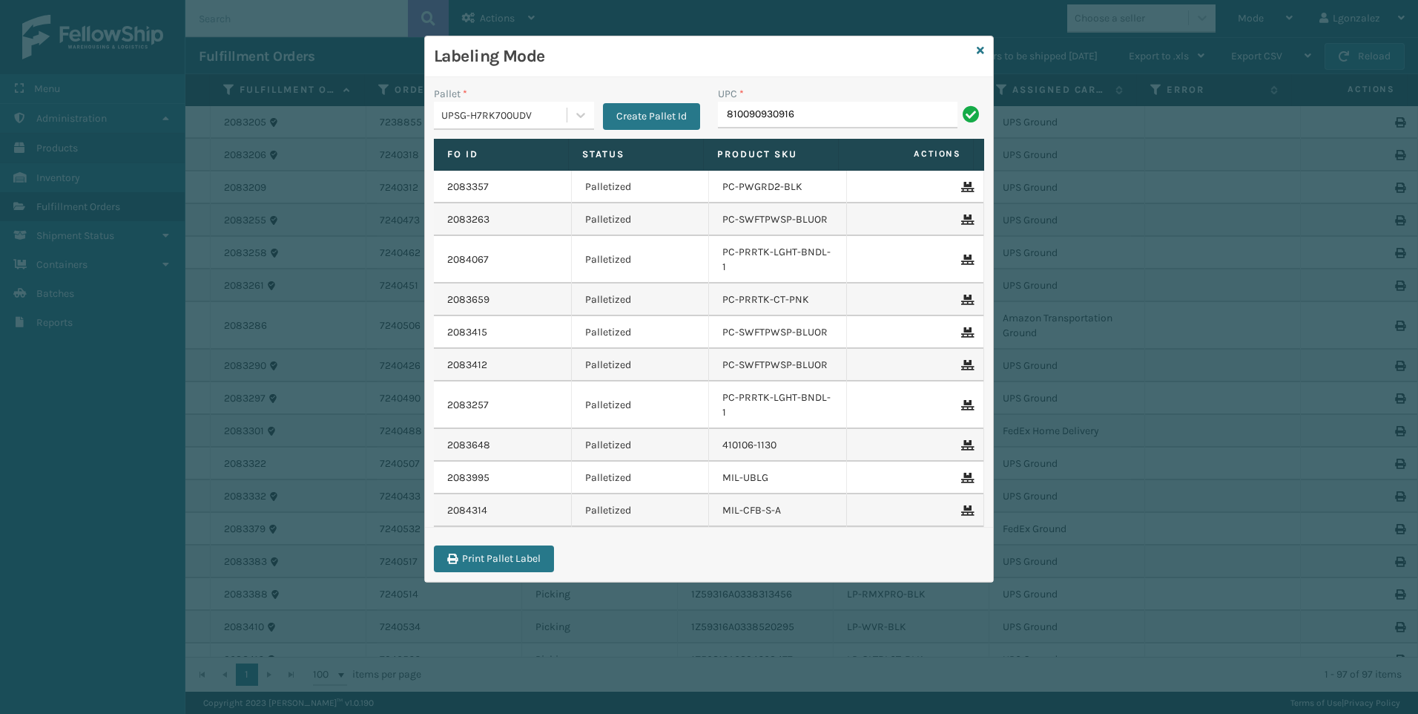
type input "810090930916"
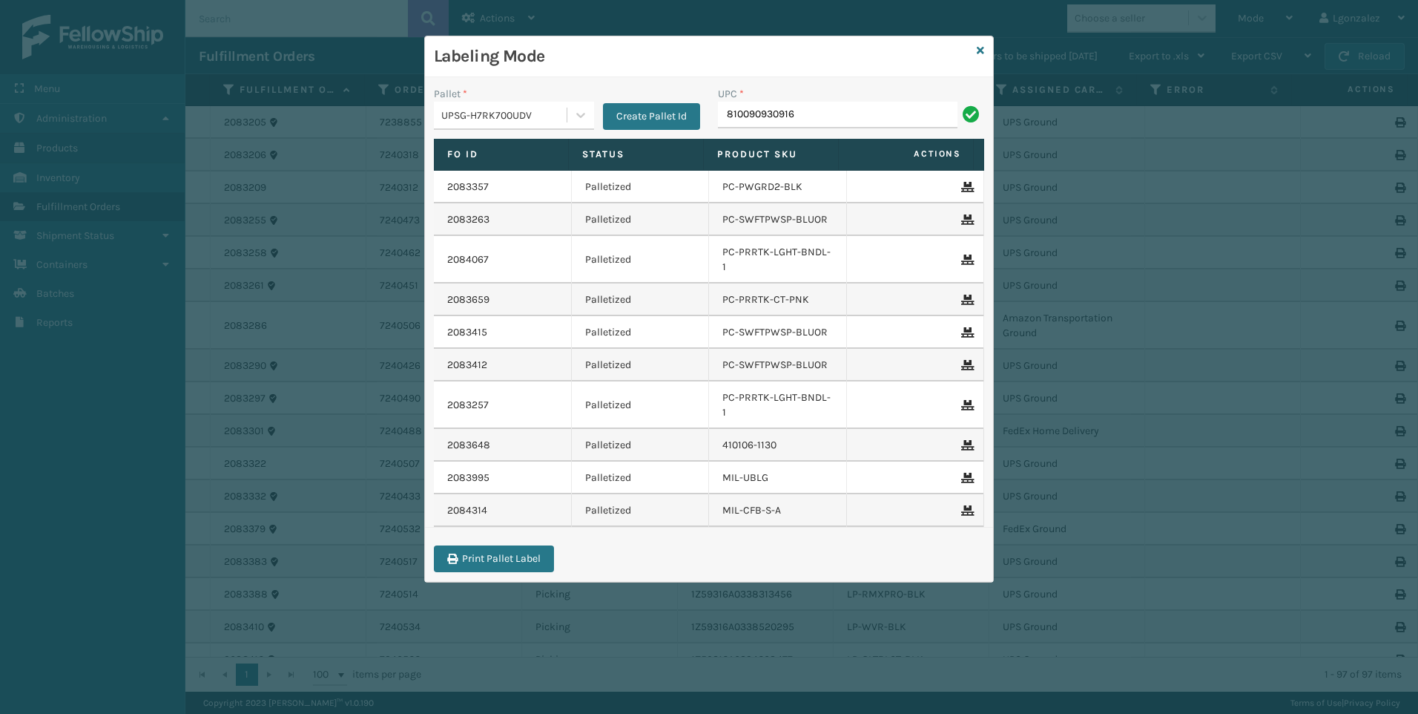
type input "810090930916"
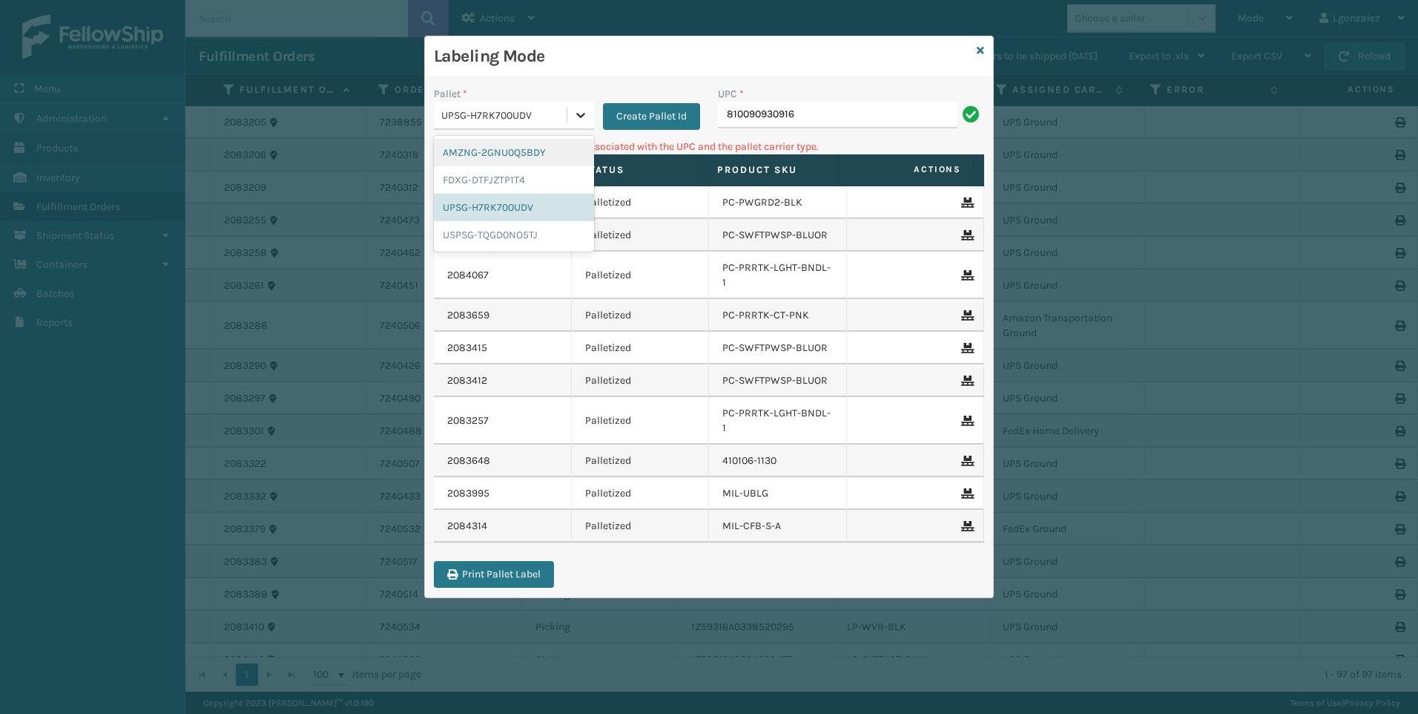
click at [578, 111] on icon at bounding box center [580, 115] width 15 height 15
drag, startPoint x: 528, startPoint y: 186, endPoint x: 625, endPoint y: 158, distance: 100.5
click at [528, 187] on div "FDXG-DTFJZTP1T4" at bounding box center [514, 179] width 160 height 27
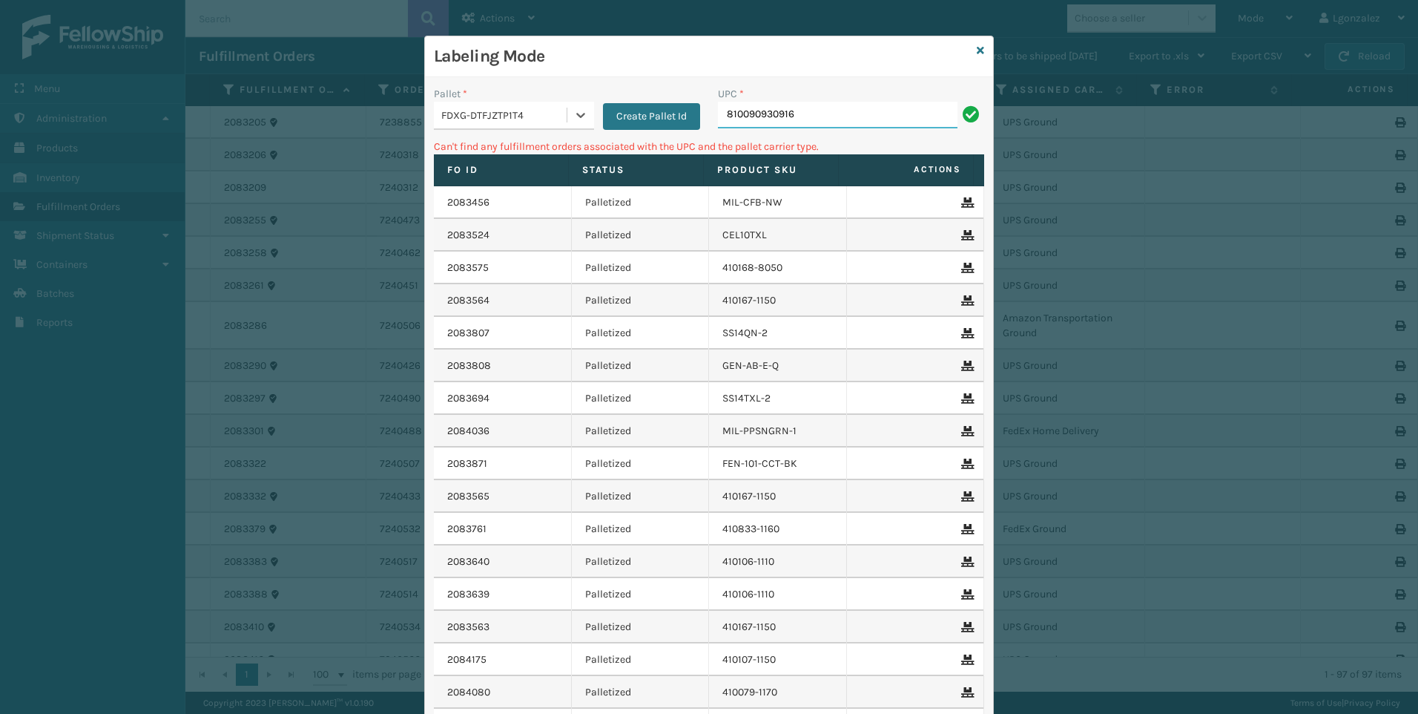
click at [815, 121] on input "810090930916" at bounding box center [838, 115] width 240 height 27
click at [573, 117] on icon at bounding box center [580, 115] width 15 height 15
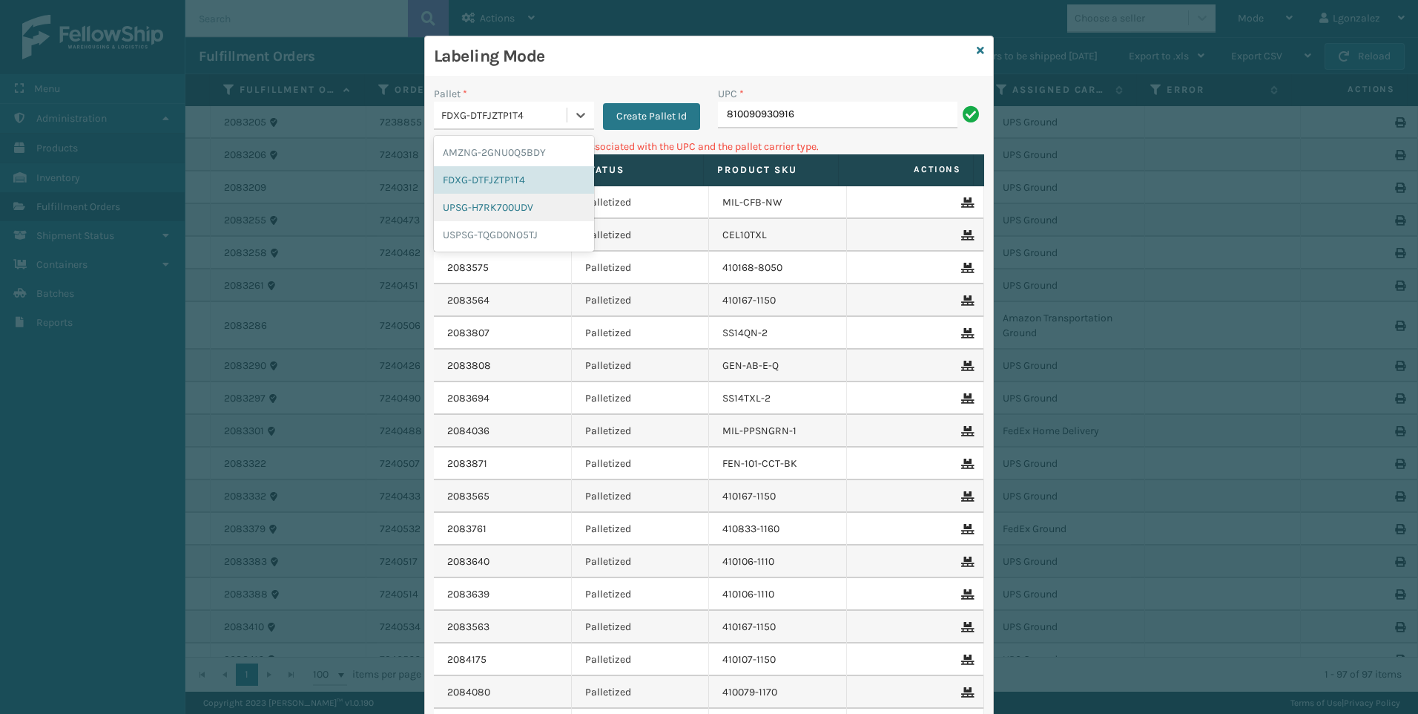
click at [519, 210] on div "UPSG-H7RK700UDV" at bounding box center [514, 207] width 160 height 27
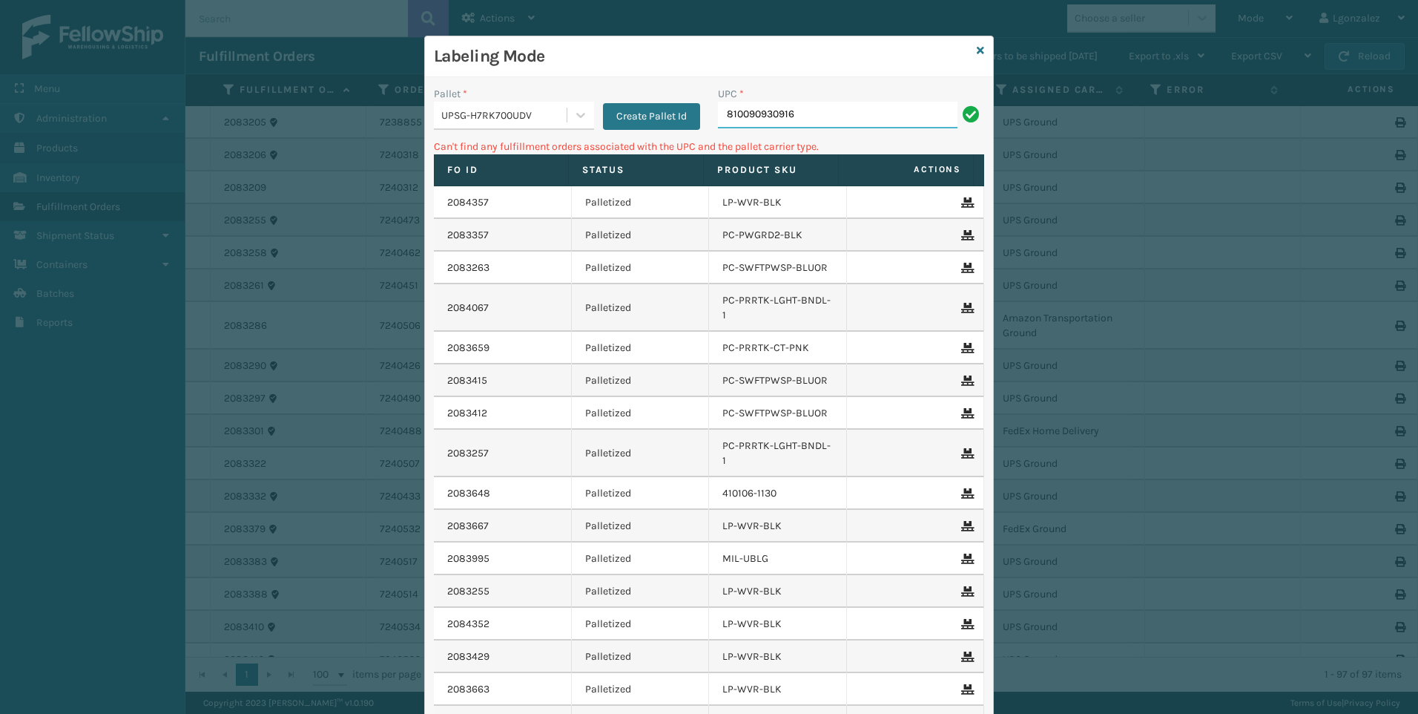
click at [811, 116] on input "810090930916" at bounding box center [838, 115] width 240 height 27
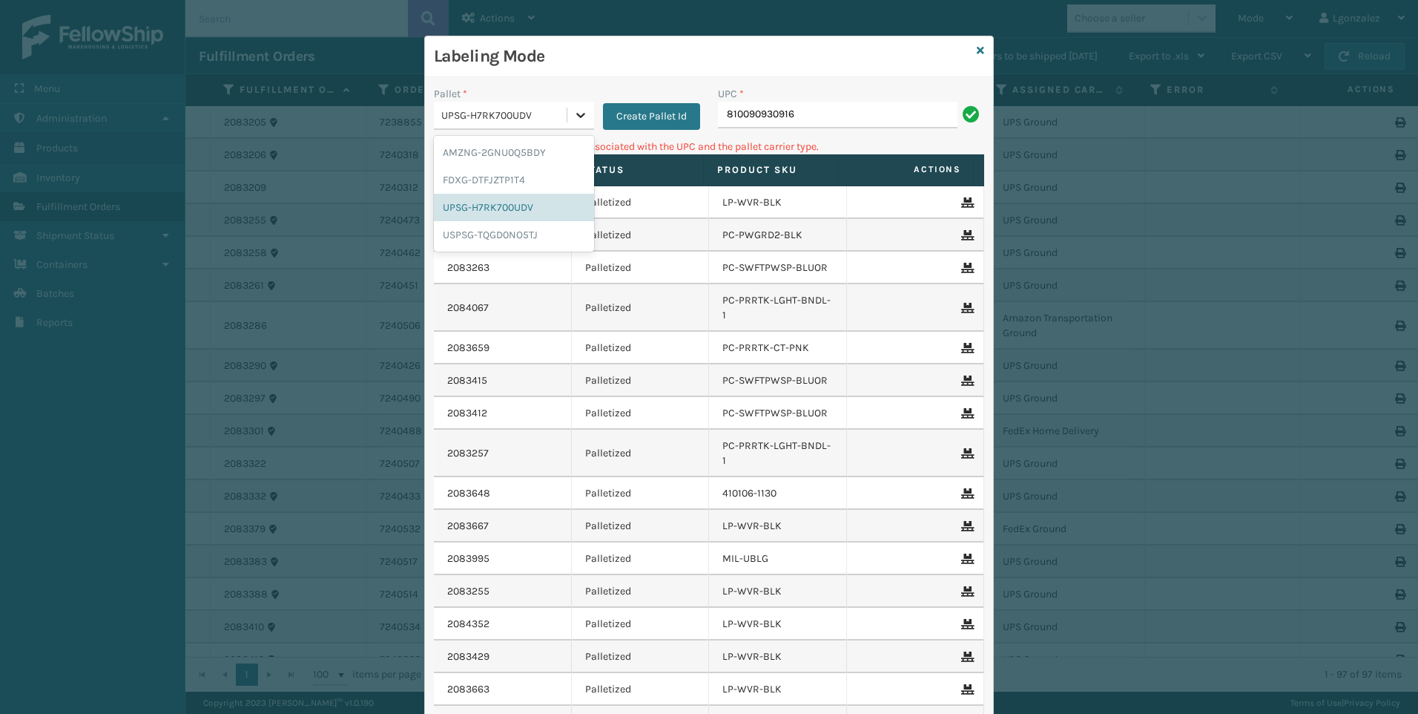
click at [576, 115] on icon at bounding box center [580, 115] width 9 height 5
click at [513, 135] on div "Pallet * option AMZNG-2GNU0Q5BDY focused, 1 of 4. 4 results available. Use Up a…" at bounding box center [567, 112] width 284 height 53
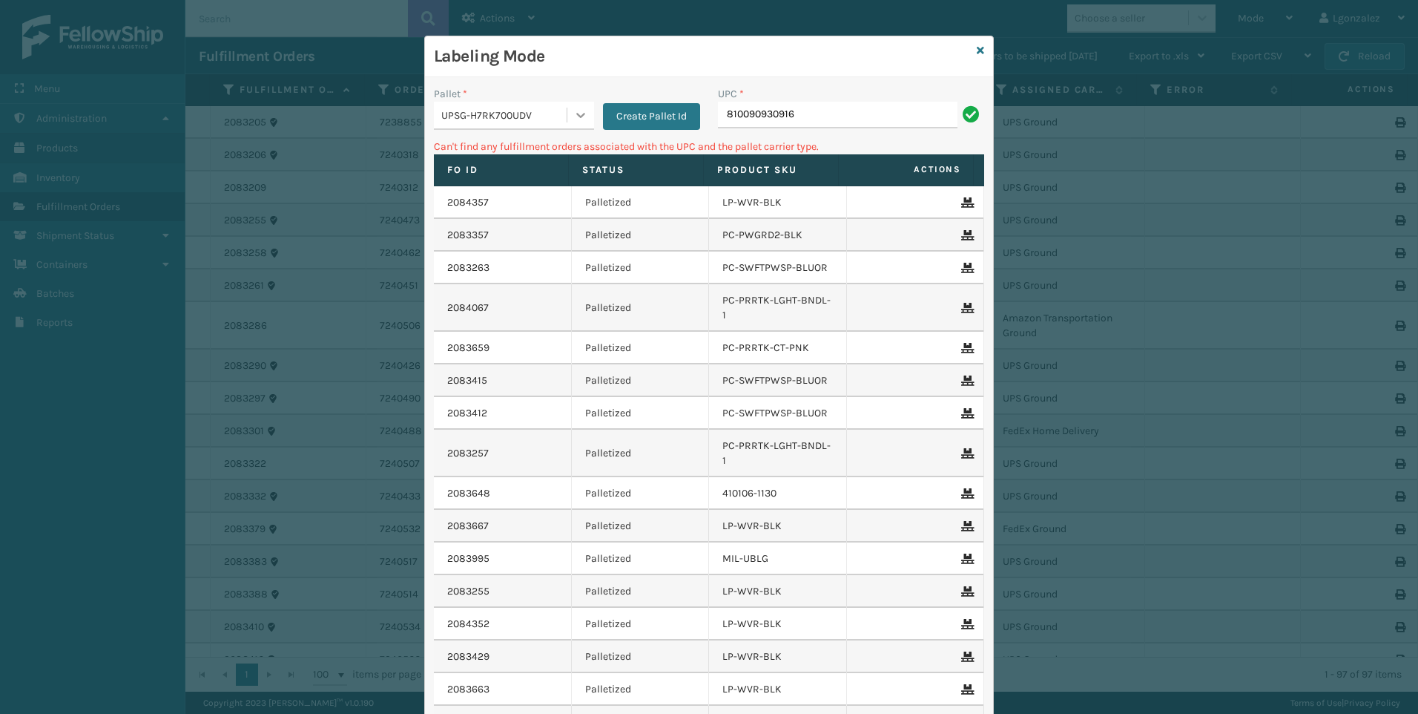
click at [567, 116] on div at bounding box center [580, 115] width 27 height 27
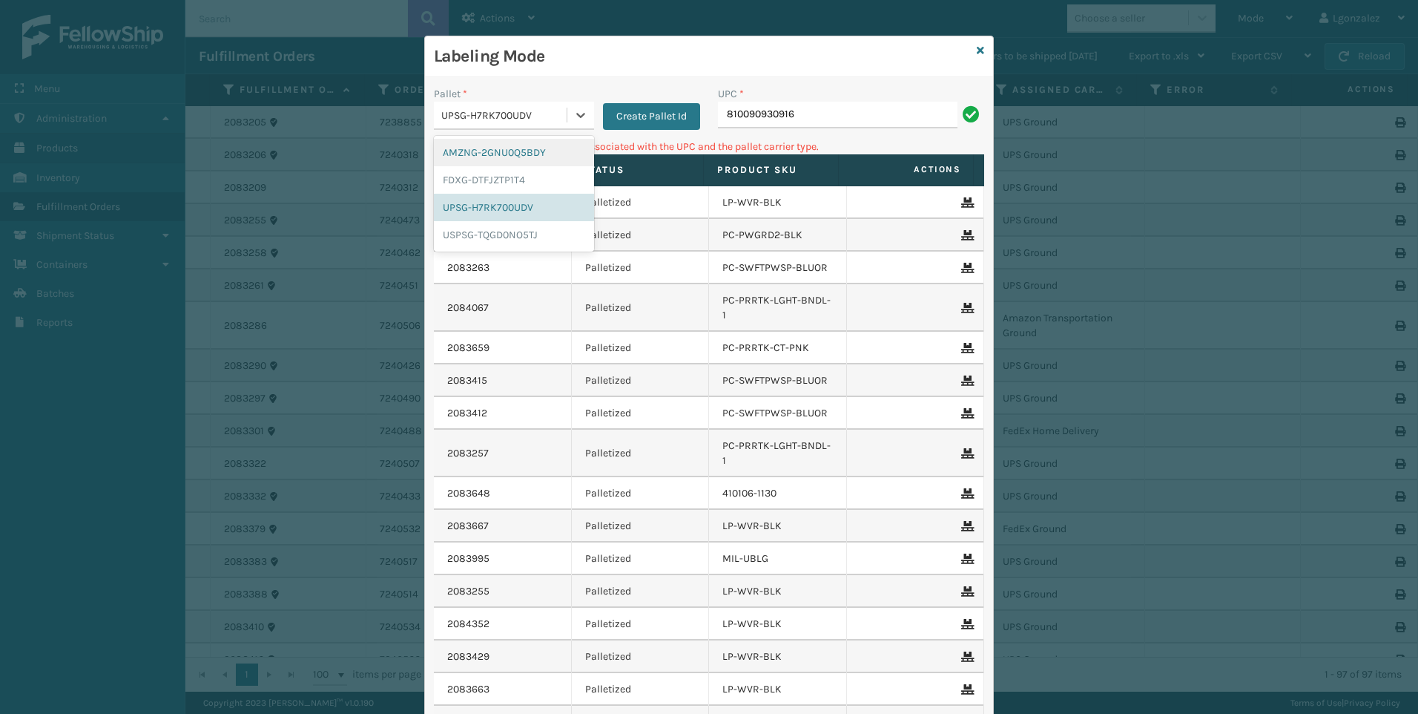
click at [535, 150] on div "AMZNG-2GNU0Q5BDY" at bounding box center [514, 152] width 160 height 27
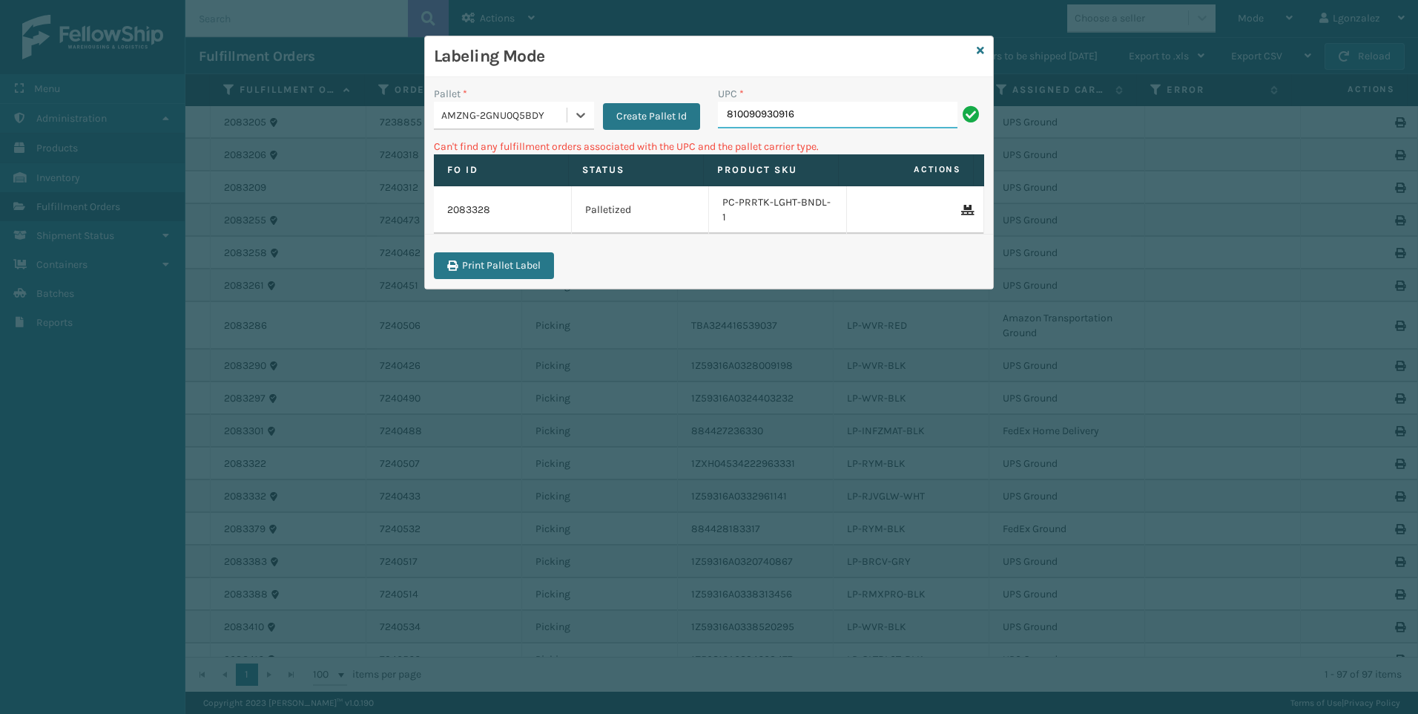
click at [878, 119] on input "810090930916" at bounding box center [838, 115] width 240 height 27
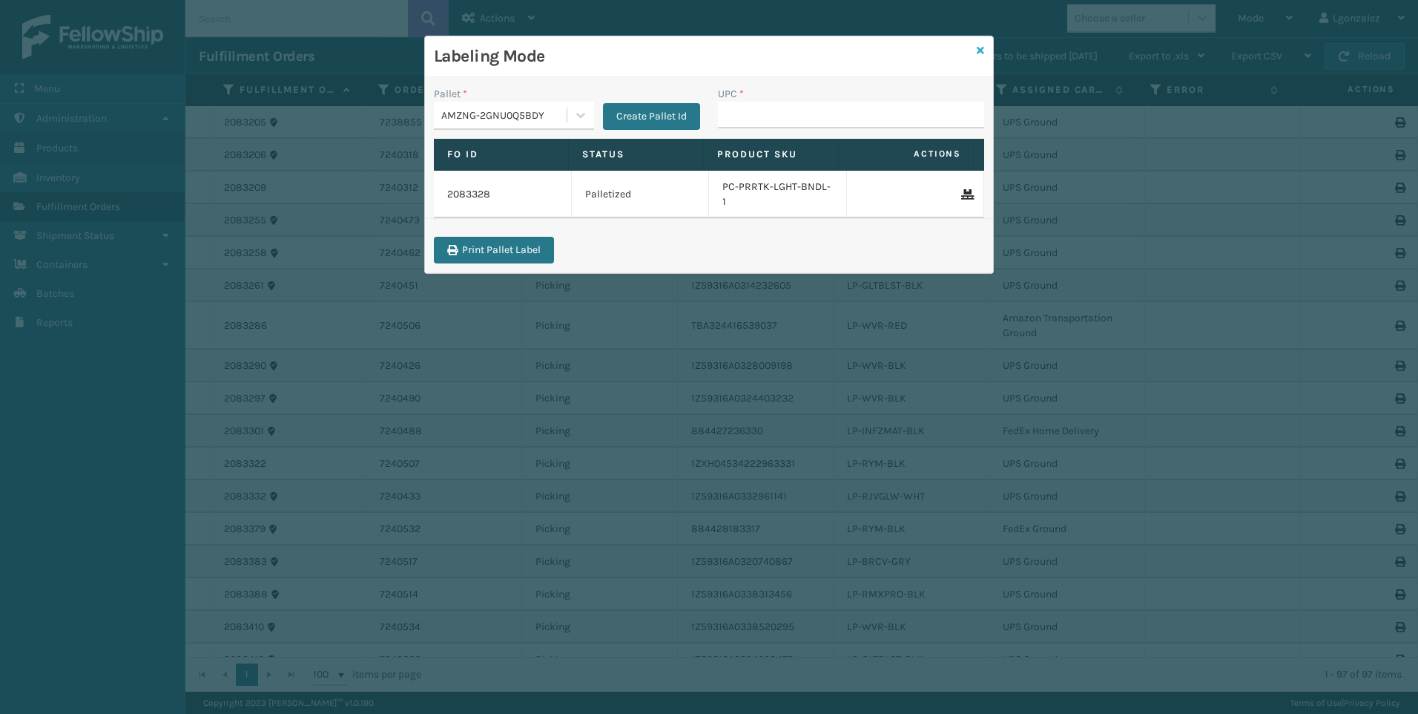
click at [984, 51] on icon at bounding box center [980, 50] width 7 height 10
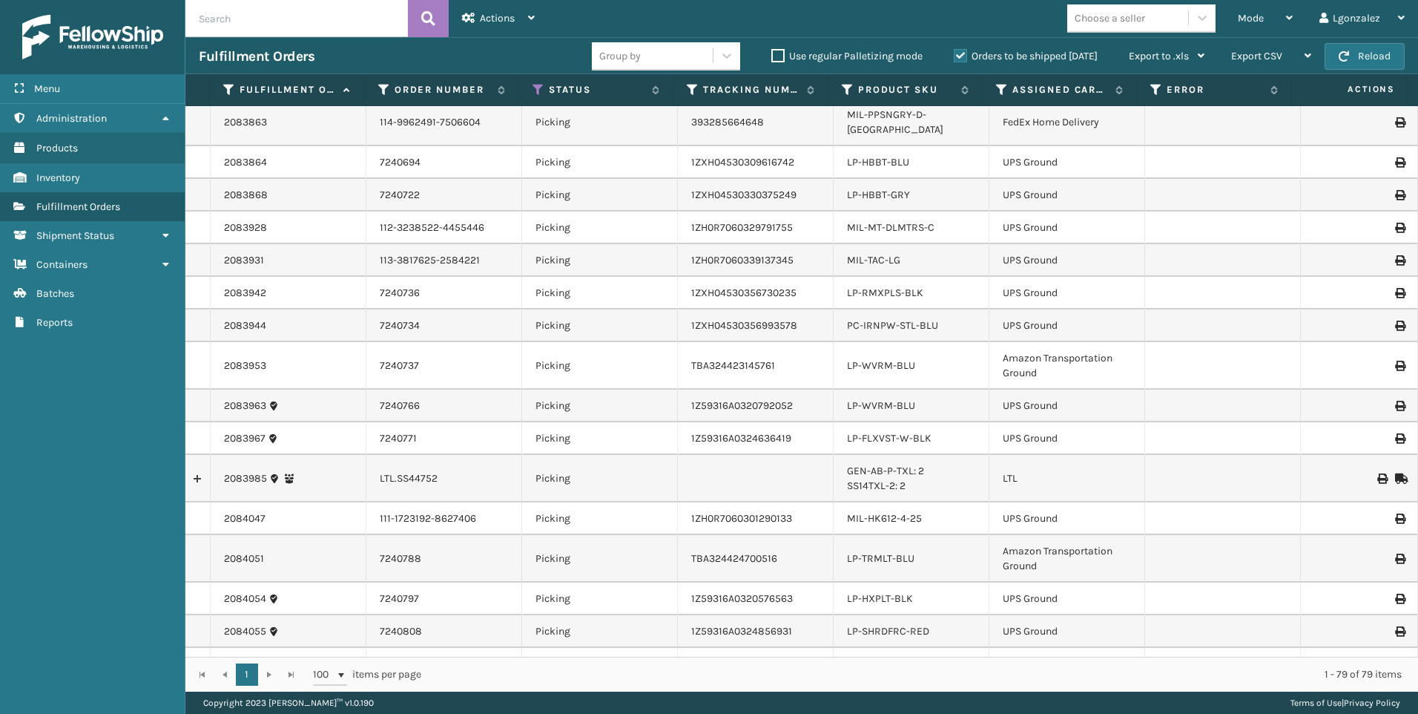
scroll to position [1113, 0]
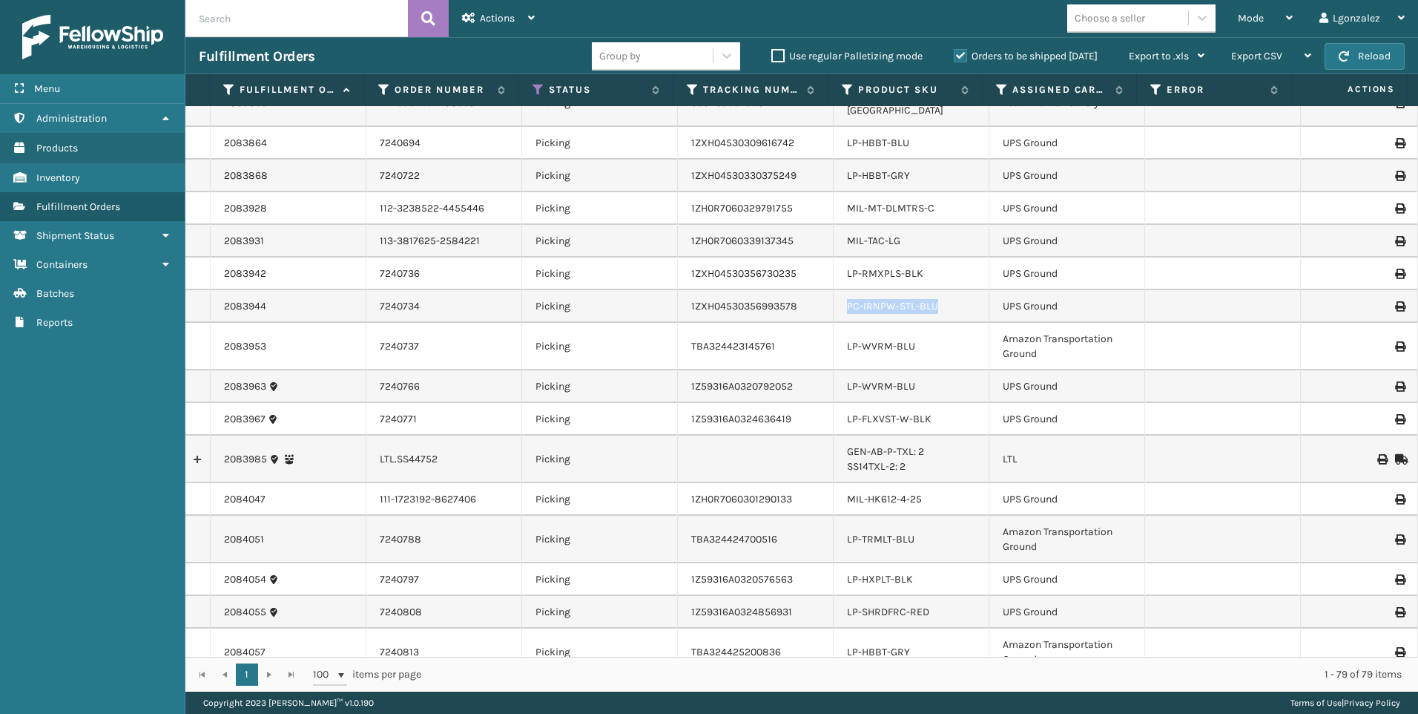
drag, startPoint x: 932, startPoint y: 279, endPoint x: 843, endPoint y: 276, distance: 89.1
click at [847, 299] on div "PC-IRNPW-STL-BLU" at bounding box center [911, 306] width 128 height 15
click at [959, 323] on td "LP-WVRM-BLU" at bounding box center [912, 346] width 156 height 47
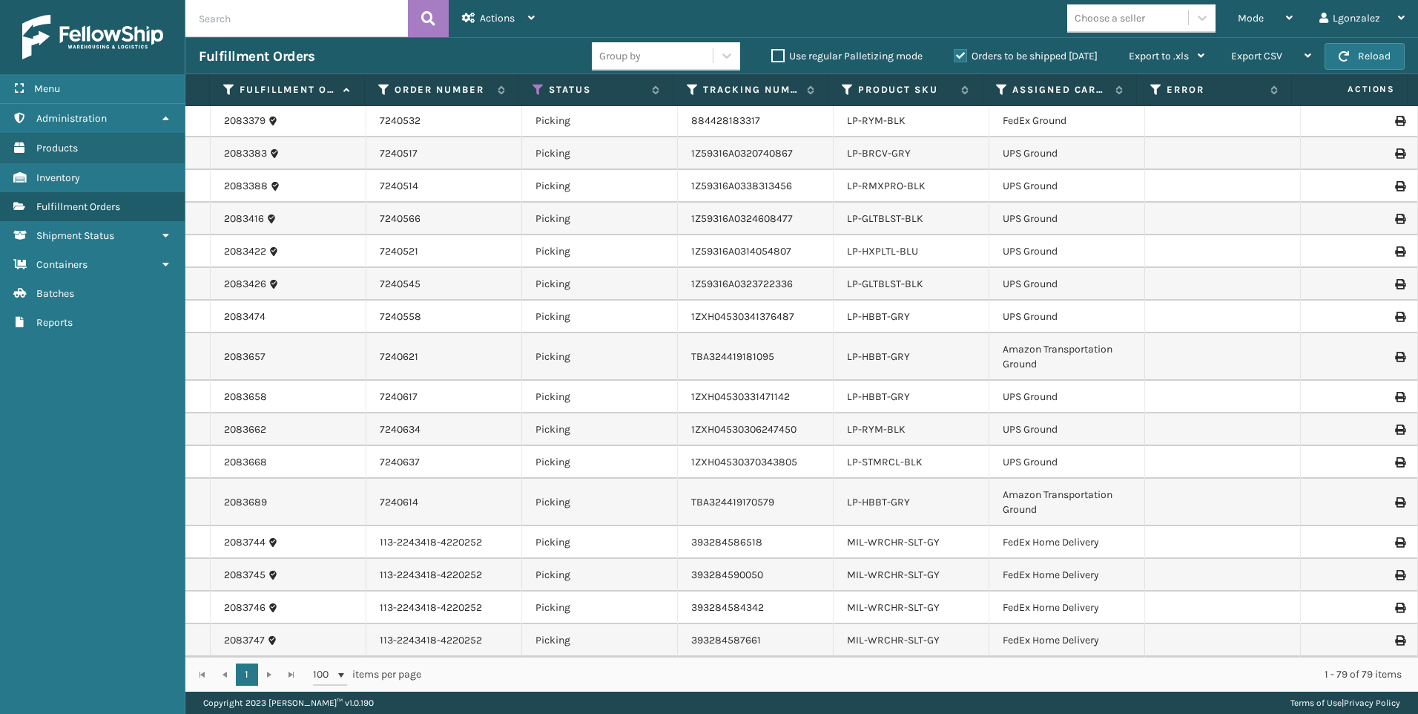
scroll to position [0, 0]
